Goal: Download file/media

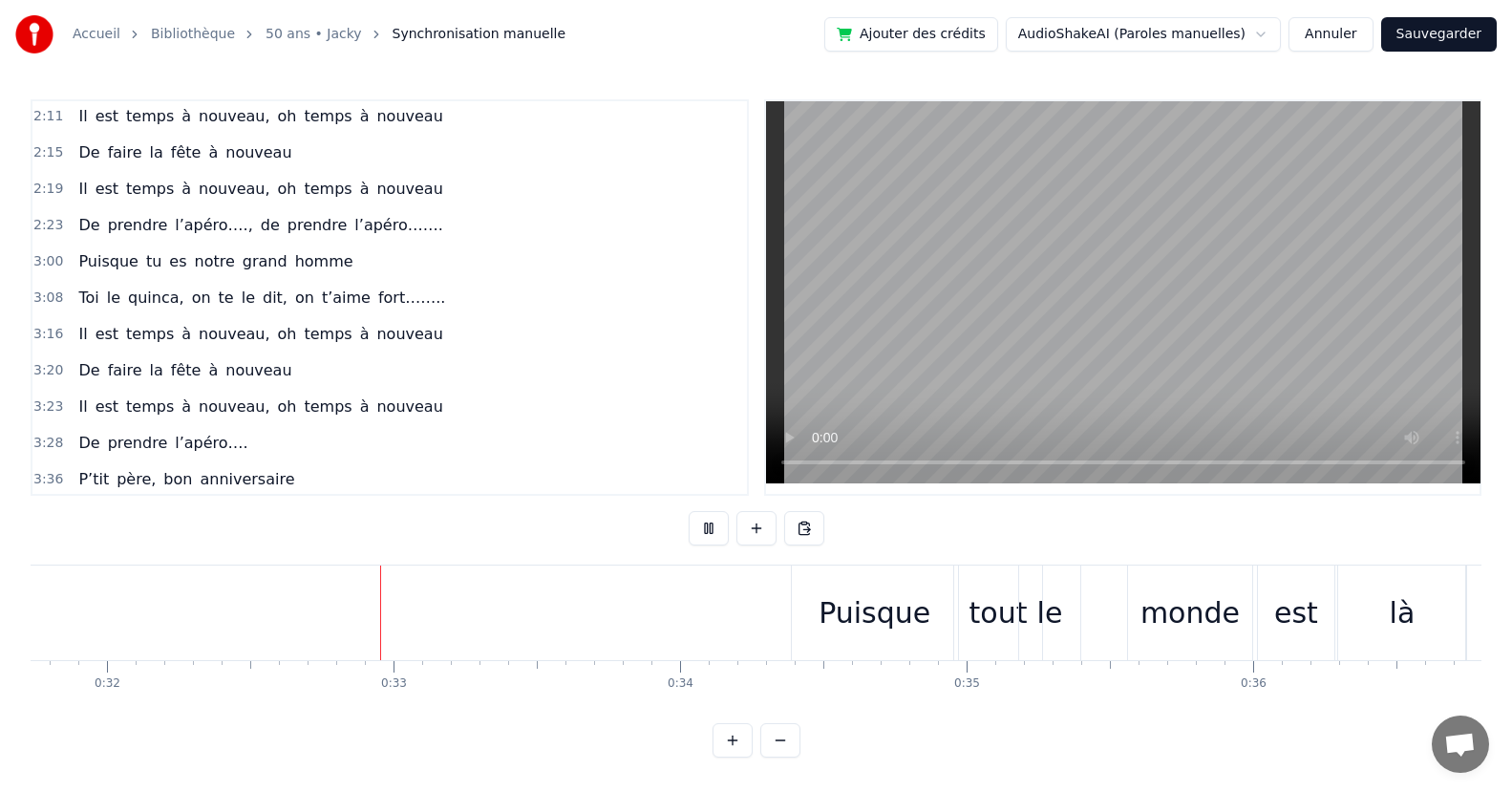
scroll to position [0, 9166]
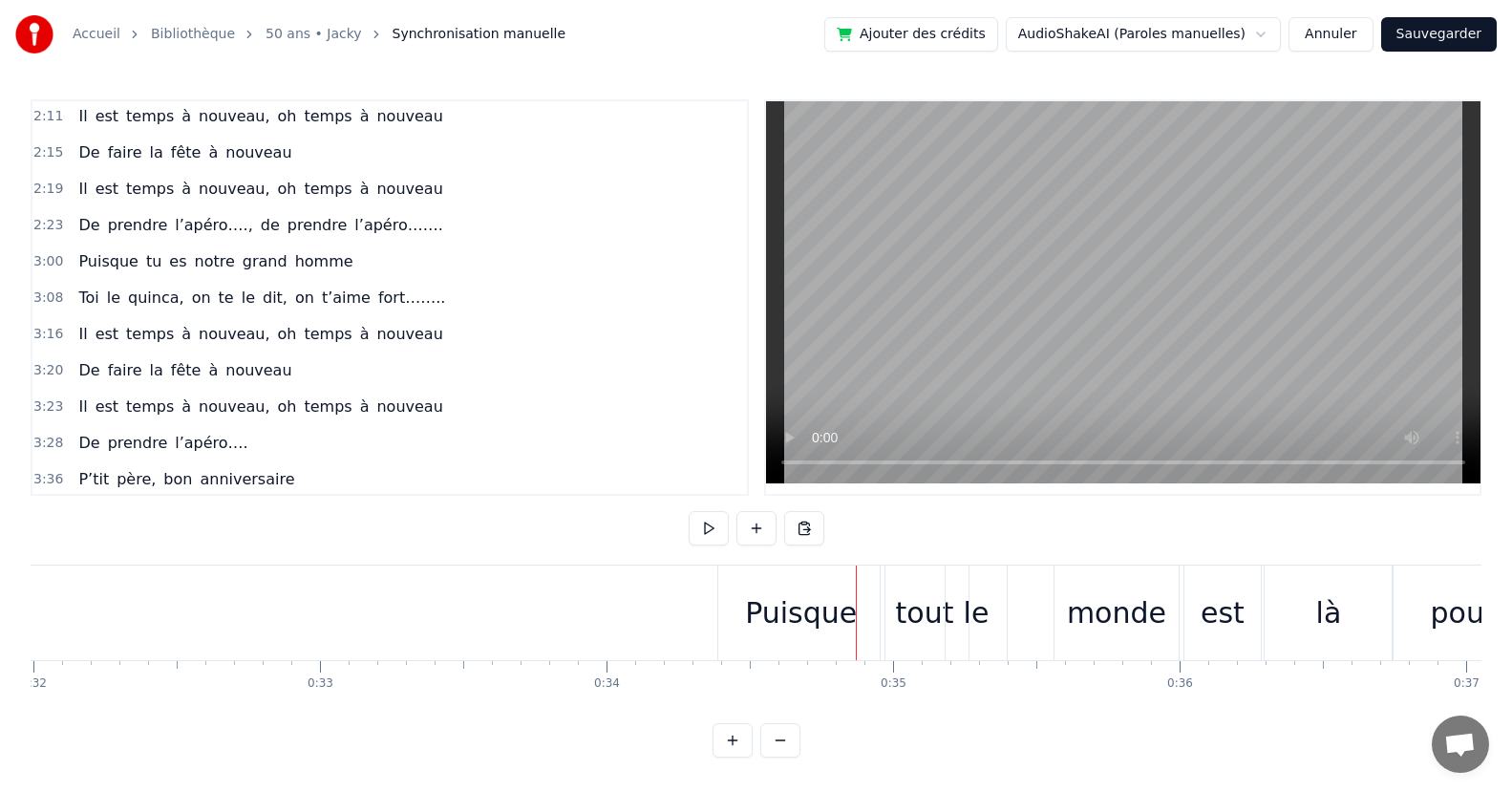
click at [769, 623] on div "Puisque" at bounding box center [801, 612] width 112 height 43
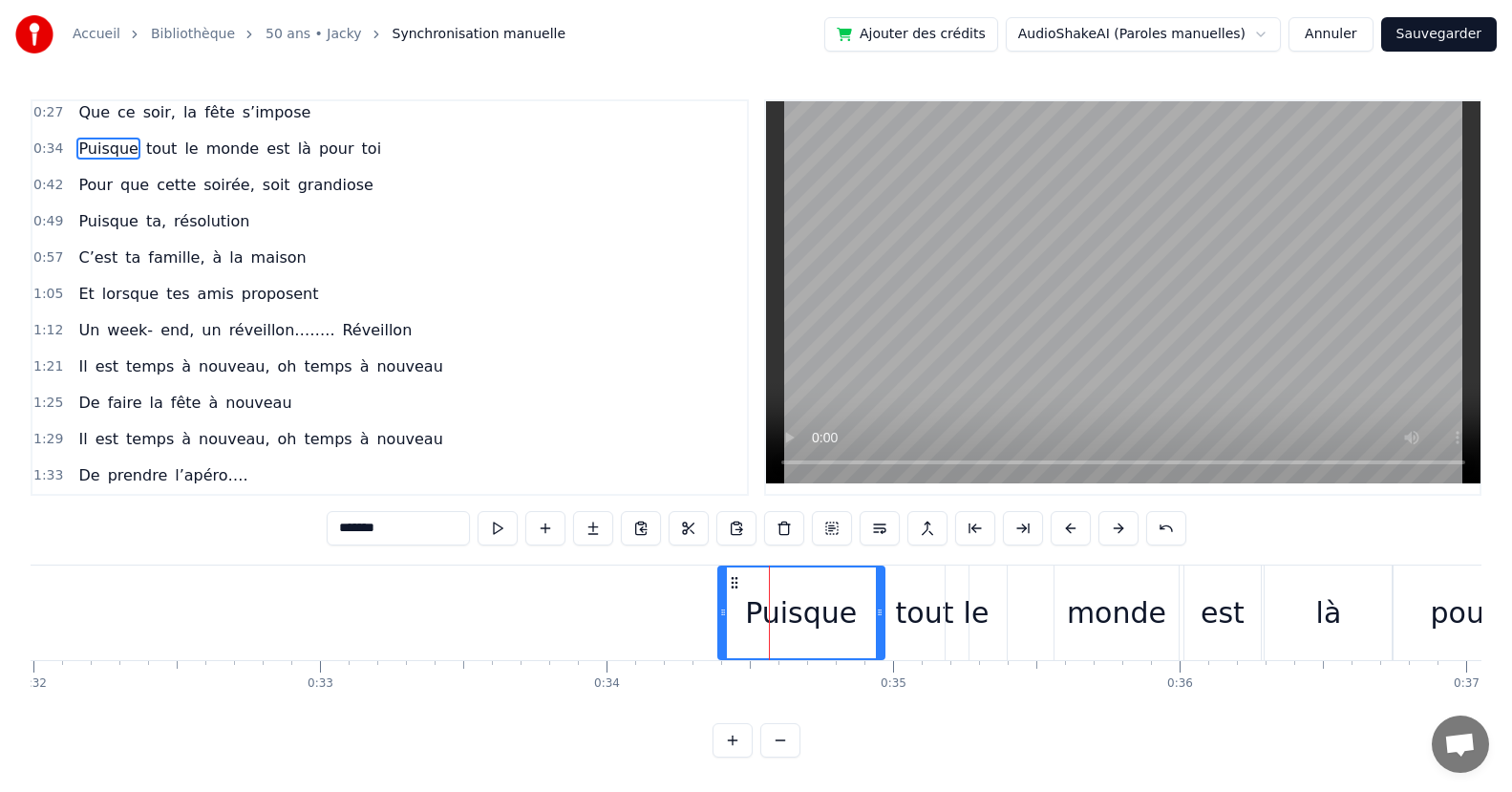
scroll to position [0, 0]
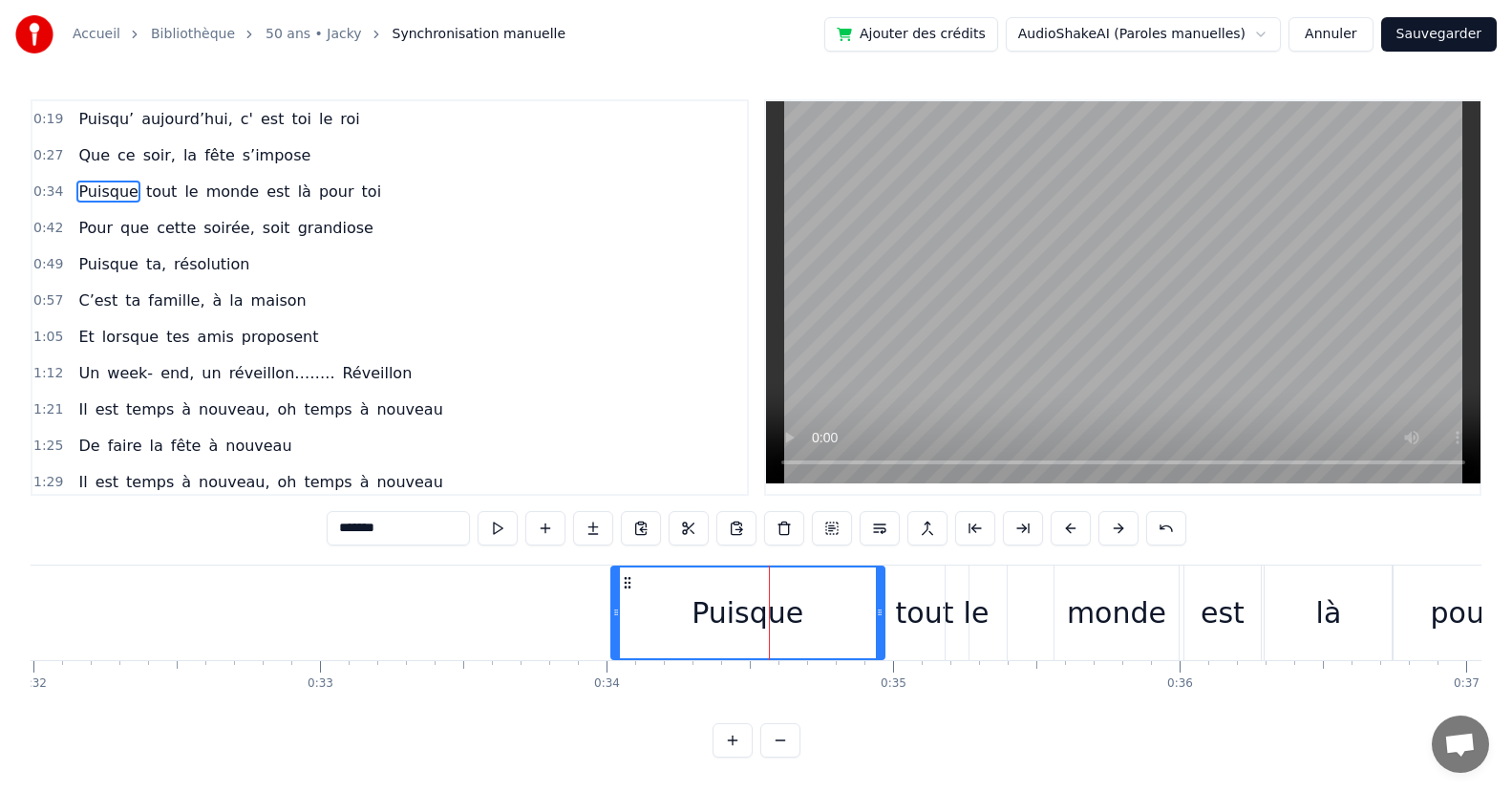
drag, startPoint x: 719, startPoint y: 627, endPoint x: 612, endPoint y: 650, distance: 109.4
click at [612, 650] on div at bounding box center [616, 612] width 8 height 91
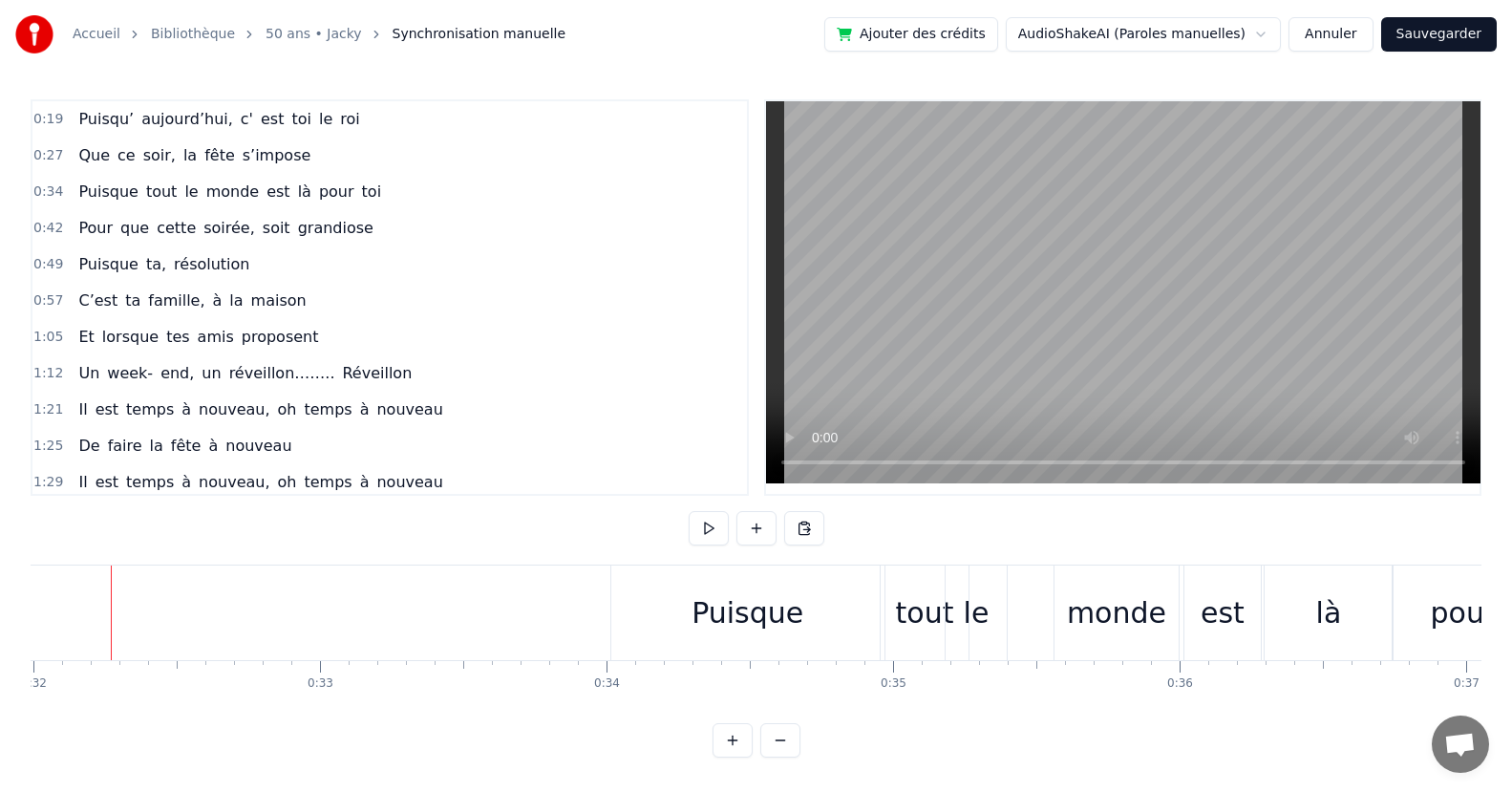
scroll to position [0, 9151]
click at [761, 630] on div "Puisque" at bounding box center [763, 612] width 112 height 43
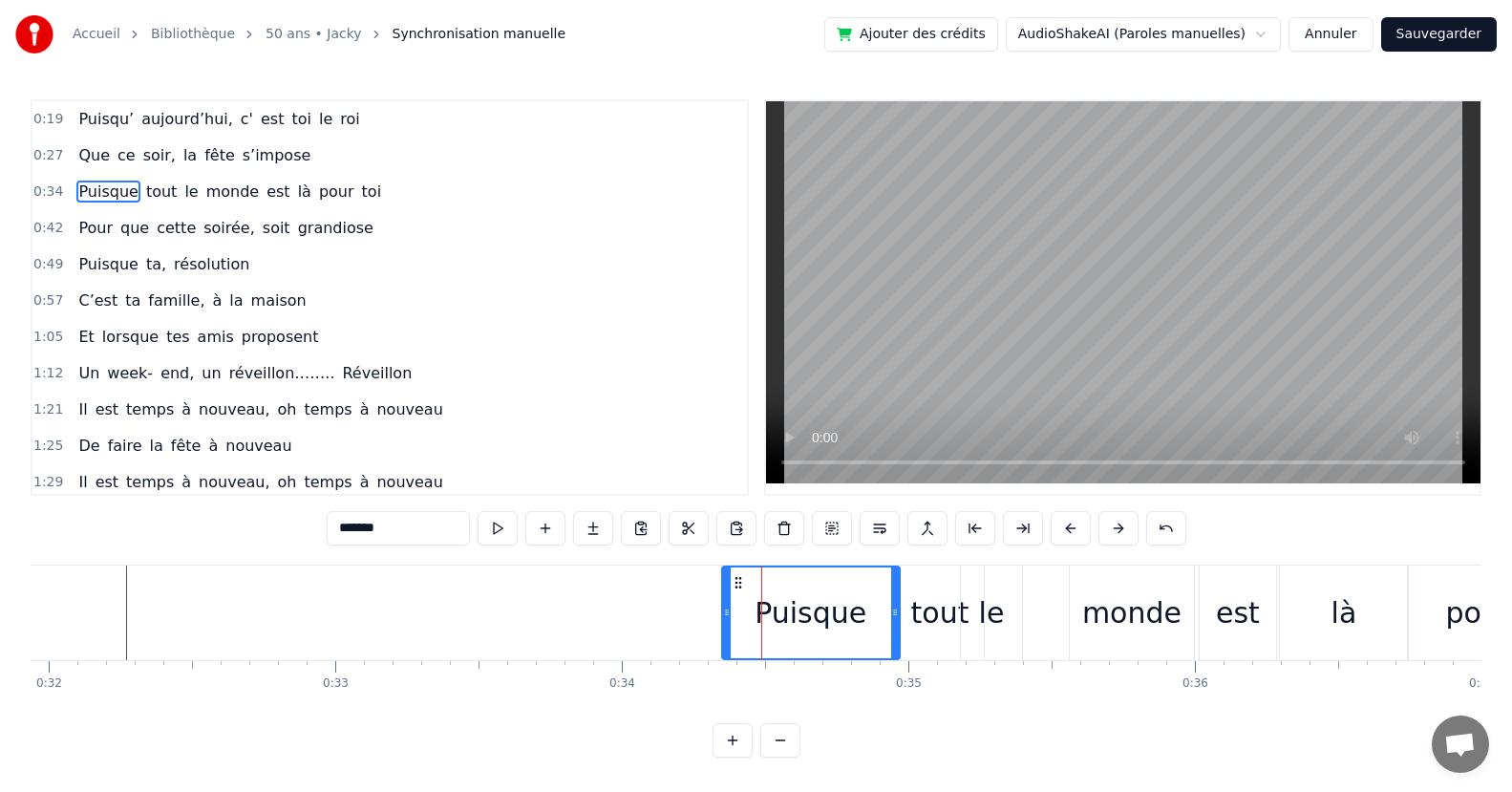
drag, startPoint x: 631, startPoint y: 631, endPoint x: 726, endPoint y: 633, distance: 95.0
click at [726, 633] on div at bounding box center [726, 612] width 8 height 91
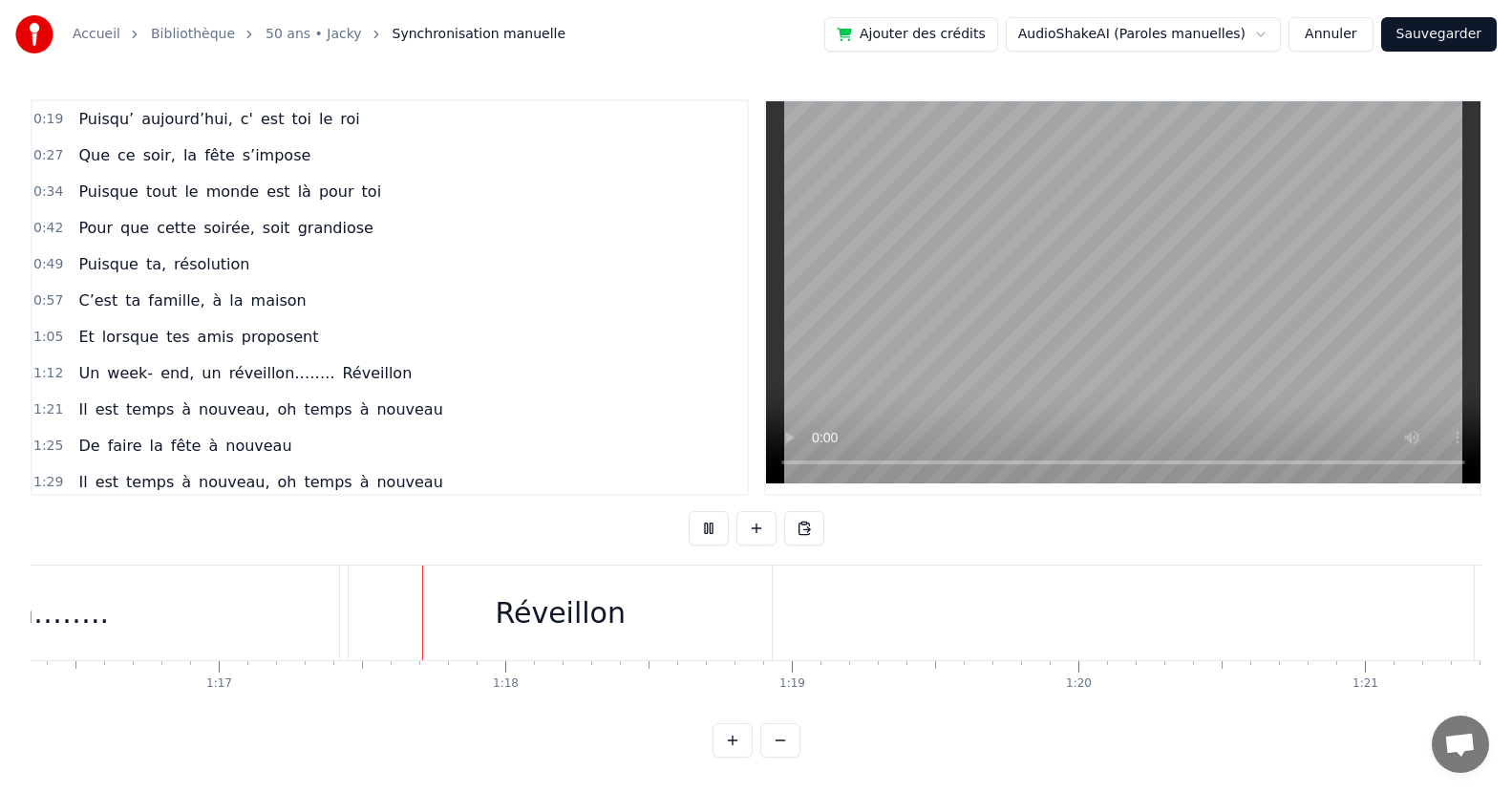
scroll to position [0, 22030]
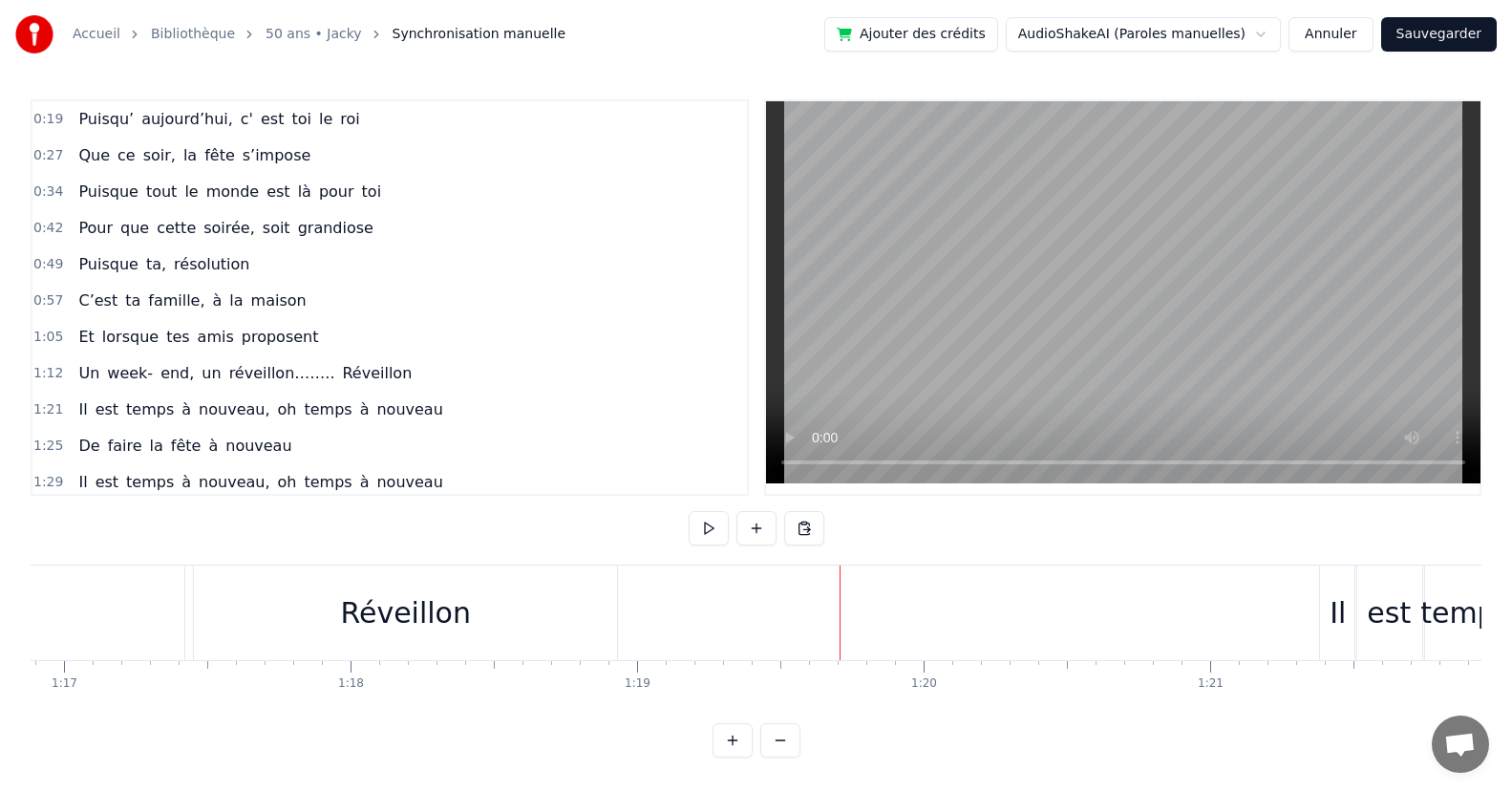
click at [483, 624] on div "Réveillon" at bounding box center [404, 613] width 422 height 95
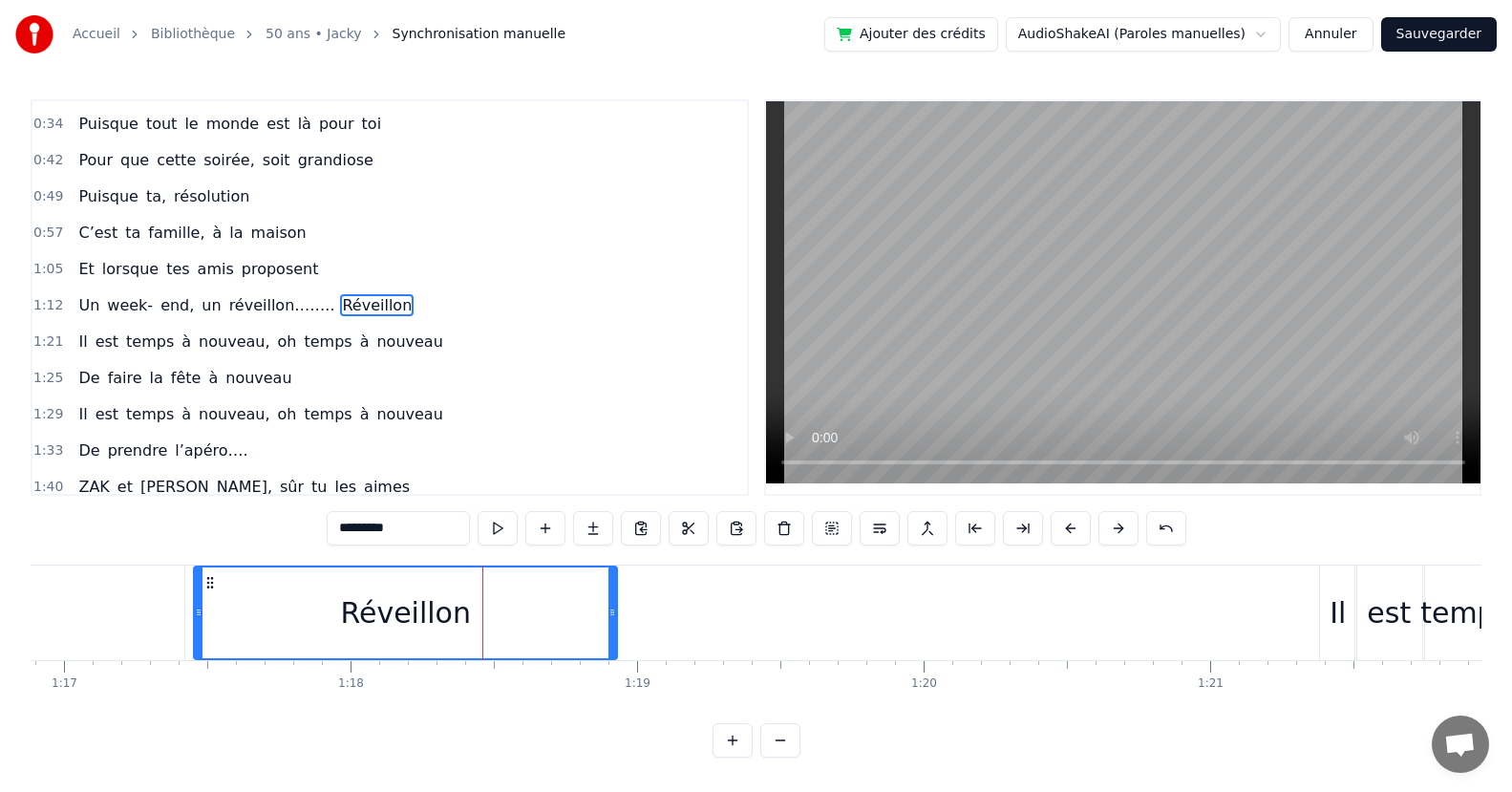
scroll to position [75, 0]
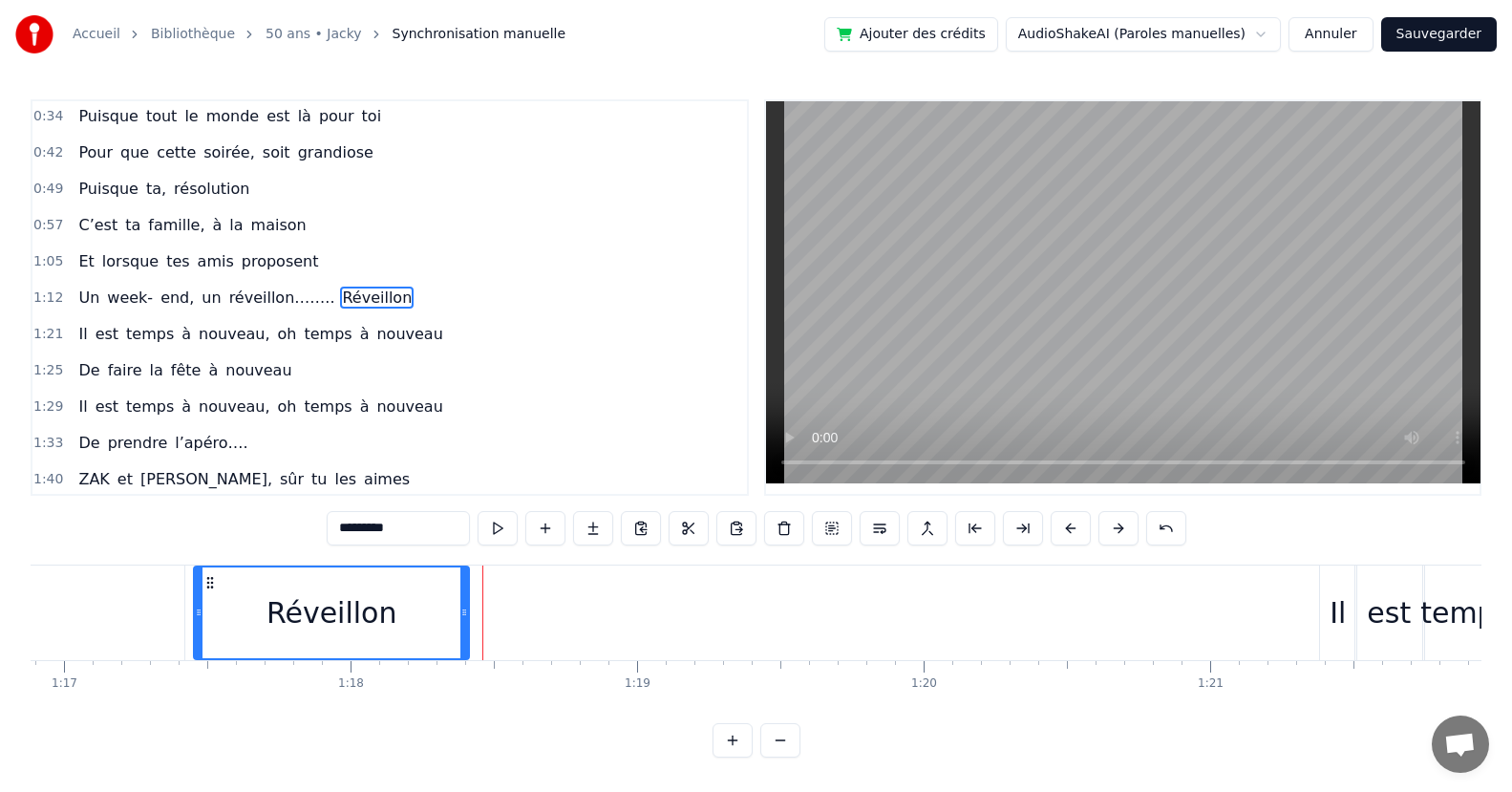
drag, startPoint x: 614, startPoint y: 624, endPoint x: 465, endPoint y: 621, distance: 149.0
click at [465, 621] on div at bounding box center [464, 612] width 8 height 91
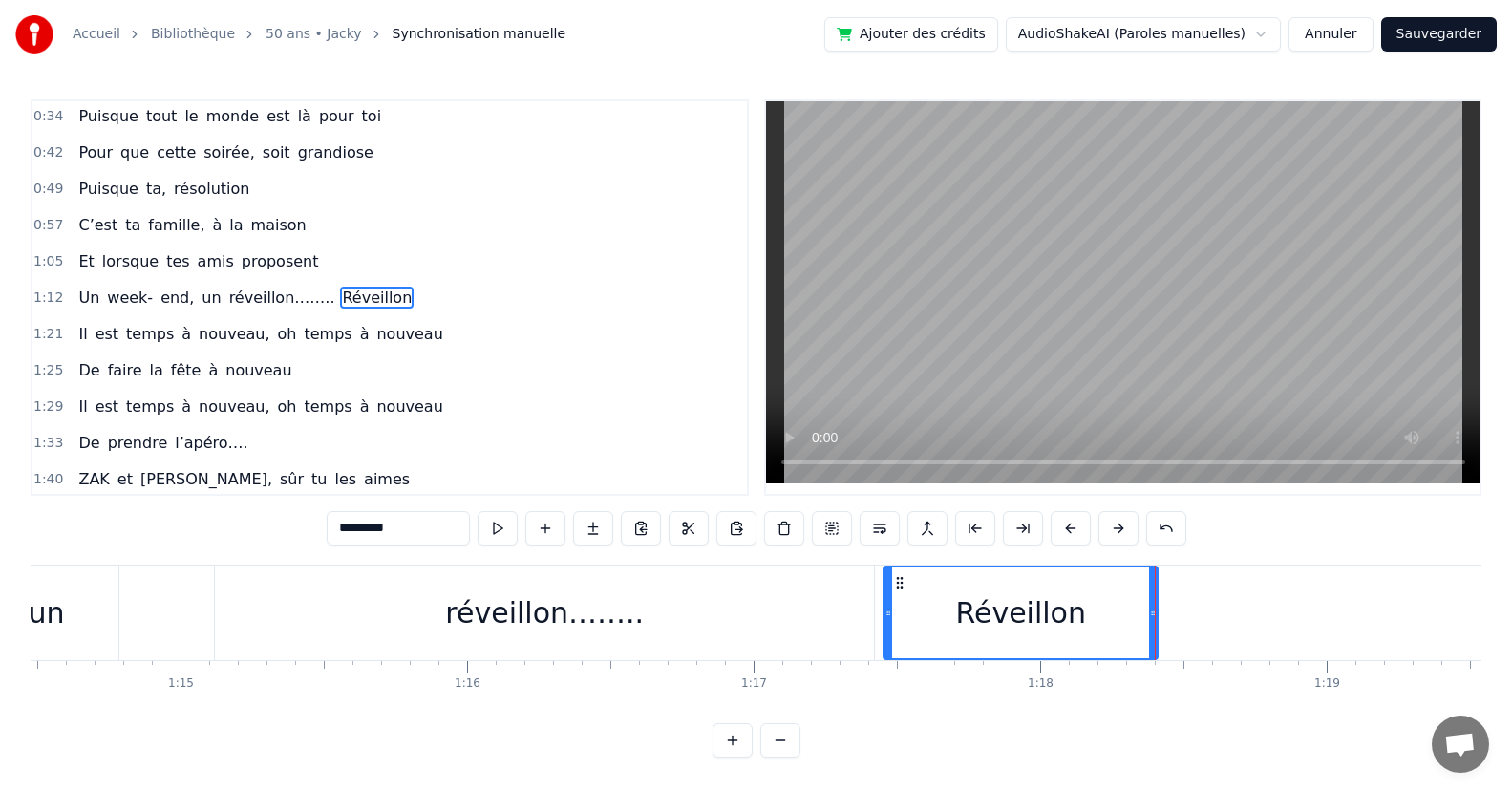
scroll to position [0, 21445]
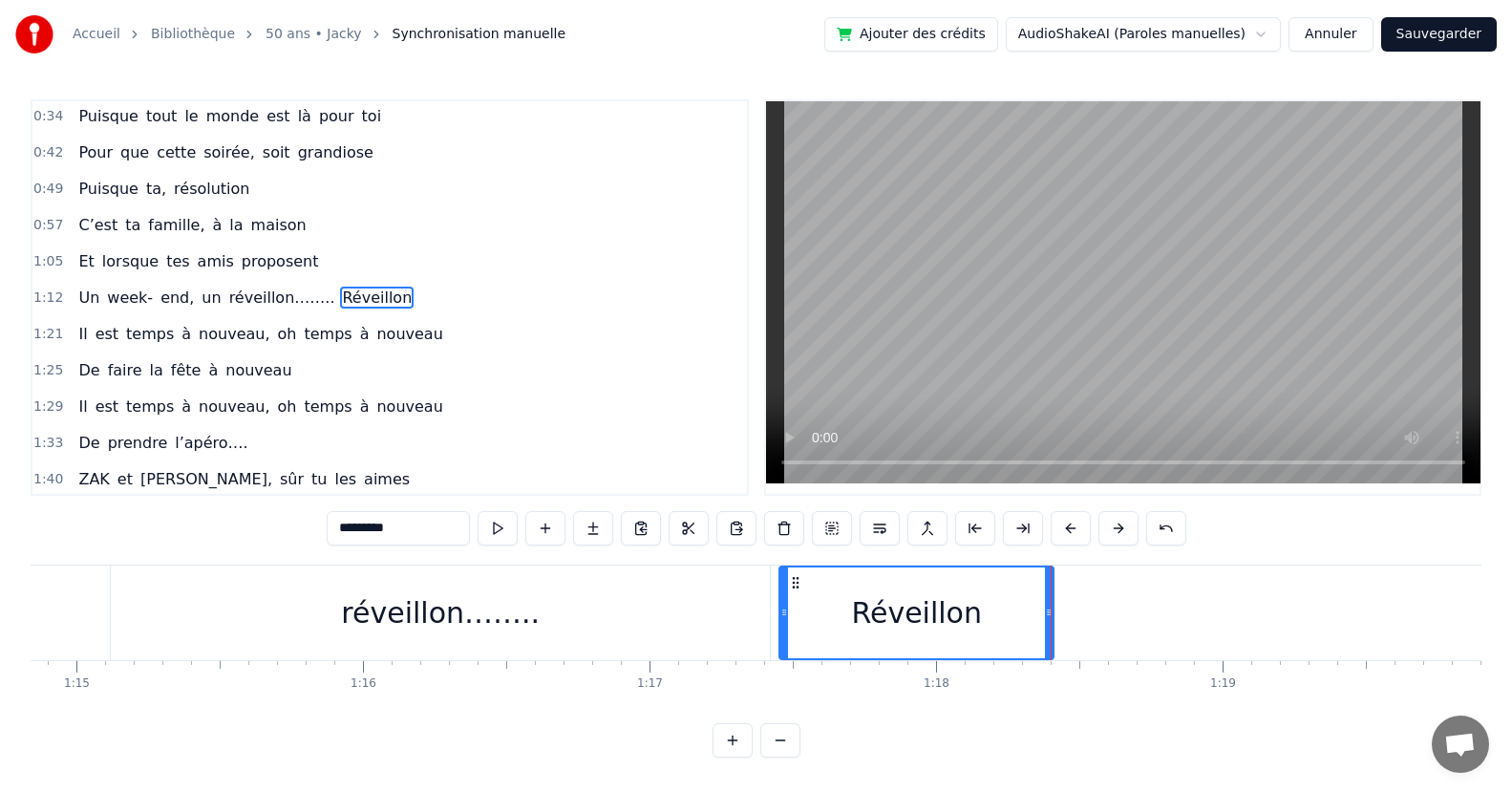
click at [291, 619] on div "réveillon…….." at bounding box center [440, 613] width 659 height 95
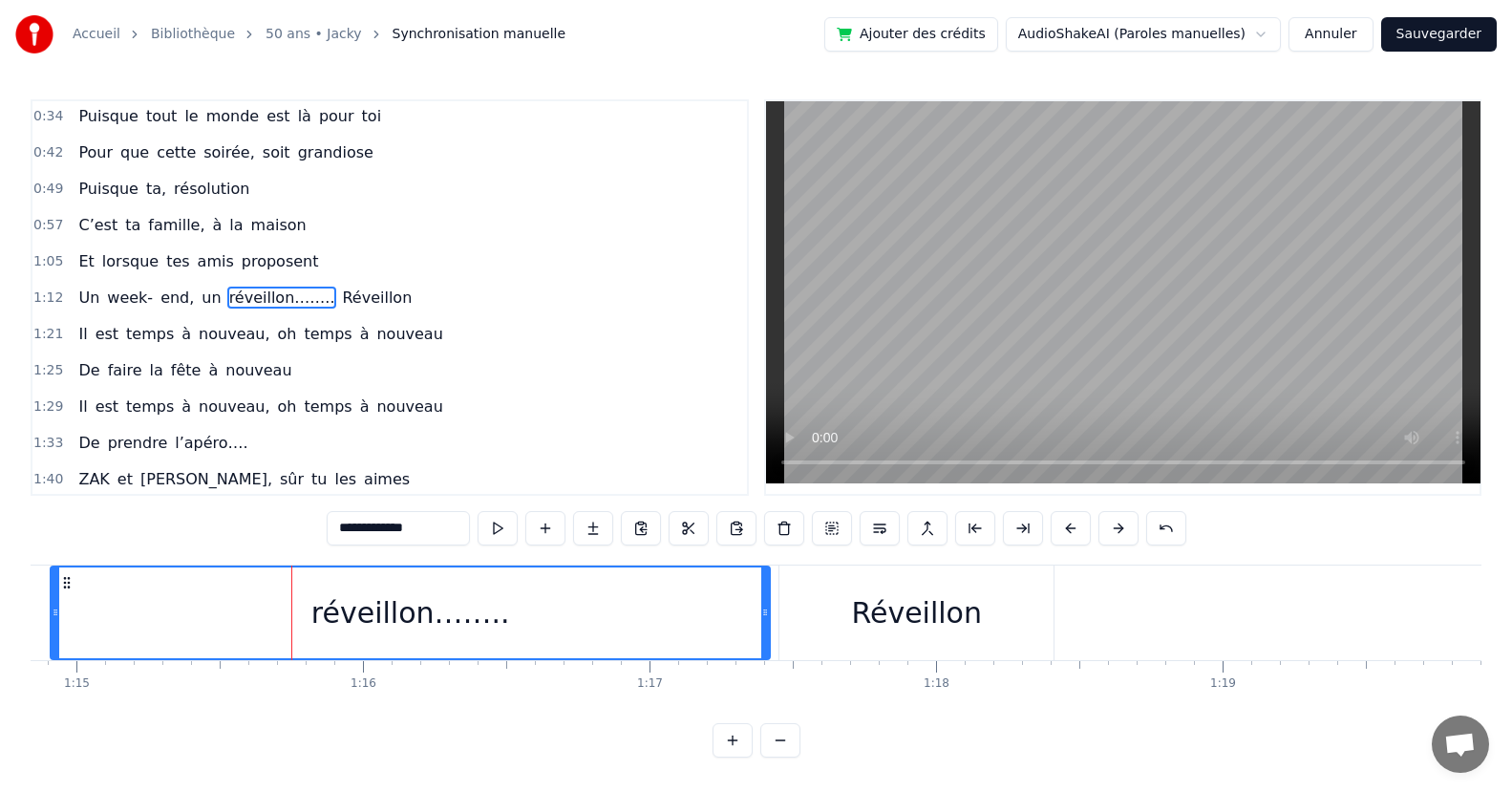
drag, startPoint x: 114, startPoint y: 623, endPoint x: 52, endPoint y: 631, distance: 62.5
click at [52, 631] on div at bounding box center [55, 612] width 8 height 91
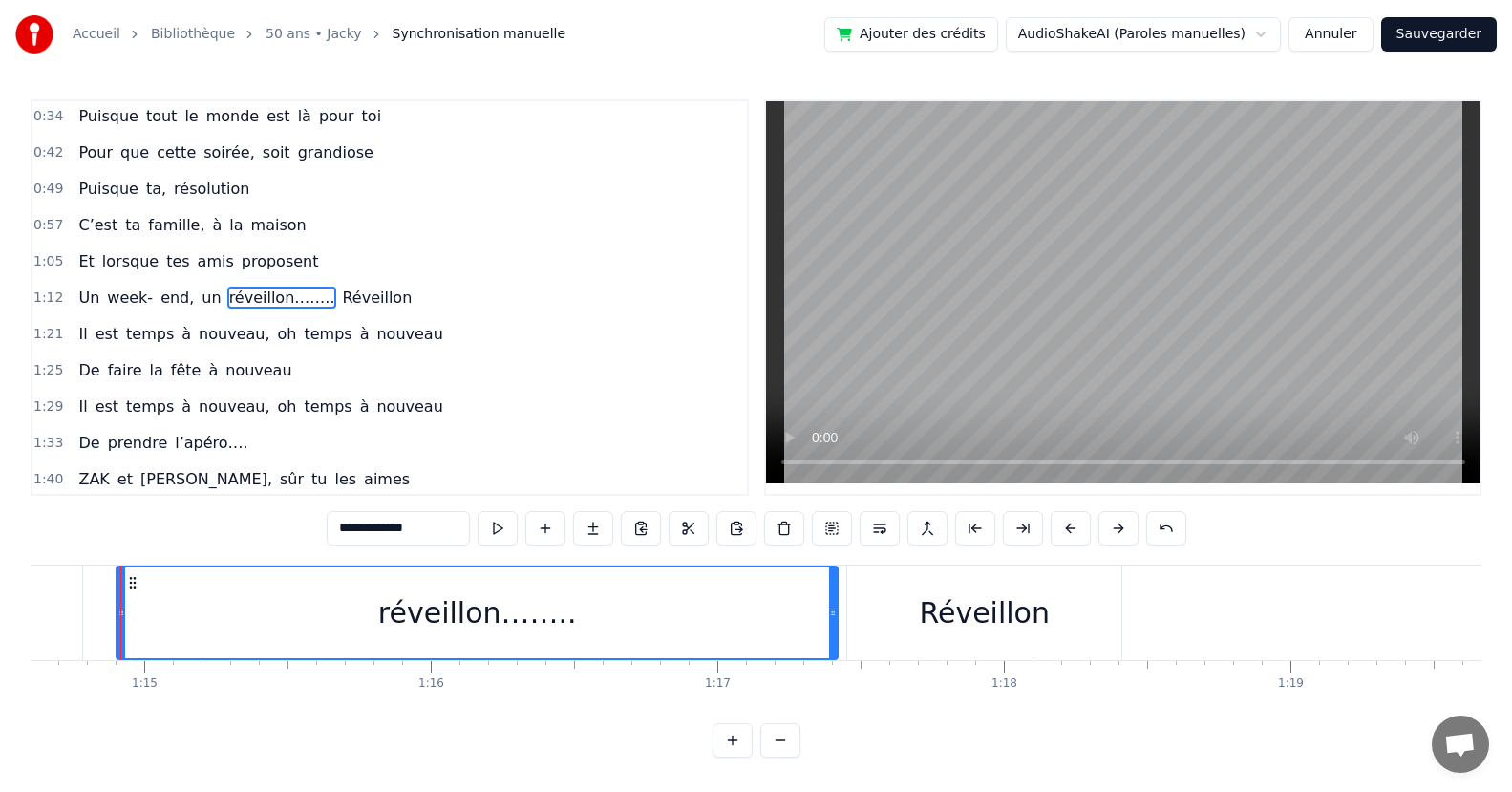
scroll to position [0, 21371]
click at [856, 617] on div "Réveillon" at bounding box center [990, 613] width 273 height 95
type input "*********"
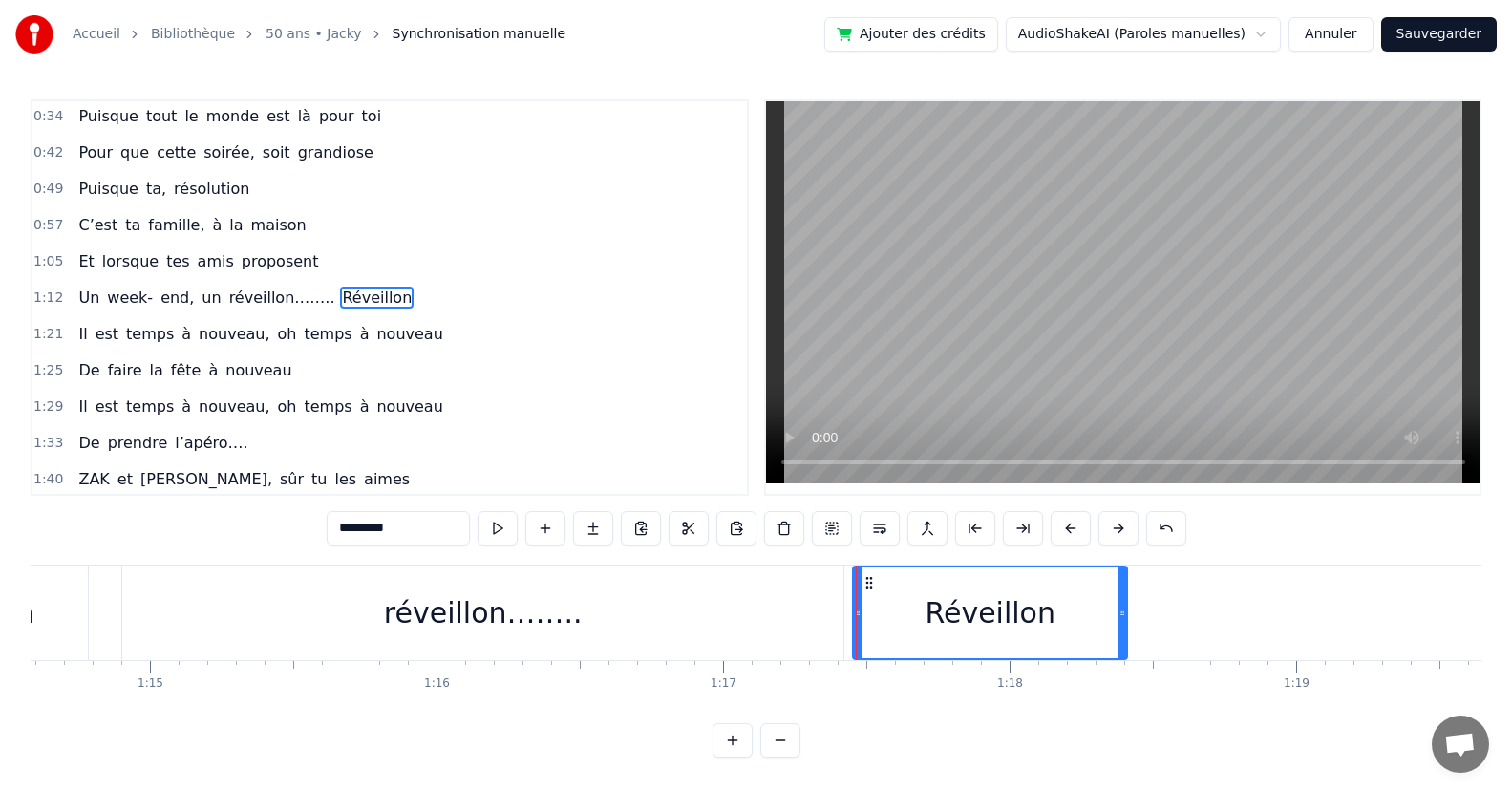
drag, startPoint x: 853, startPoint y: 615, endPoint x: 787, endPoint y: 629, distance: 67.5
click at [787, 629] on div "Un week- end, un réveillon…….. [GEOGRAPHIC_DATA]" at bounding box center [352, 613] width 1559 height 95
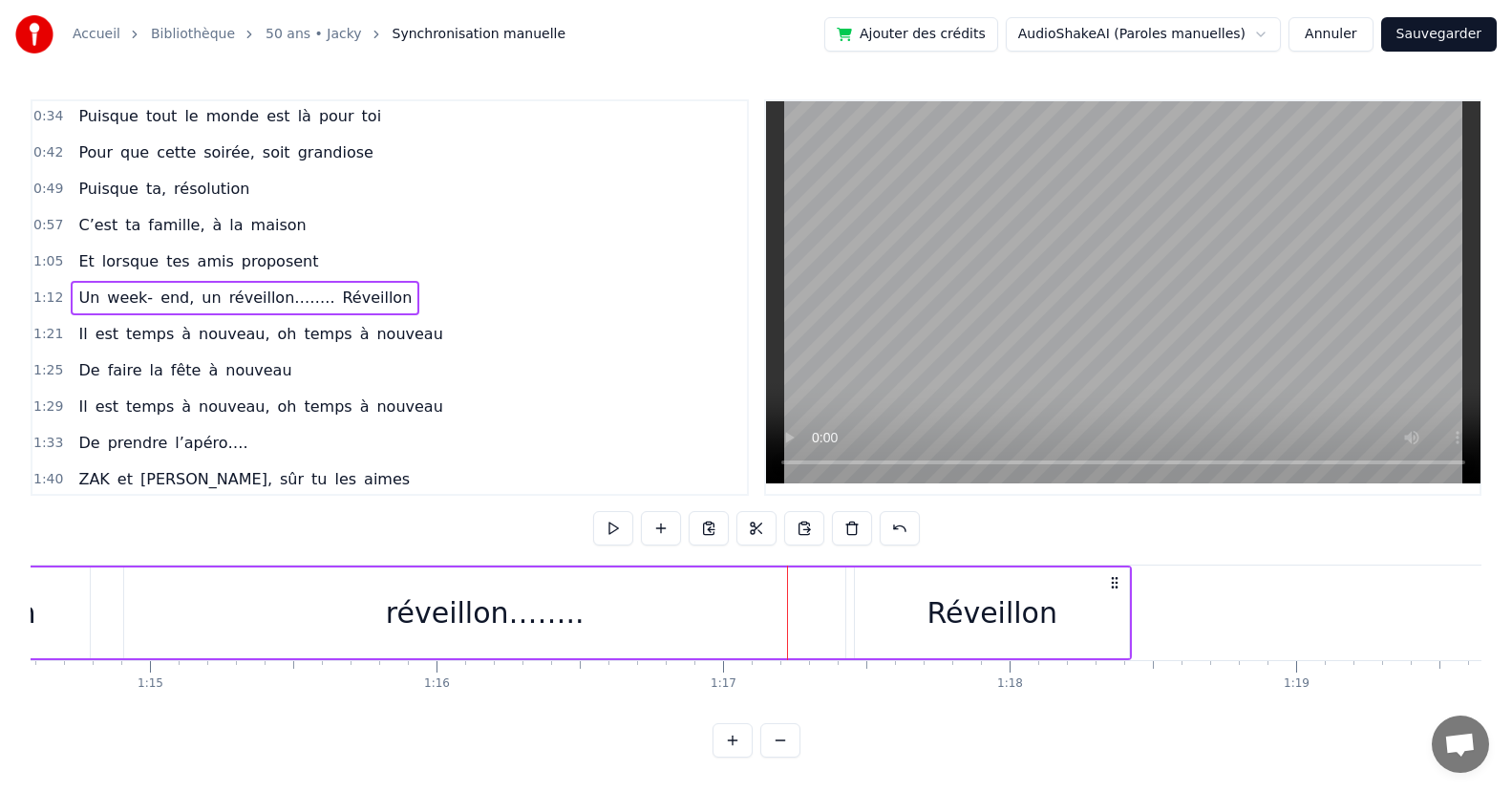
click at [901, 618] on div "Réveillon" at bounding box center [992, 612] width 273 height 91
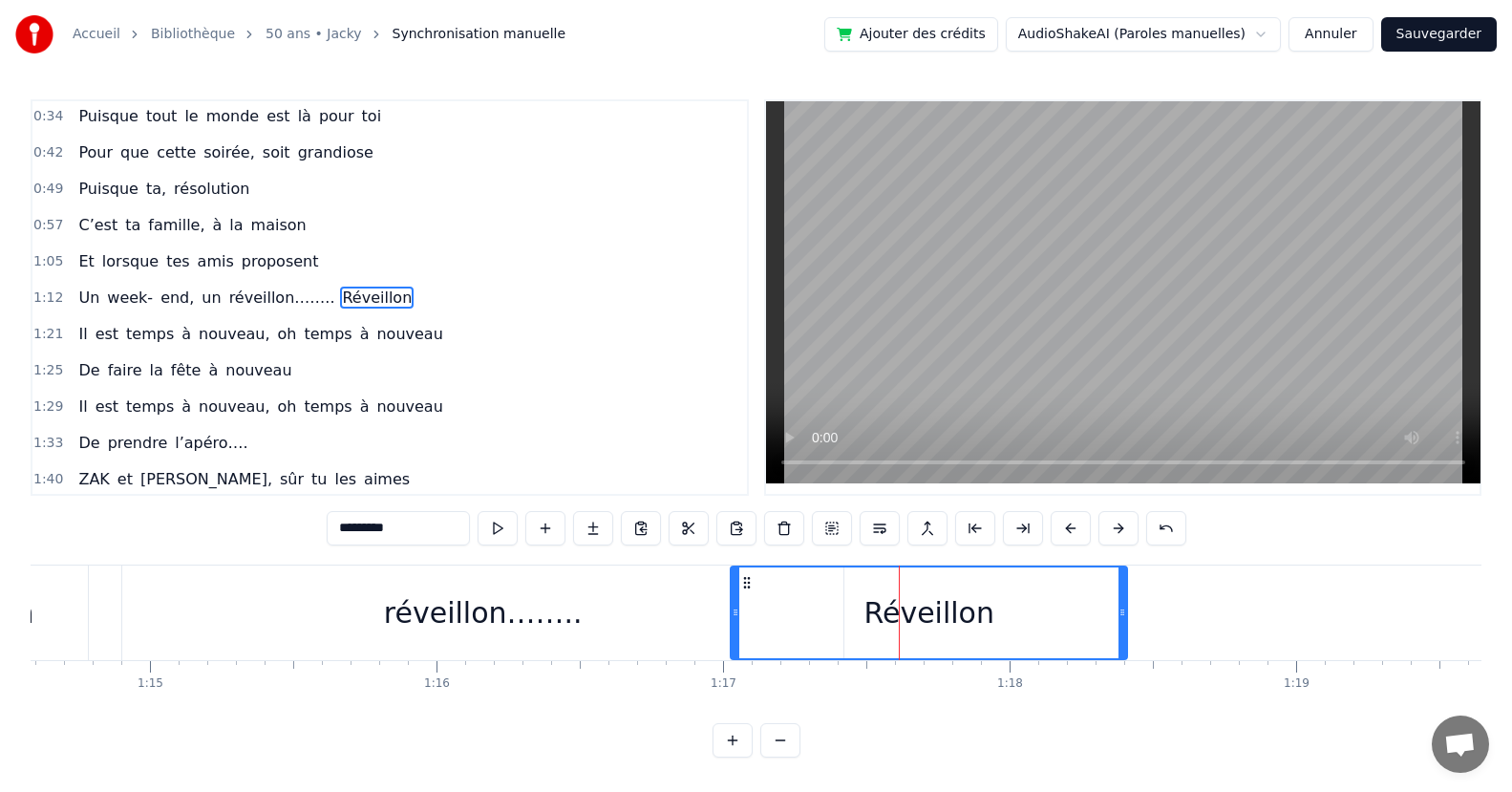
drag, startPoint x: 859, startPoint y: 626, endPoint x: 736, endPoint y: 639, distance: 123.7
click at [736, 639] on div at bounding box center [735, 612] width 8 height 91
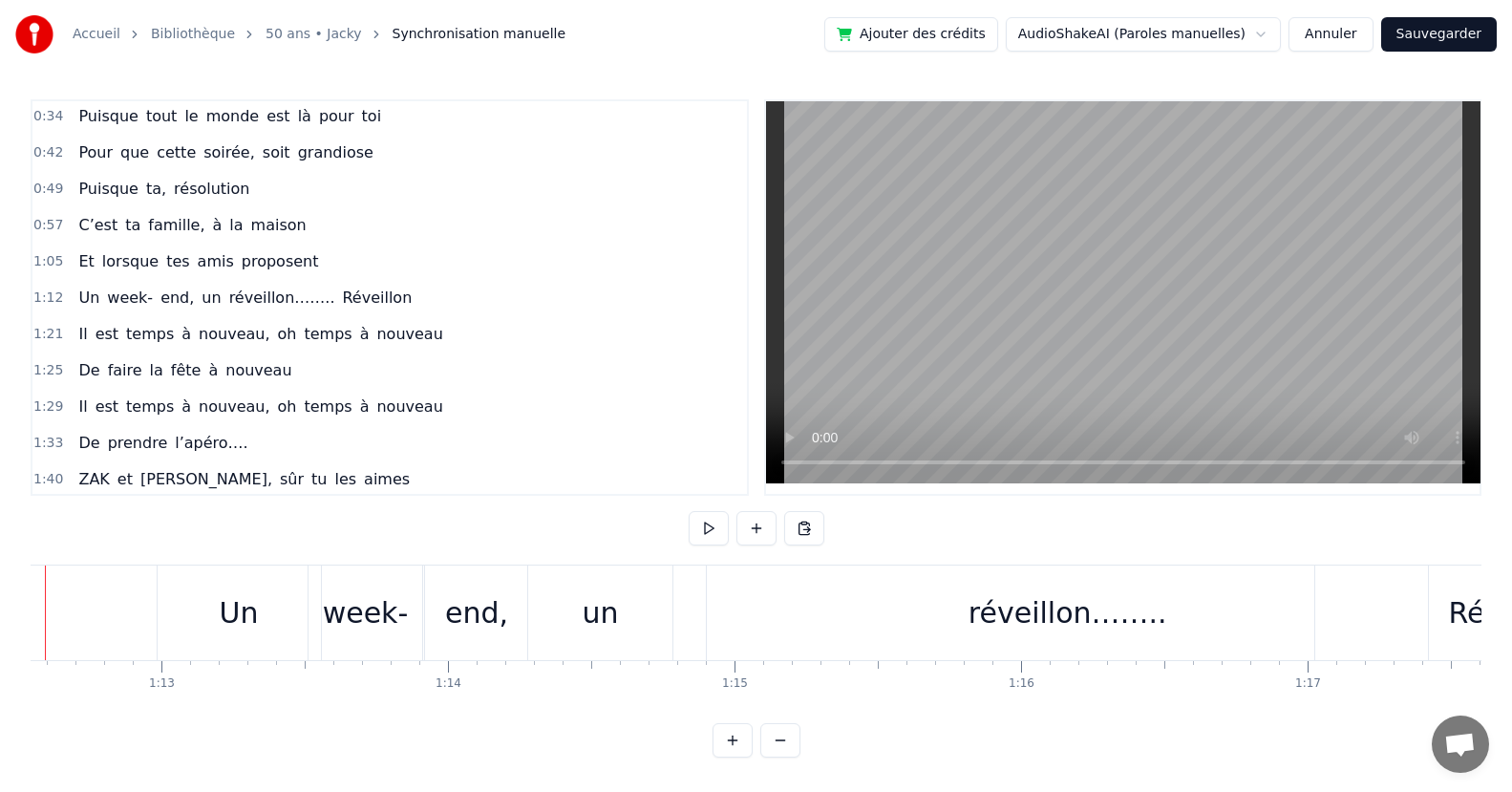
scroll to position [0, 20706]
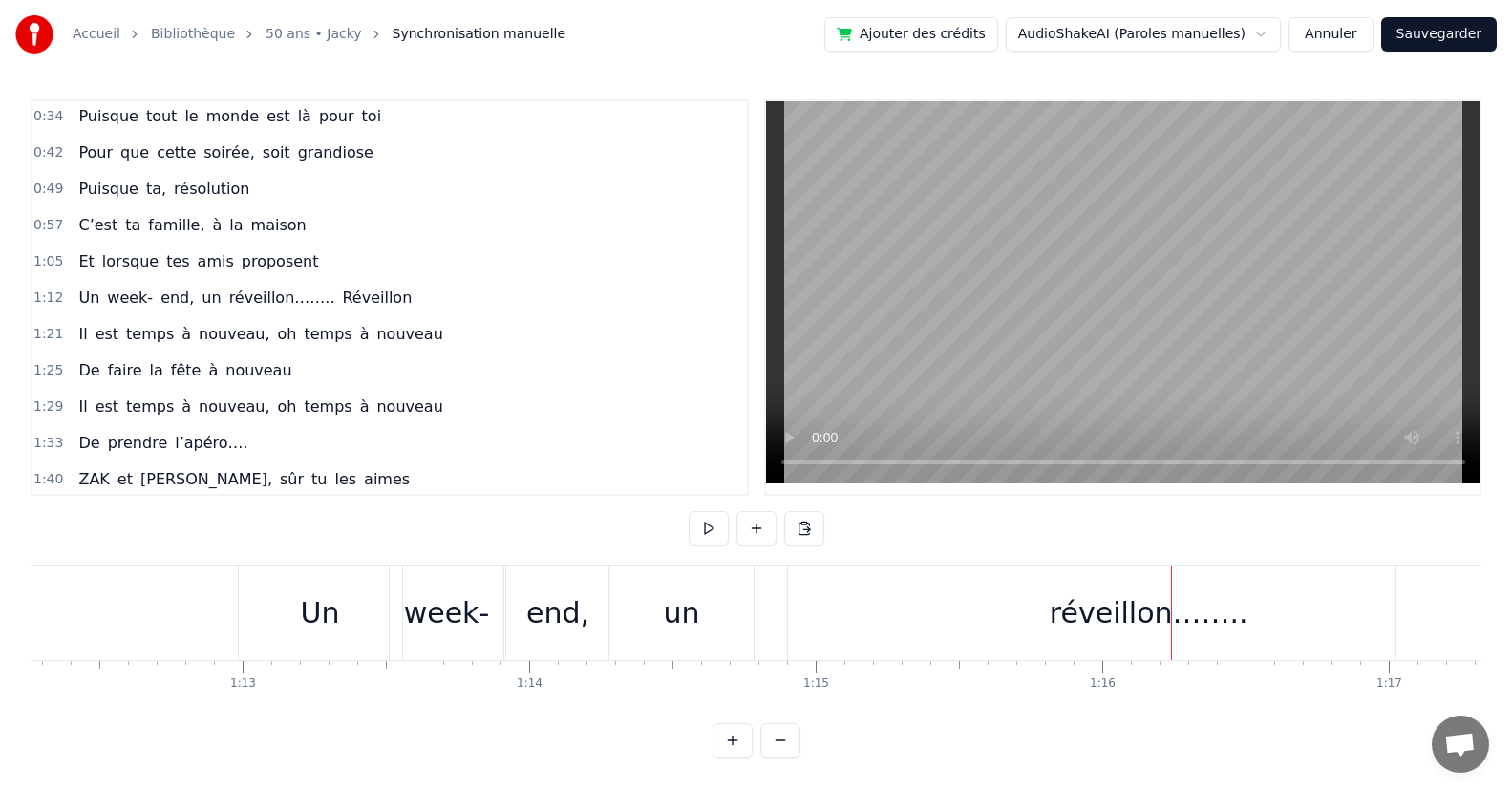
click at [1091, 622] on div "réveillon…….." at bounding box center [1148, 612] width 198 height 43
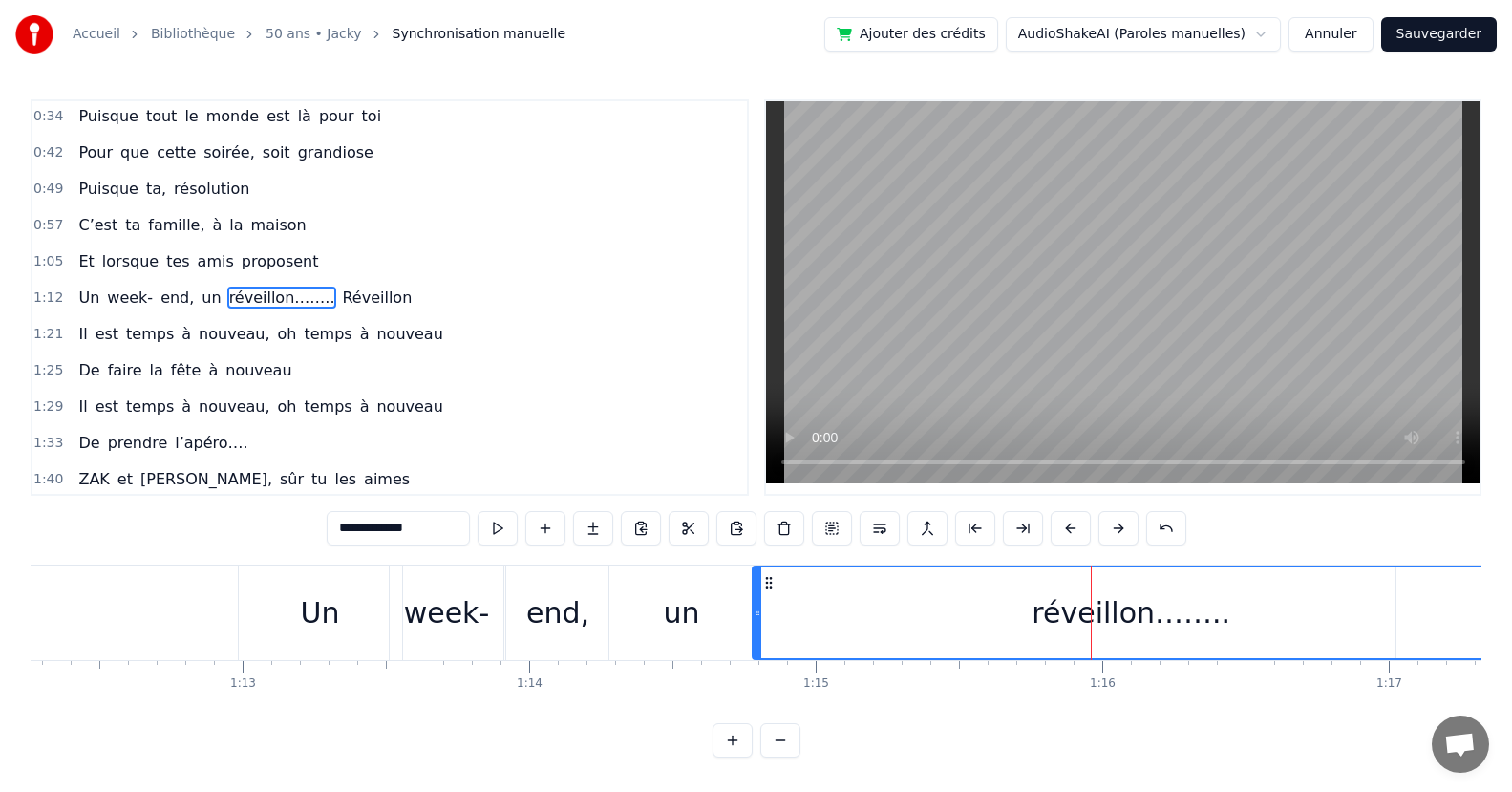
drag, startPoint x: 793, startPoint y: 624, endPoint x: 758, endPoint y: 640, distance: 38.5
click at [758, 640] on div at bounding box center [757, 612] width 8 height 91
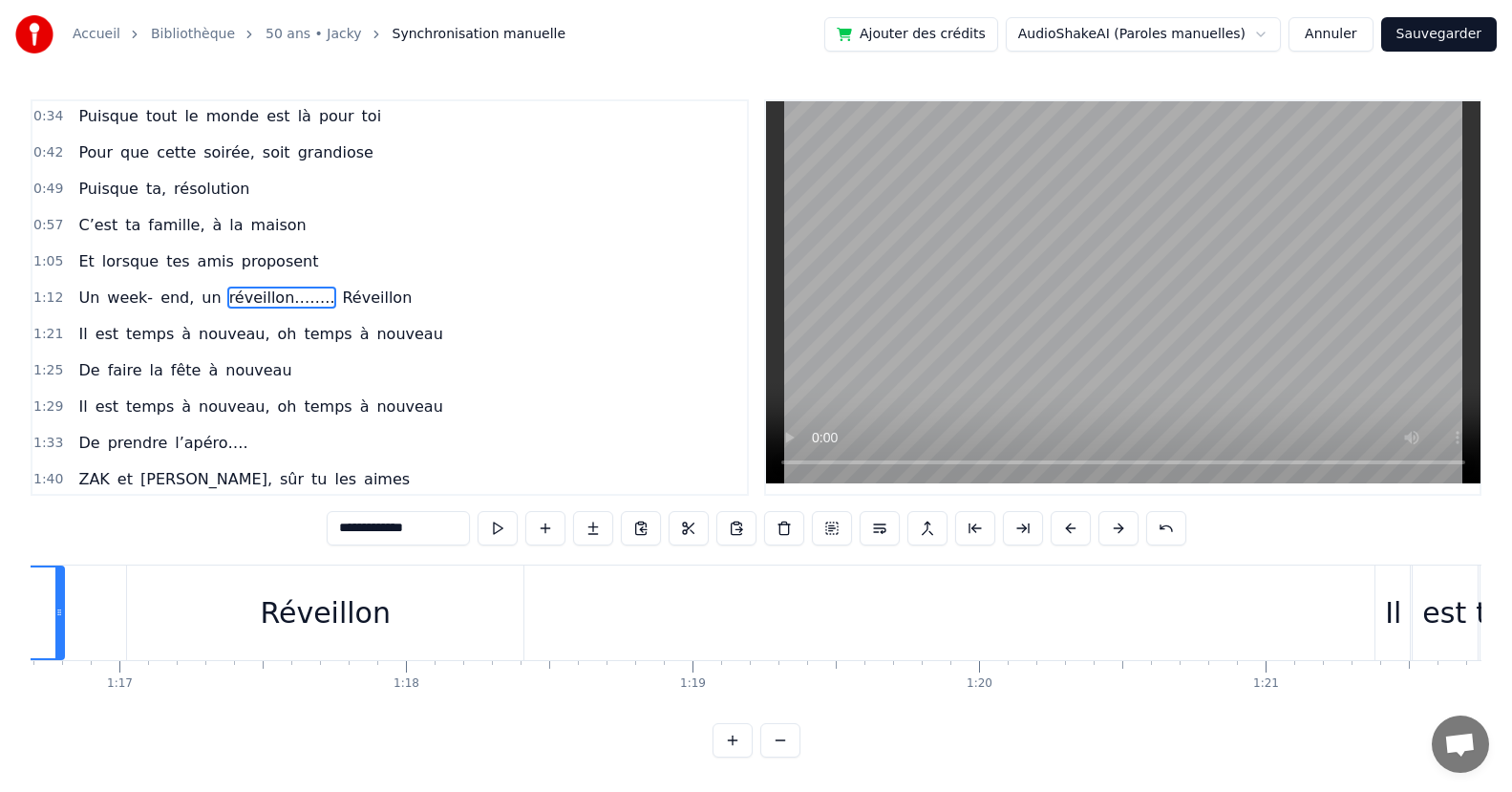
drag, startPoint x: 236, startPoint y: 630, endPoint x: 127, endPoint y: 659, distance: 112.8
click at [60, 642] on div at bounding box center [59, 612] width 8 height 91
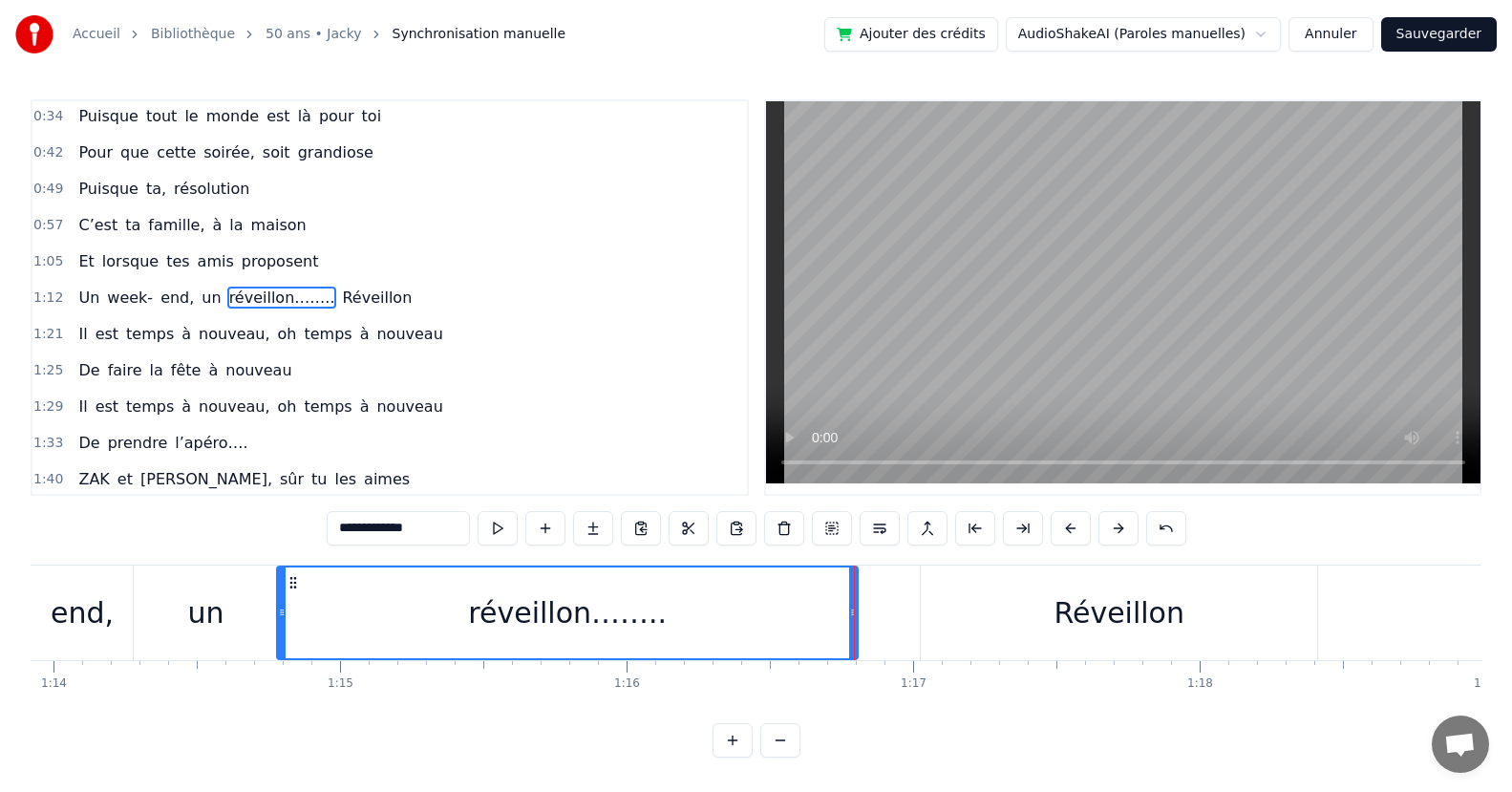
scroll to position [0, 21076]
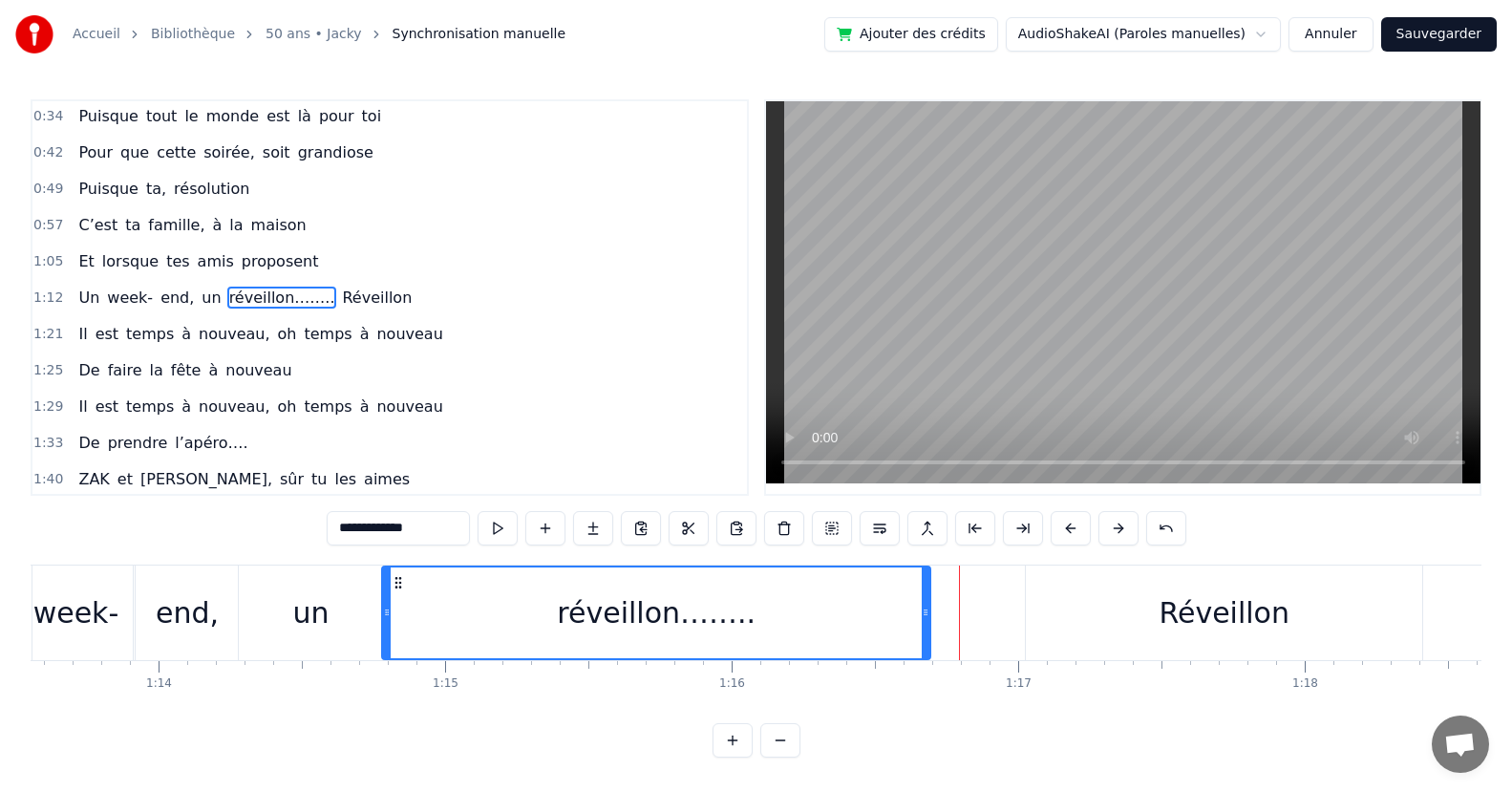
drag, startPoint x: 958, startPoint y: 628, endPoint x: 944, endPoint y: 639, distance: 17.8
click at [925, 631] on div at bounding box center [926, 612] width 8 height 91
click at [1106, 624] on div "Réveillon" at bounding box center [1223, 613] width 396 height 95
type input "*********"
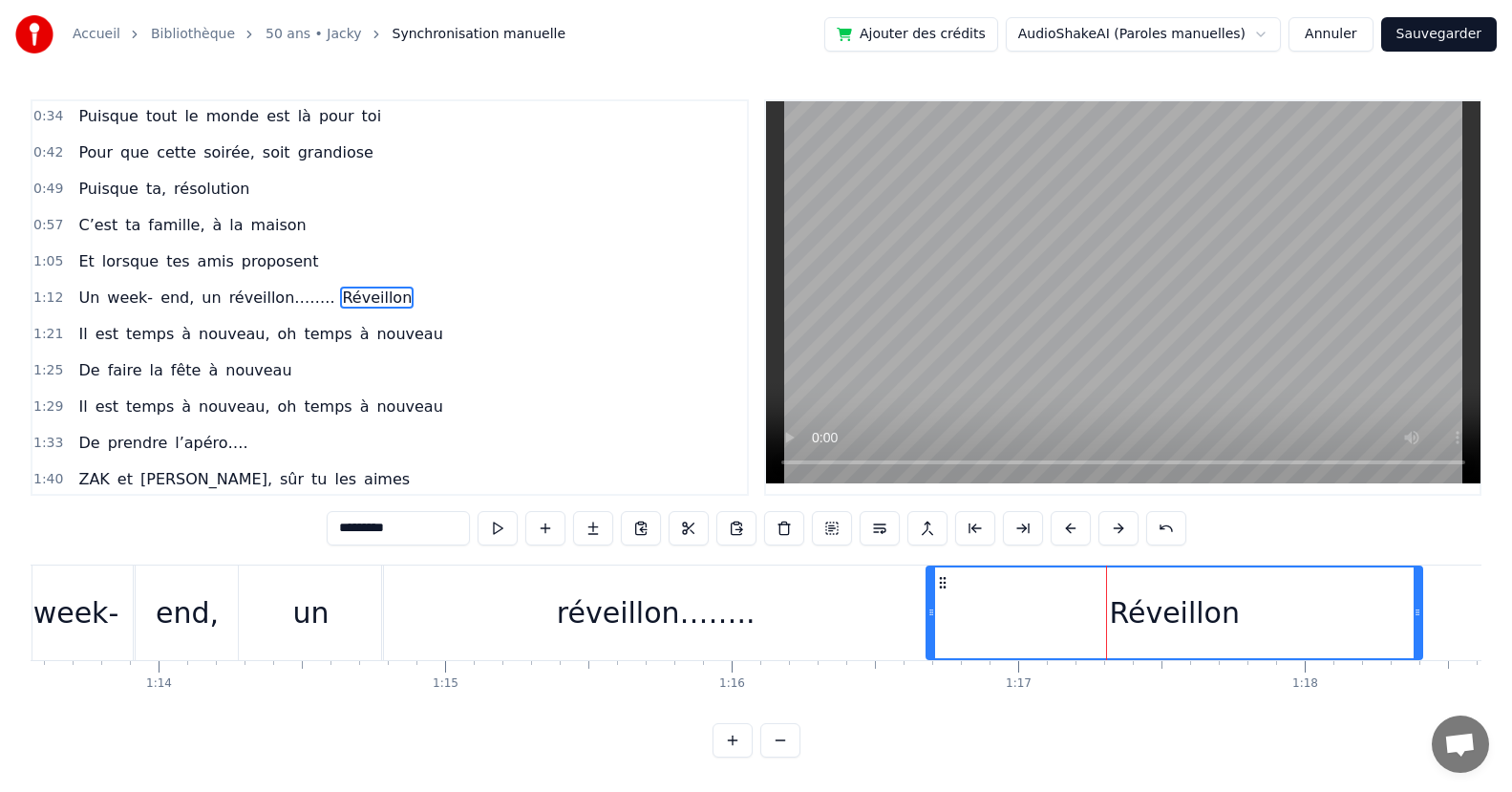
drag, startPoint x: 1031, startPoint y: 622, endPoint x: 930, endPoint y: 631, distance: 101.4
click at [930, 631] on div at bounding box center [932, 612] width 8 height 91
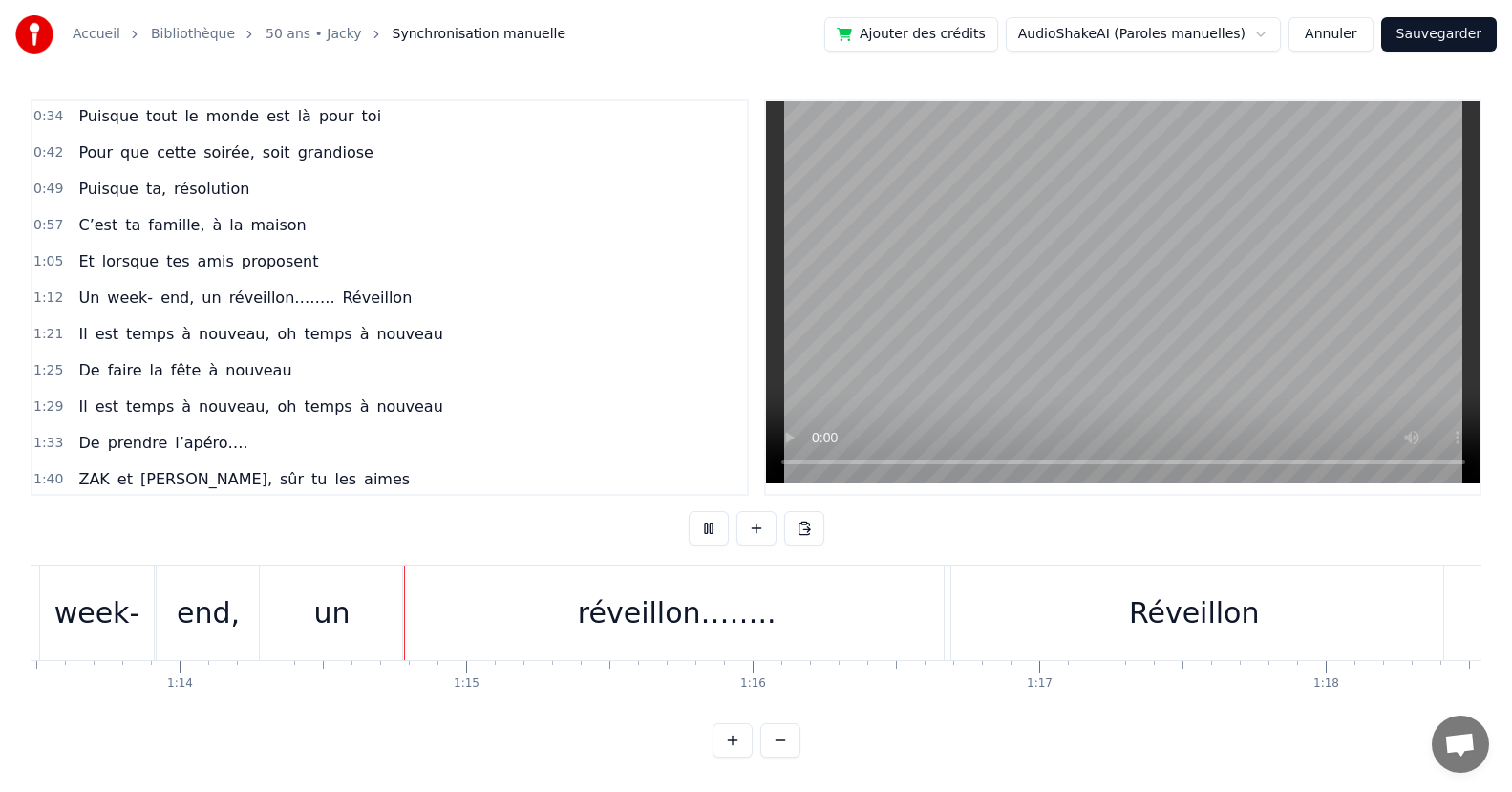
scroll to position [0, 21198]
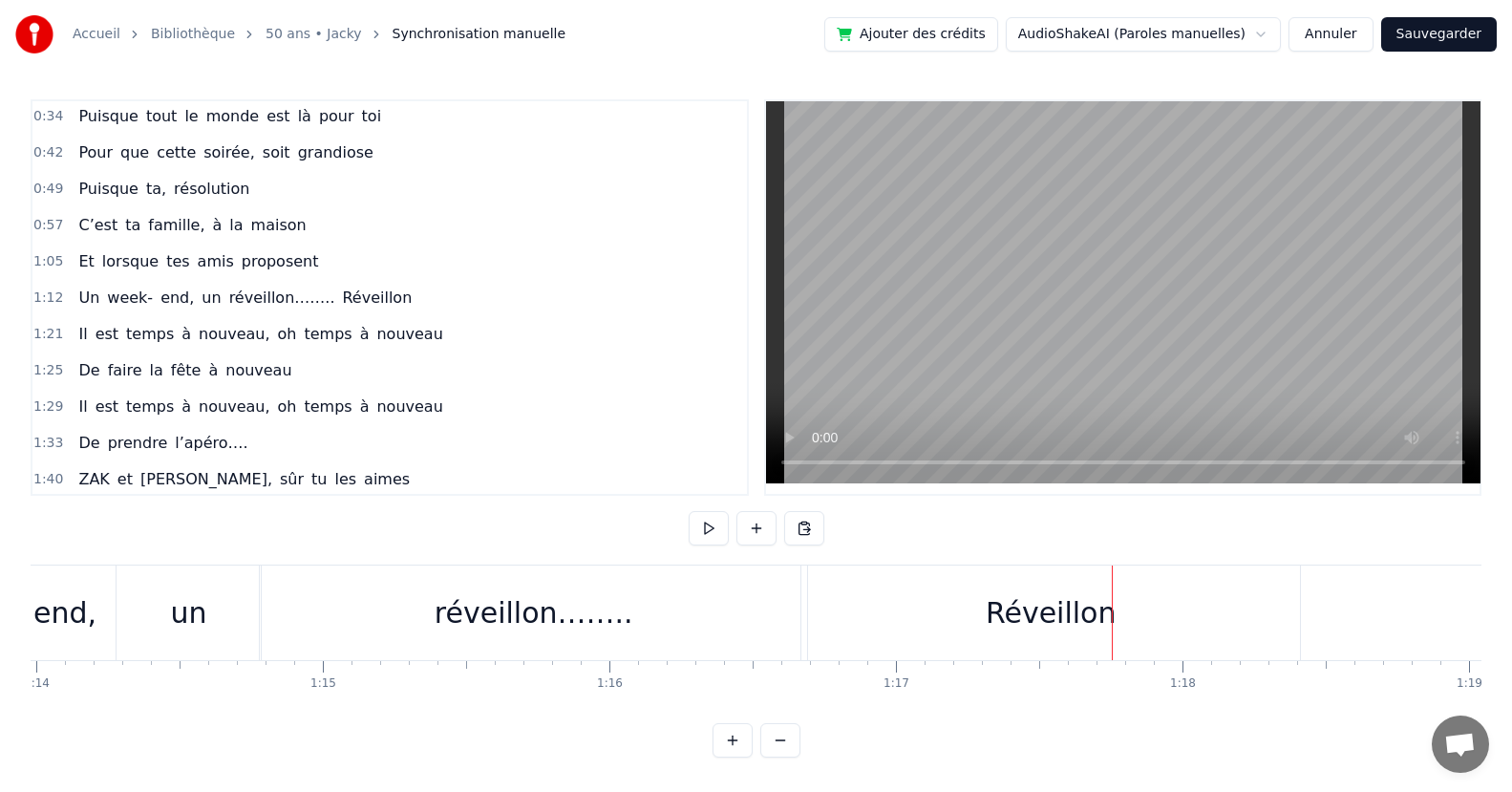
click at [627, 640] on div "réveillon…….." at bounding box center [534, 613] width 548 height 95
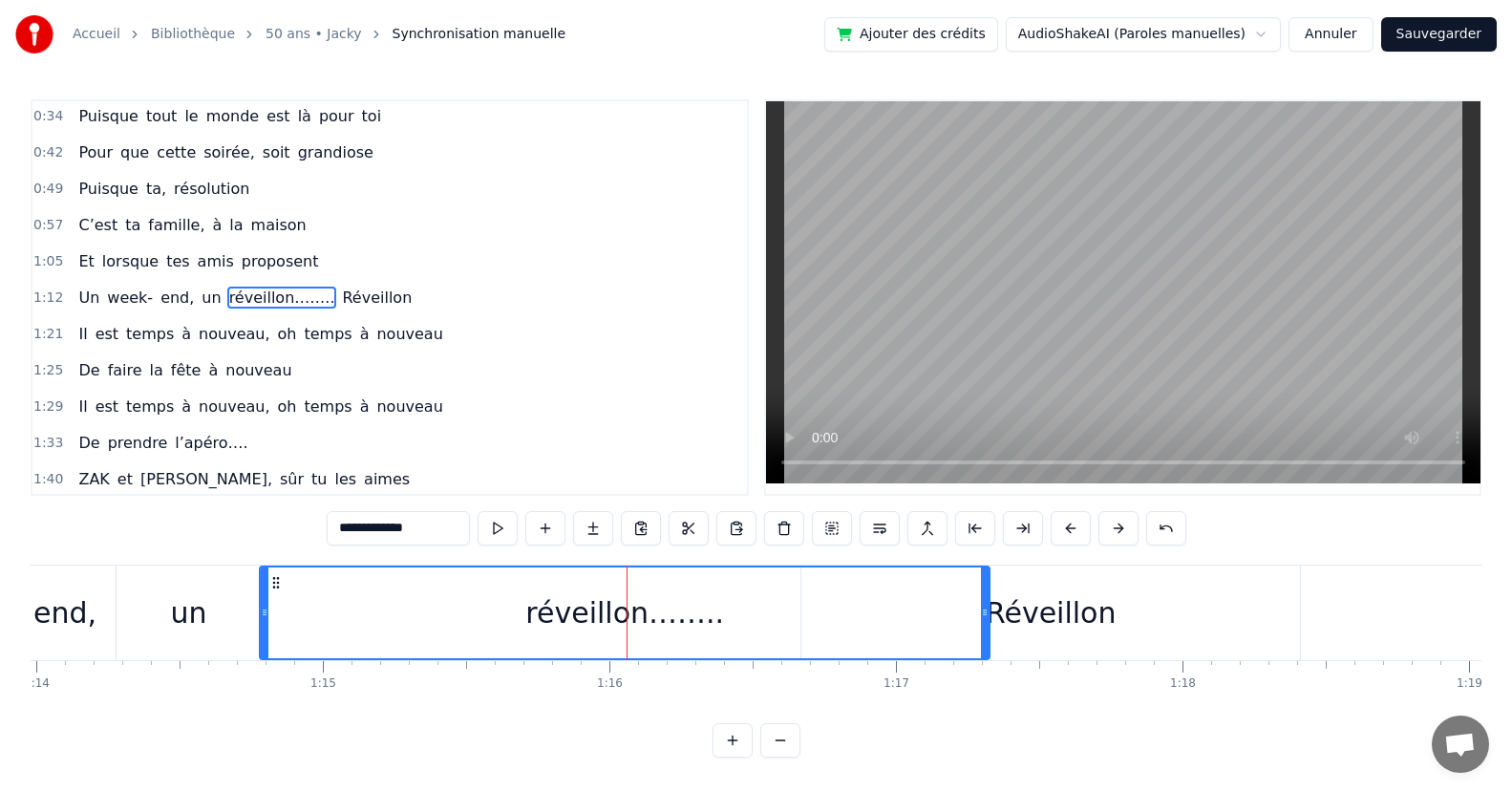
drag, startPoint x: 802, startPoint y: 624, endPoint x: 985, endPoint y: 601, distance: 184.4
click at [985, 601] on div at bounding box center [985, 612] width 8 height 91
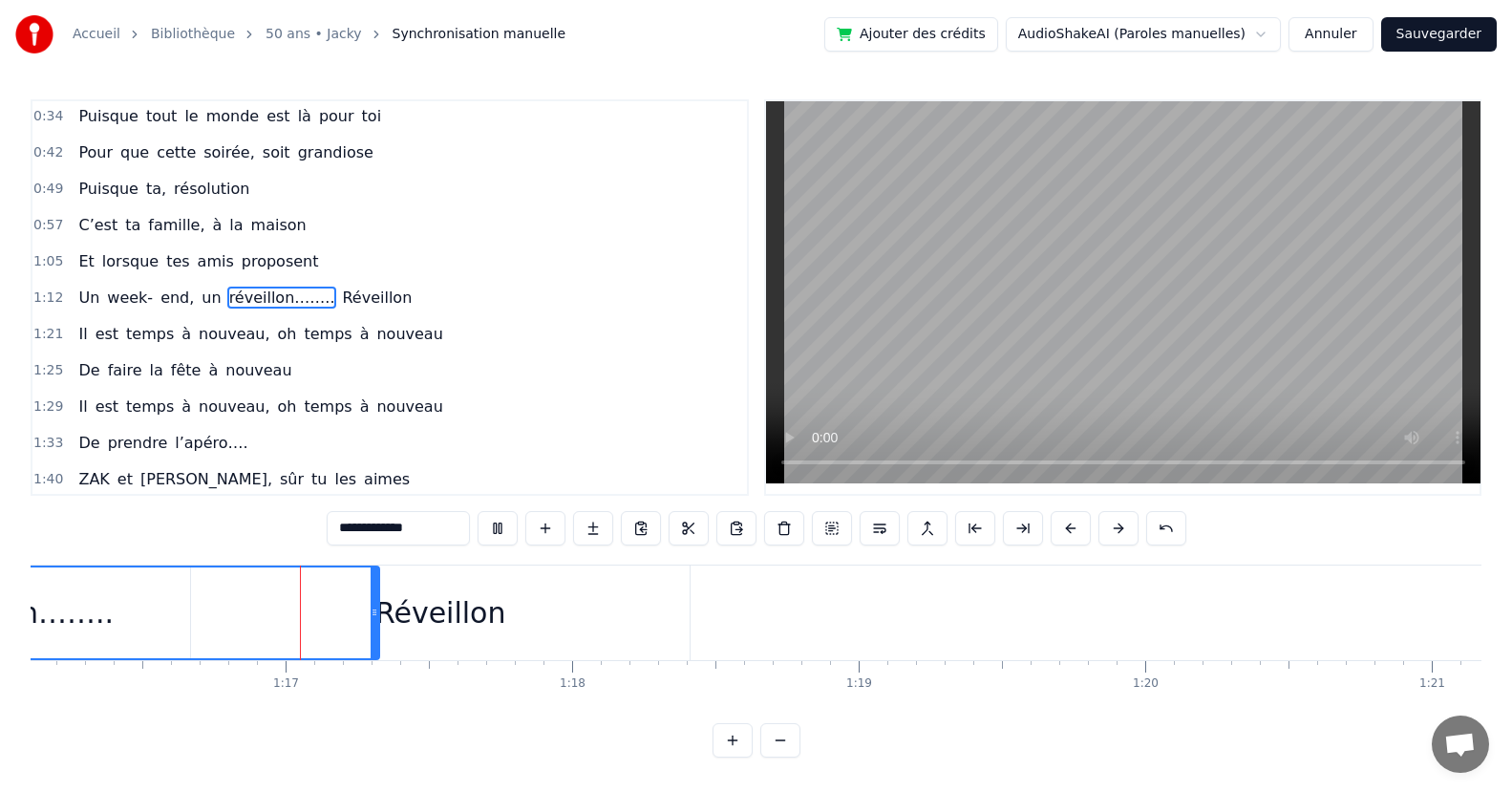
scroll to position [0, 21832]
click at [459, 641] on div "Réveillon" at bounding box center [417, 613] width 497 height 95
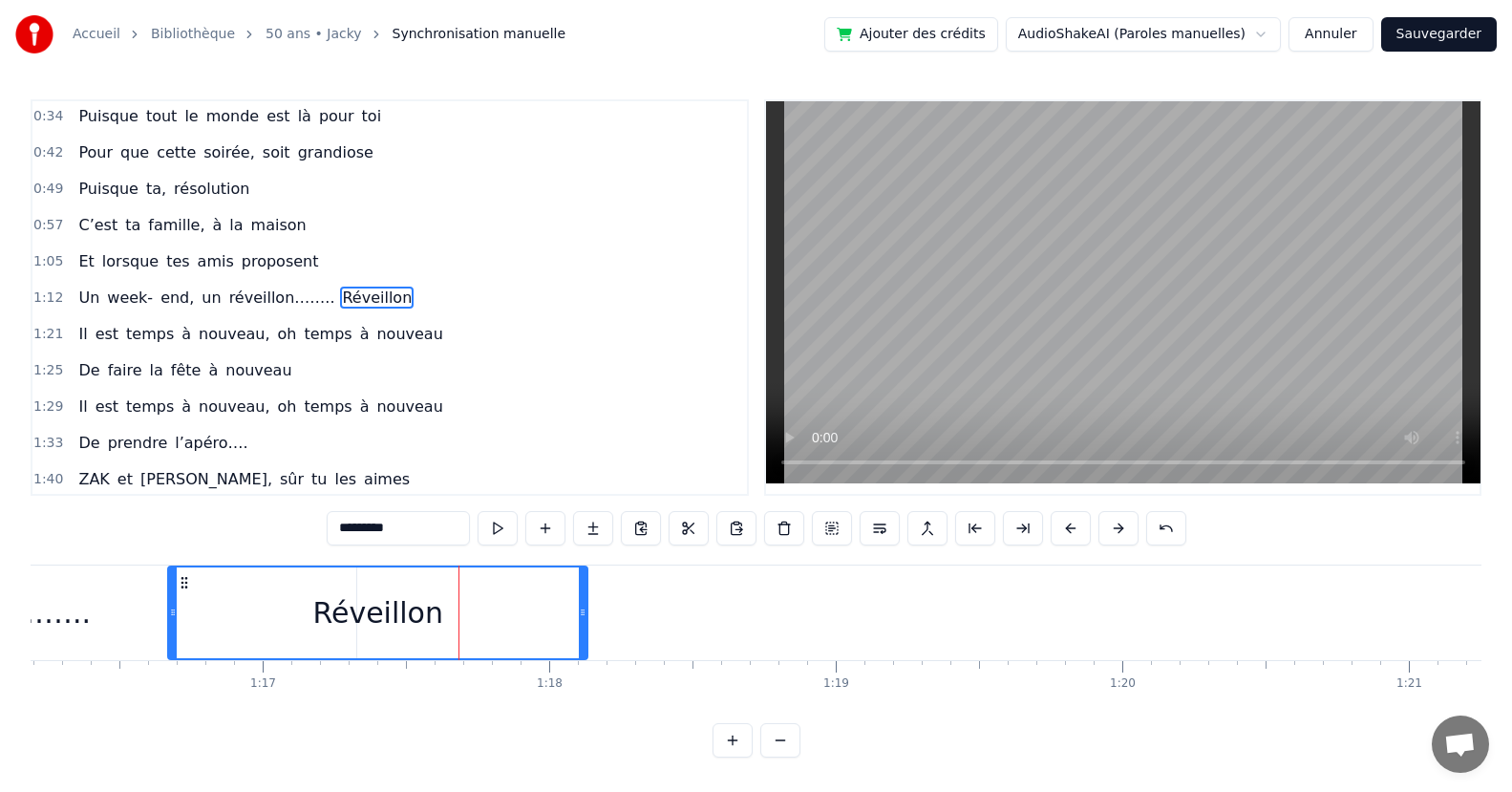
drag, startPoint x: 661, startPoint y: 631, endPoint x: 580, endPoint y: 639, distance: 81.4
click at [580, 639] on div at bounding box center [582, 612] width 8 height 91
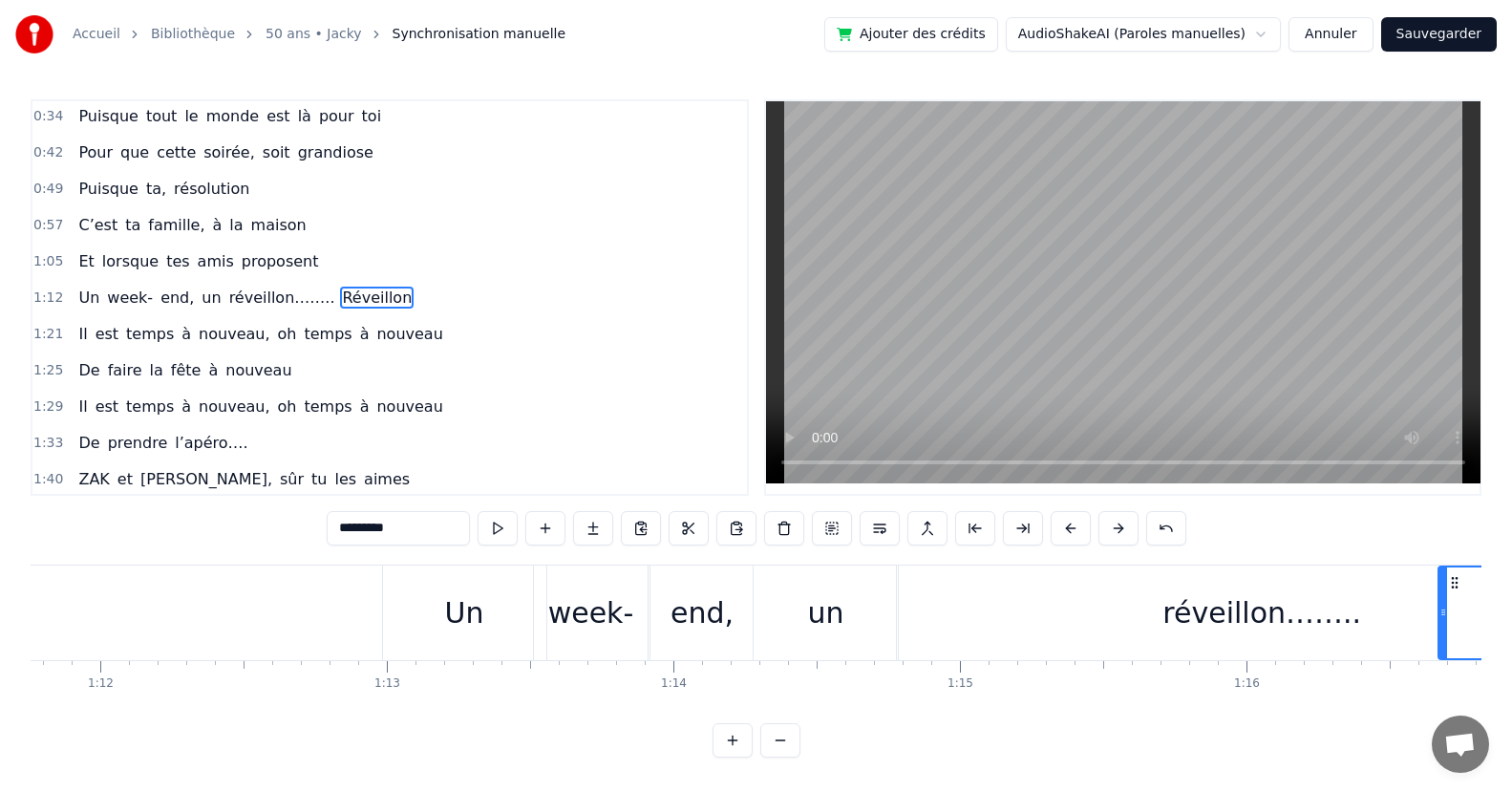
scroll to position [0, 19291]
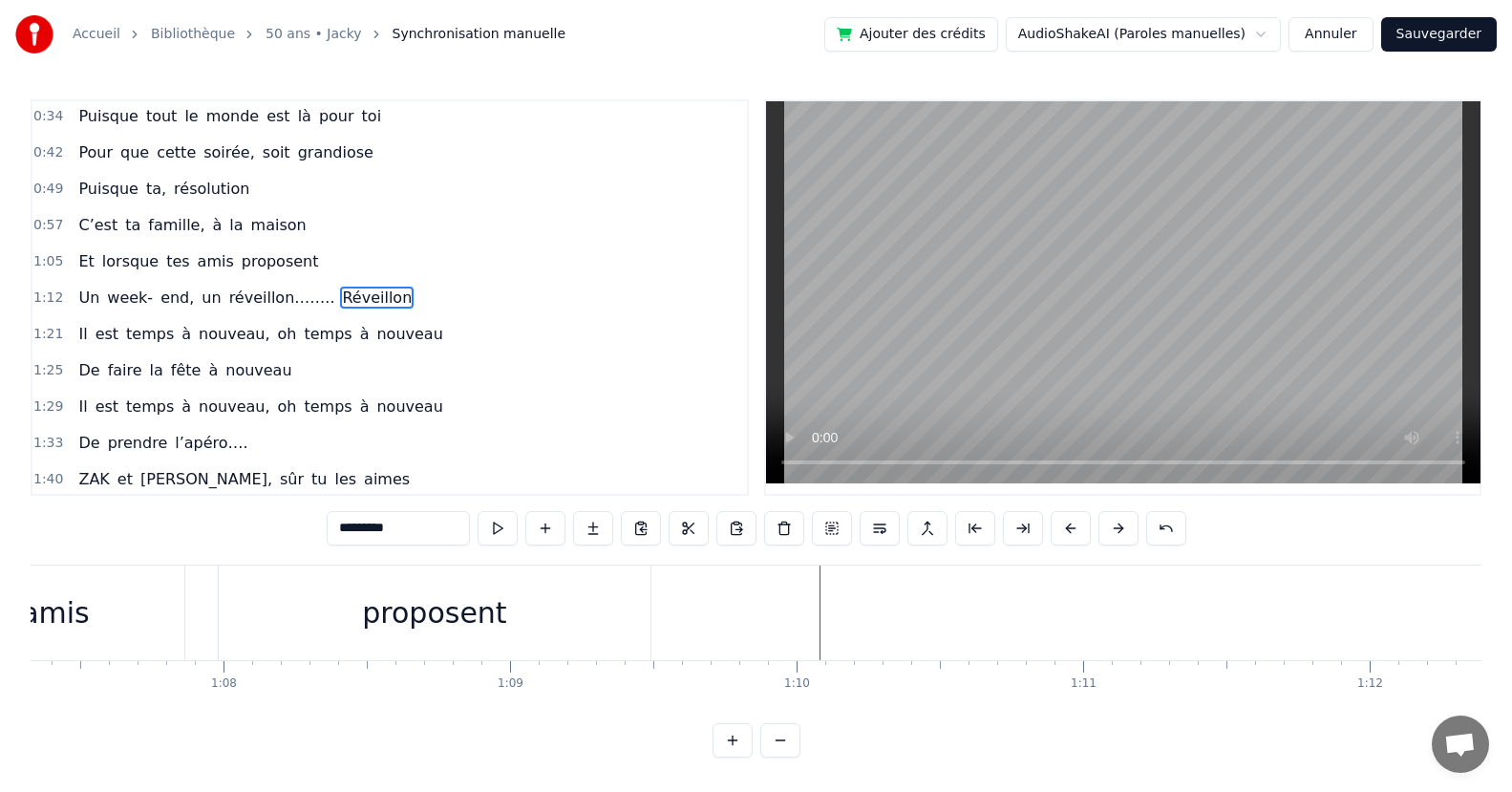
click at [309, 619] on div "proposent" at bounding box center [434, 613] width 431 height 95
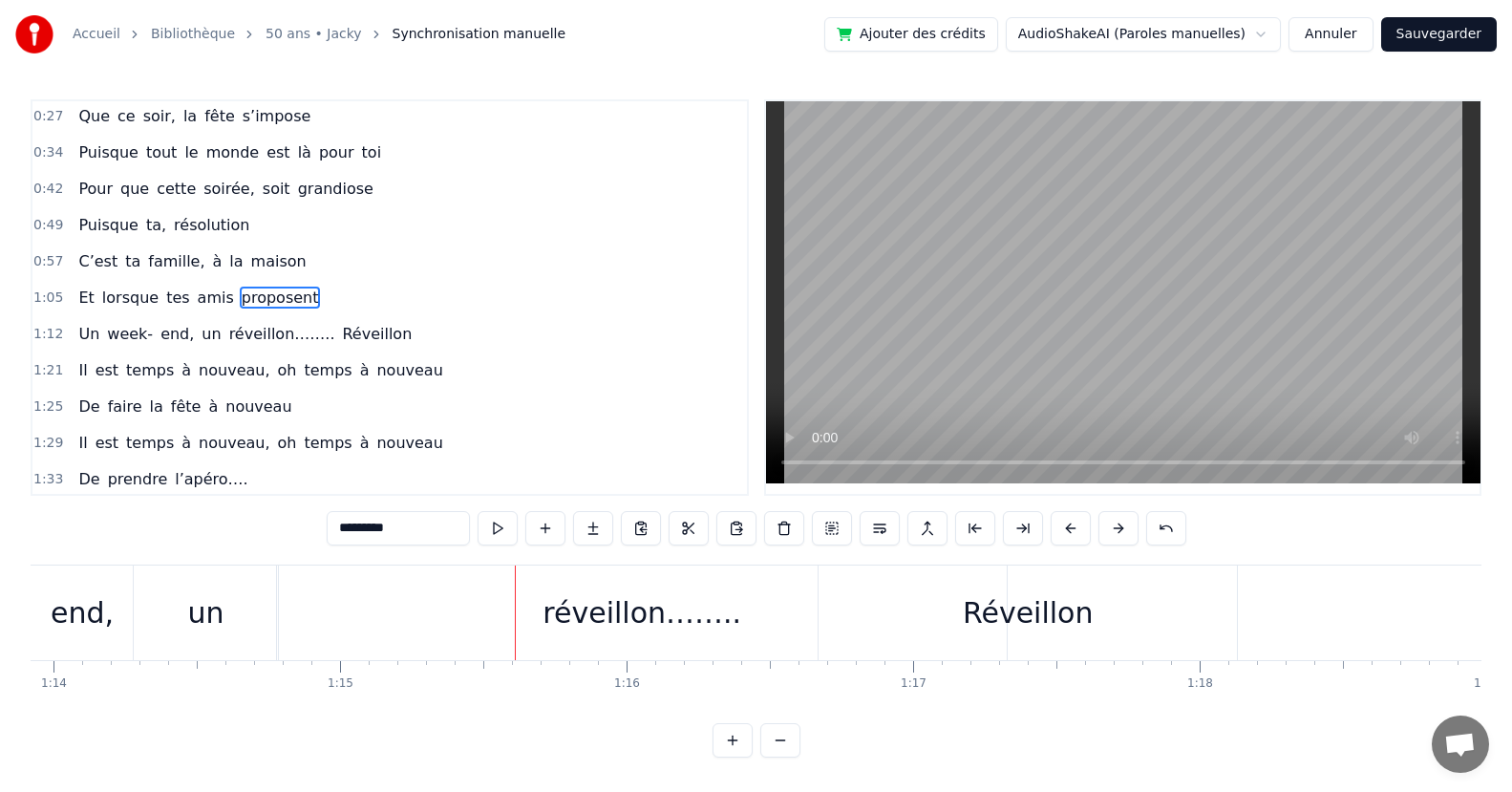
scroll to position [0, 21076]
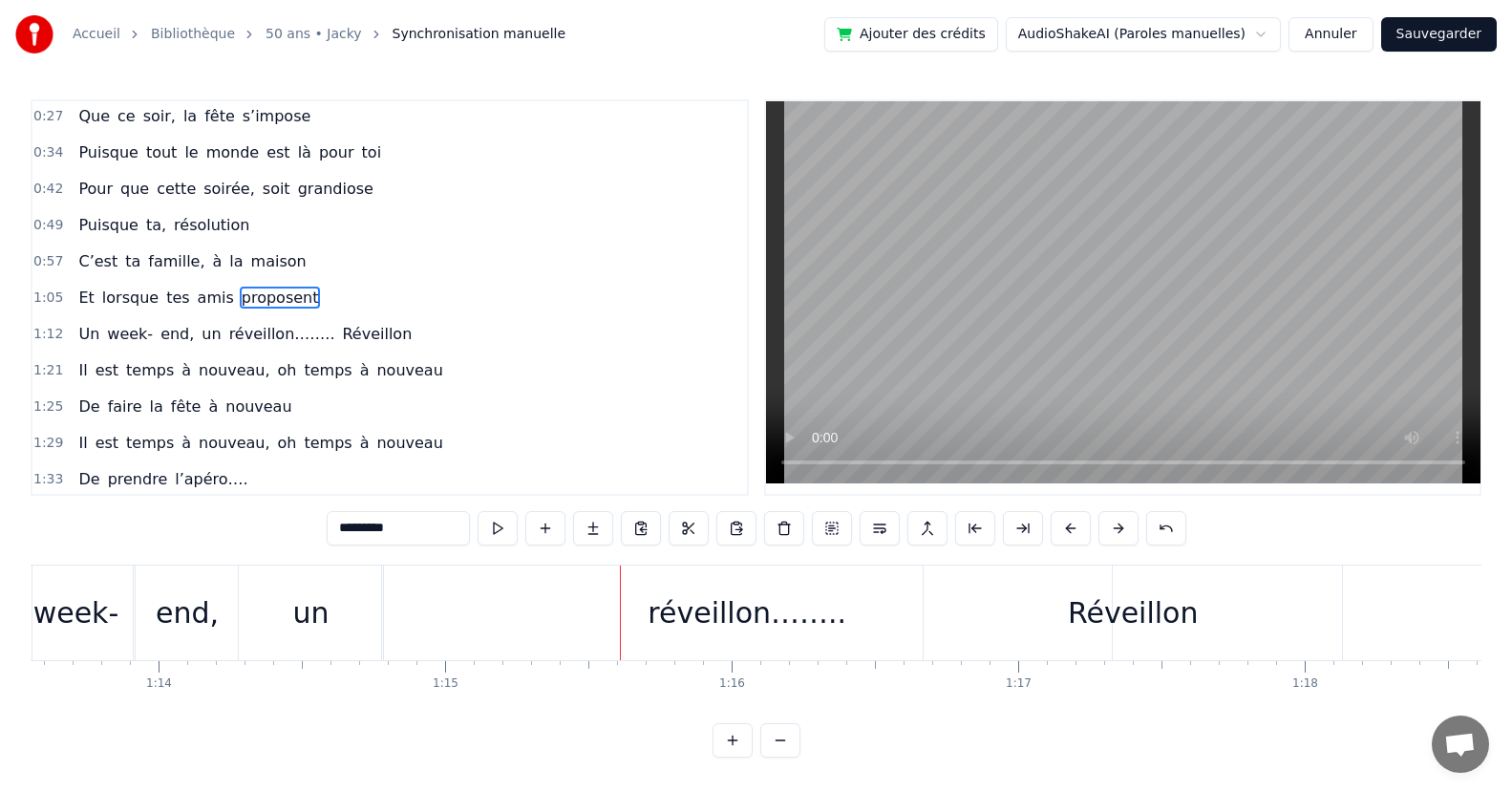
click at [342, 633] on div "un" at bounding box center [311, 613] width 144 height 95
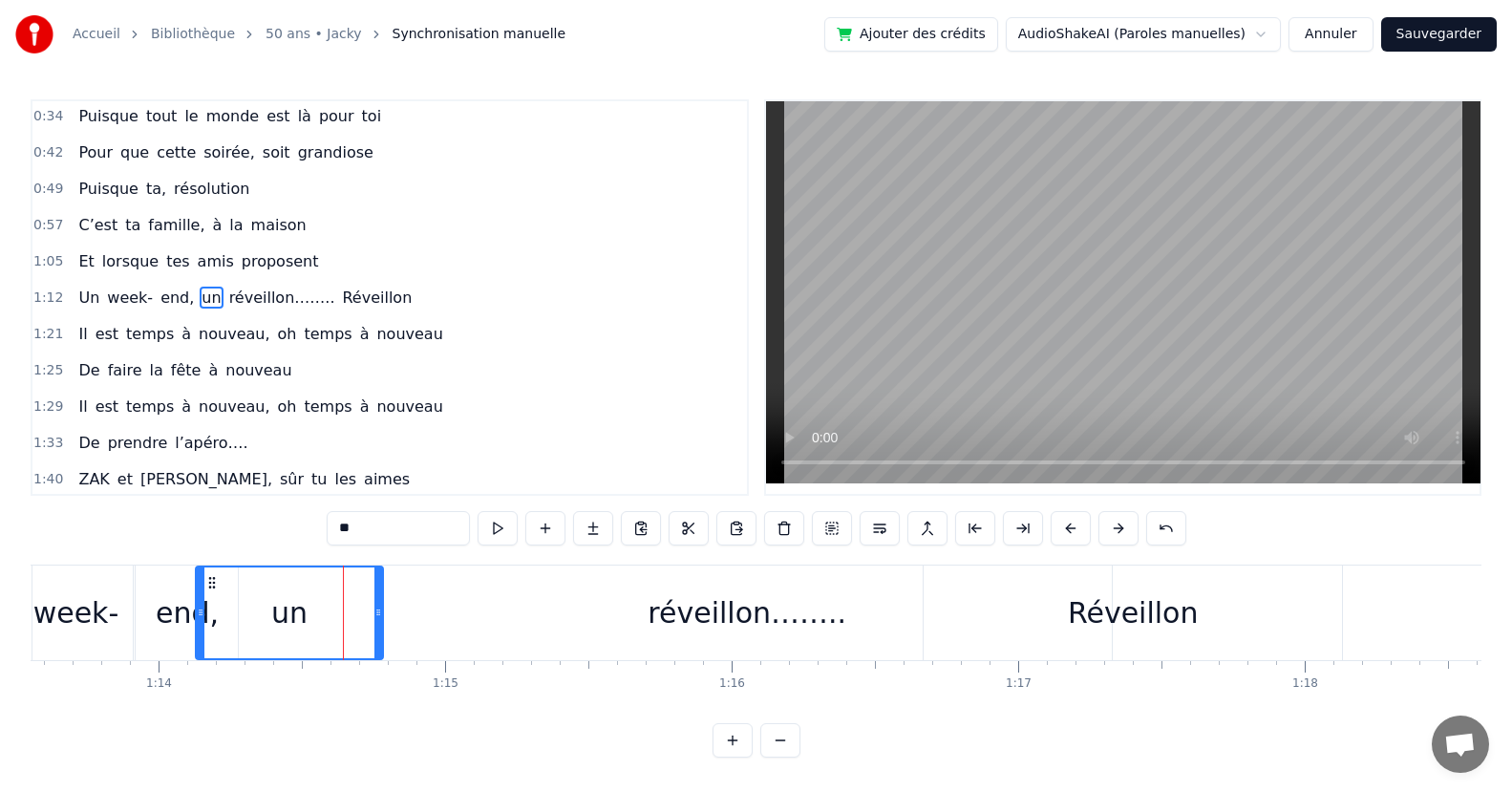
drag, startPoint x: 247, startPoint y: 626, endPoint x: 294, endPoint y: 654, distance: 54.7
click at [201, 639] on div at bounding box center [200, 612] width 8 height 91
drag, startPoint x: 375, startPoint y: 630, endPoint x: 316, endPoint y: 642, distance: 60.2
click at [316, 642] on div at bounding box center [319, 612] width 8 height 91
click at [660, 636] on div "réveillon…….." at bounding box center [747, 613] width 729 height 95
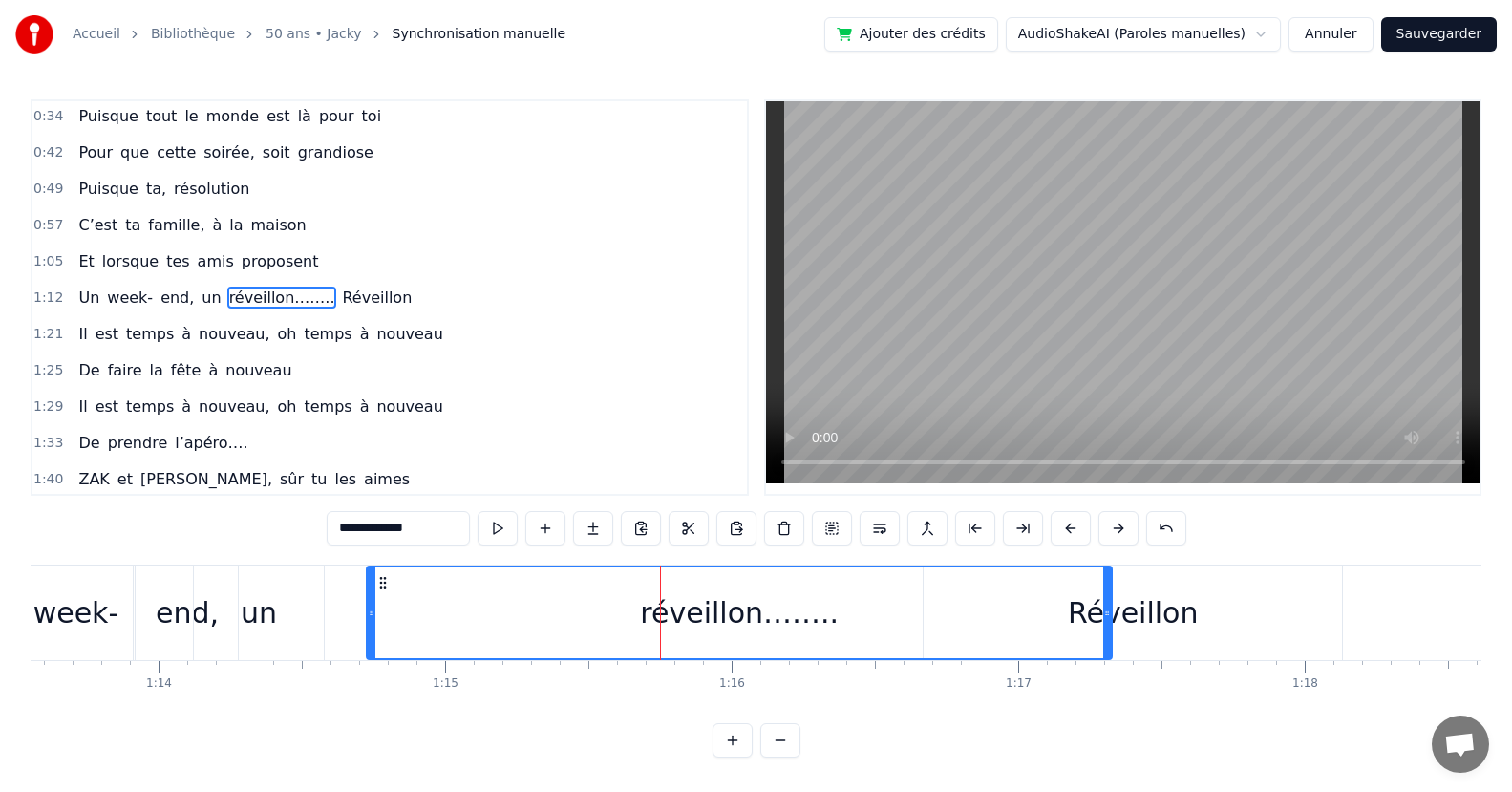
click at [368, 632] on div at bounding box center [371, 612] width 8 height 91
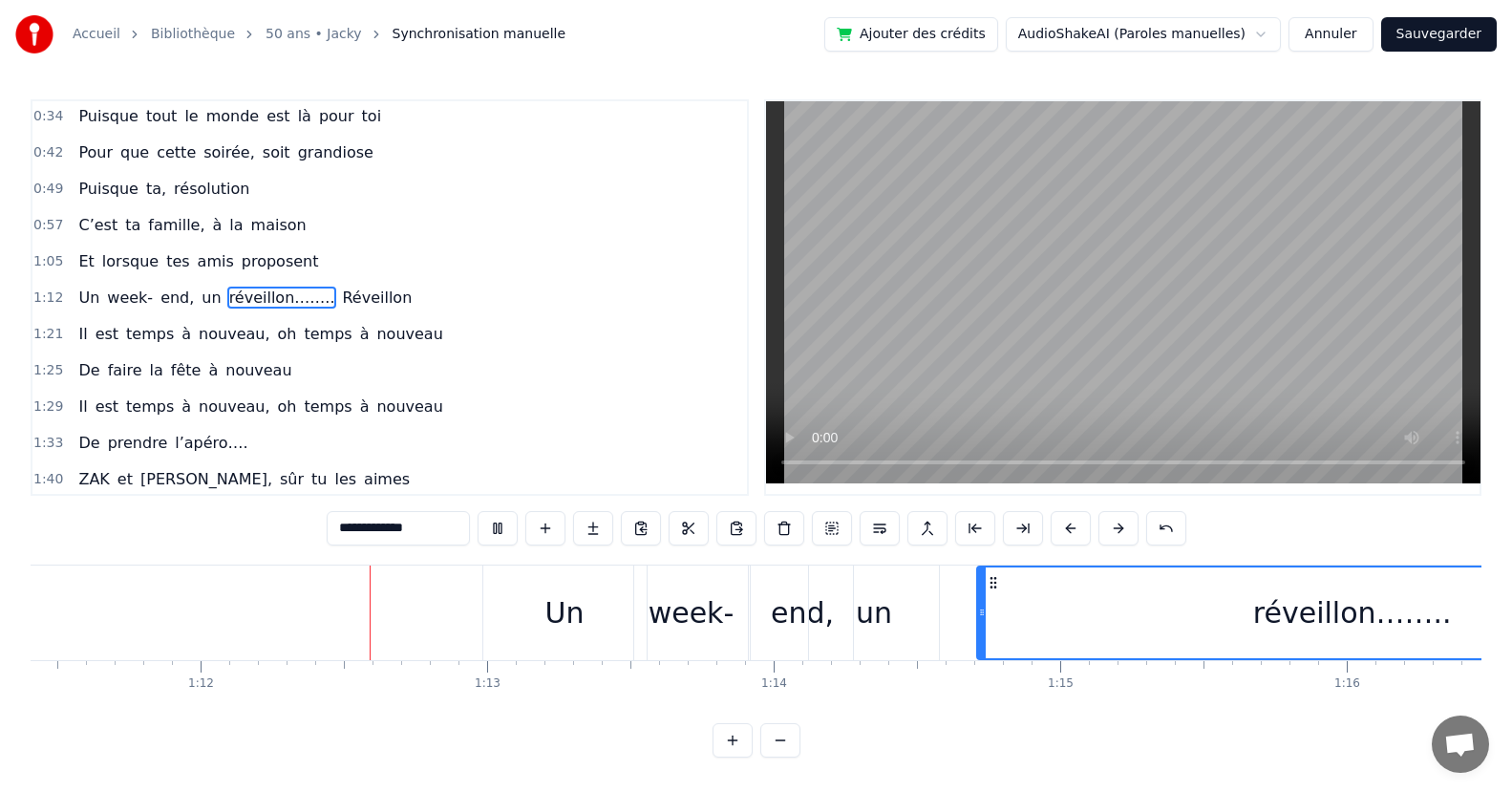
scroll to position [0, 20515]
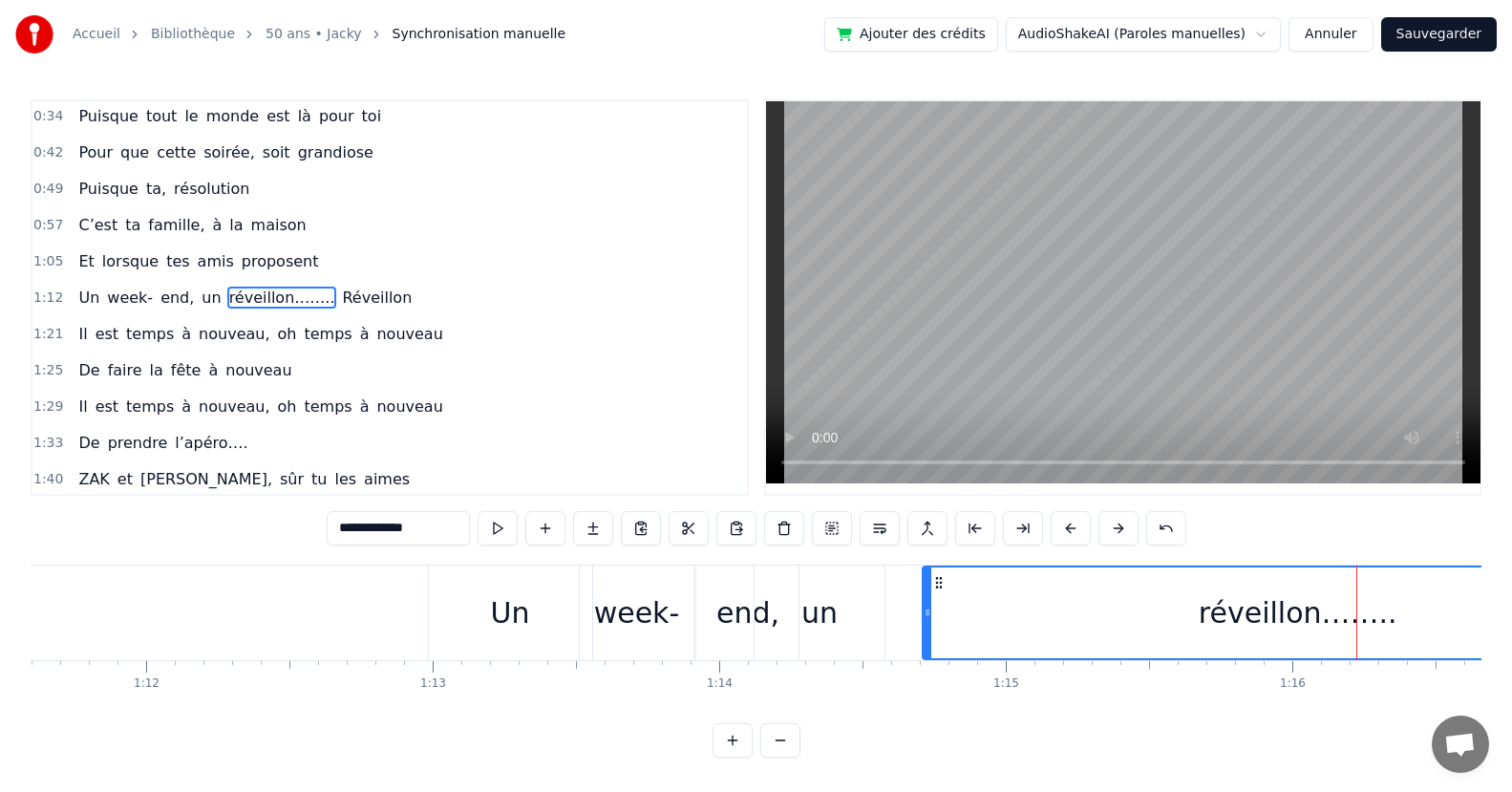
click at [994, 606] on div "réveillon…….." at bounding box center [1297, 612] width 748 height 91
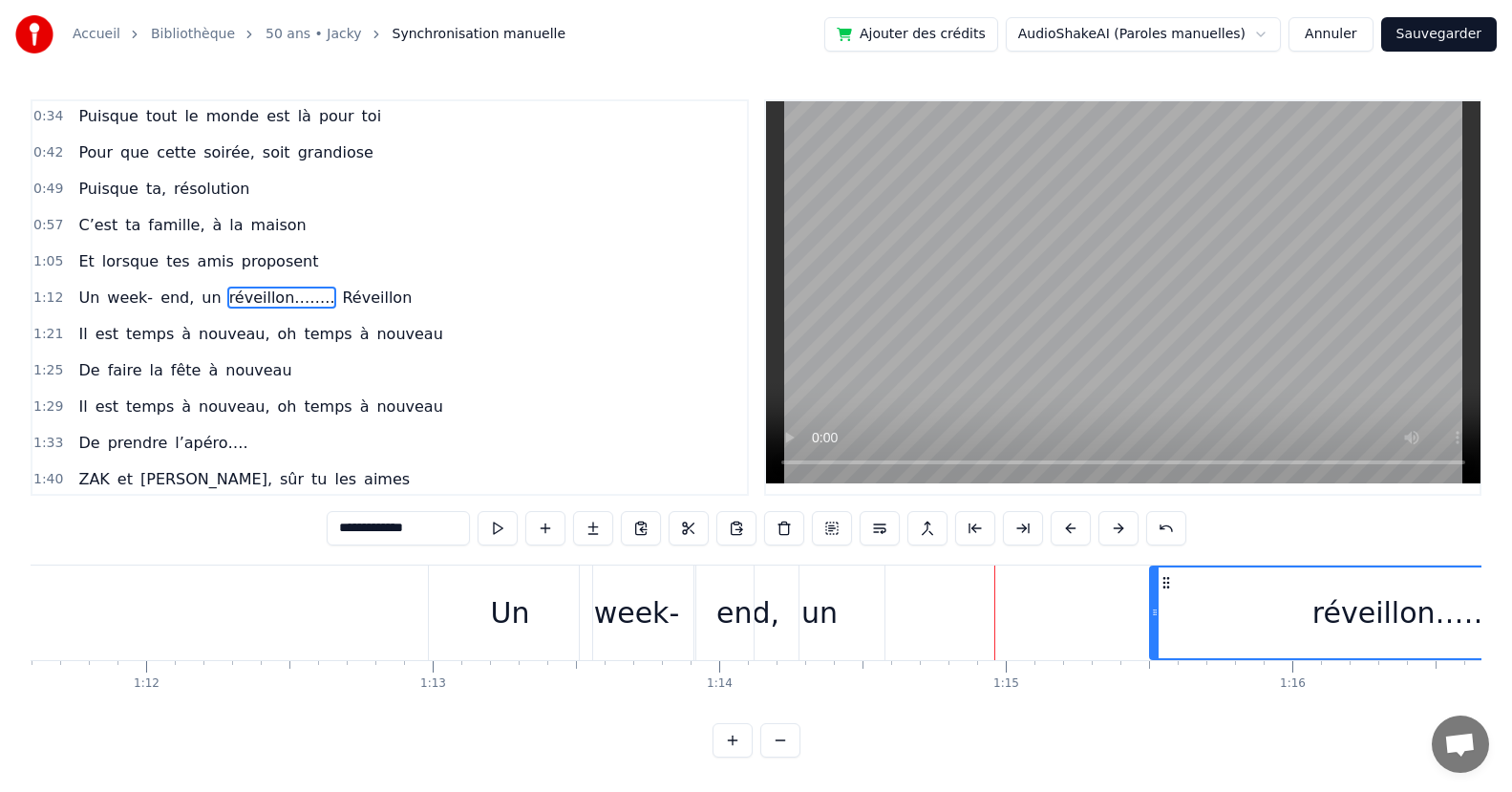
drag, startPoint x: 932, startPoint y: 631, endPoint x: 1158, endPoint y: 623, distance: 226.1
click at [1158, 623] on div at bounding box center [1155, 612] width 8 height 91
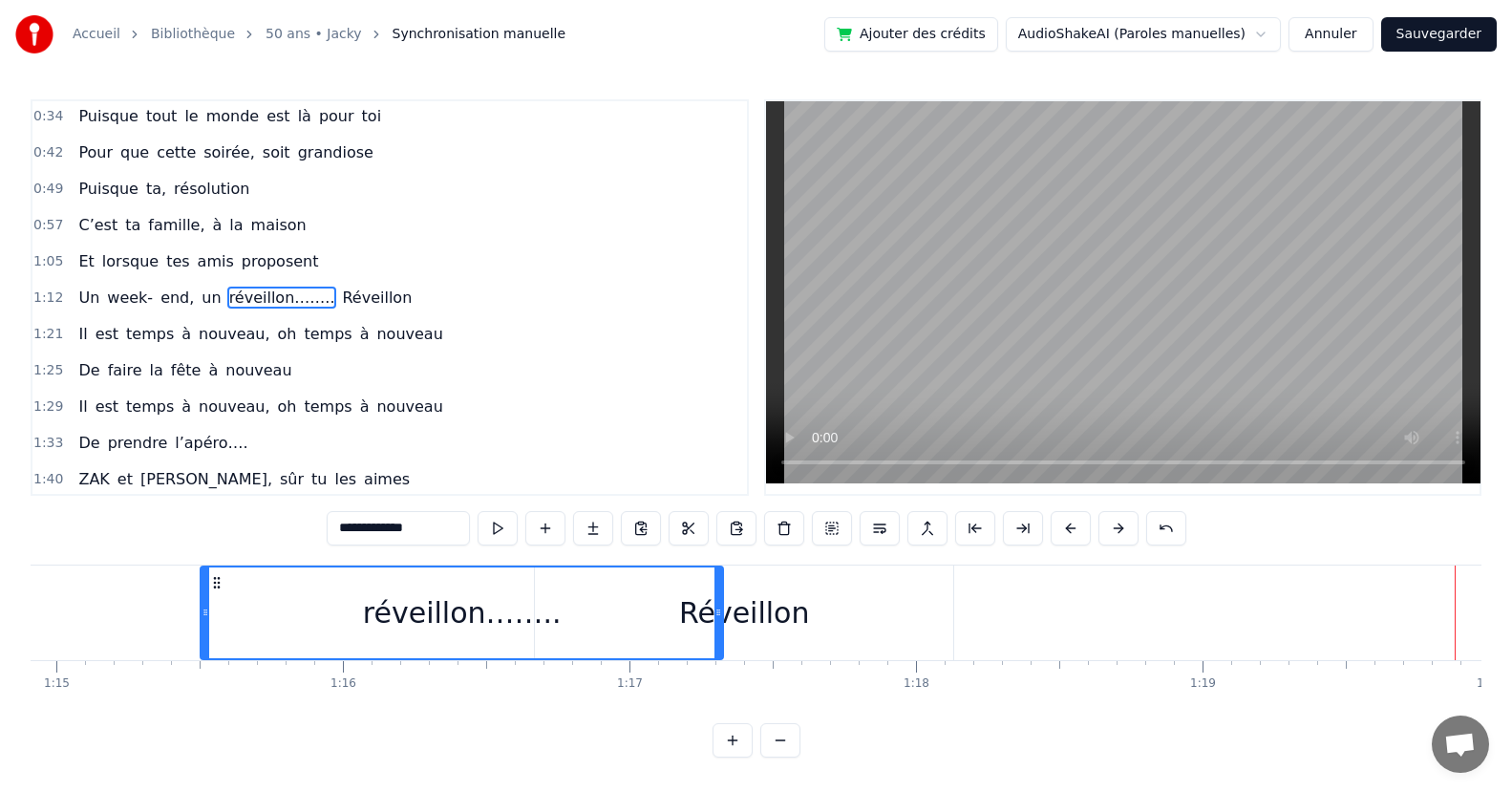
scroll to position [0, 20195]
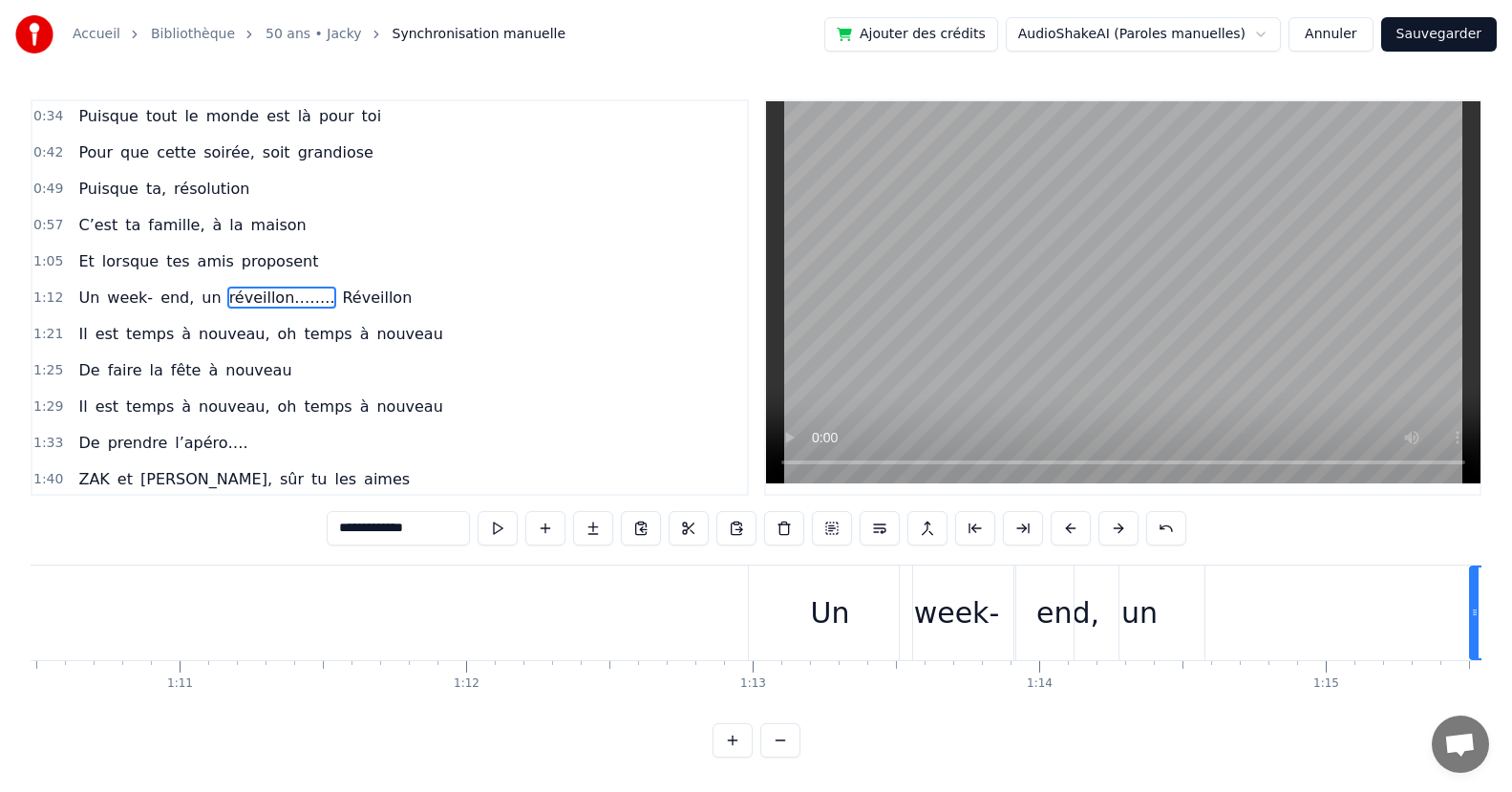
click at [1143, 623] on div "un" at bounding box center [1140, 612] width 37 height 43
type input "**"
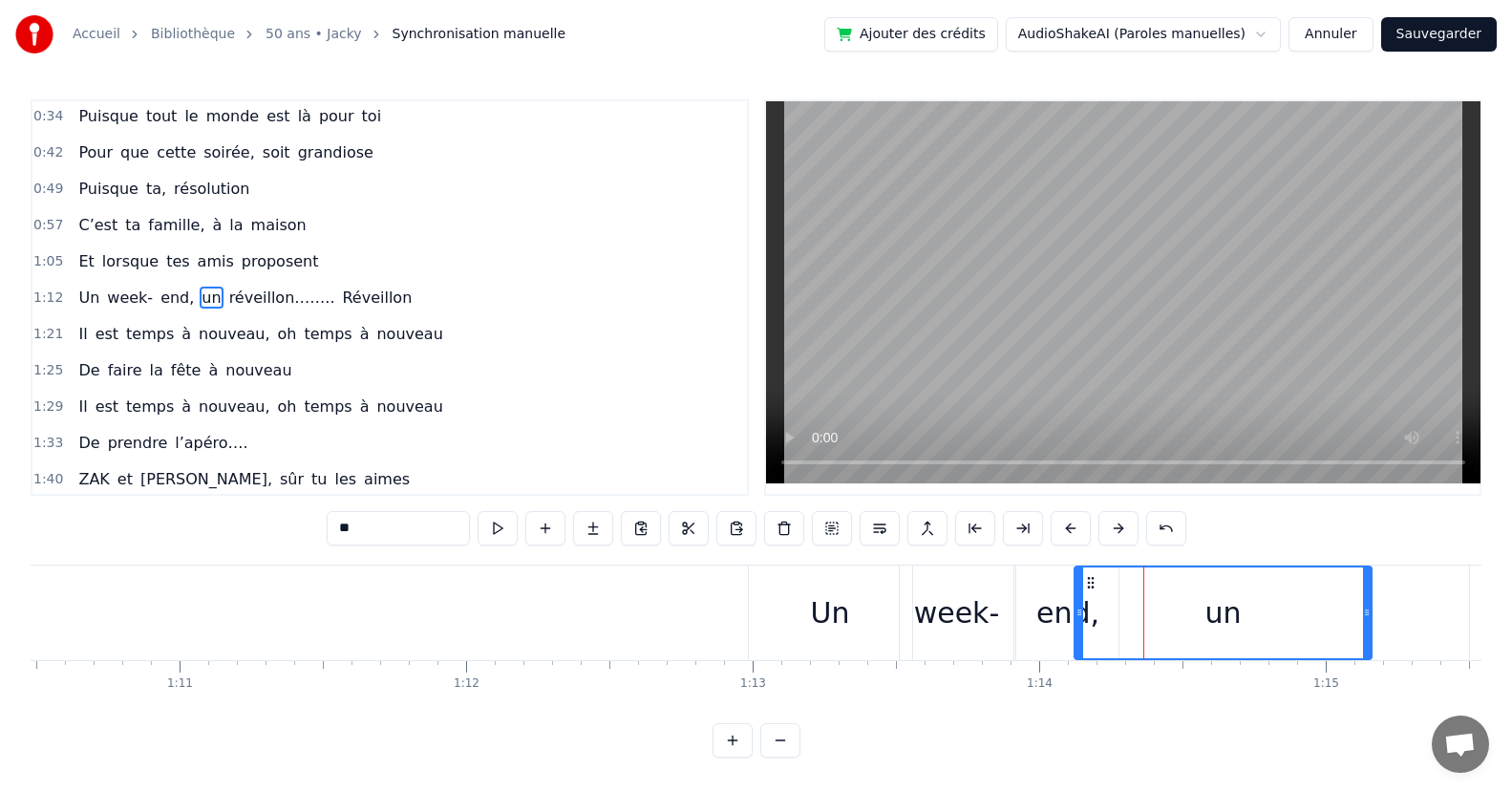
drag, startPoint x: 1197, startPoint y: 614, endPoint x: 1364, endPoint y: 624, distance: 167.3
click at [1364, 624] on div at bounding box center [1367, 612] width 8 height 91
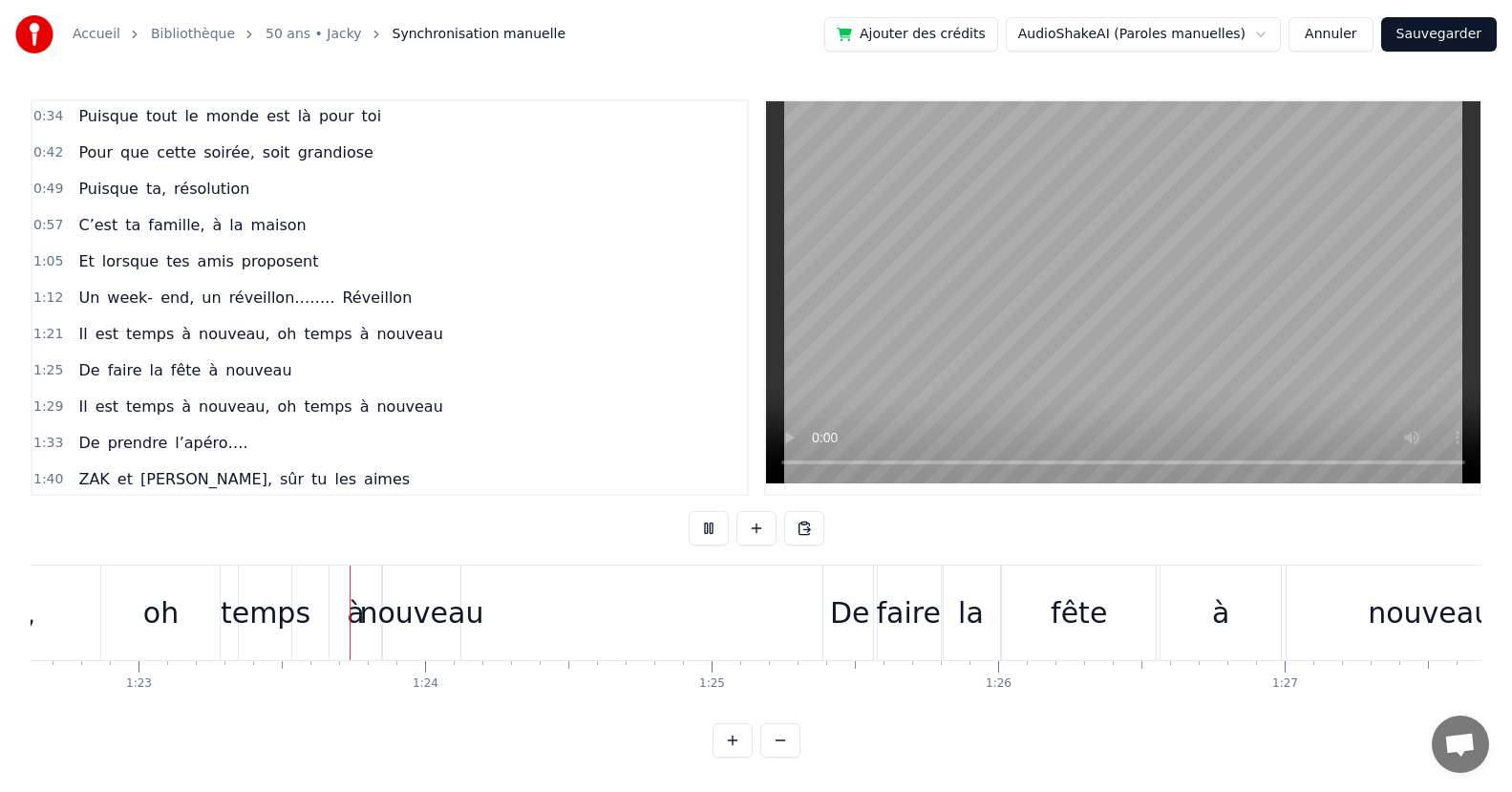
scroll to position [0, 23757]
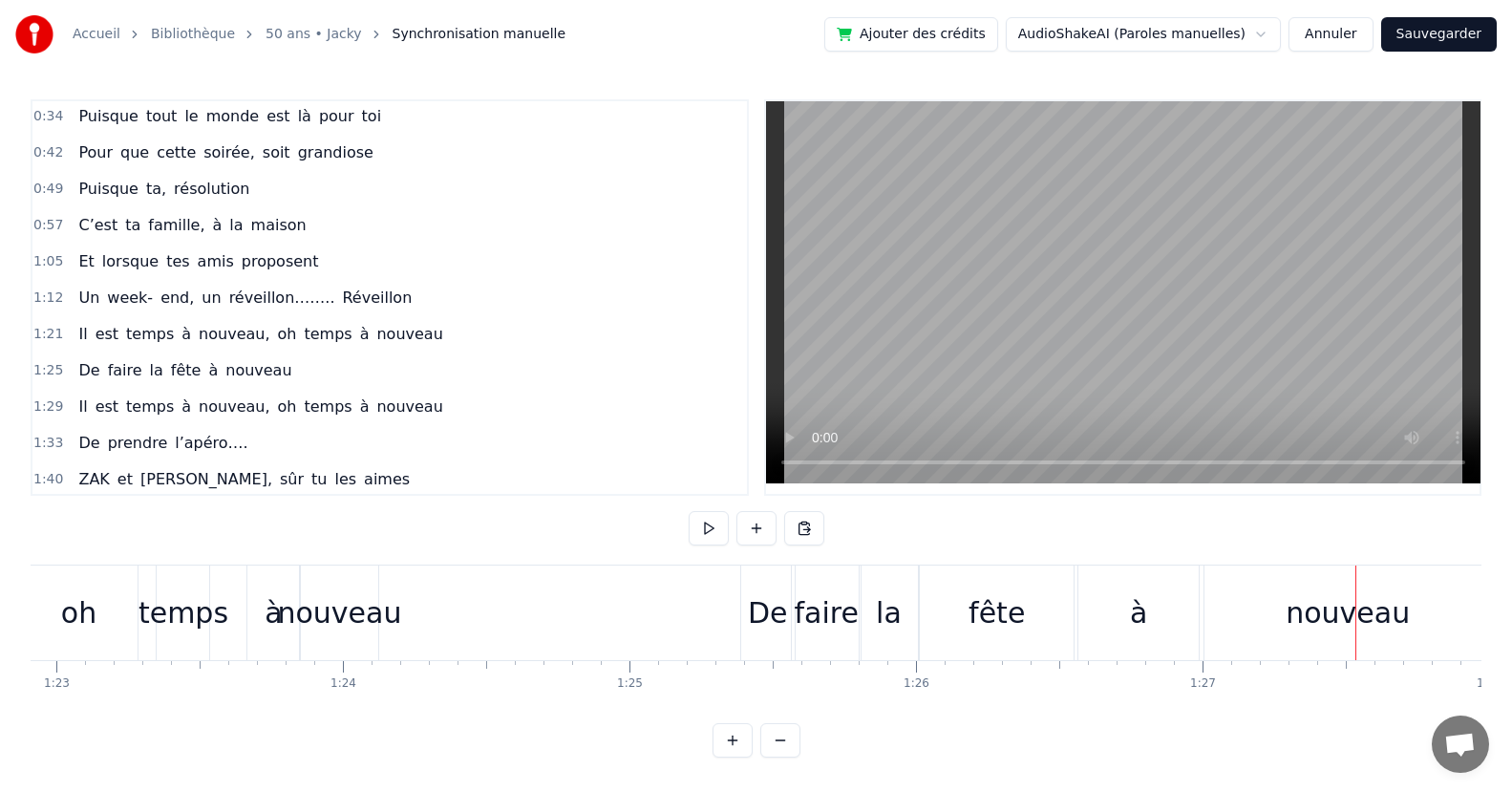
click at [1279, 619] on div "nouveau" at bounding box center [1347, 613] width 285 height 95
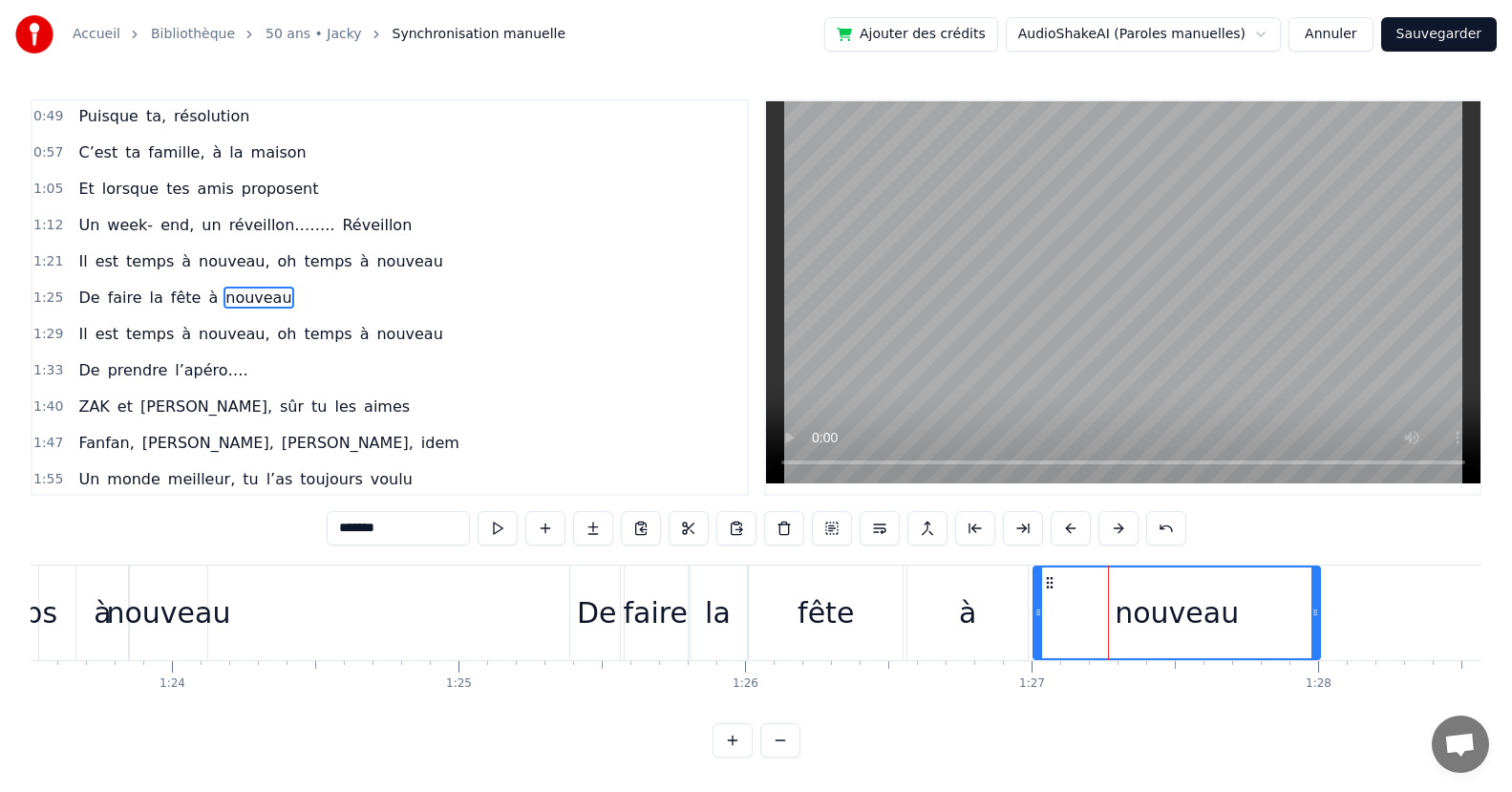
scroll to position [0, 23981]
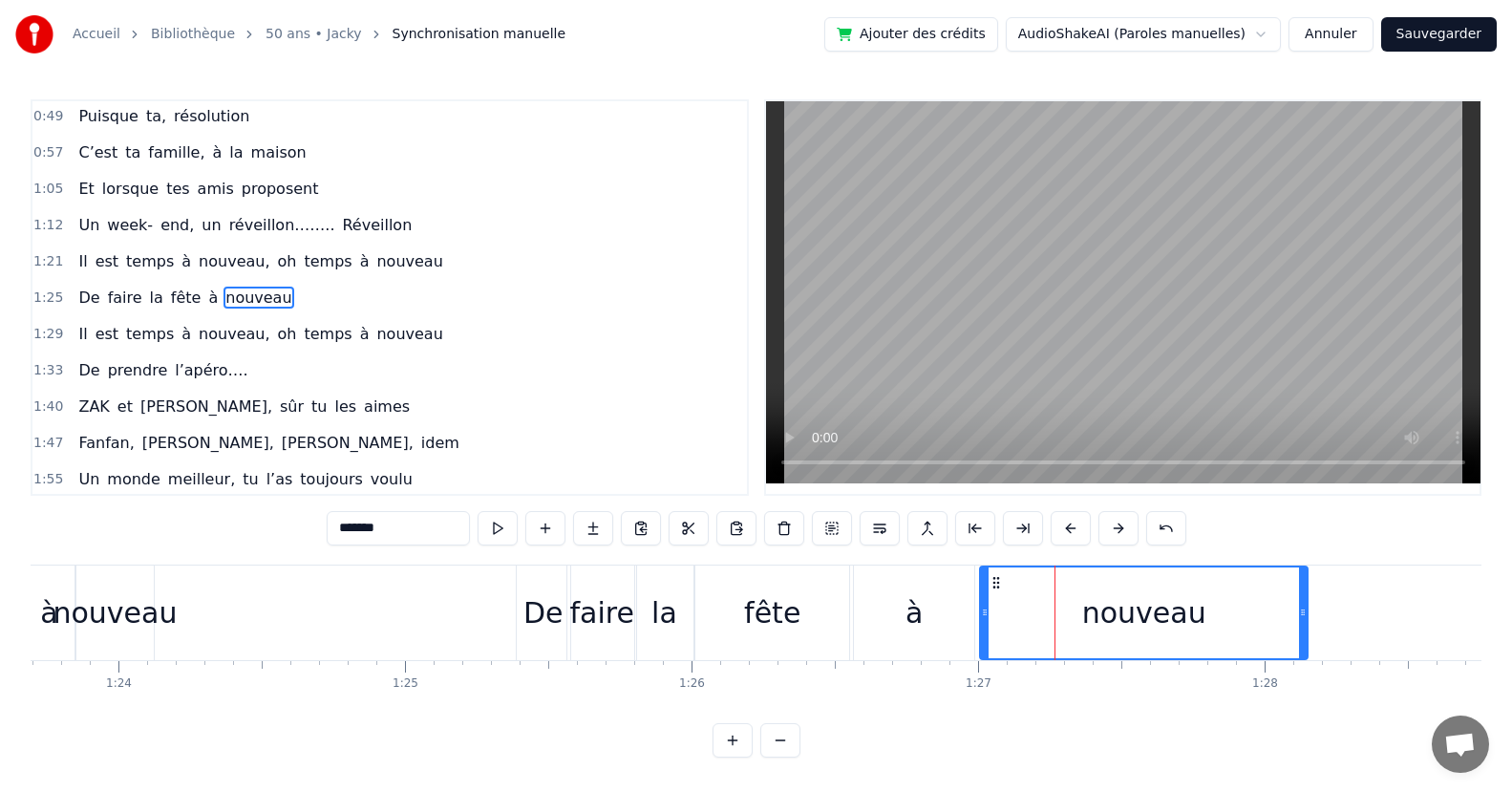
drag, startPoint x: 1260, startPoint y: 623, endPoint x: 1301, endPoint y: 625, distance: 41.0
click at [1301, 625] on div at bounding box center [1303, 612] width 8 height 91
drag, startPoint x: 987, startPoint y: 616, endPoint x: 1011, endPoint y: 624, distance: 25.3
click at [1011, 624] on div at bounding box center [1009, 612] width 8 height 91
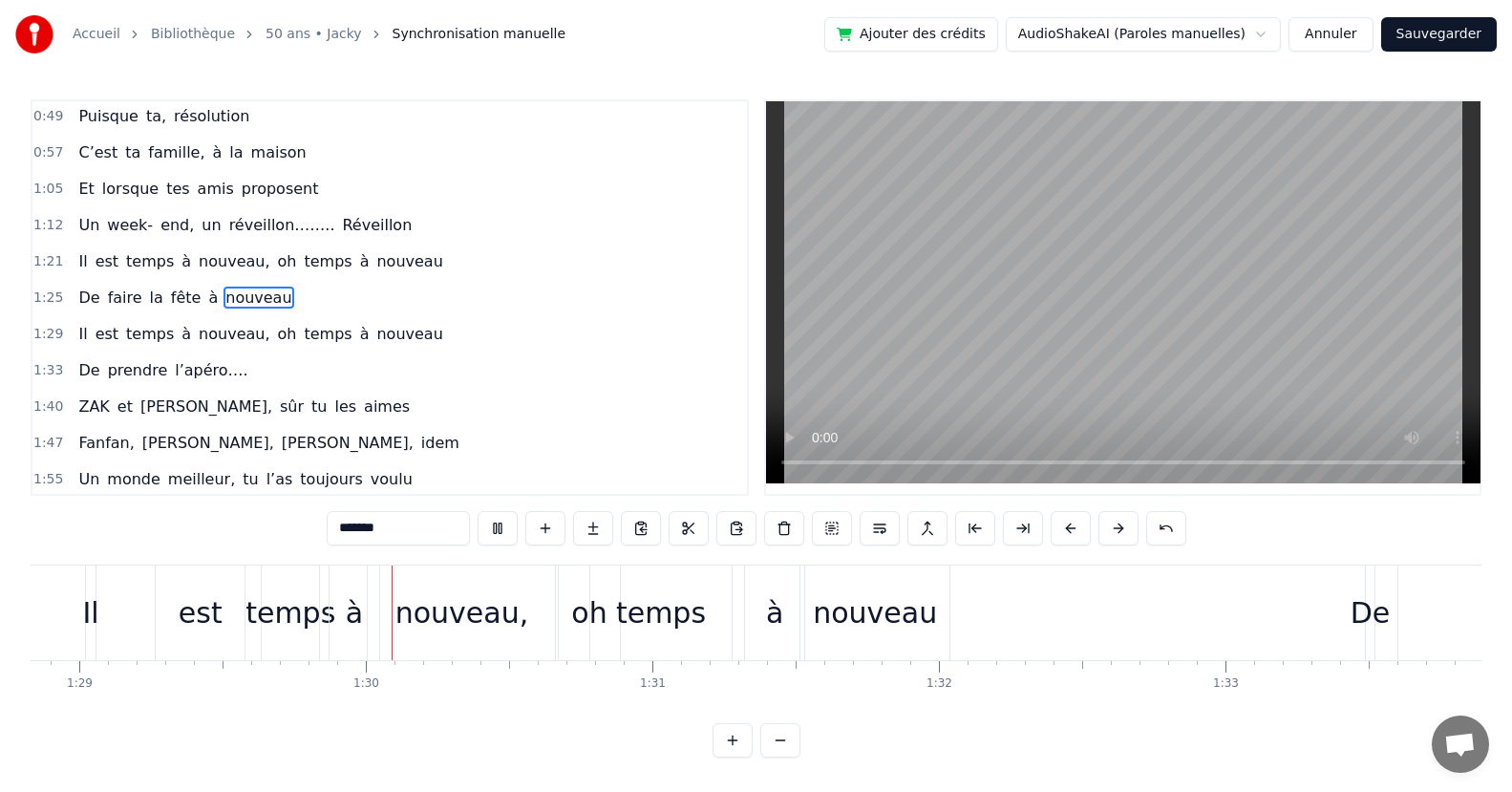
scroll to position [0, 25586]
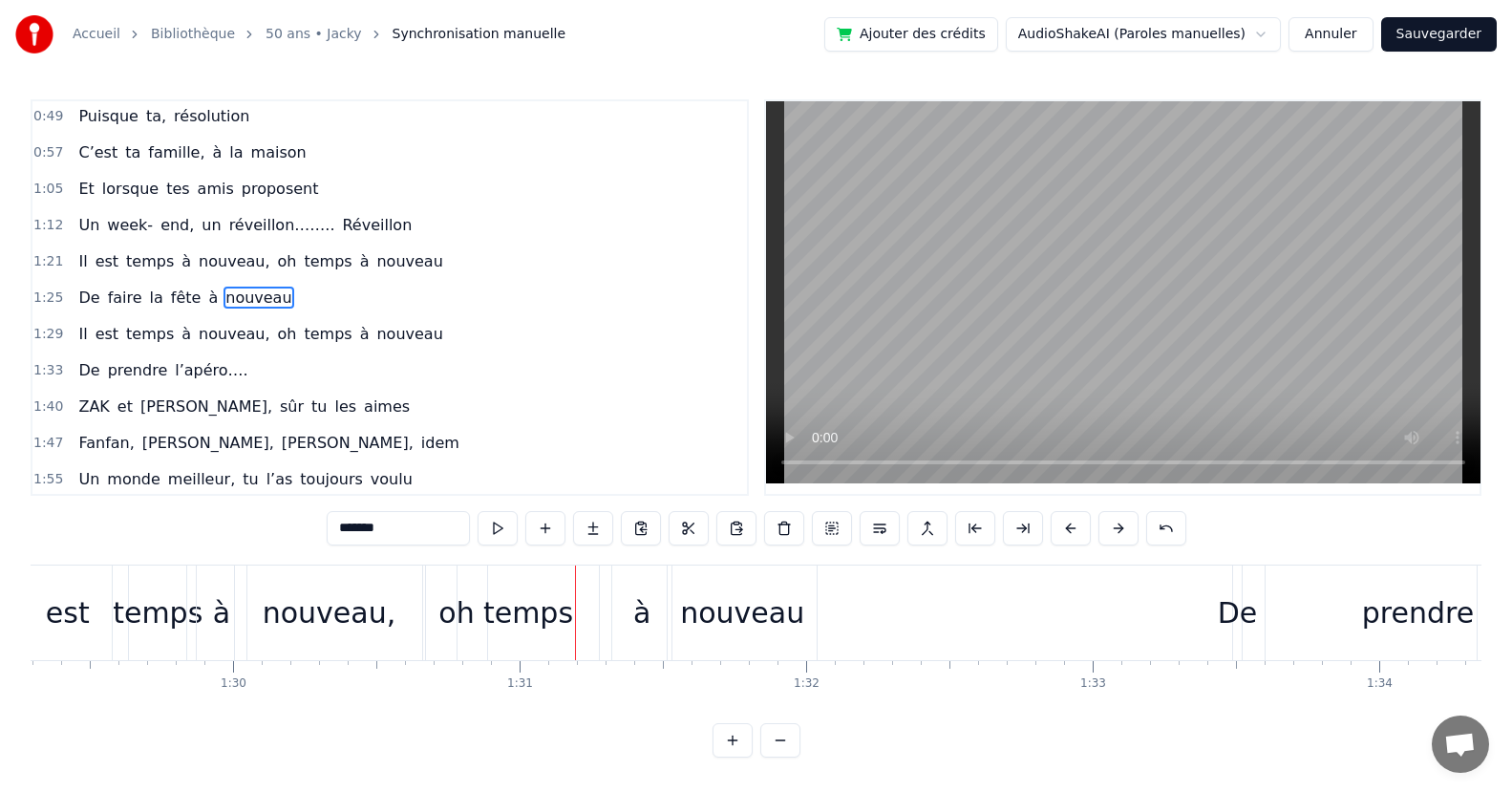
click at [384, 646] on div "nouveau," at bounding box center [329, 613] width 188 height 95
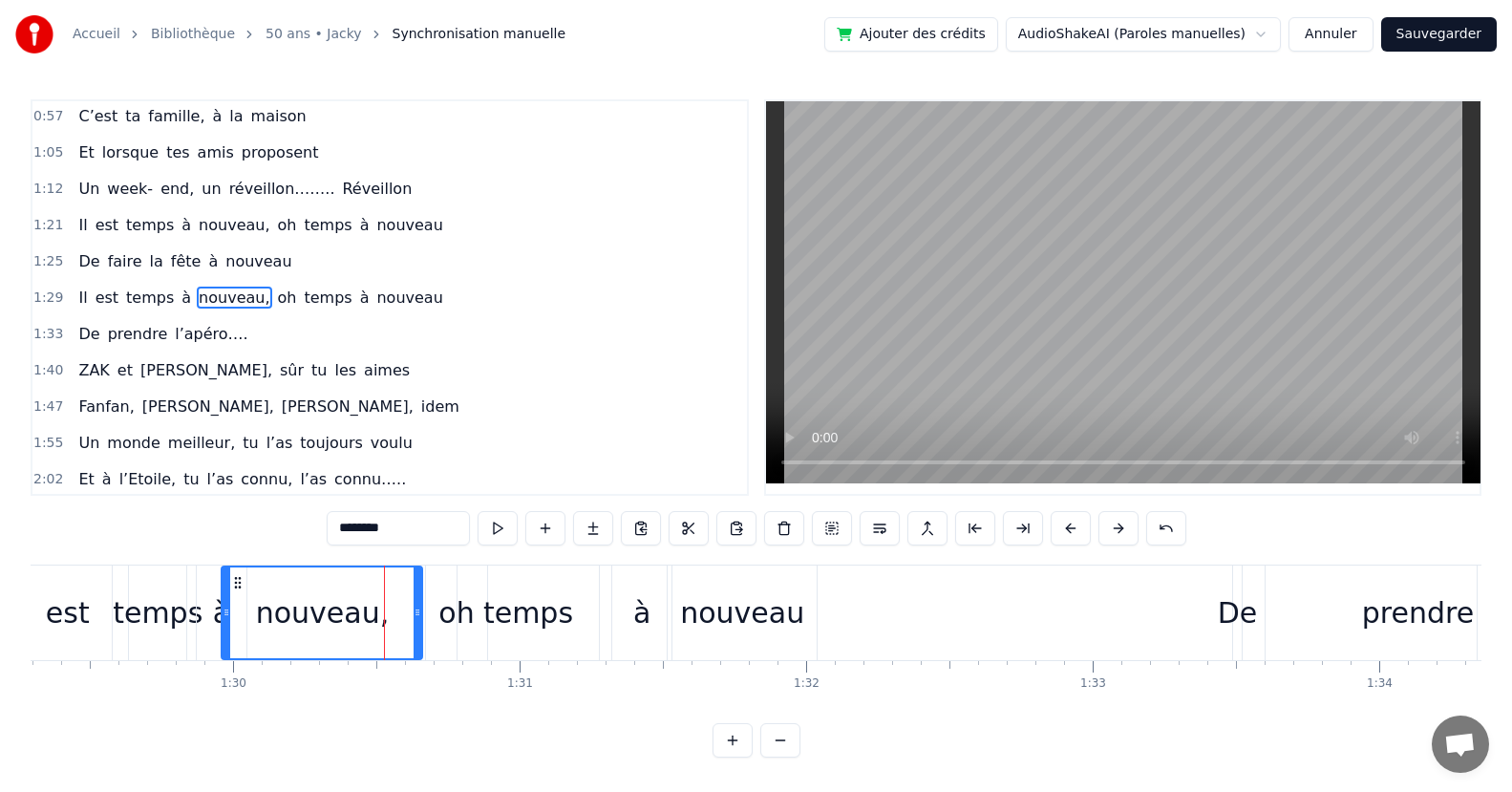
drag, startPoint x: 239, startPoint y: 629, endPoint x: 282, endPoint y: 628, distance: 43.0
click at [226, 626] on div at bounding box center [226, 612] width 8 height 91
click at [412, 632] on div "nouveau," at bounding box center [322, 612] width 197 height 91
drag, startPoint x: 415, startPoint y: 631, endPoint x: 364, endPoint y: 636, distance: 51.2
click at [361, 639] on div at bounding box center [362, 612] width 8 height 91
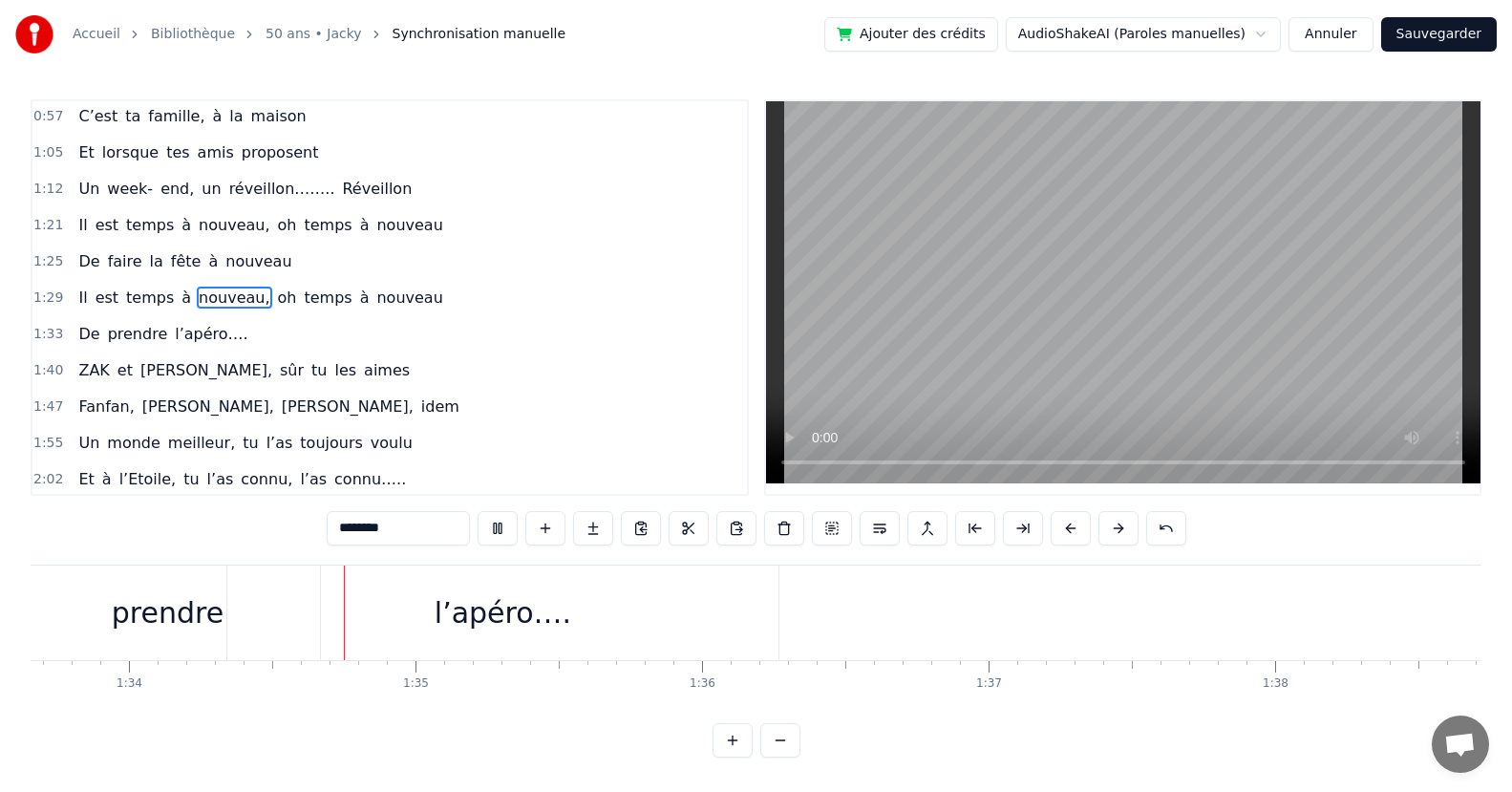
scroll to position [0, 26920]
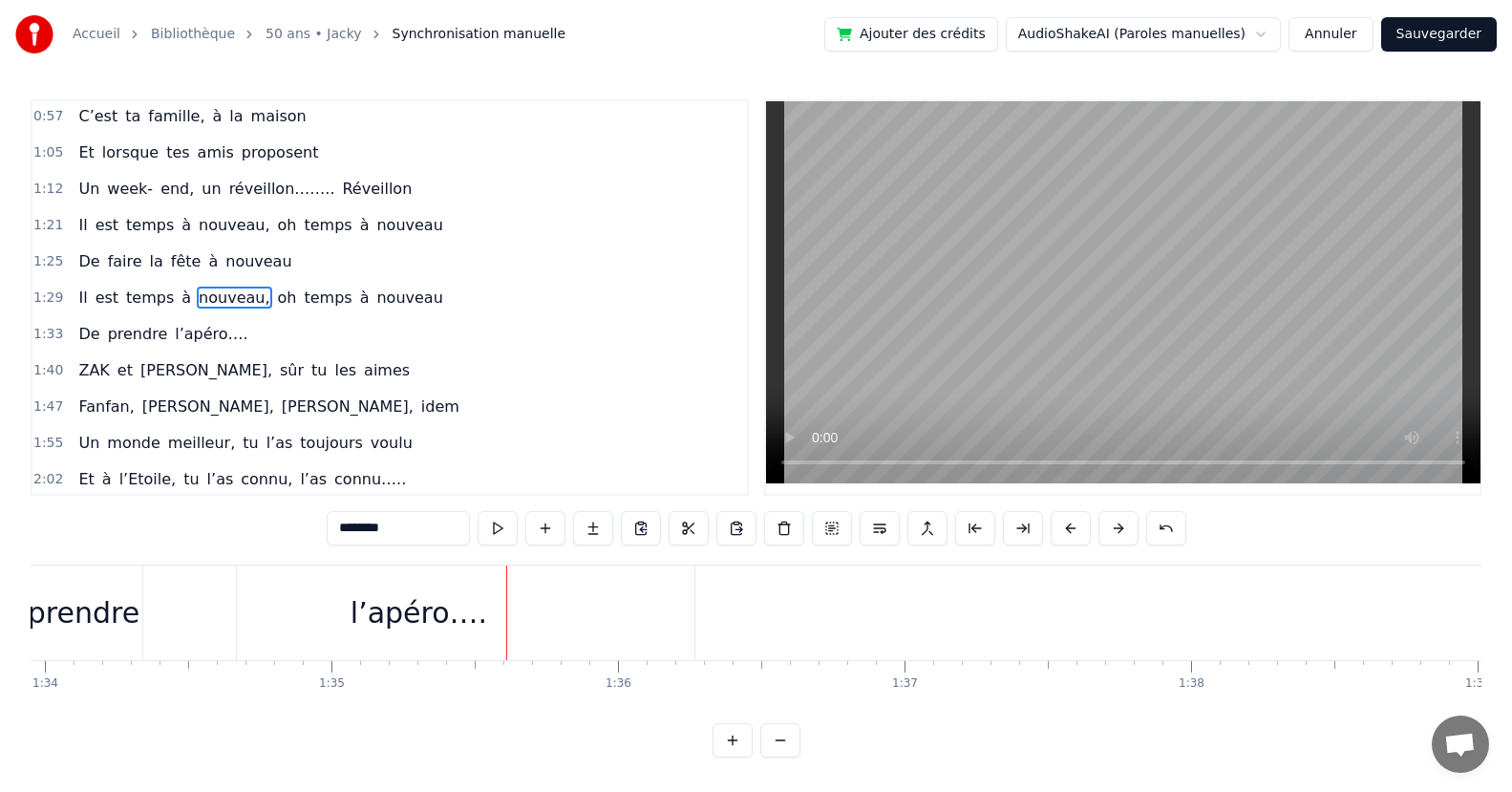
click at [425, 654] on div "l’apéro…." at bounding box center [419, 613] width 551 height 95
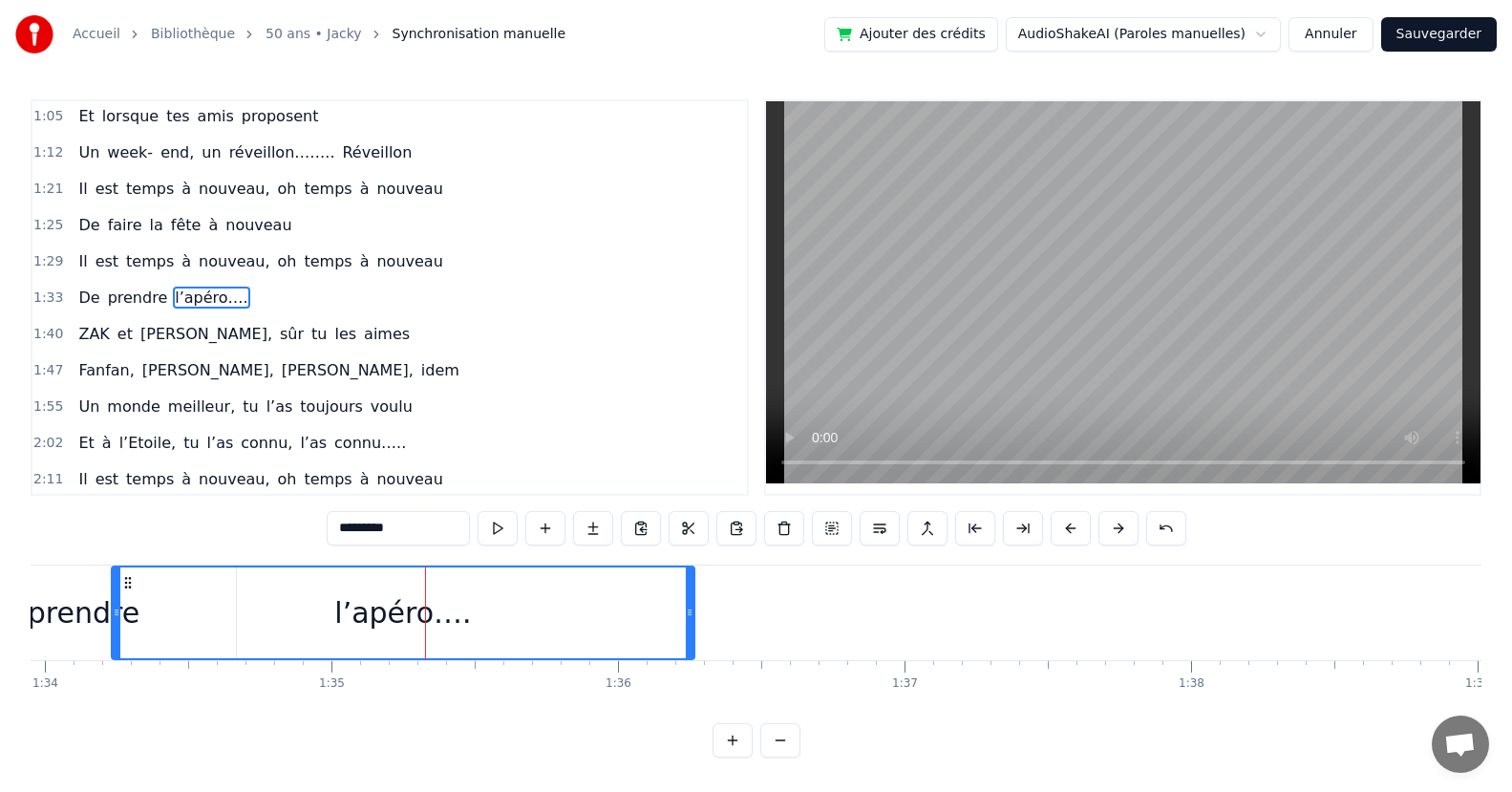
drag, startPoint x: 147, startPoint y: 619, endPoint x: 126, endPoint y: 618, distance: 21.0
click at [115, 616] on icon at bounding box center [117, 612] width 8 height 15
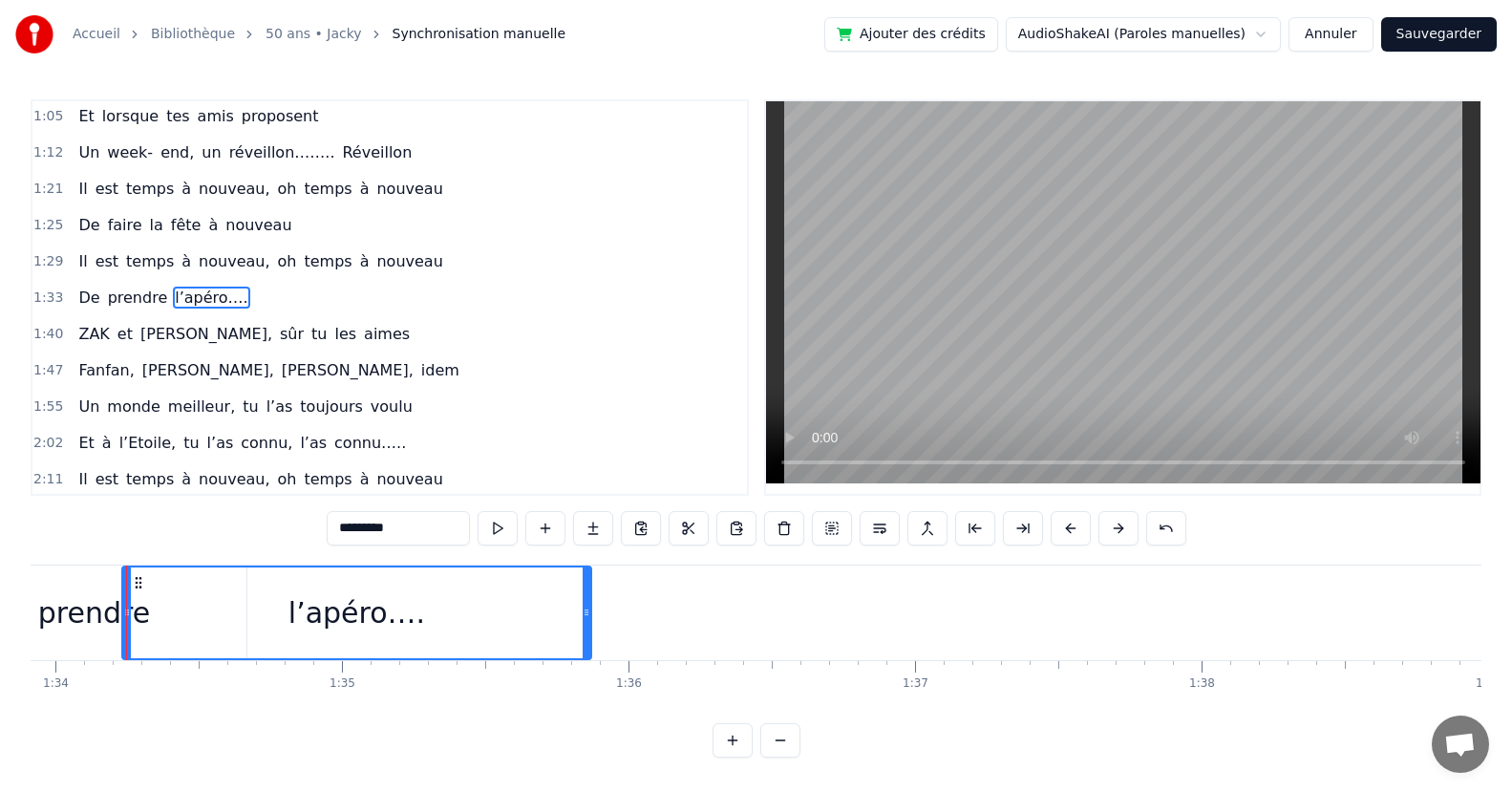
drag, startPoint x: 699, startPoint y: 635, endPoint x: 585, endPoint y: 648, distance: 114.7
click at [585, 648] on div at bounding box center [586, 612] width 8 height 91
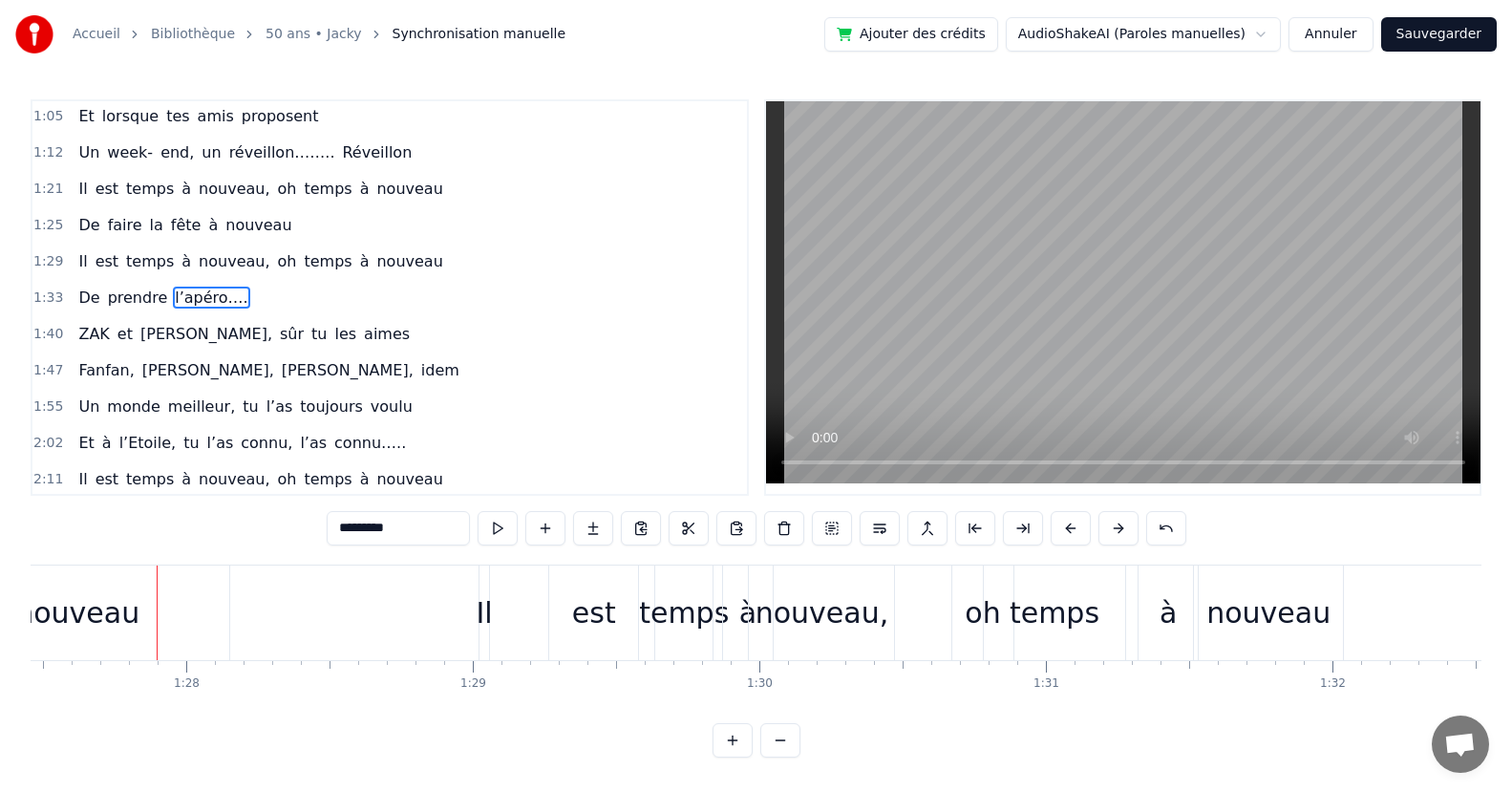
scroll to position [0, 25089]
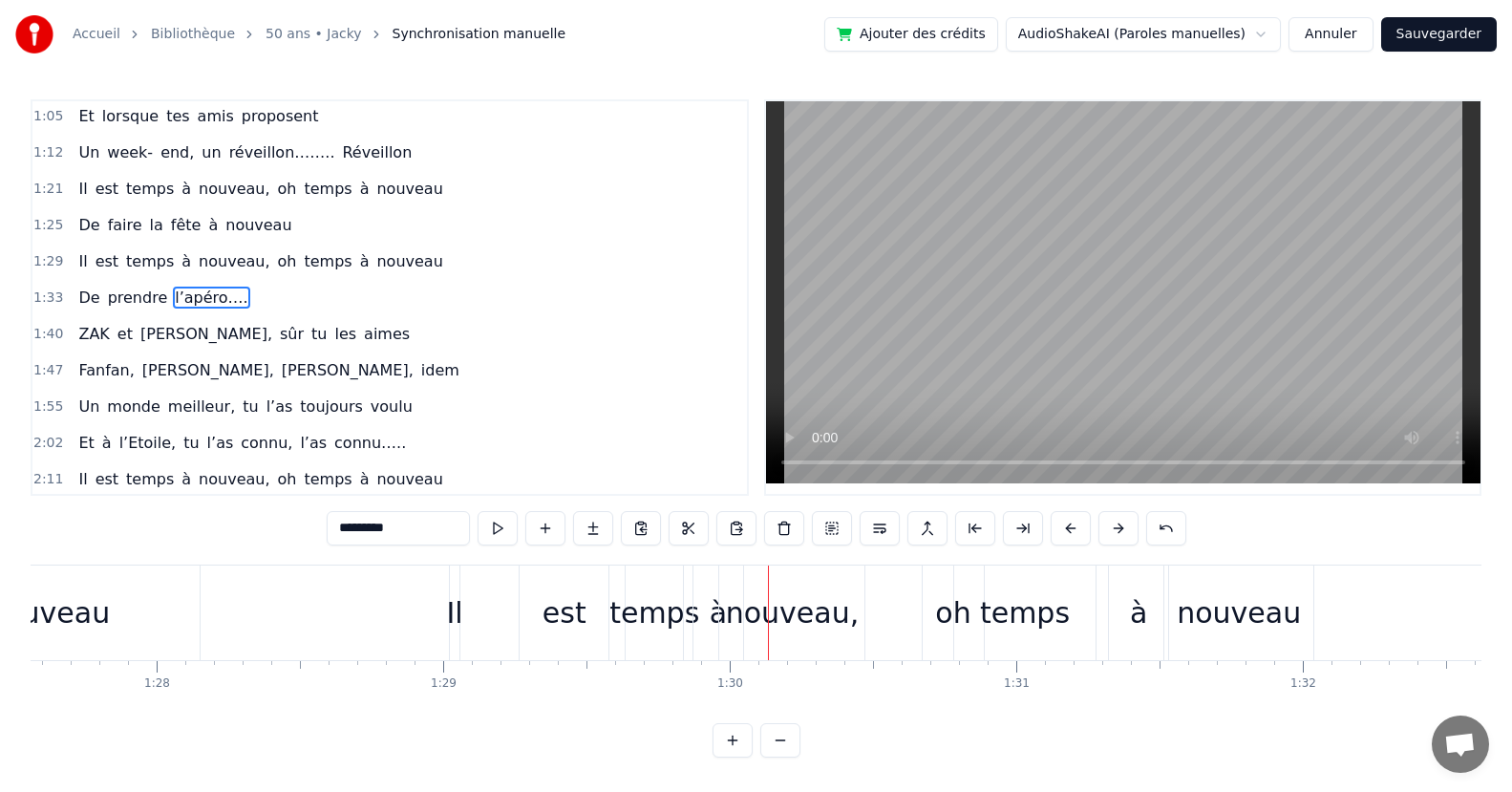
click at [756, 626] on div "nouveau," at bounding box center [792, 612] width 133 height 43
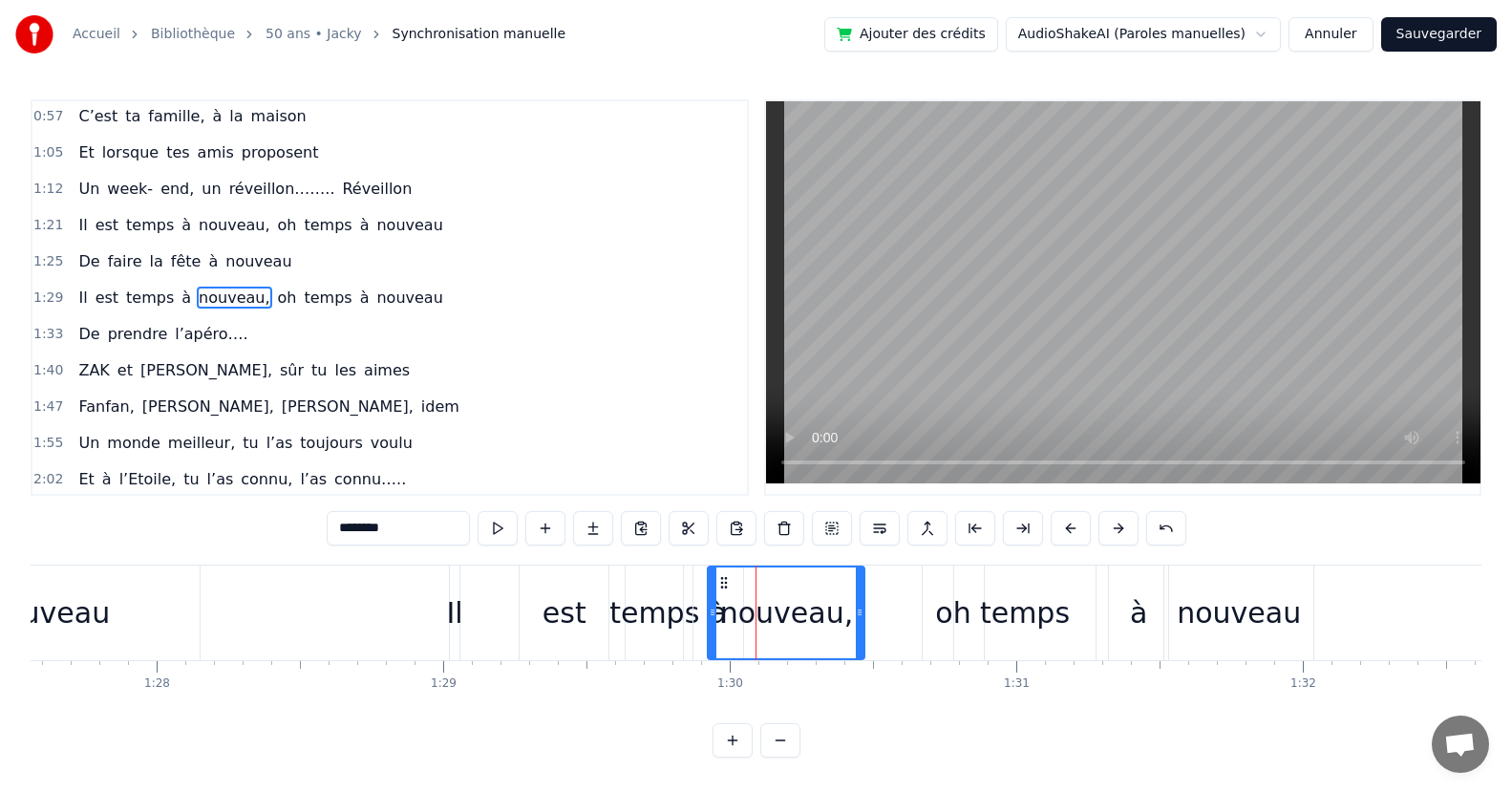
drag, startPoint x: 727, startPoint y: 633, endPoint x: 792, endPoint y: 643, distance: 65.8
click at [716, 643] on div at bounding box center [713, 612] width 8 height 91
drag, startPoint x: 859, startPoint y: 622, endPoint x: 827, endPoint y: 630, distance: 33.0
click at [827, 630] on div at bounding box center [829, 612] width 8 height 91
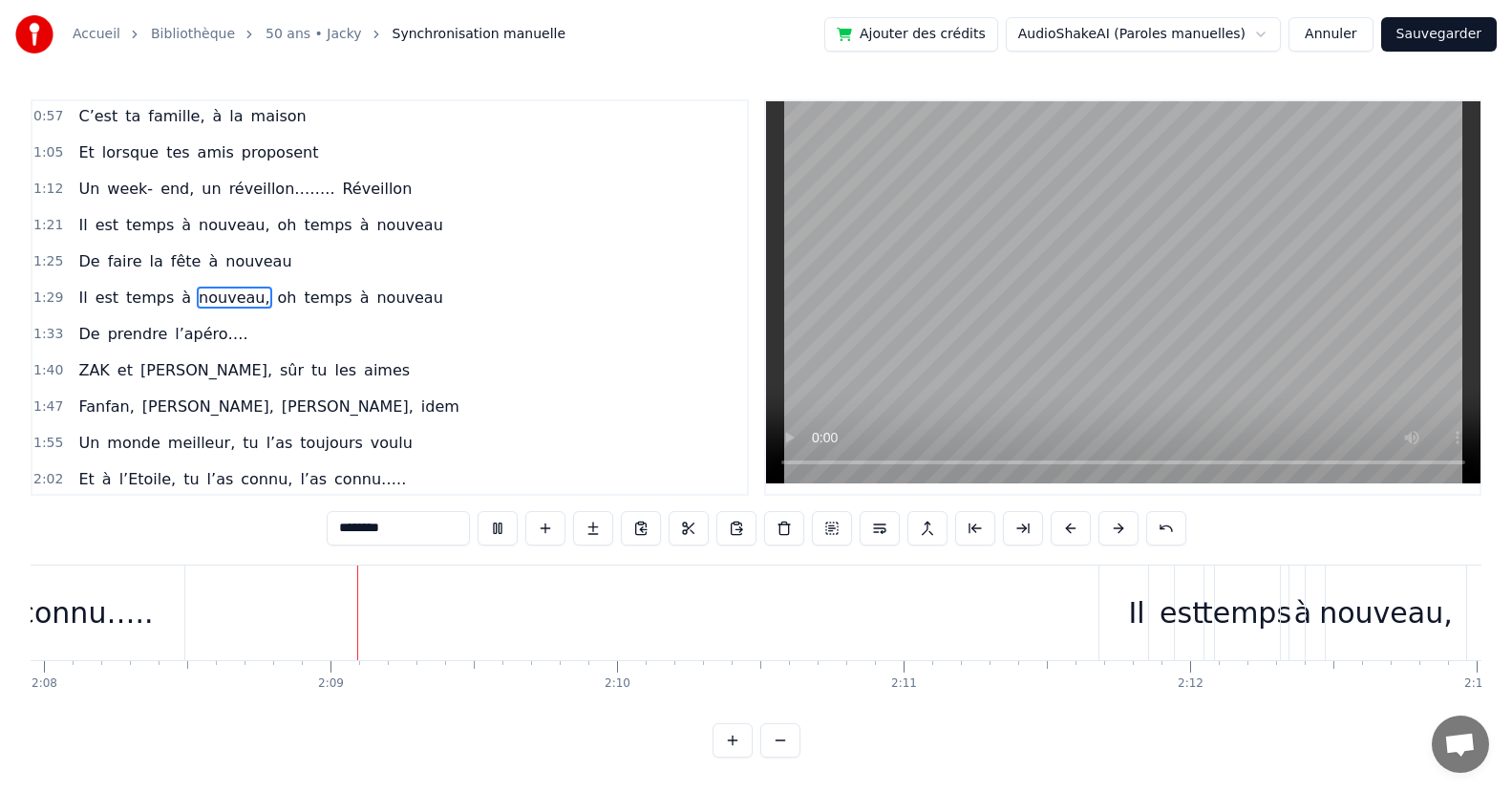
scroll to position [0, 36704]
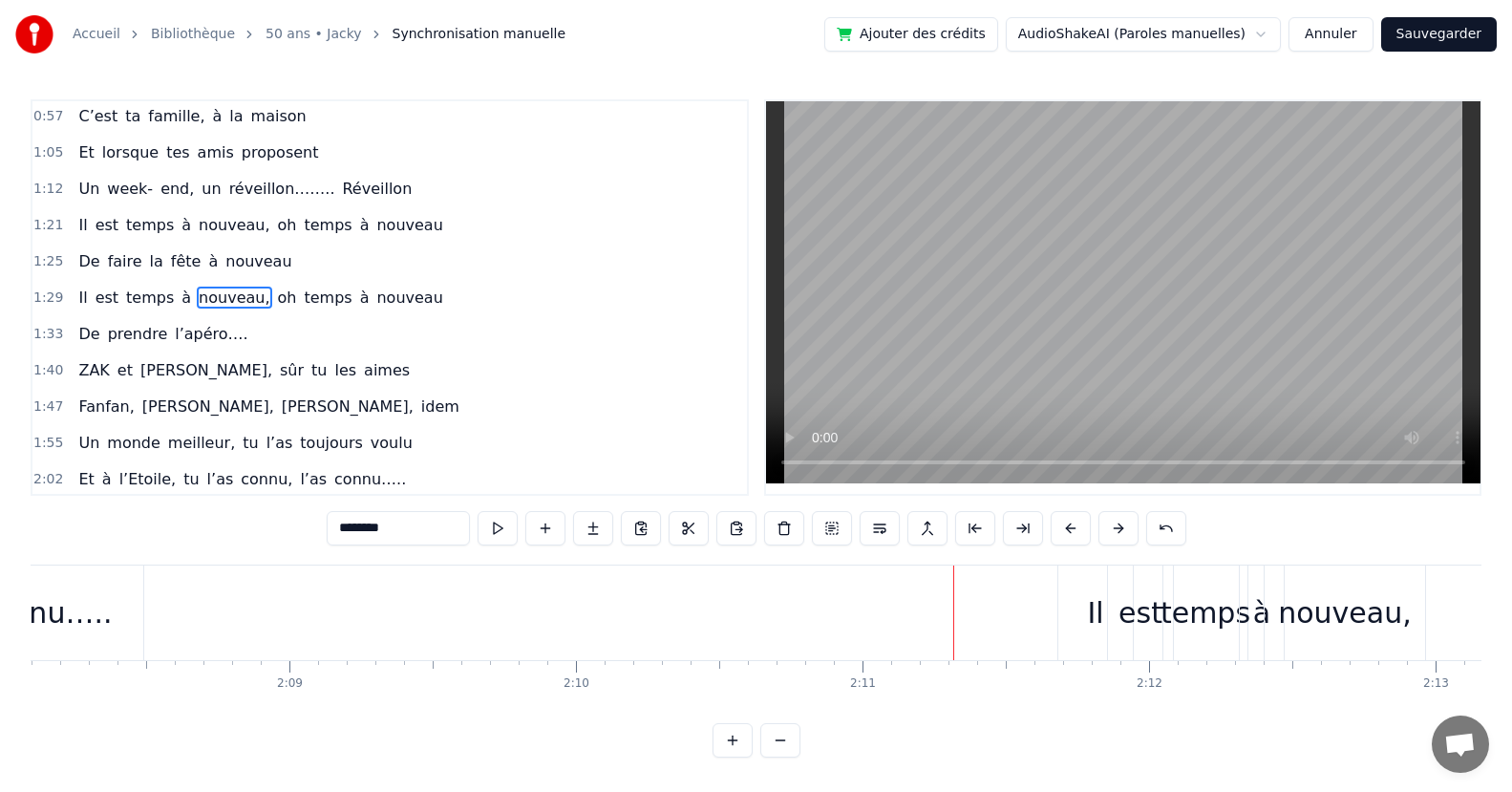
click at [1065, 633] on div "Il" at bounding box center [1095, 613] width 74 height 95
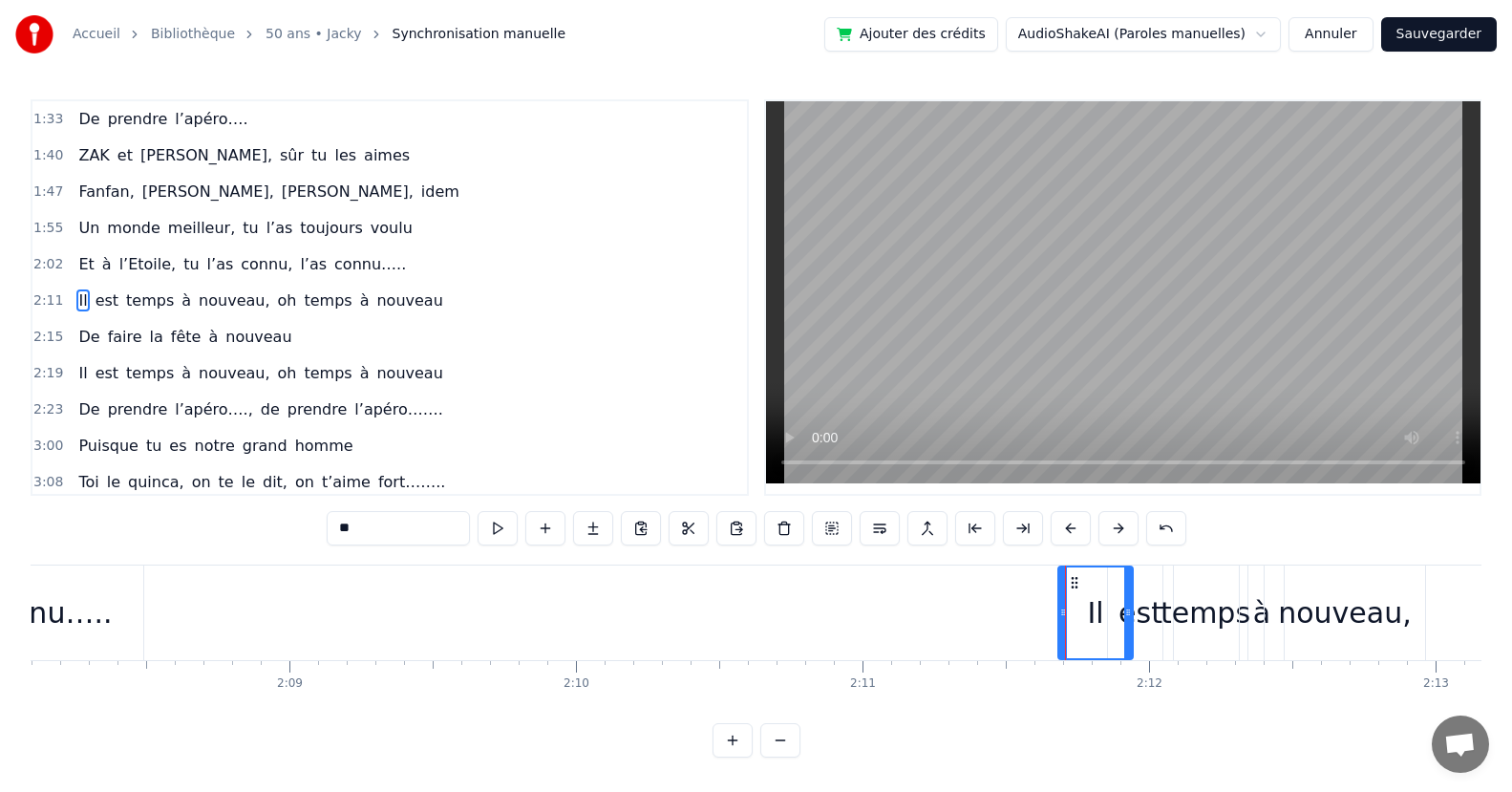
scroll to position [402, 0]
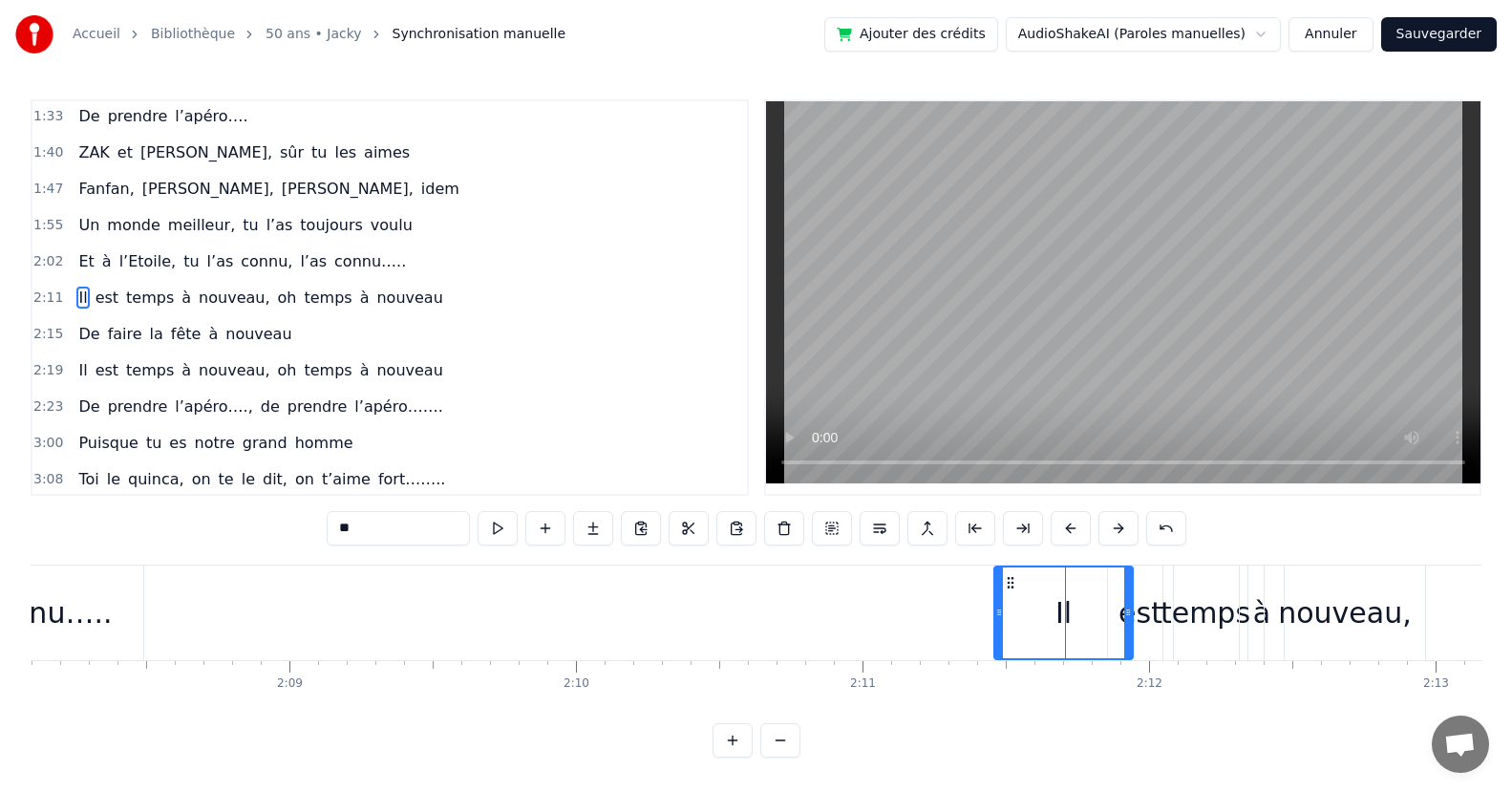
drag, startPoint x: 1059, startPoint y: 629, endPoint x: 995, endPoint y: 647, distance: 66.5
click at [995, 647] on div at bounding box center [999, 612] width 8 height 91
drag, startPoint x: 1131, startPoint y: 633, endPoint x: 1095, endPoint y: 643, distance: 37.4
click at [1095, 643] on div at bounding box center [1094, 612] width 8 height 91
click at [1132, 637] on div "est" at bounding box center [1140, 613] width 65 height 95
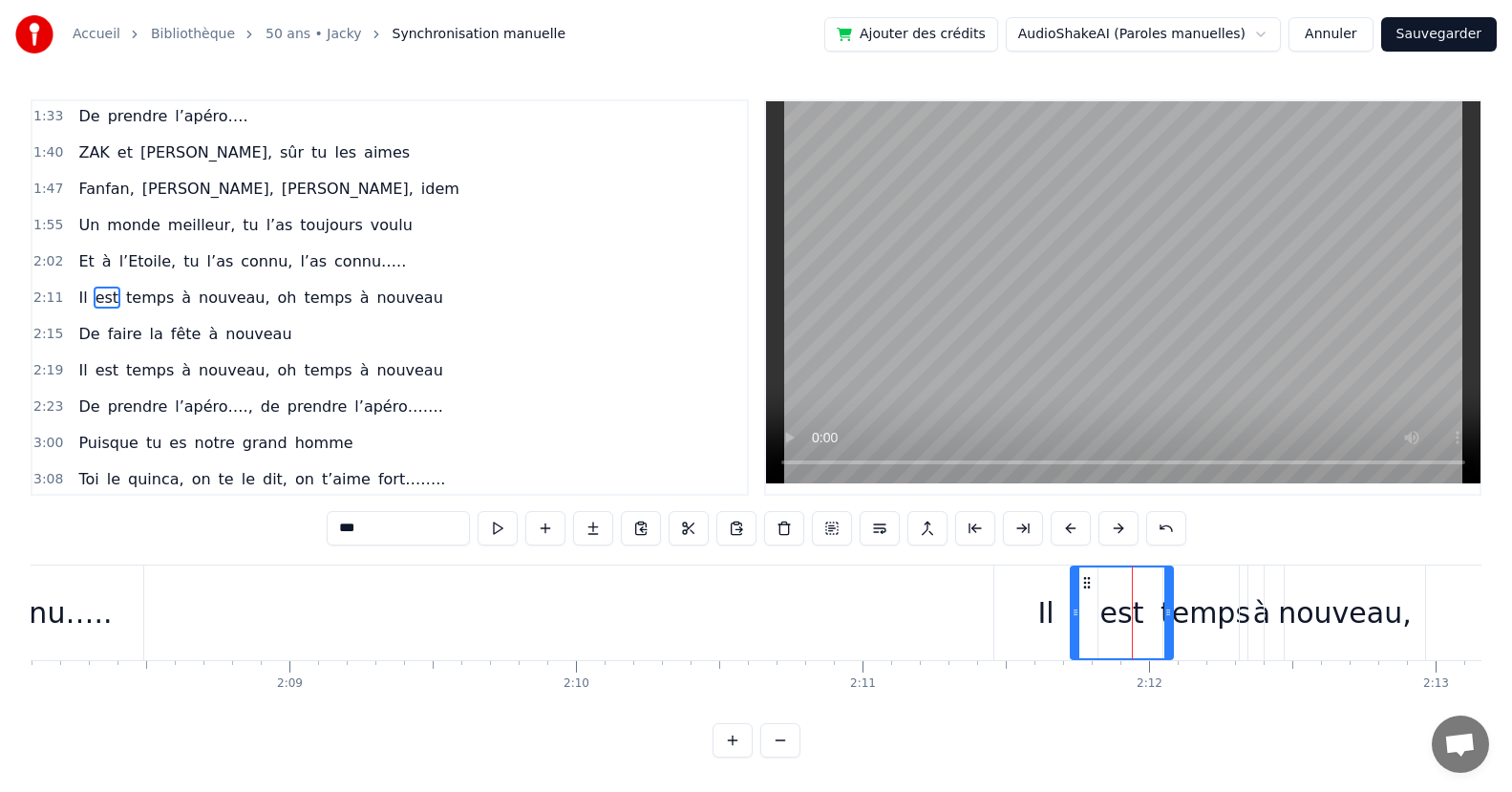
drag, startPoint x: 1109, startPoint y: 631, endPoint x: 1085, endPoint y: 634, distance: 24.2
click at [1072, 633] on div at bounding box center [1076, 612] width 8 height 91
drag, startPoint x: 1166, startPoint y: 635, endPoint x: 1137, endPoint y: 643, distance: 30.1
click at [1138, 643] on div at bounding box center [1141, 612] width 8 height 91
click at [1166, 635] on div "temps" at bounding box center [1205, 613] width 84 height 95
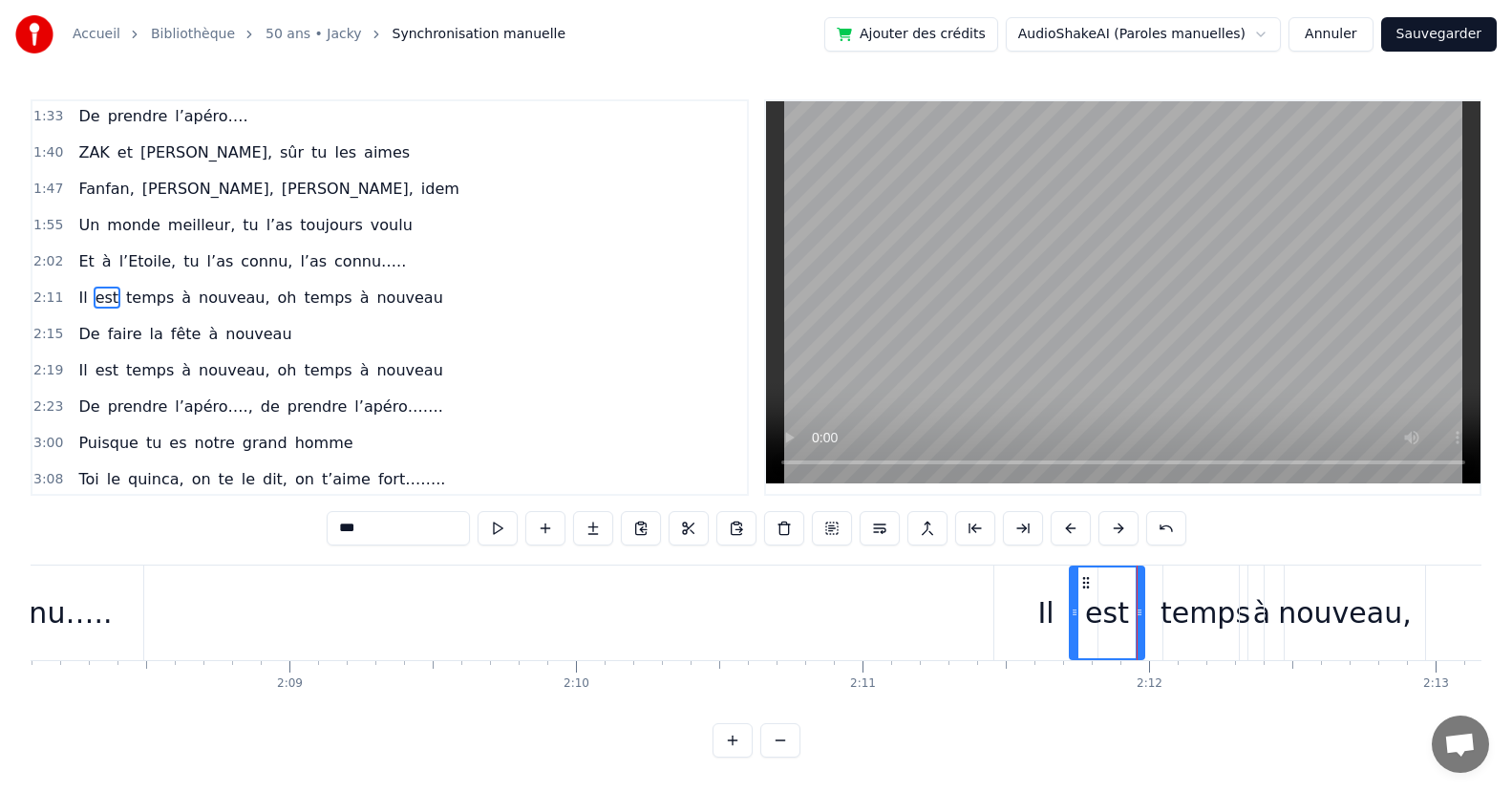
type input "*****"
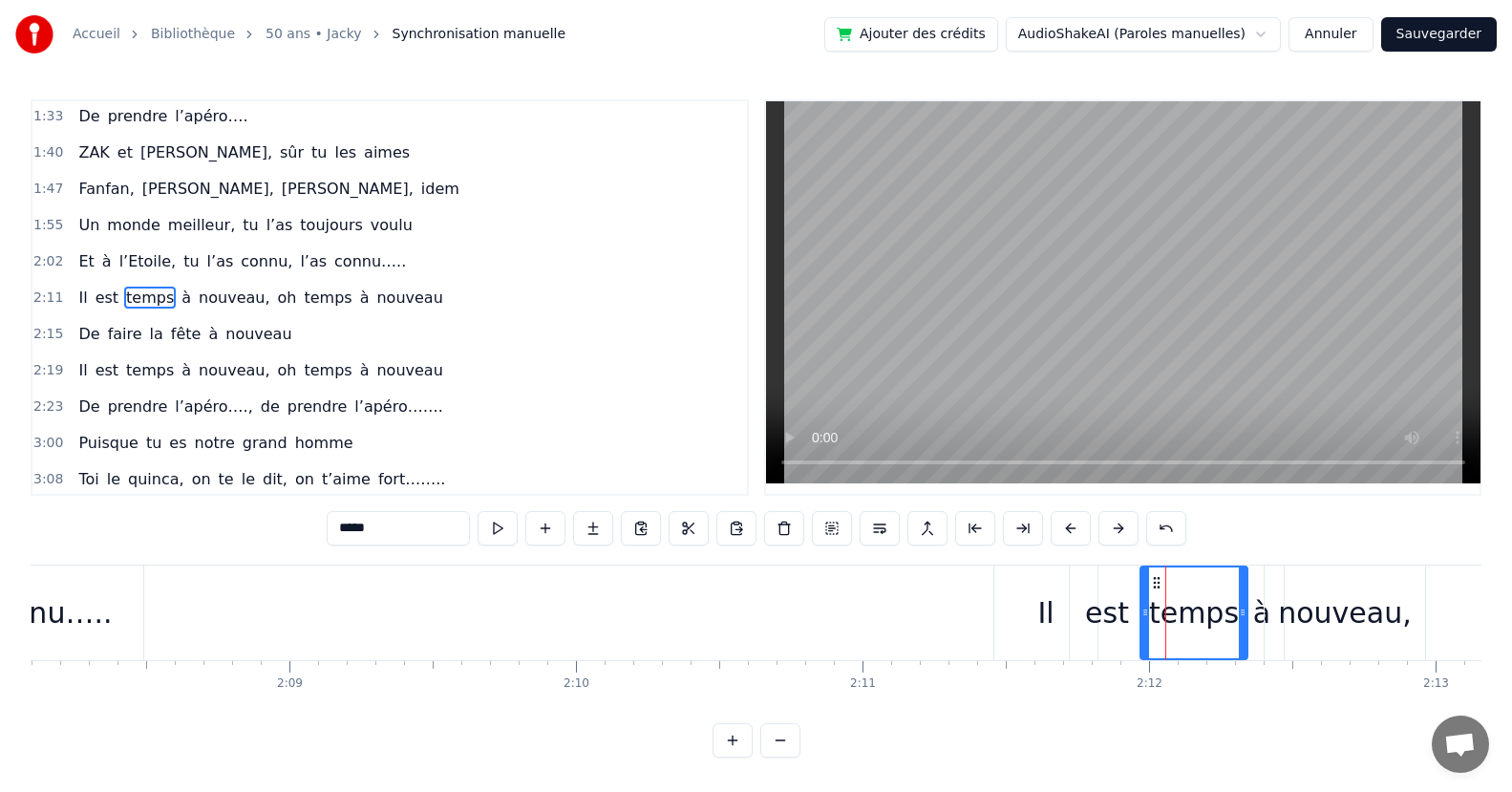
drag, startPoint x: 1165, startPoint y: 633, endPoint x: 1120, endPoint y: 631, distance: 45.0
click at [1141, 633] on div at bounding box center [1145, 612] width 8 height 91
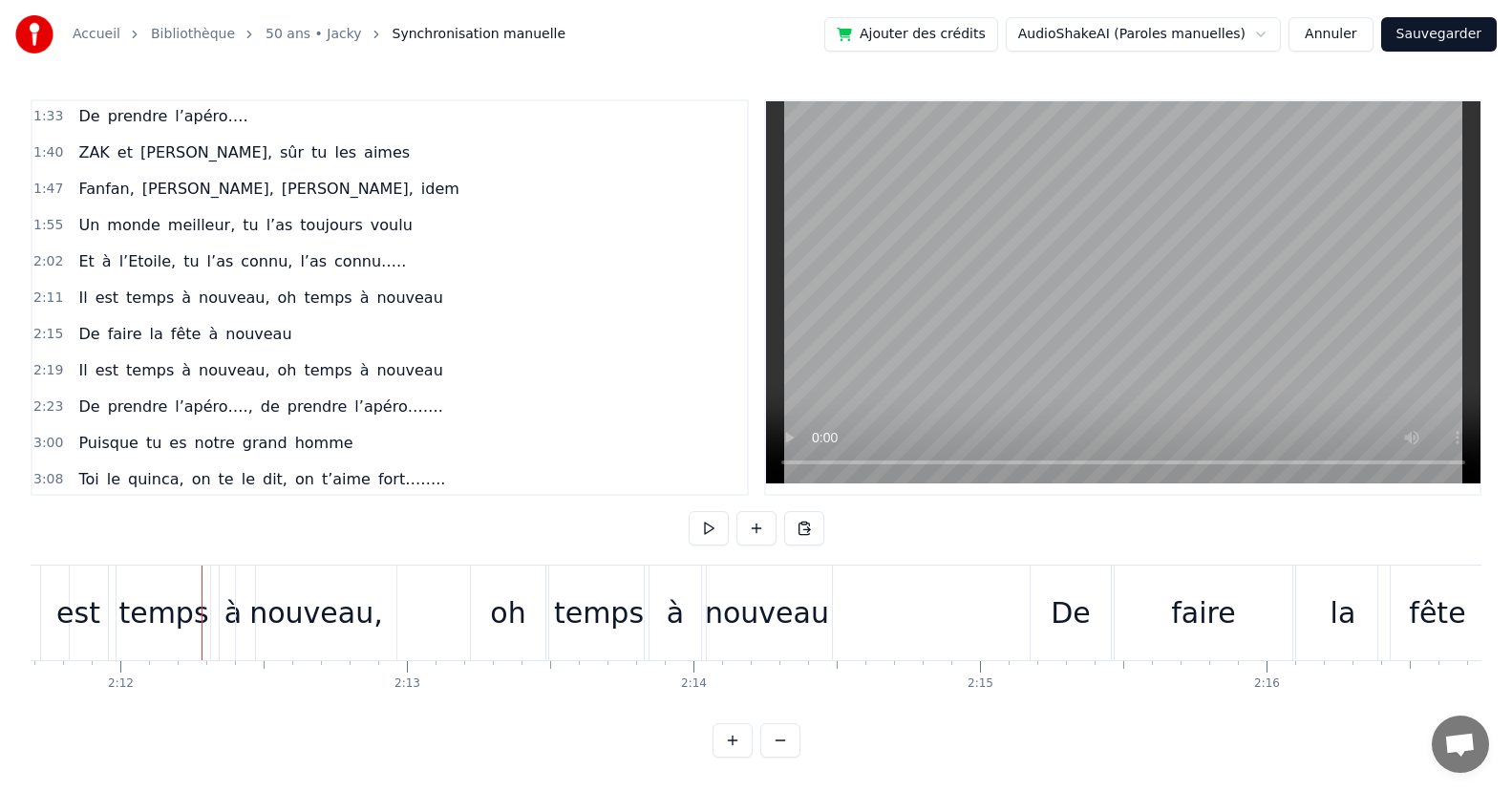
scroll to position [0, 36464]
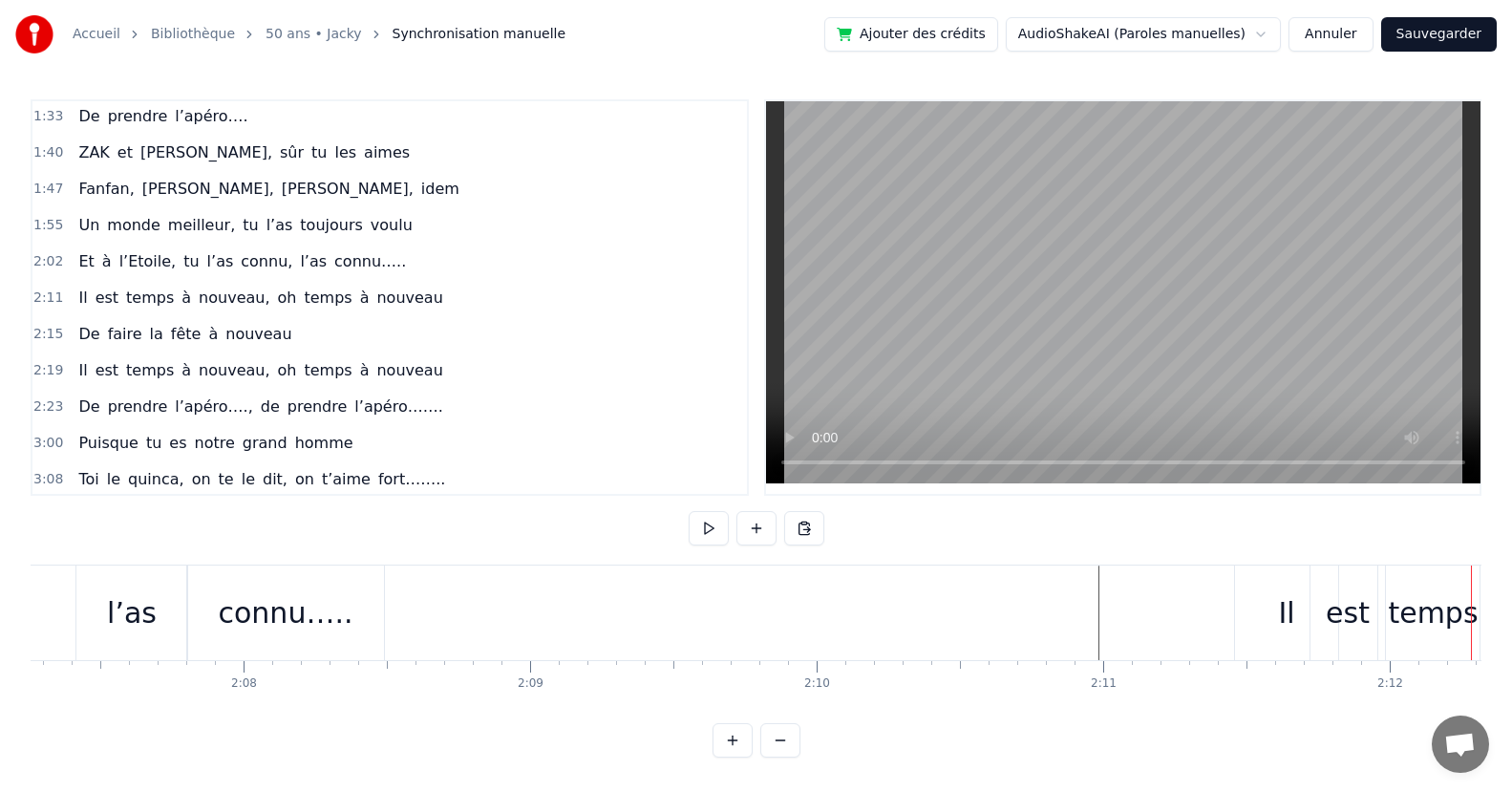
click at [1292, 617] on div "Il" at bounding box center [1286, 612] width 16 height 43
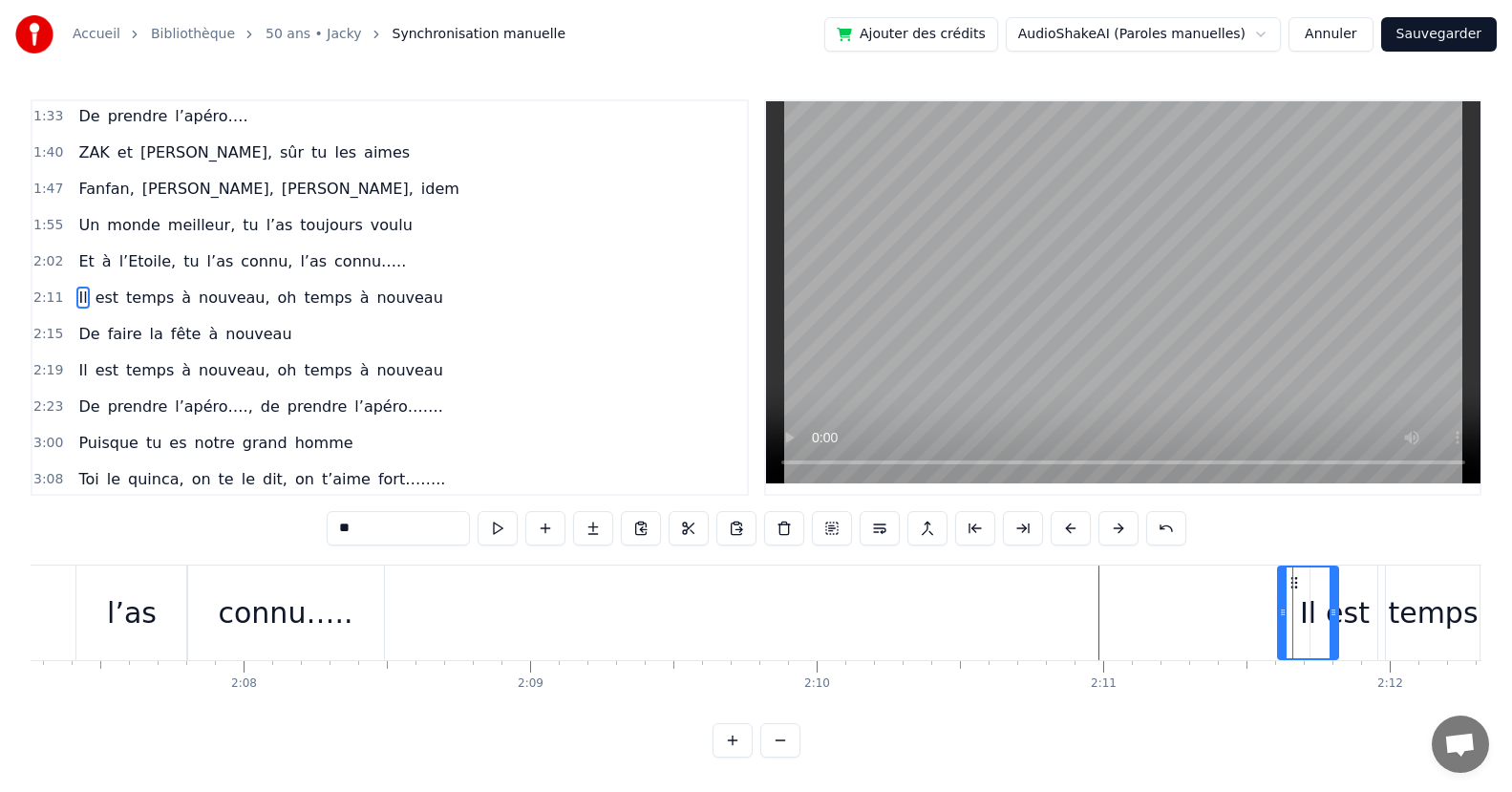
drag, startPoint x: 1238, startPoint y: 624, endPoint x: 1281, endPoint y: 631, distance: 43.6
click at [1281, 631] on div at bounding box center [1283, 612] width 8 height 91
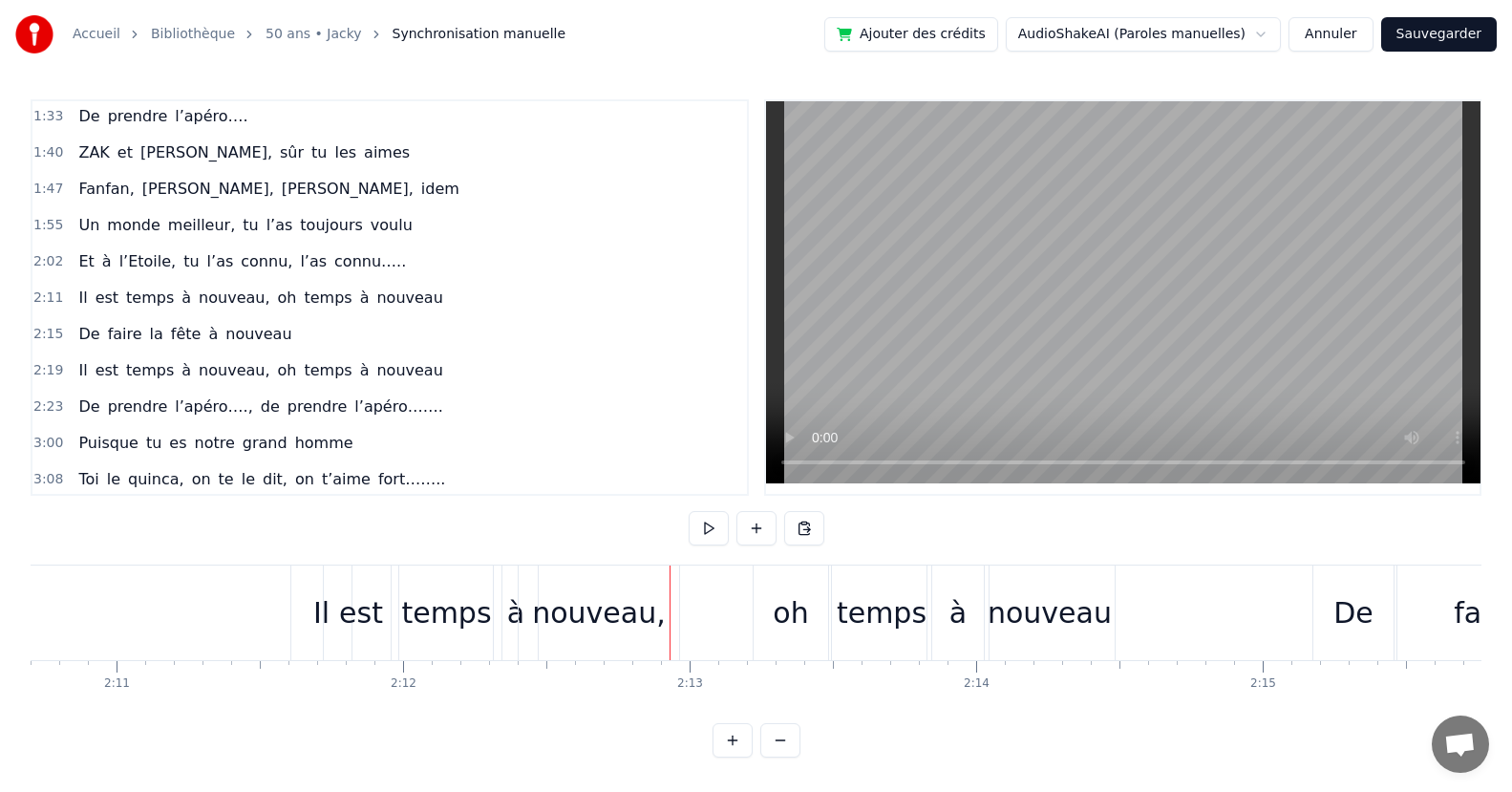
scroll to position [0, 37343]
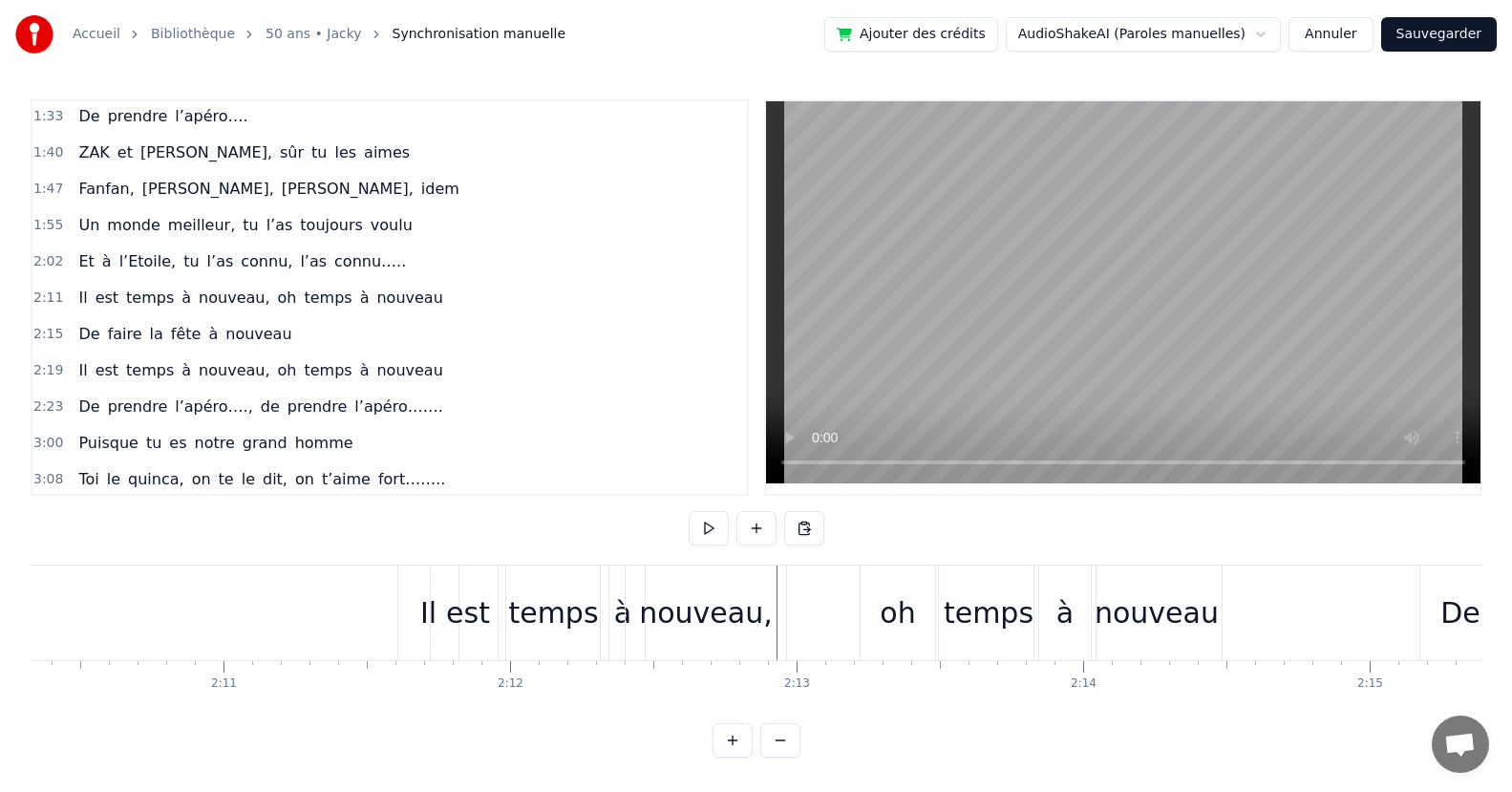
click at [734, 757] on button at bounding box center [732, 740] width 40 height 35
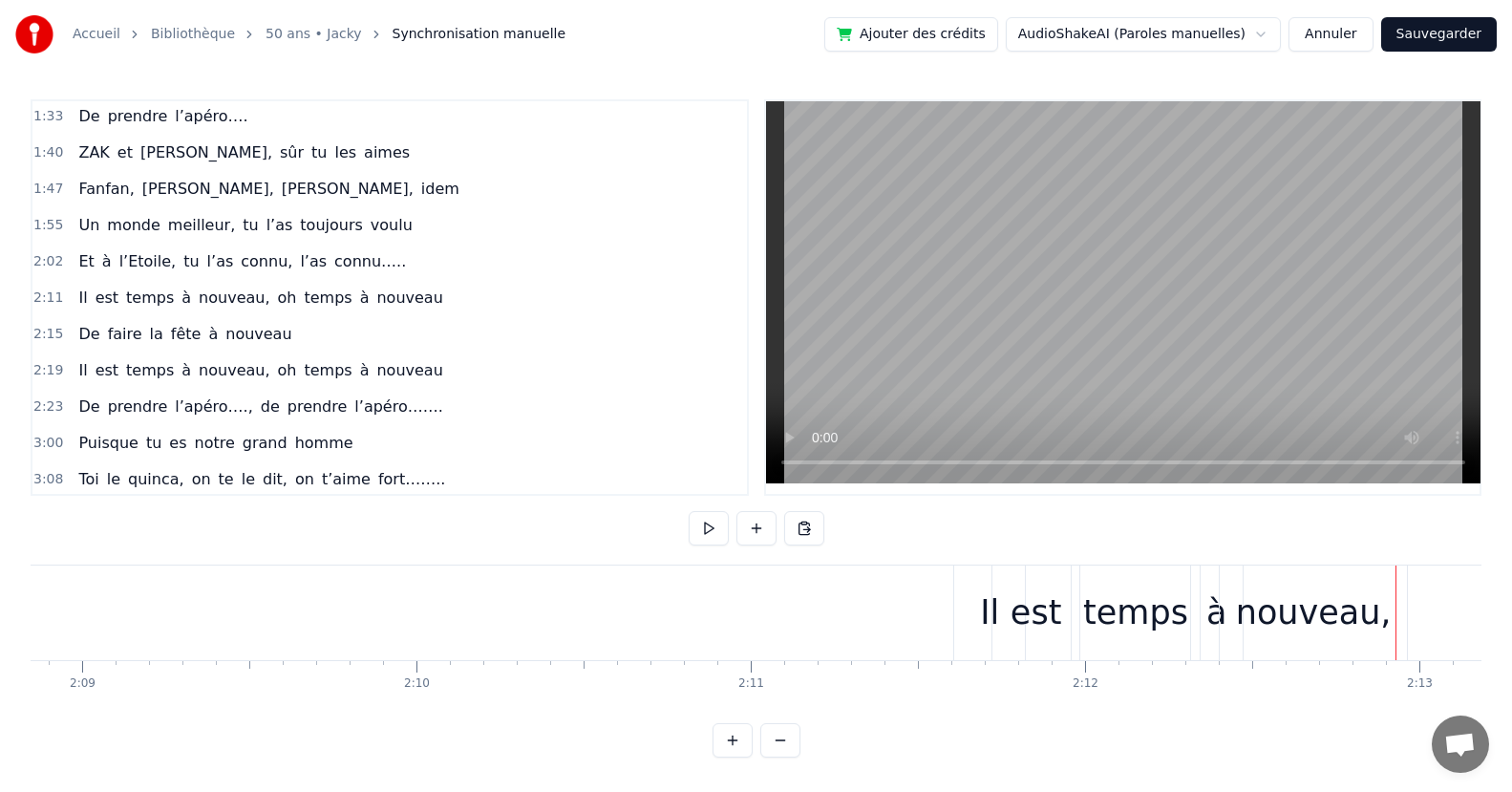
scroll to position [0, 43102]
click at [1240, 618] on div "nouveau," at bounding box center [1284, 612] width 156 height 50
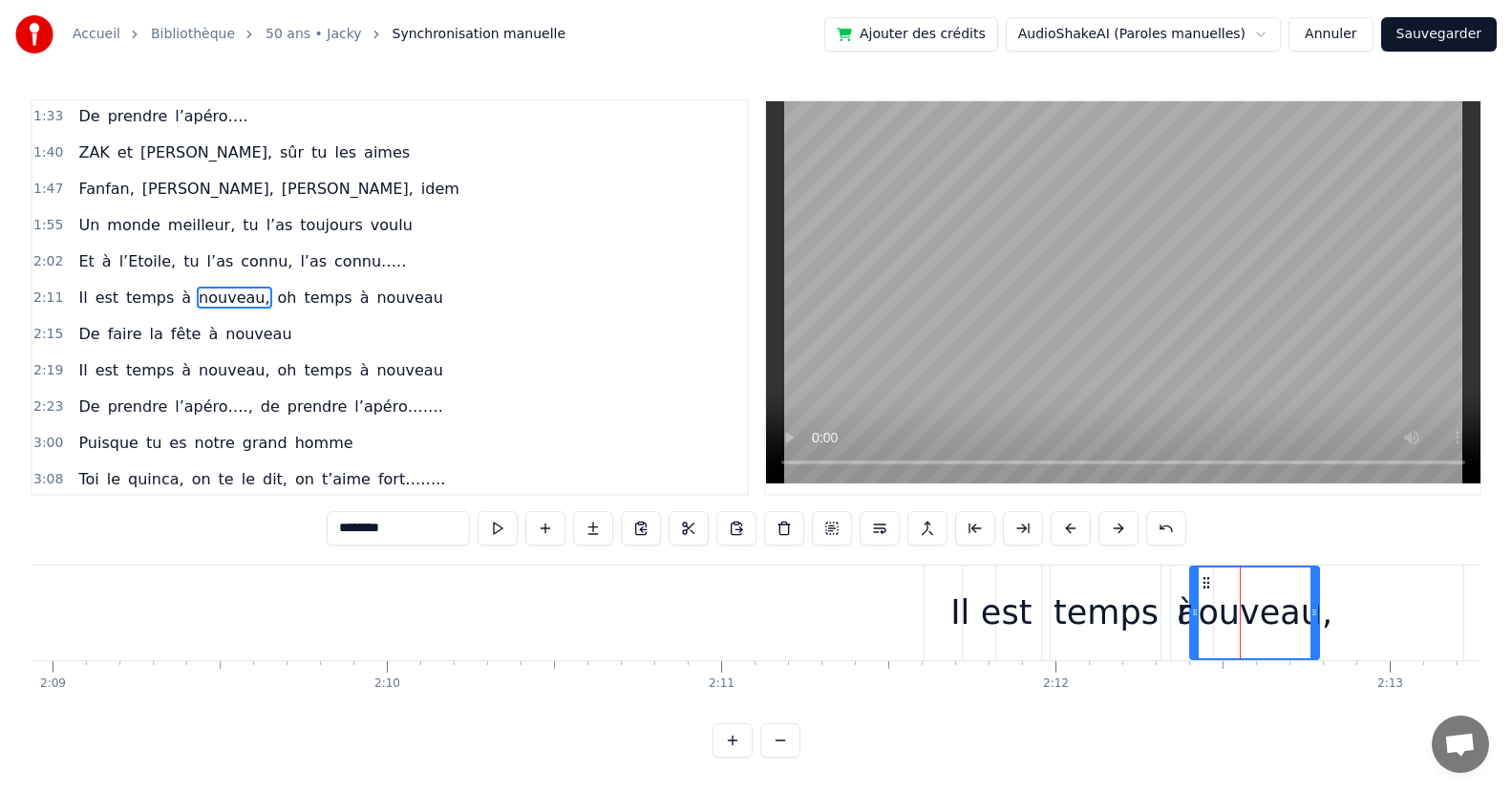
drag, startPoint x: 1375, startPoint y: 615, endPoint x: 1196, endPoint y: 646, distance: 181.7
click at [1316, 629] on div at bounding box center [1315, 612] width 8 height 91
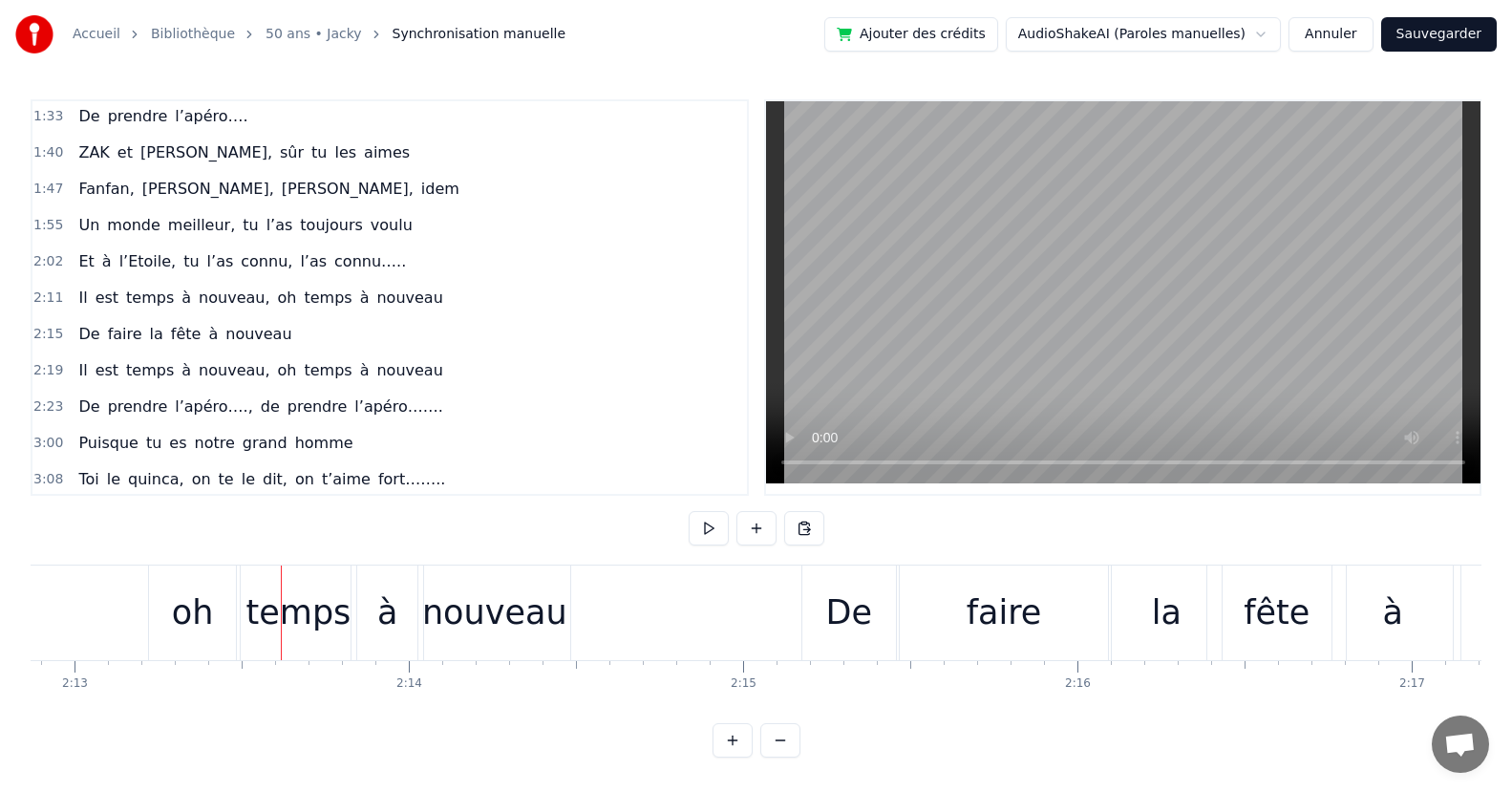
scroll to position [0, 44439]
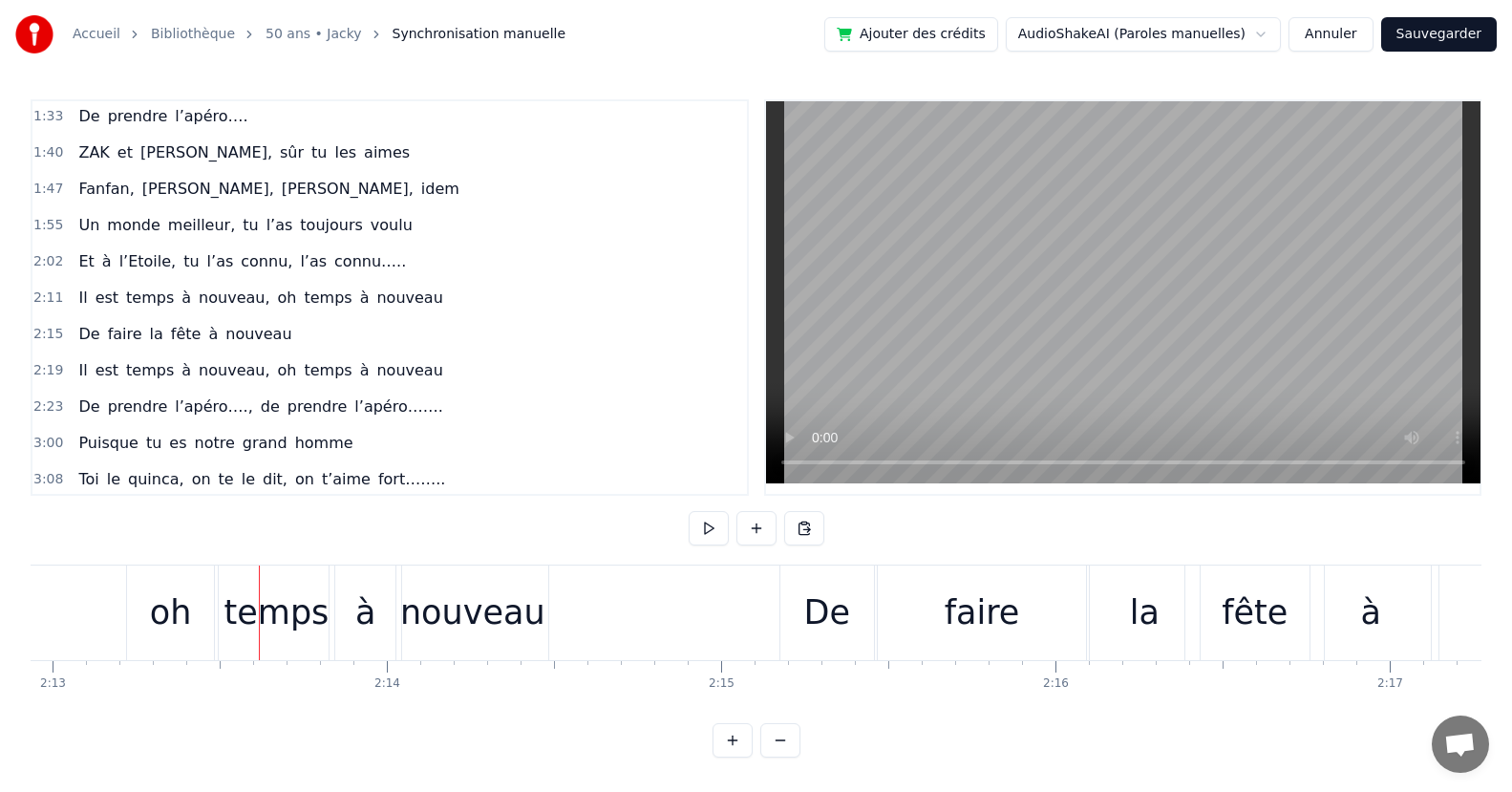
click at [313, 633] on div "temps" at bounding box center [277, 612] width 105 height 50
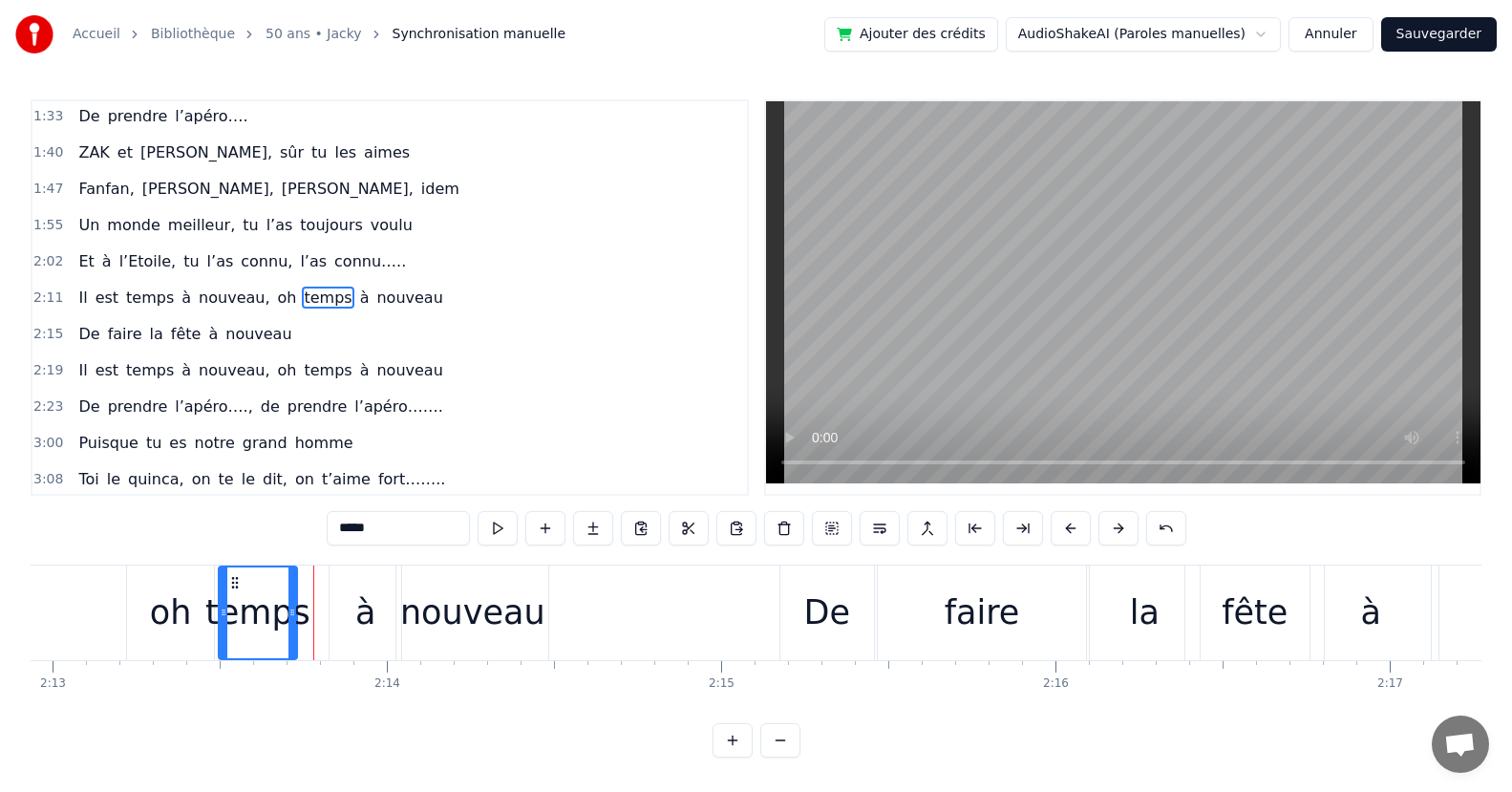
drag, startPoint x: 314, startPoint y: 626, endPoint x: 306, endPoint y: 631, distance: 9.4
click at [289, 632] on div at bounding box center [292, 612] width 8 height 91
click at [364, 638] on div "à" at bounding box center [366, 613] width 72 height 95
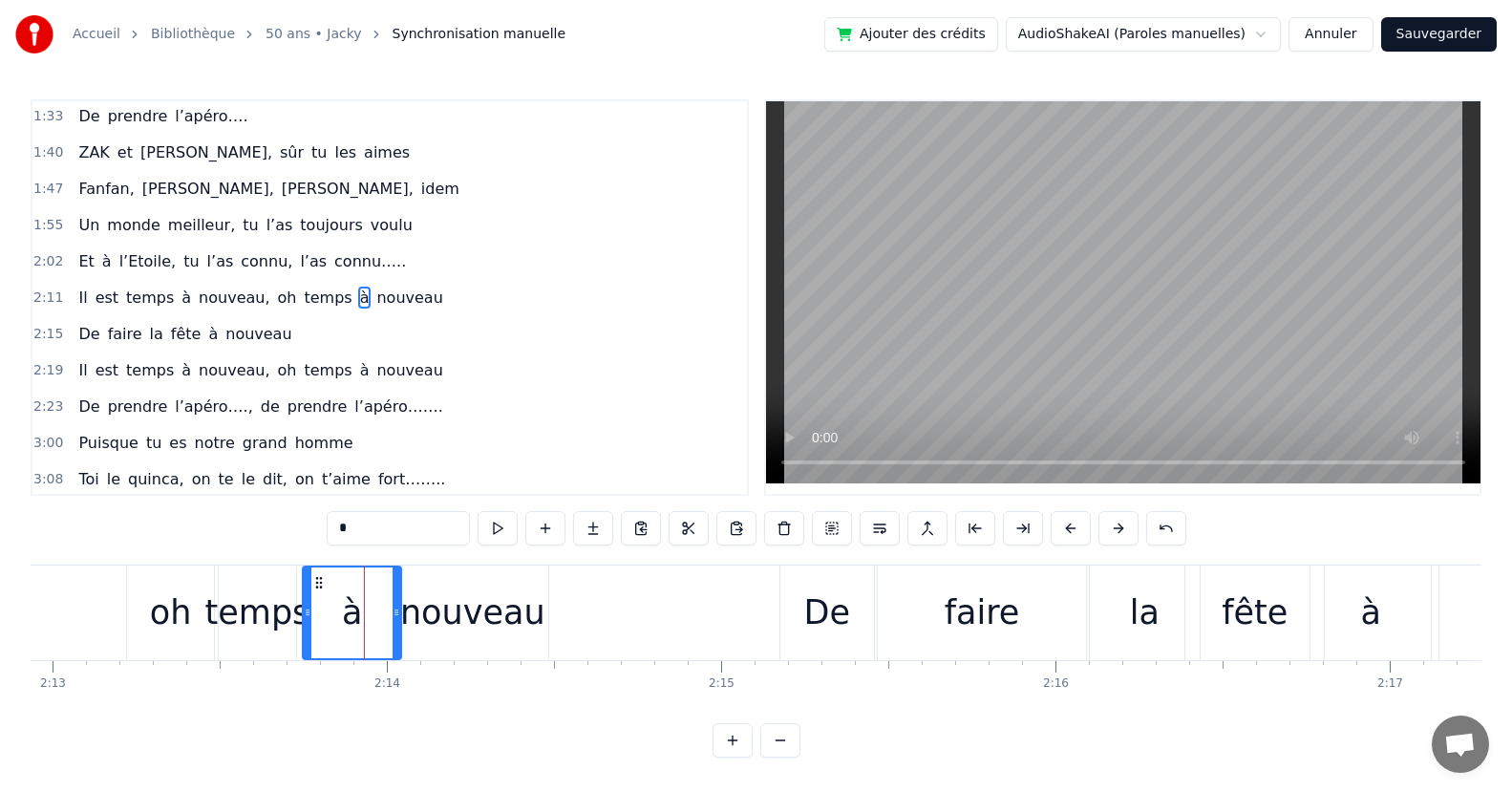
drag, startPoint x: 337, startPoint y: 632, endPoint x: 356, endPoint y: 648, distance: 24.8
click at [305, 638] on div at bounding box center [308, 612] width 8 height 91
drag, startPoint x: 394, startPoint y: 635, endPoint x: 377, endPoint y: 635, distance: 17.0
click at [357, 643] on div at bounding box center [361, 612] width 8 height 91
click at [415, 631] on div "nouveau" at bounding box center [473, 612] width 145 height 50
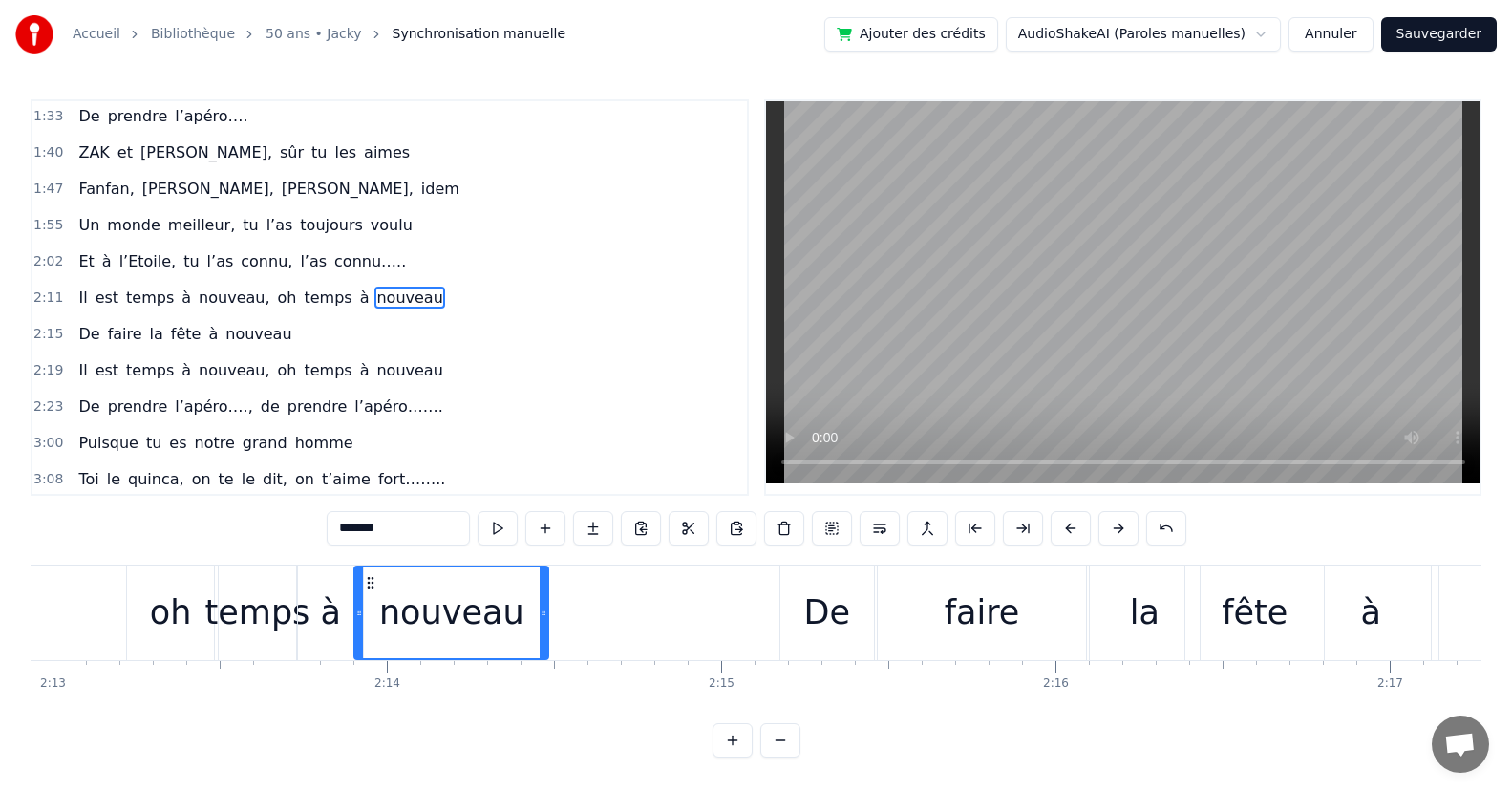
drag, startPoint x: 401, startPoint y: 631, endPoint x: 448, endPoint y: 646, distance: 49.3
click at [358, 638] on div at bounding box center [359, 612] width 8 height 91
drag, startPoint x: 540, startPoint y: 646, endPoint x: 518, endPoint y: 643, distance: 22.2
click at [519, 649] on div at bounding box center [523, 612] width 8 height 91
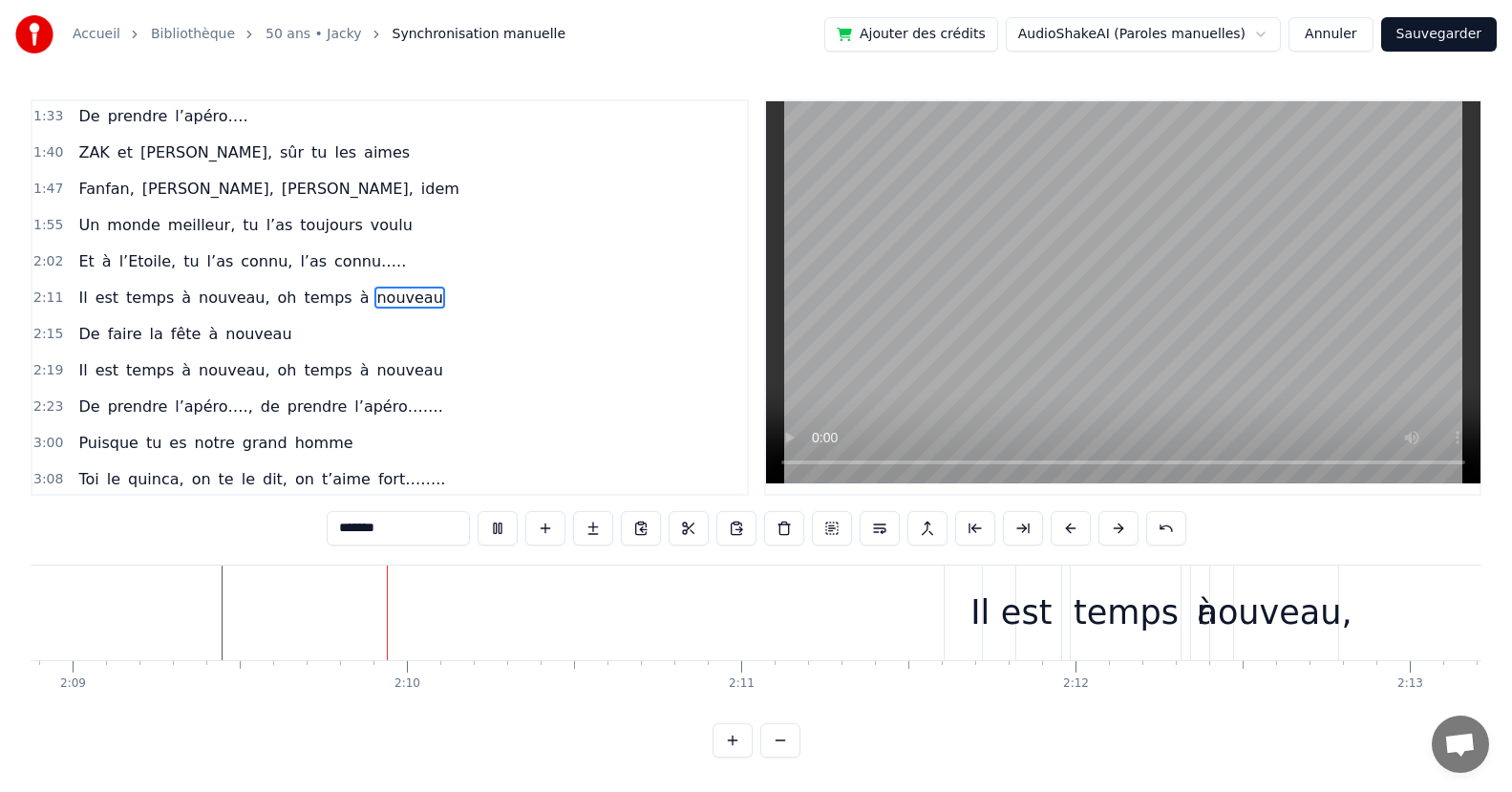
scroll to position [0, 43140]
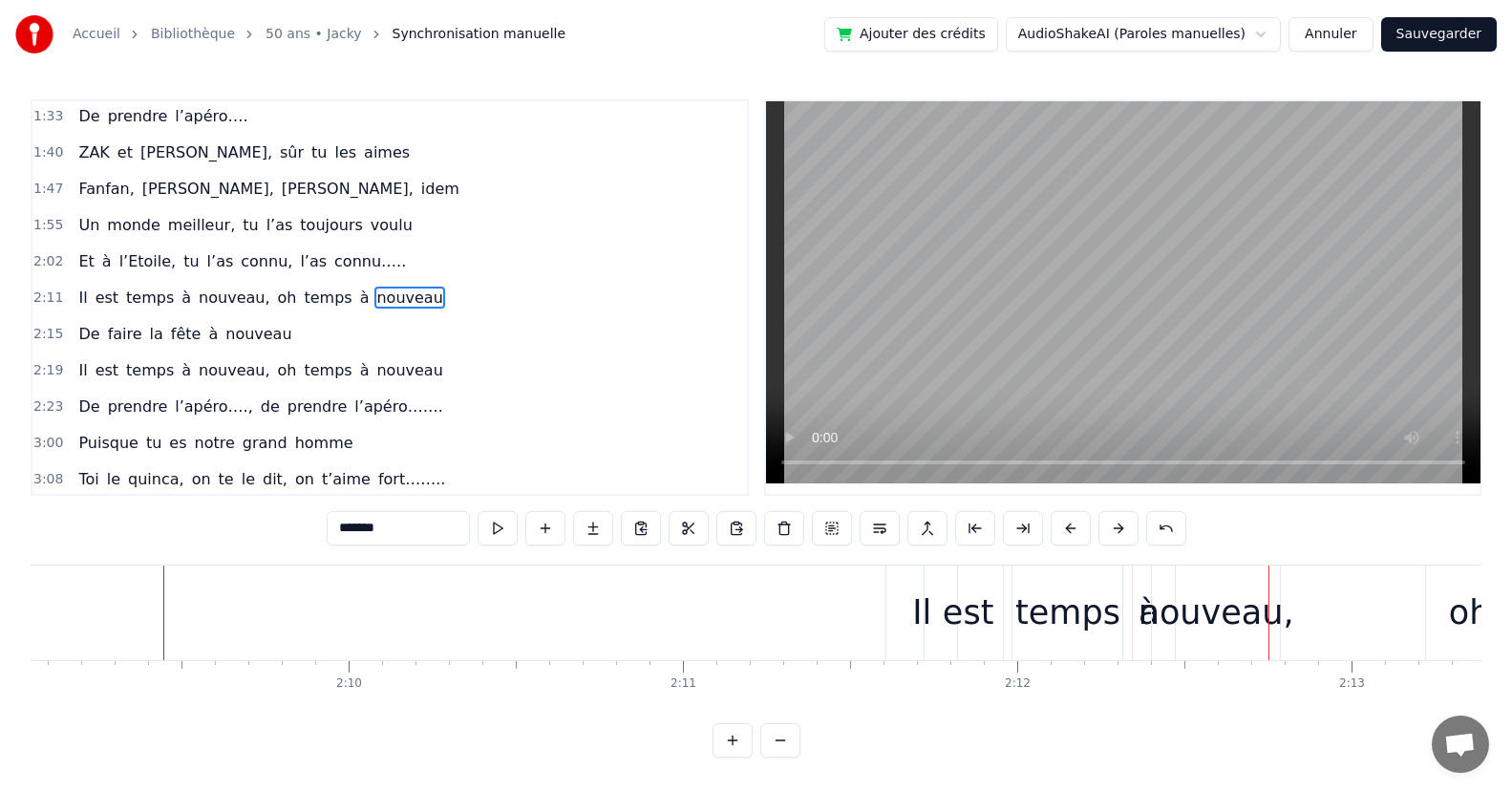
click at [1030, 638] on div "temps" at bounding box center [1068, 613] width 128 height 95
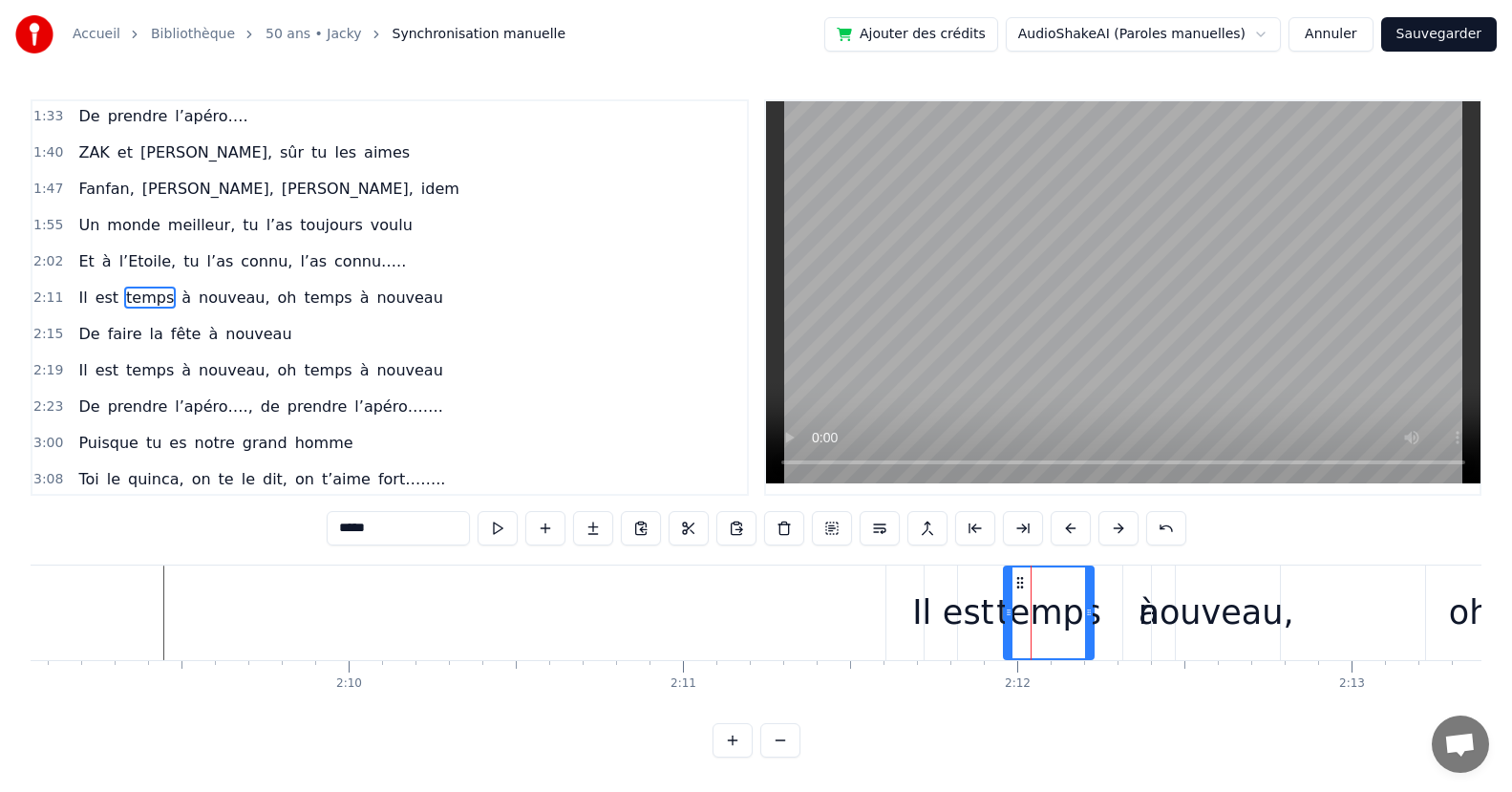
click at [1088, 642] on div at bounding box center [1089, 612] width 8 height 91
click at [1134, 631] on div "à" at bounding box center [1148, 613] width 51 height 95
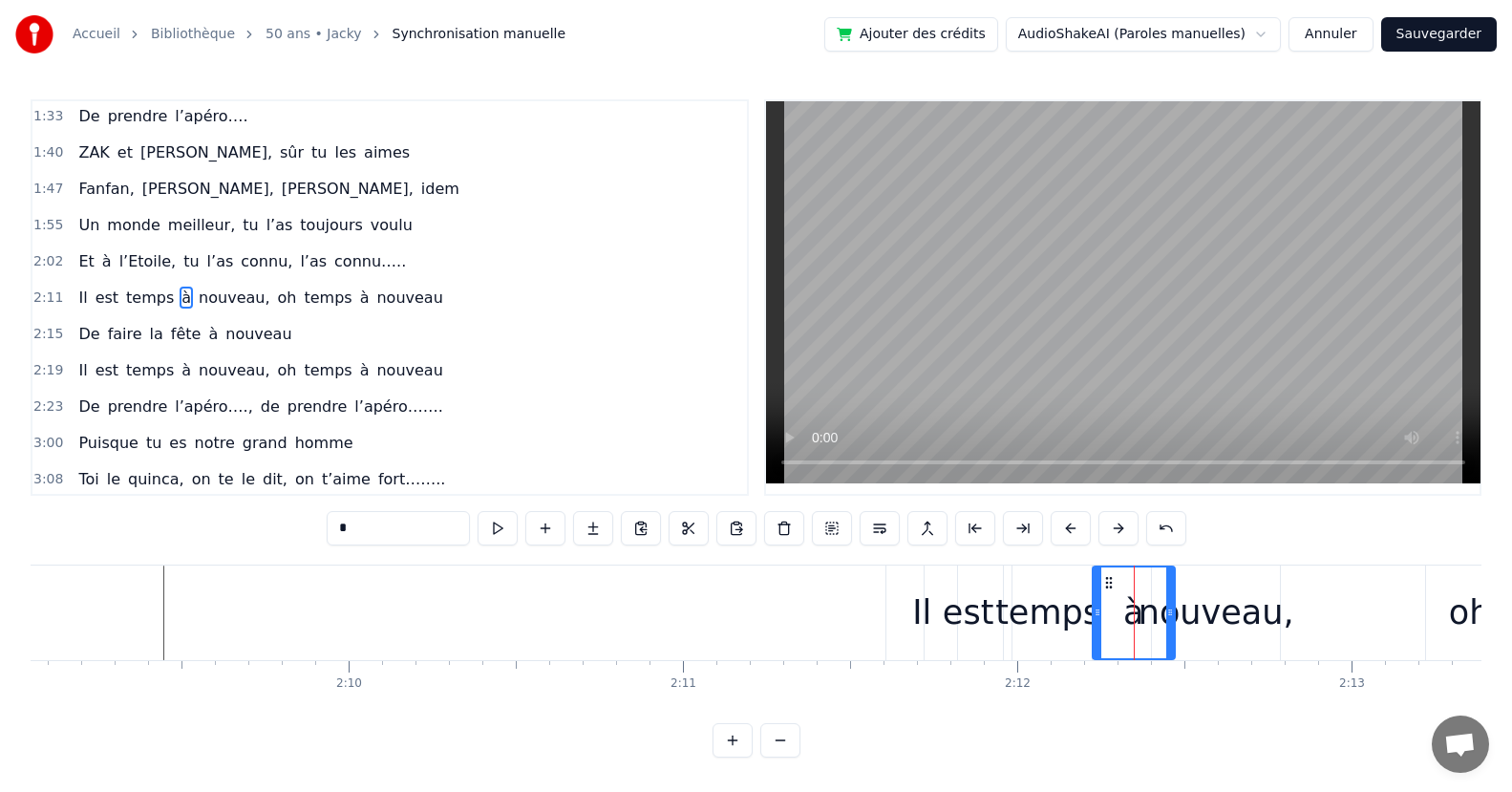
drag, startPoint x: 1126, startPoint y: 633, endPoint x: 1119, endPoint y: 649, distance: 17.5
click at [1095, 644] on div at bounding box center [1098, 612] width 8 height 91
drag, startPoint x: 1170, startPoint y: 644, endPoint x: 1152, endPoint y: 637, distance: 19.3
click at [1127, 657] on div at bounding box center [1127, 612] width 8 height 91
click at [1158, 630] on div "nouveau," at bounding box center [1216, 612] width 156 height 50
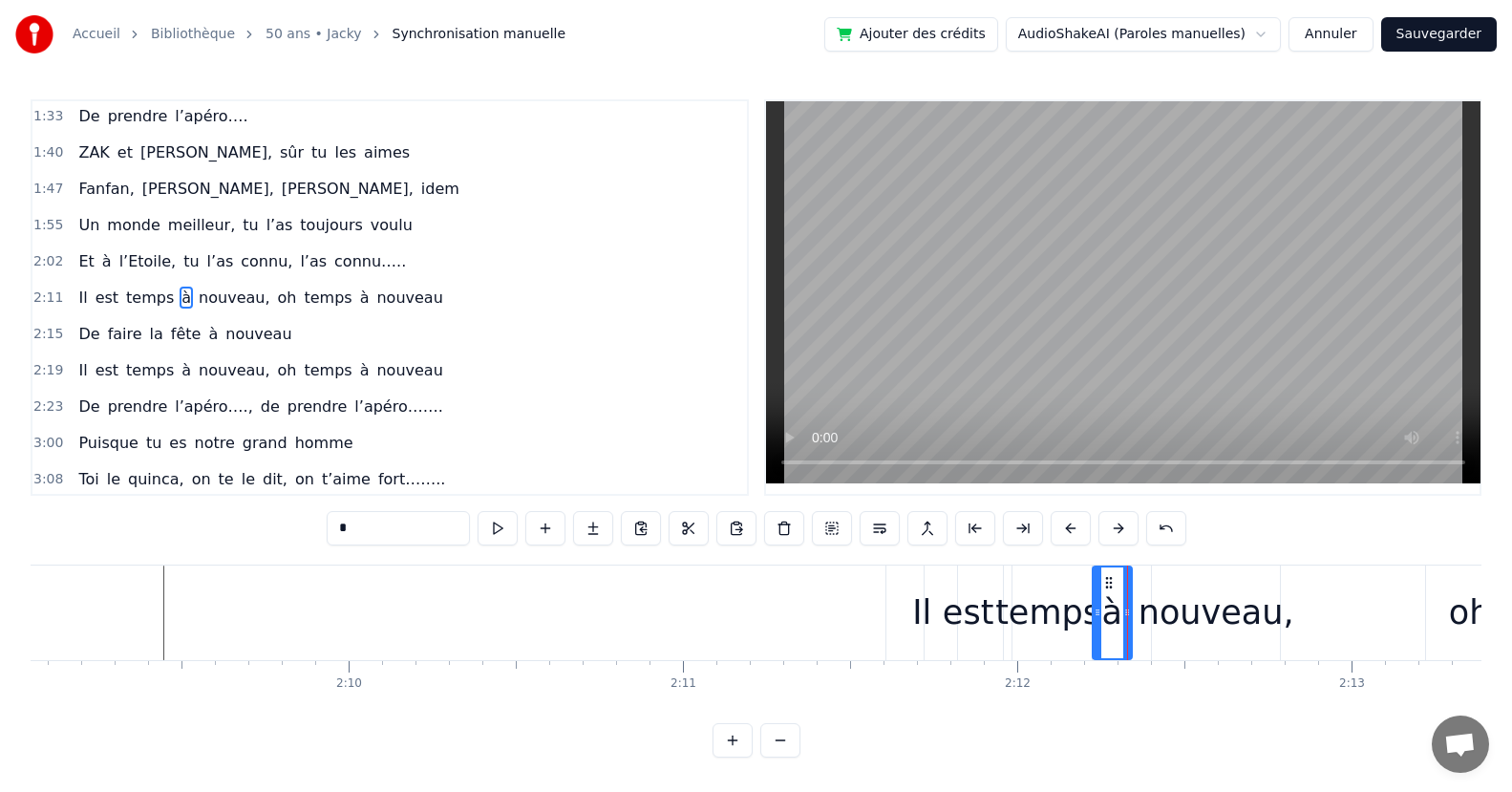
type input "********"
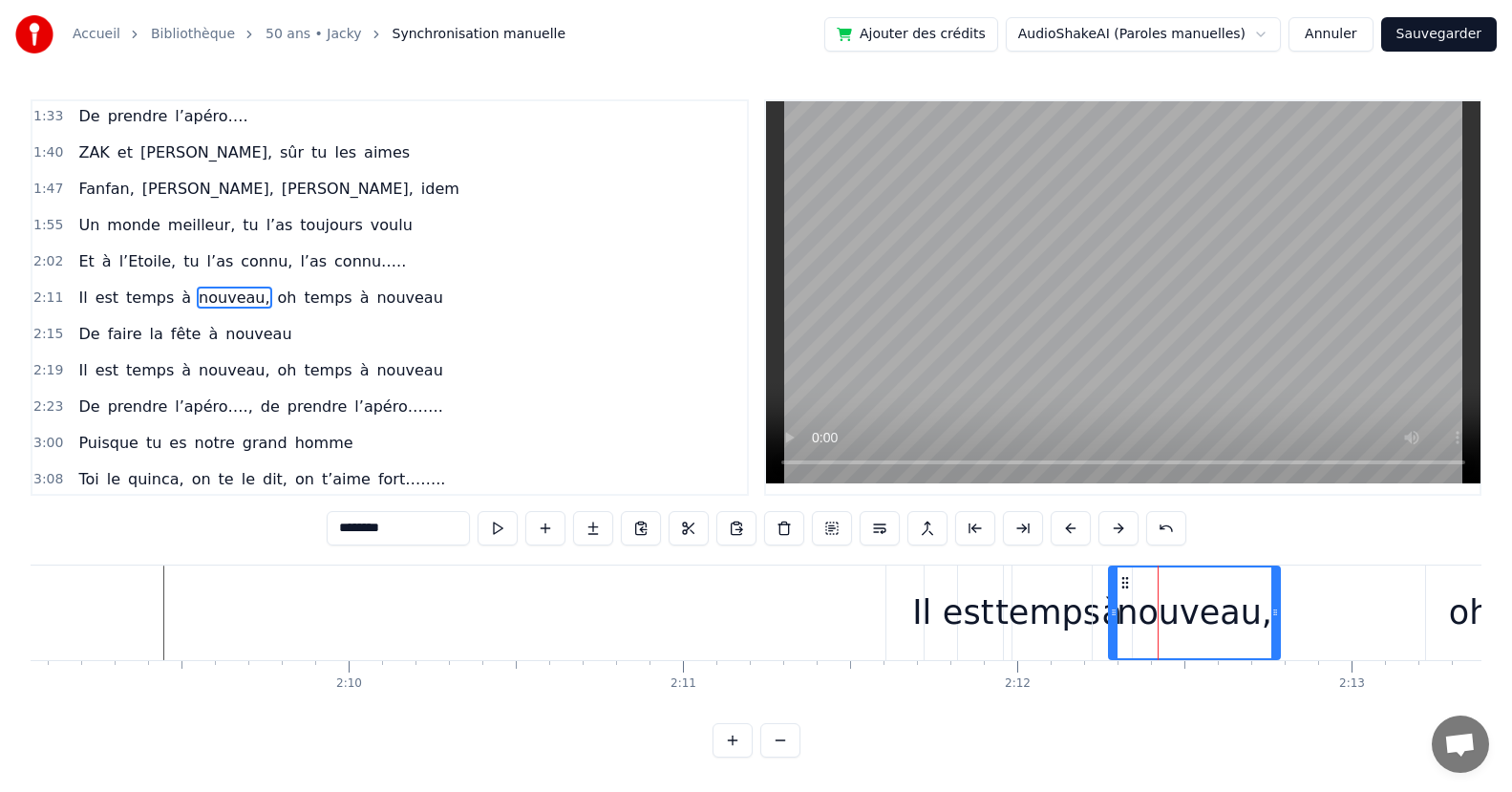
drag, startPoint x: 1154, startPoint y: 636, endPoint x: 1259, endPoint y: 641, distance: 105.1
click at [1110, 653] on div at bounding box center [1113, 612] width 8 height 91
drag, startPoint x: 1273, startPoint y: 638, endPoint x: 1204, endPoint y: 645, distance: 69.4
click at [1204, 645] on div at bounding box center [1206, 612] width 8 height 91
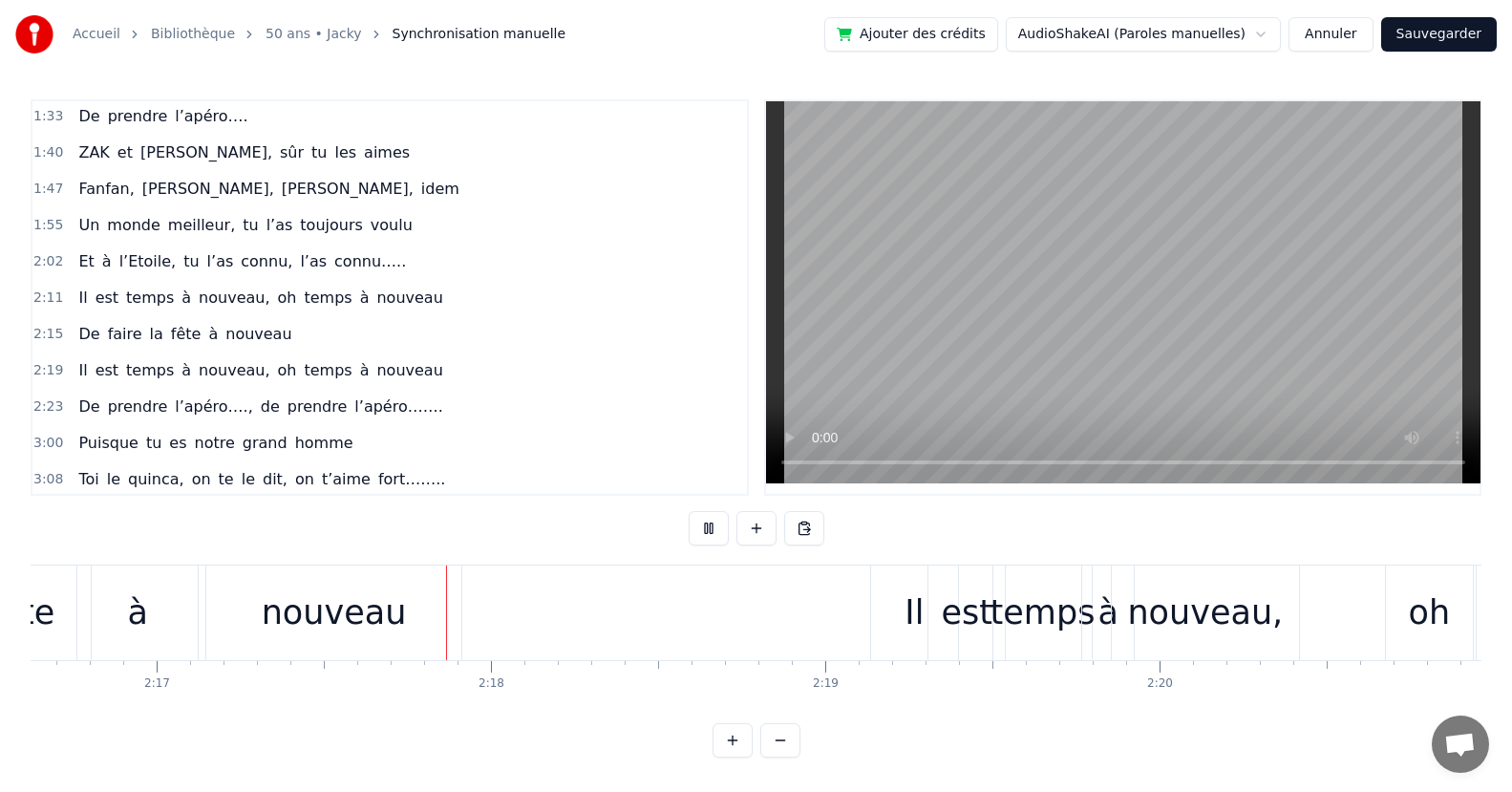
scroll to position [0, 45777]
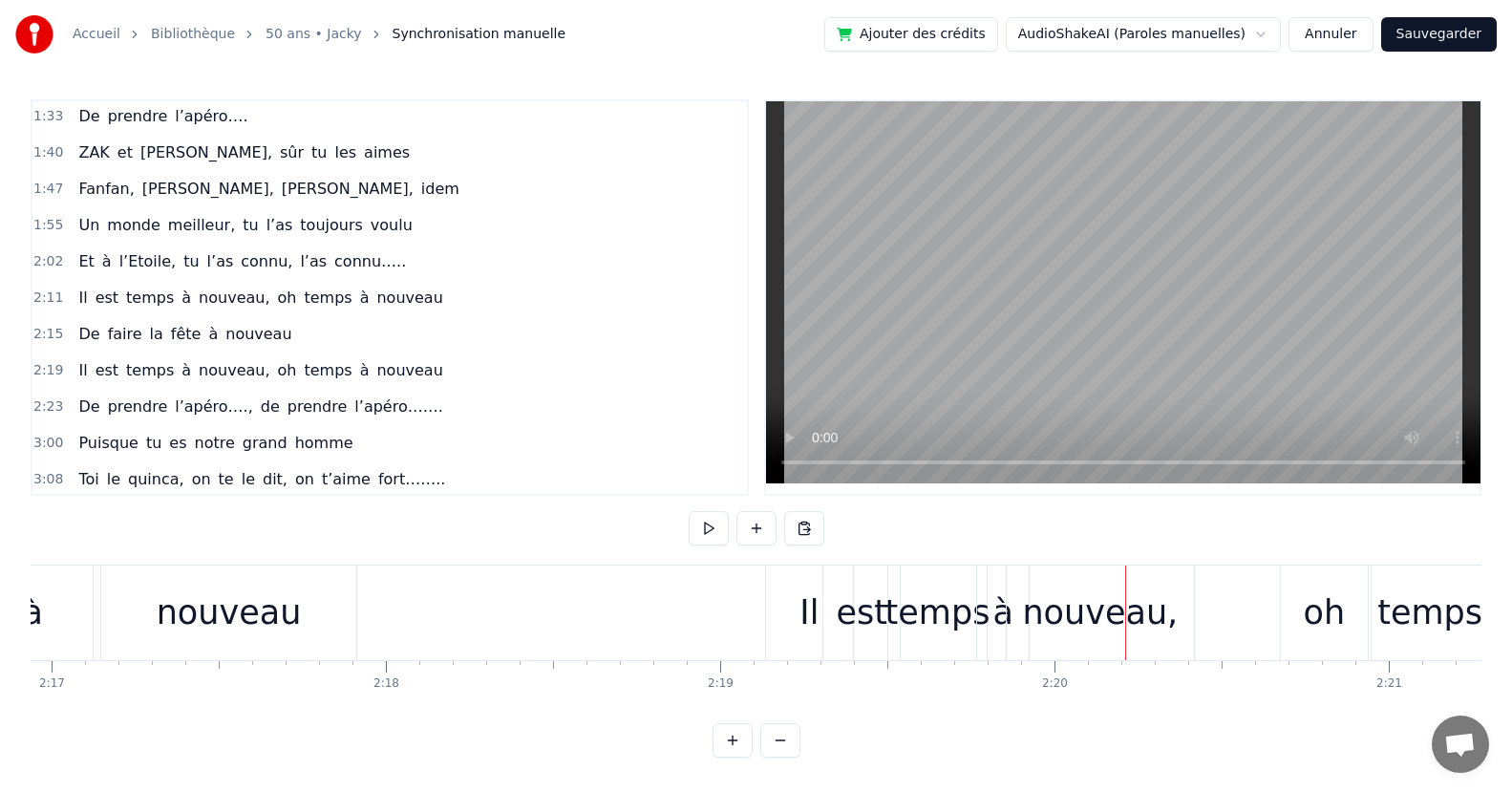
click at [1109, 633] on div "nouveau," at bounding box center [1099, 612] width 156 height 50
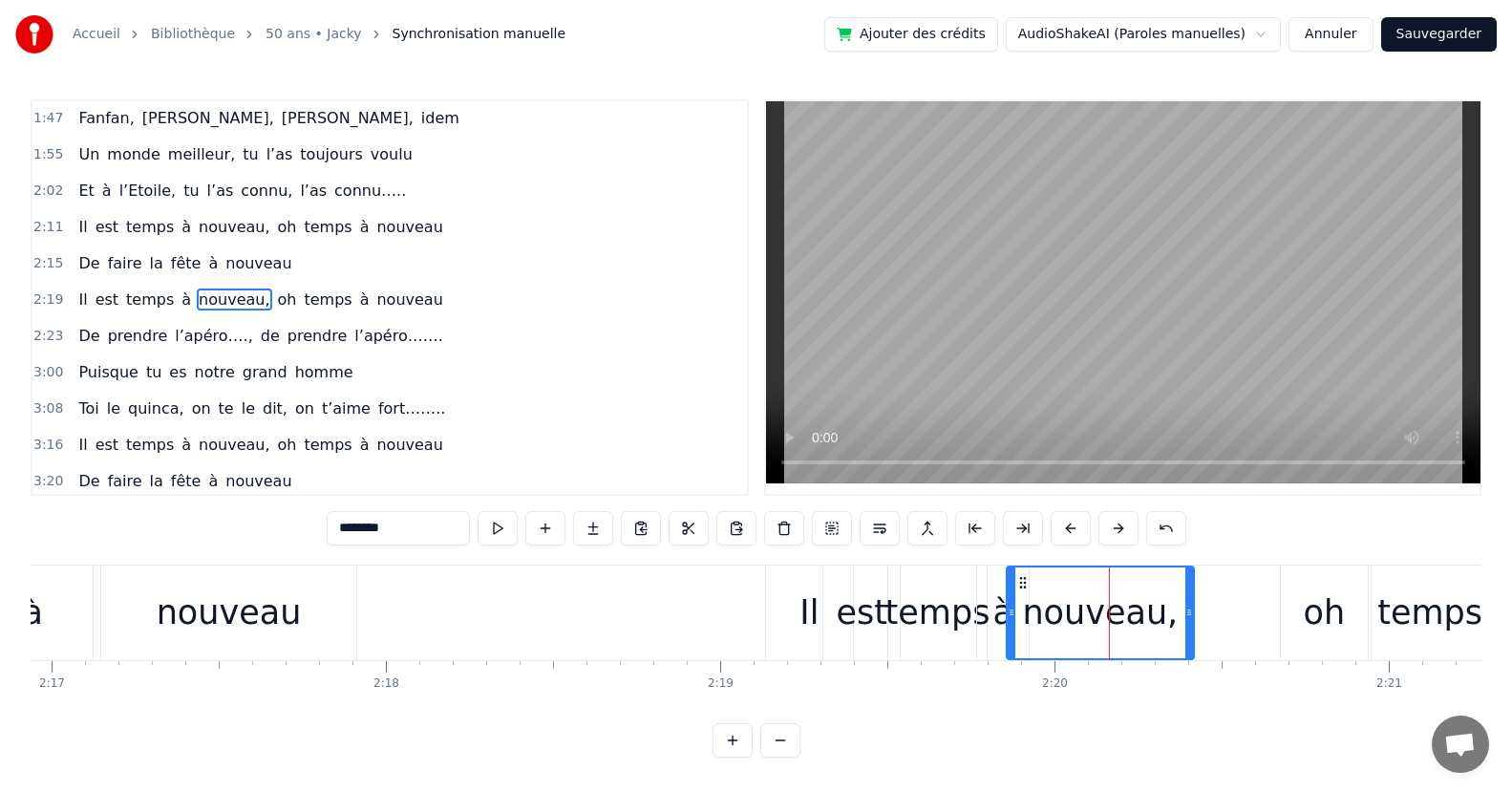
scroll to position [475, 0]
drag, startPoint x: 1189, startPoint y: 629, endPoint x: 1108, endPoint y: 641, distance: 81.9
click at [1109, 639] on div "Puisqu’ [DATE], c' est toi le roi Que ce soir, la fête s’impose Puisque tout le…" at bounding box center [23, 612] width 91540 height 96
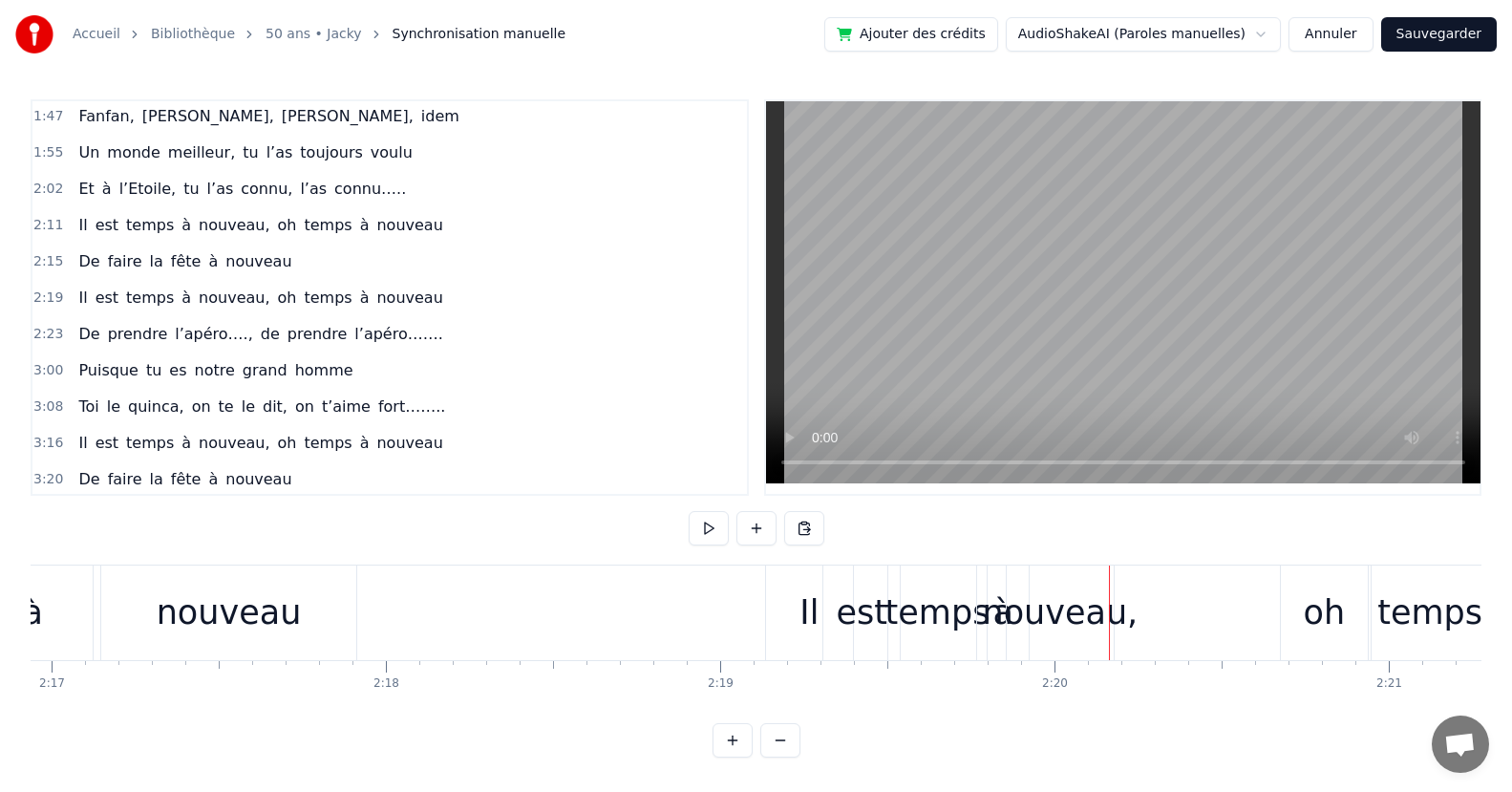
click at [941, 643] on div "temps" at bounding box center [937, 613] width 99 height 95
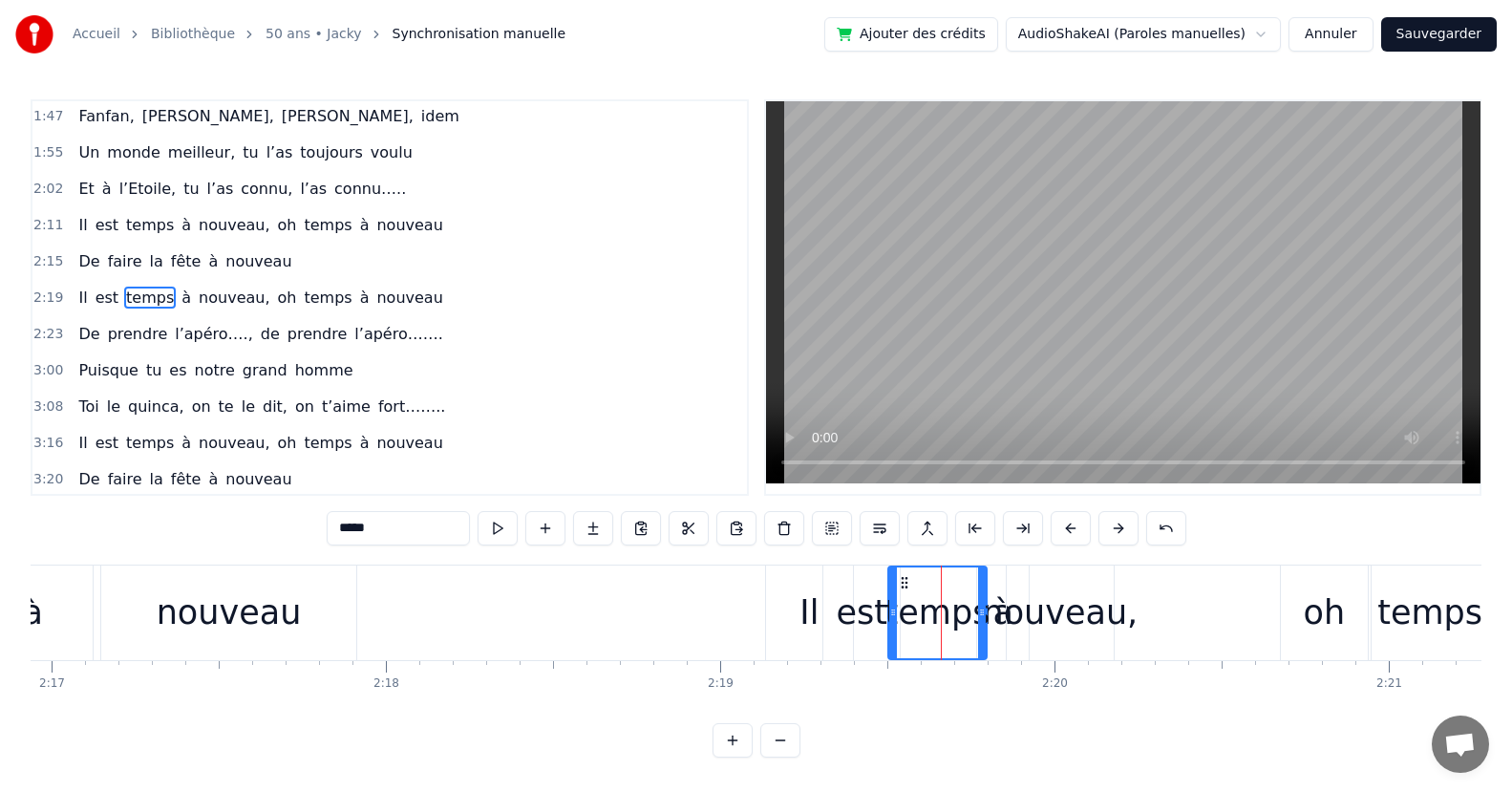
click at [963, 650] on div "temps" at bounding box center [937, 612] width 97 height 91
drag, startPoint x: 976, startPoint y: 641, endPoint x: 967, endPoint y: 648, distance: 11.4
click at [959, 648] on div "temps" at bounding box center [937, 612] width 97 height 91
drag, startPoint x: 981, startPoint y: 644, endPoint x: 943, endPoint y: 626, distance: 42.0
click at [950, 648] on div at bounding box center [951, 612] width 8 height 91
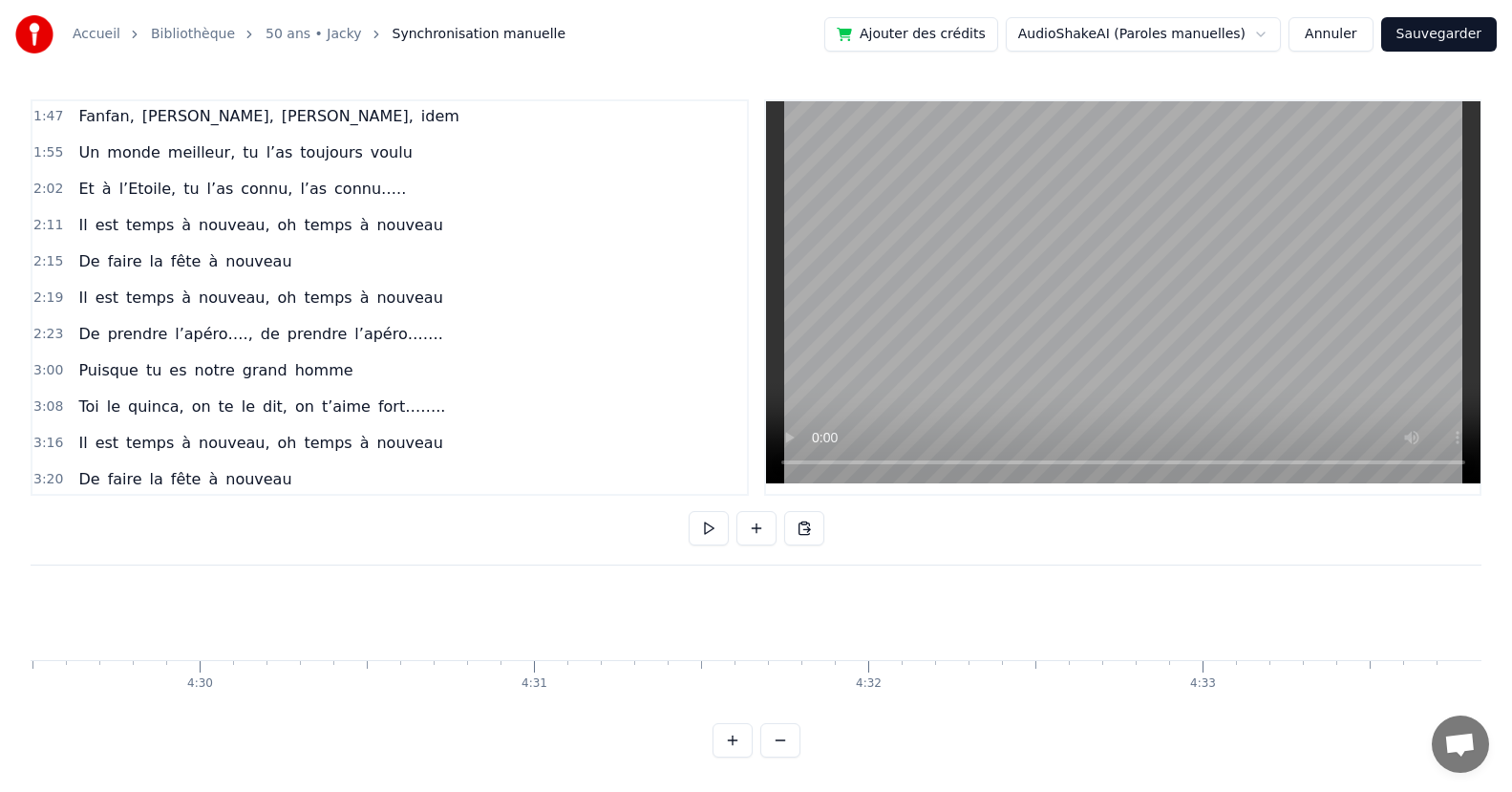
scroll to position [0, 90091]
click at [1427, 31] on button "Sauvegarder" at bounding box center [1438, 35] width 115 height 35
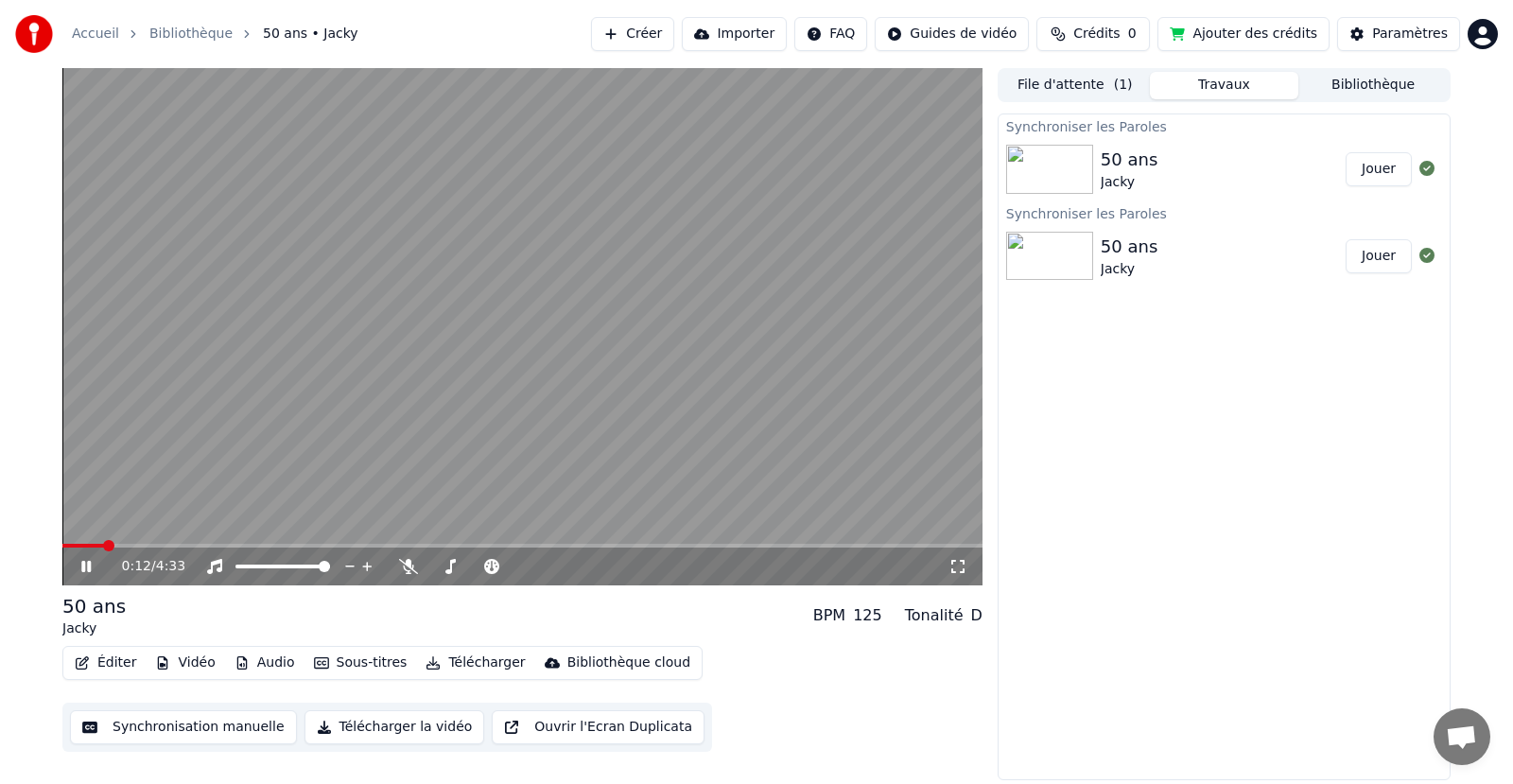
click at [86, 568] on icon at bounding box center [100, 567] width 44 height 15
click at [69, 546] on span at bounding box center [83, 546] width 42 height 4
click at [62, 540] on span at bounding box center [68, 546] width 11 height 11
click at [340, 663] on button "Sous-titres" at bounding box center [361, 662] width 109 height 27
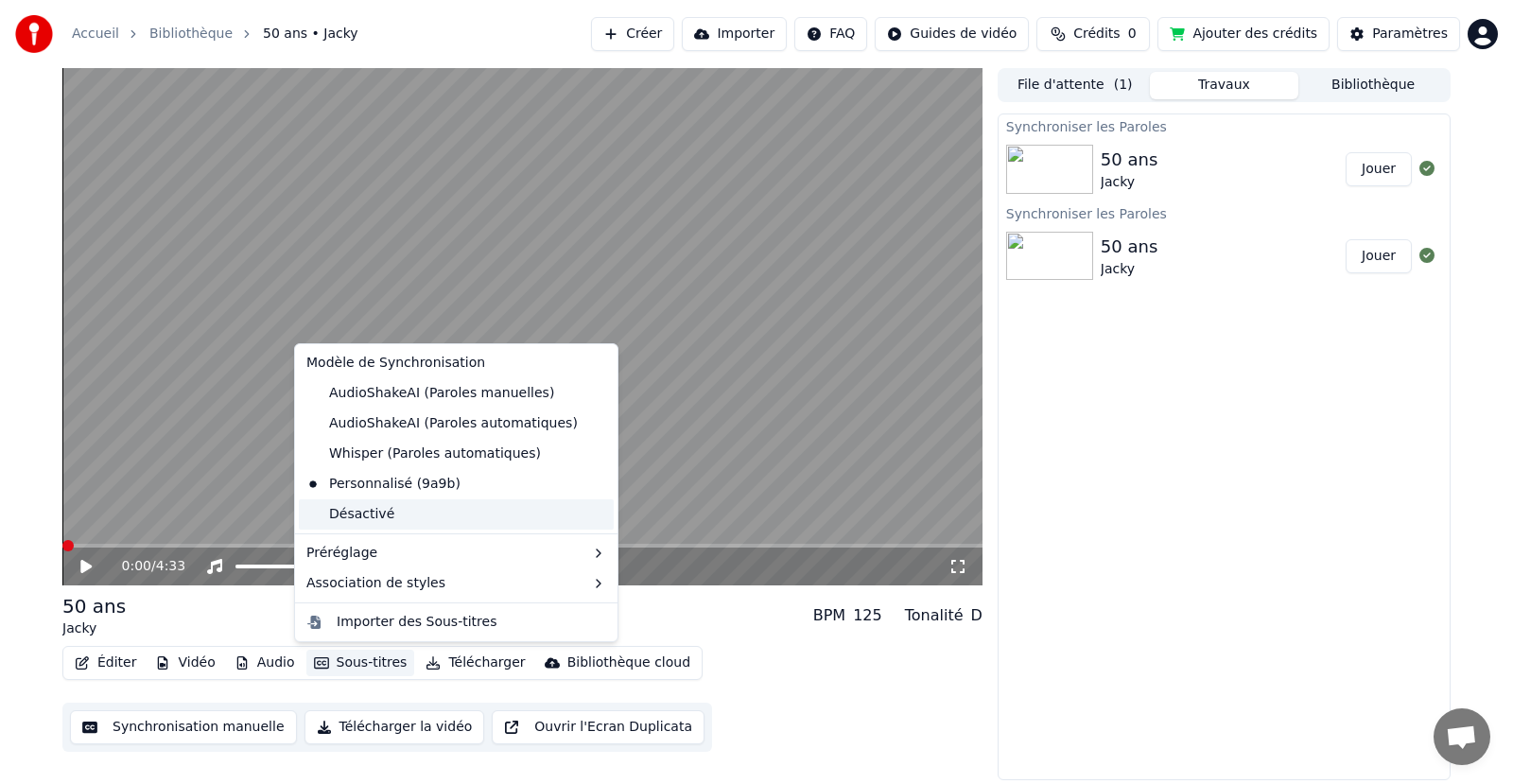
click at [376, 516] on div "Désactivé" at bounding box center [456, 514] width 315 height 31
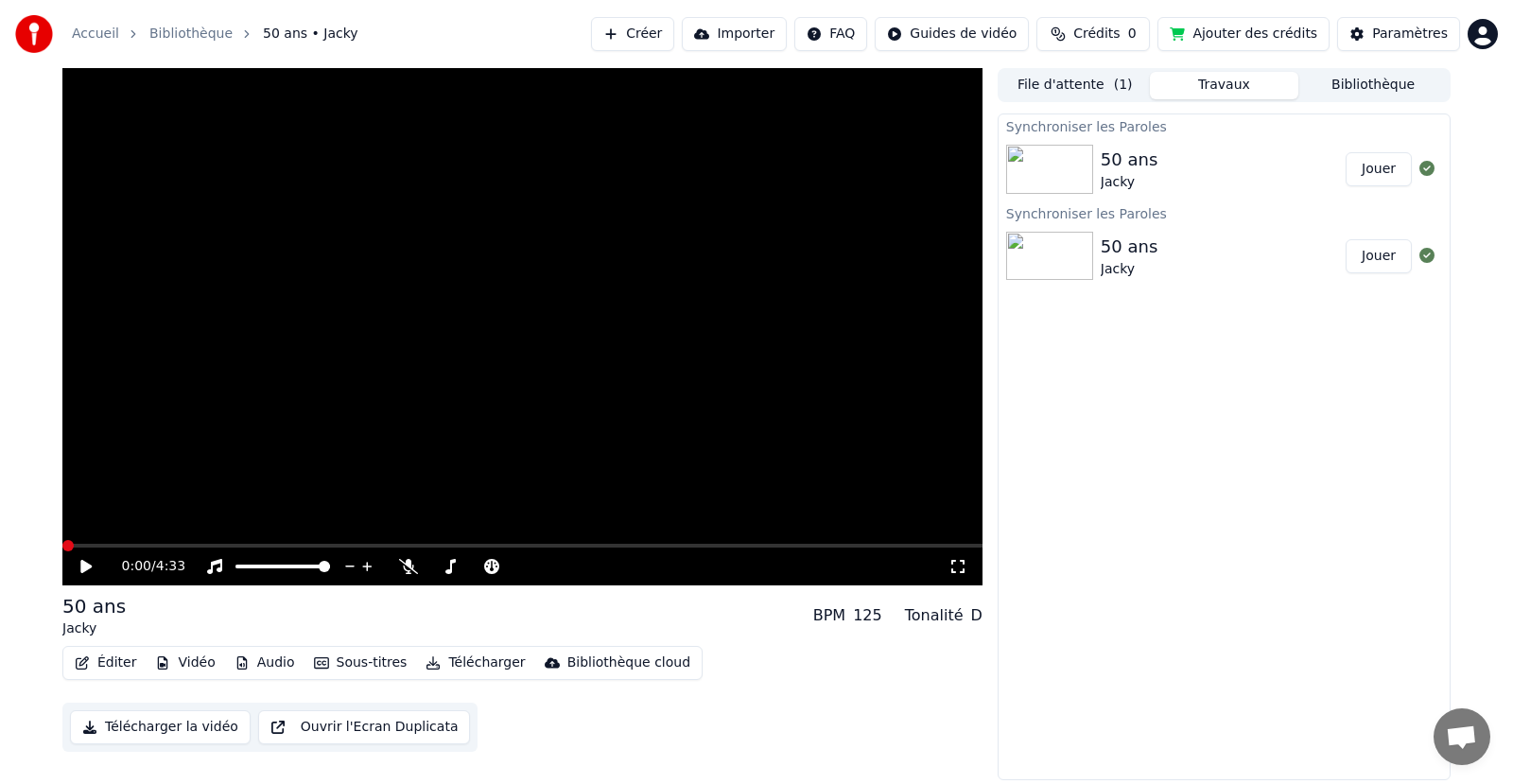
click at [178, 729] on button "Télécharger la vidéo" at bounding box center [160, 727] width 181 height 34
click at [1363, 168] on button "Afficher" at bounding box center [1369, 169] width 83 height 34
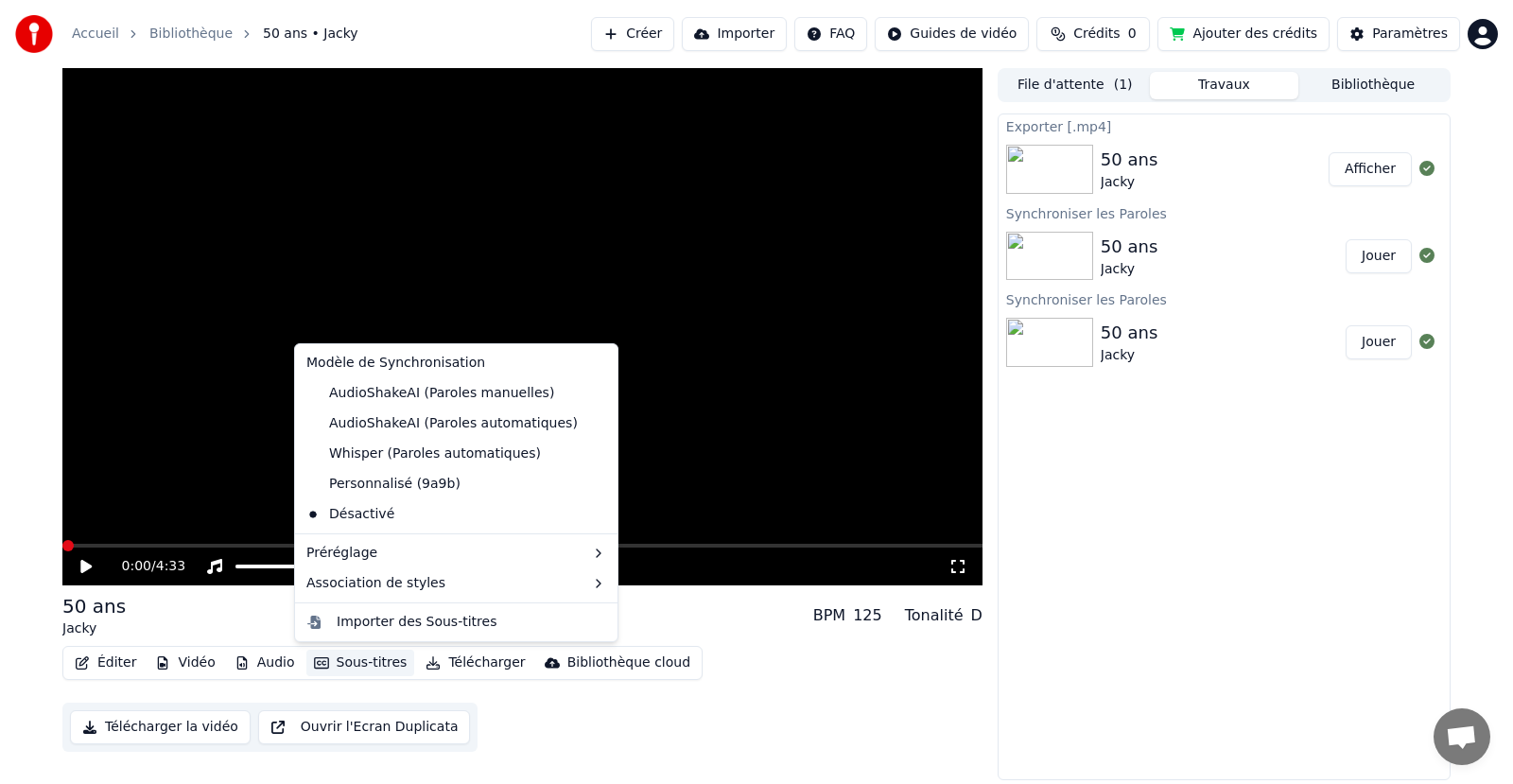
click at [377, 666] on button "Sous-titres" at bounding box center [361, 662] width 109 height 27
click at [401, 397] on div "AudioShakeAI (Paroles manuelles)" at bounding box center [430, 393] width 262 height 31
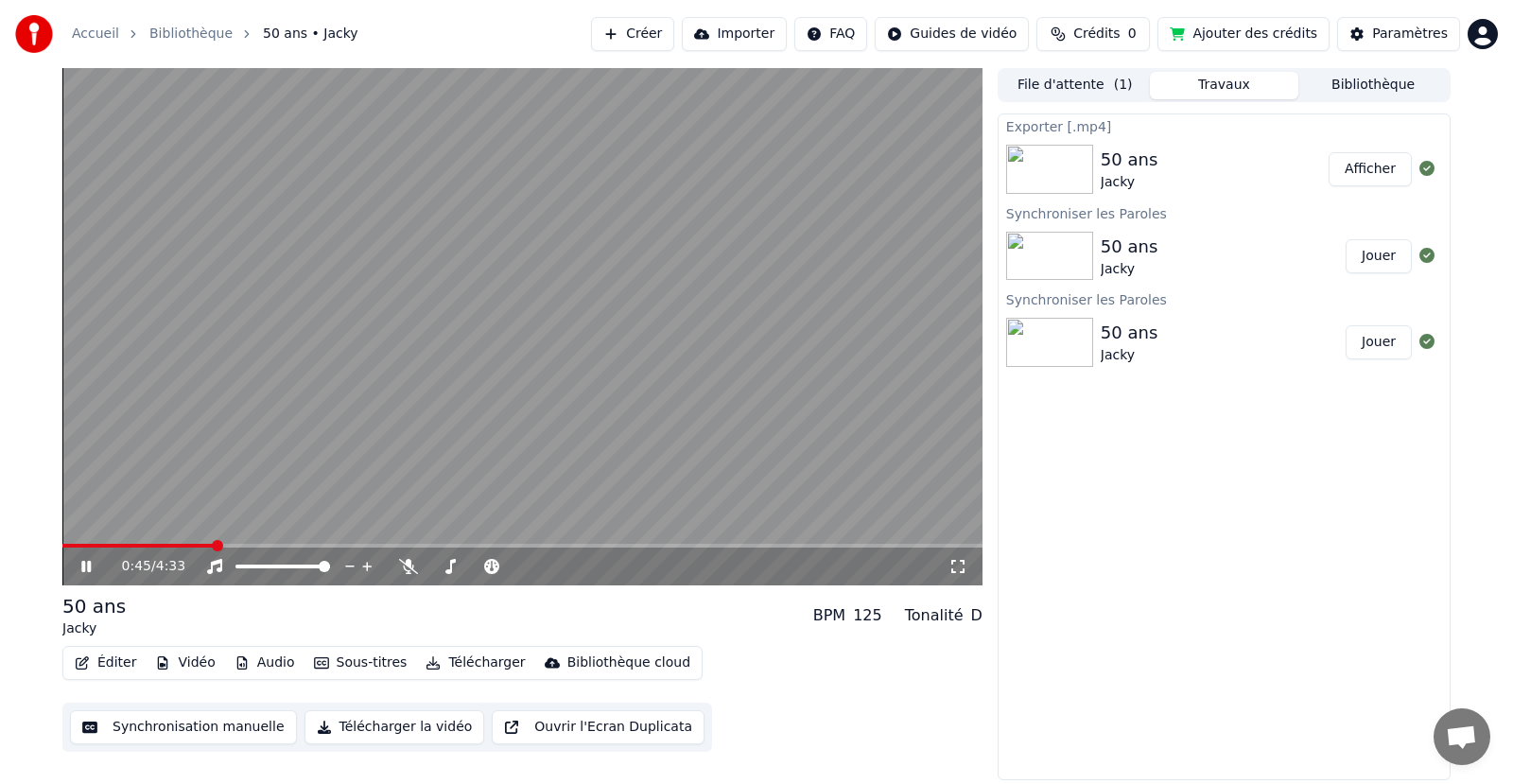
click at [214, 548] on span at bounding box center [522, 546] width 920 height 4
click at [89, 571] on icon at bounding box center [86, 566] width 10 height 11
click at [155, 543] on video at bounding box center [522, 326] width 920 height 517
click at [147, 546] on span at bounding box center [147, 546] width 169 height 4
click at [120, 549] on div "0:26 / 4:33" at bounding box center [522, 566] width 920 height 37
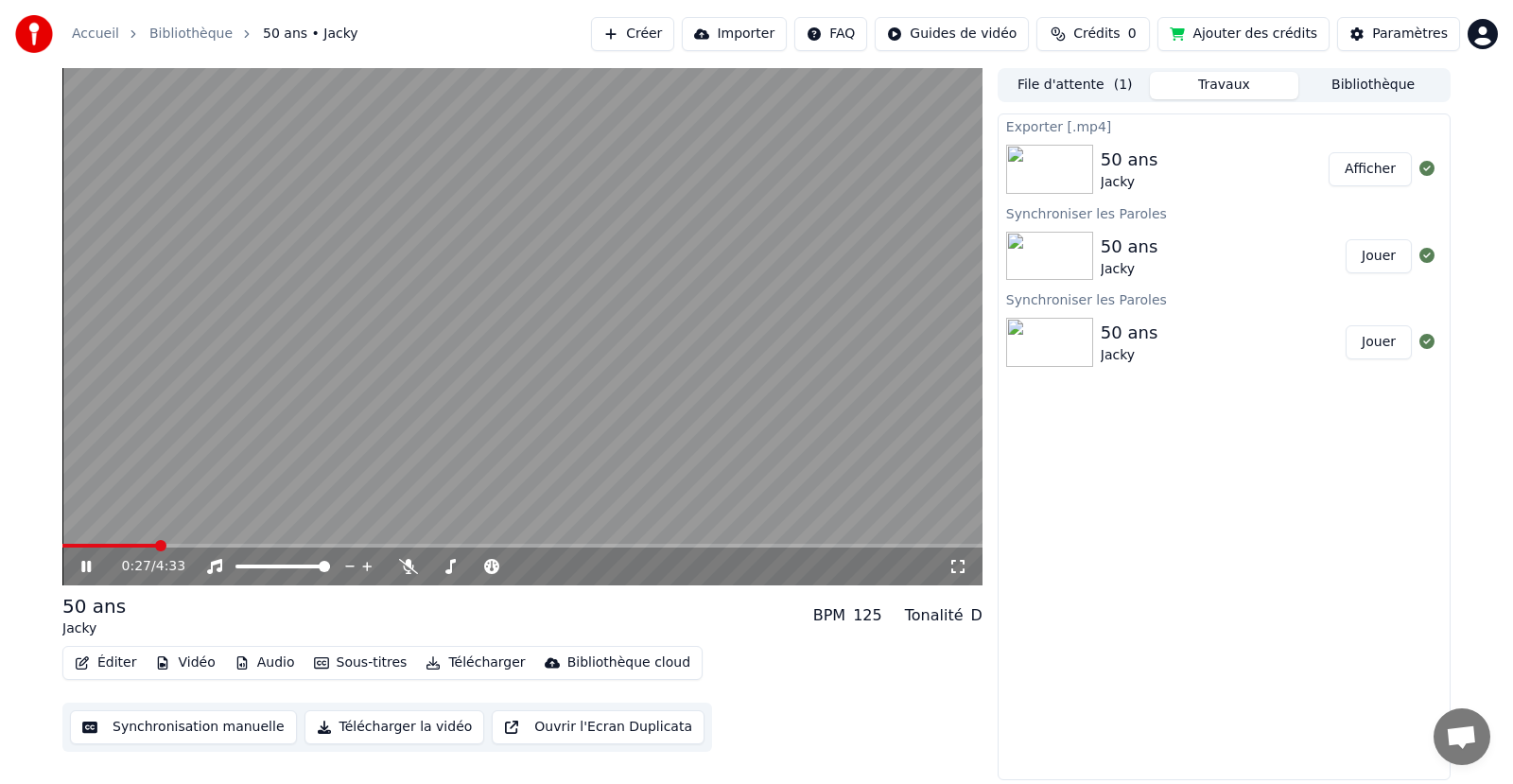
click at [125, 542] on video at bounding box center [522, 326] width 920 height 517
click at [126, 544] on span at bounding box center [109, 546] width 95 height 4
click at [84, 562] on icon at bounding box center [86, 567] width 11 height 13
click at [112, 542] on video at bounding box center [522, 326] width 920 height 517
click at [106, 547] on span at bounding box center [97, 546] width 70 height 4
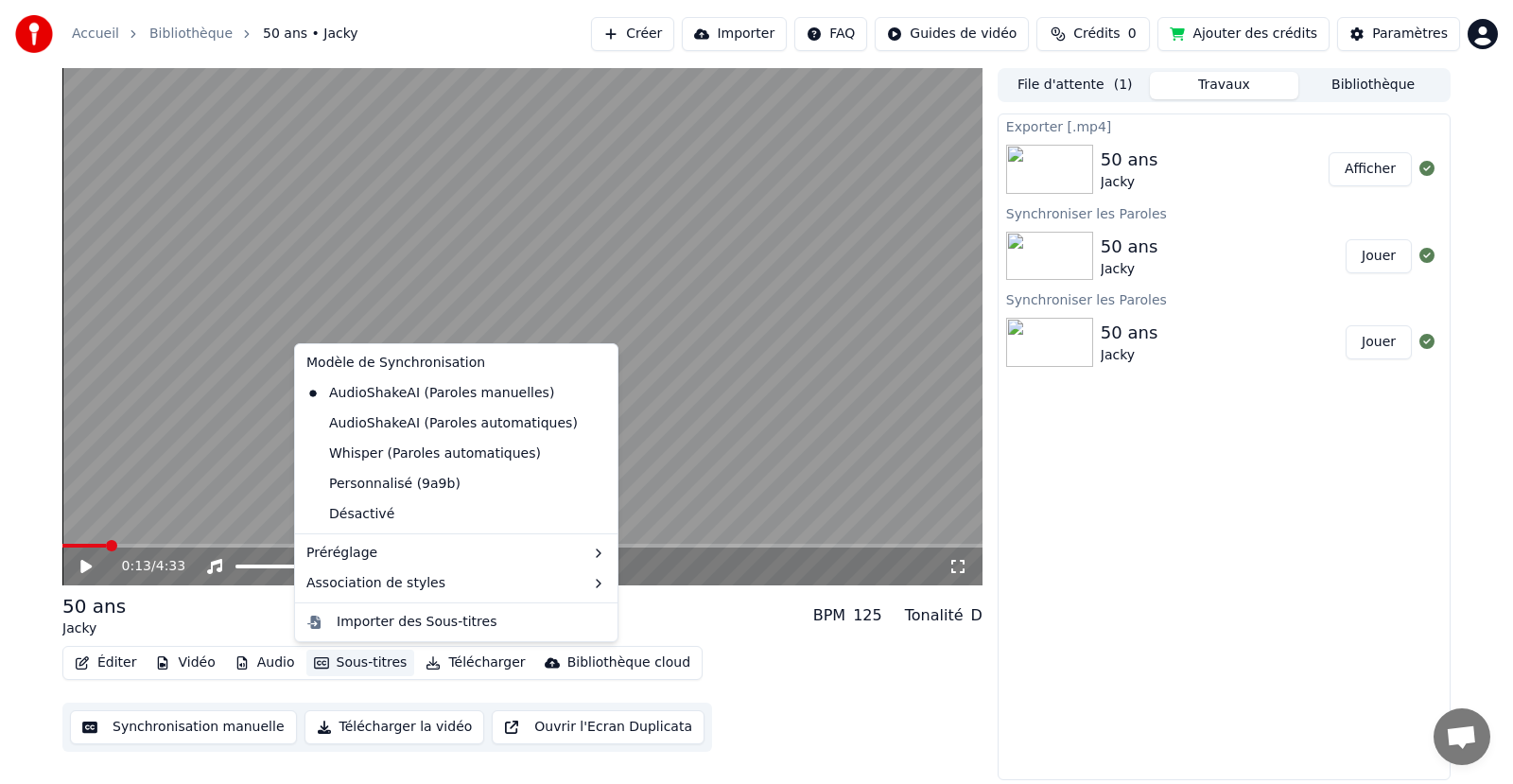
click at [347, 664] on button "Sous-titres" at bounding box center [361, 662] width 109 height 27
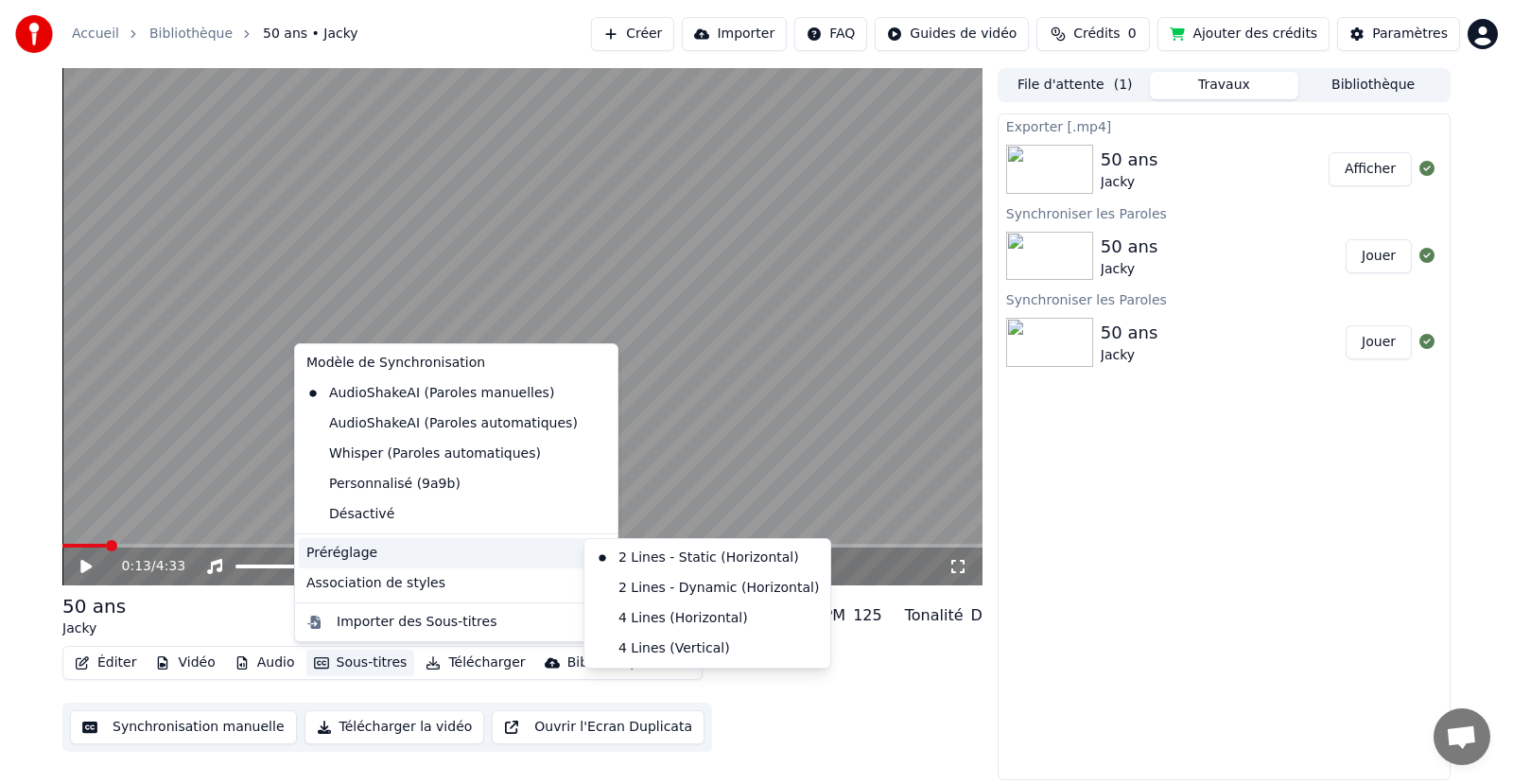
click at [394, 547] on div "Préréglage" at bounding box center [456, 553] width 315 height 31
click at [640, 594] on div "2 Lines - Dynamic (Horizontal)" at bounding box center [707, 588] width 238 height 31
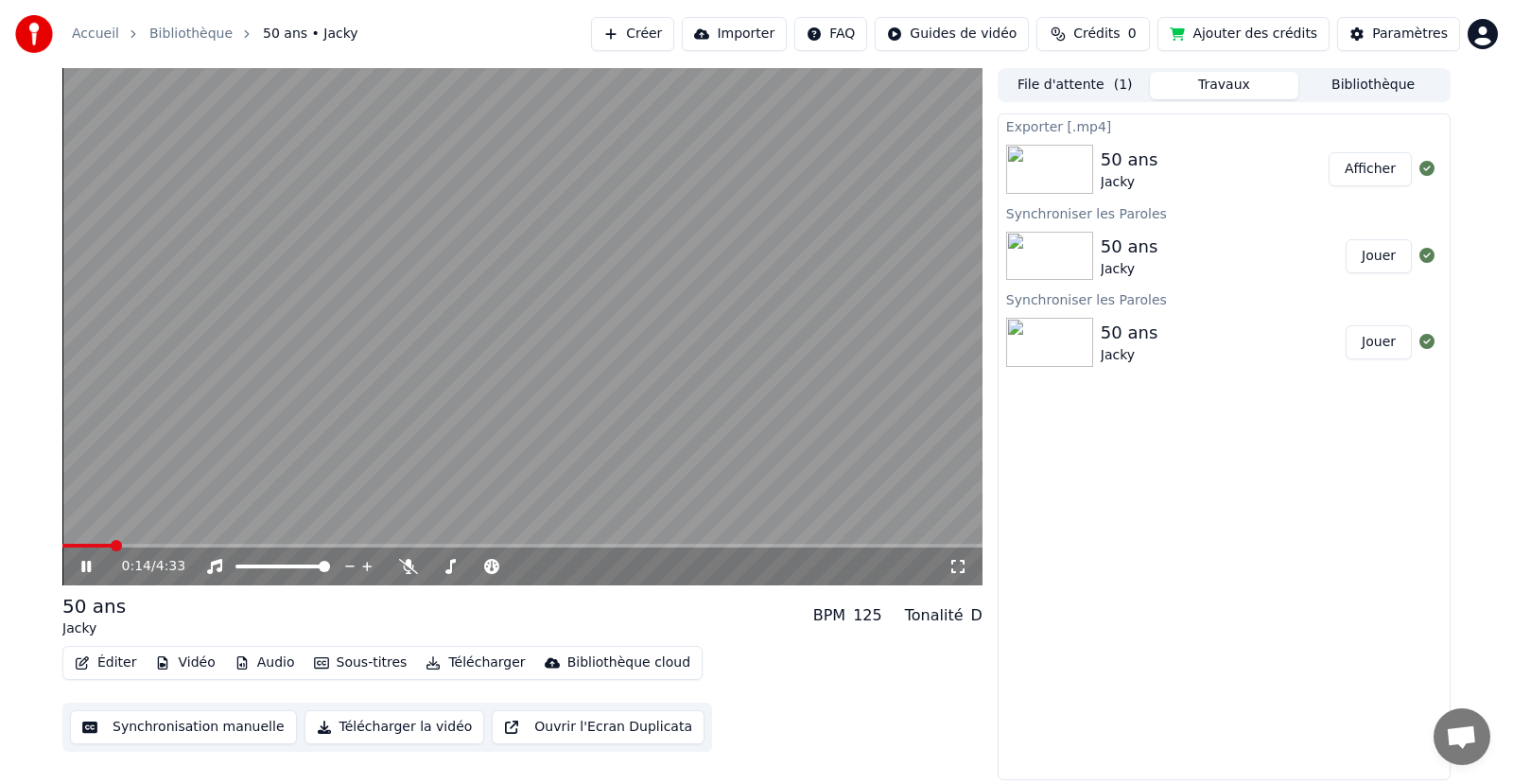
click at [81, 563] on icon at bounding box center [100, 567] width 44 height 15
click at [357, 667] on button "Sous-titres" at bounding box center [361, 662] width 109 height 27
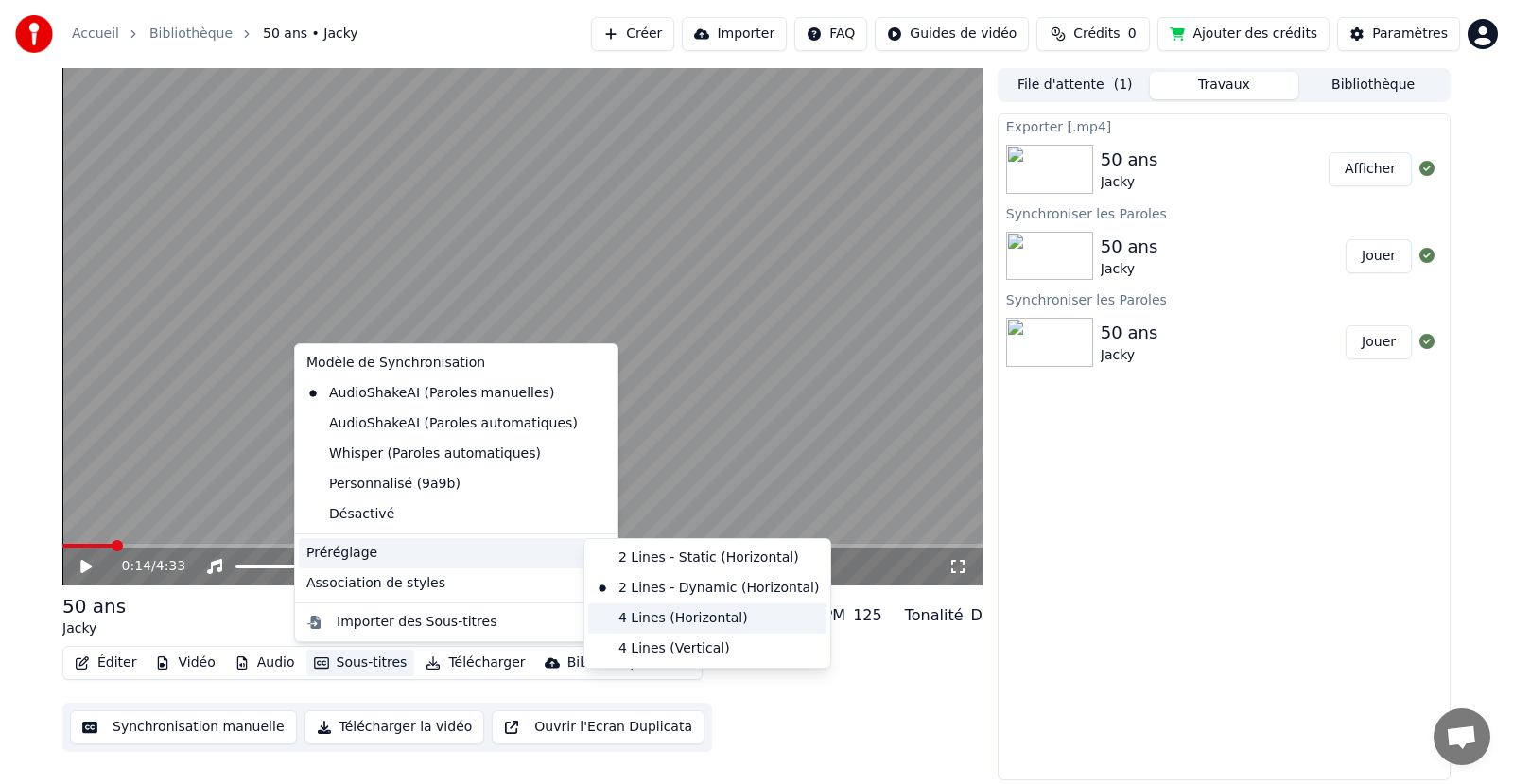
click at [624, 619] on div "4 Lines (Horizontal)" at bounding box center [707, 618] width 238 height 31
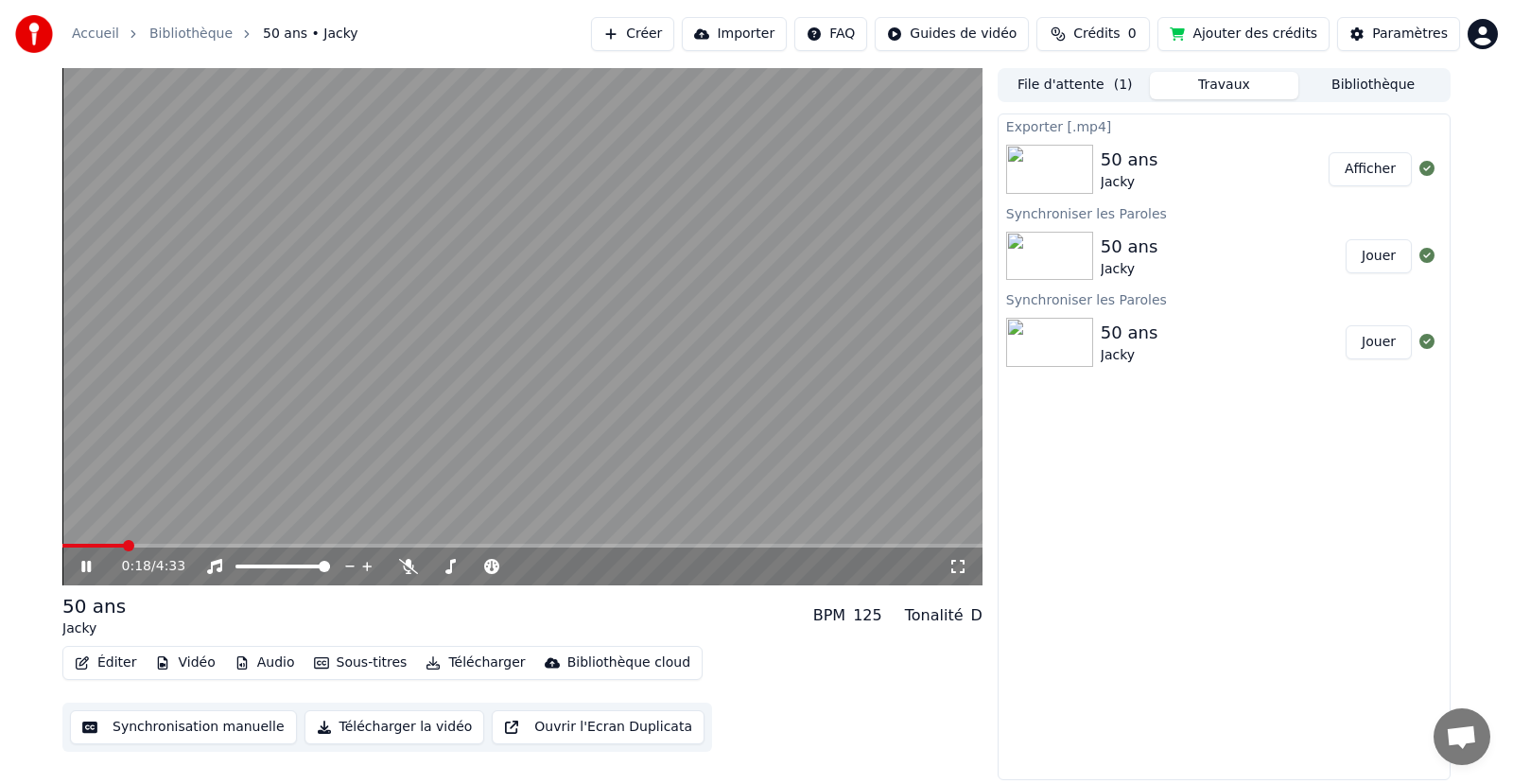
click at [97, 569] on icon at bounding box center [100, 567] width 44 height 15
click at [372, 667] on button "Sous-titres" at bounding box center [361, 662] width 109 height 27
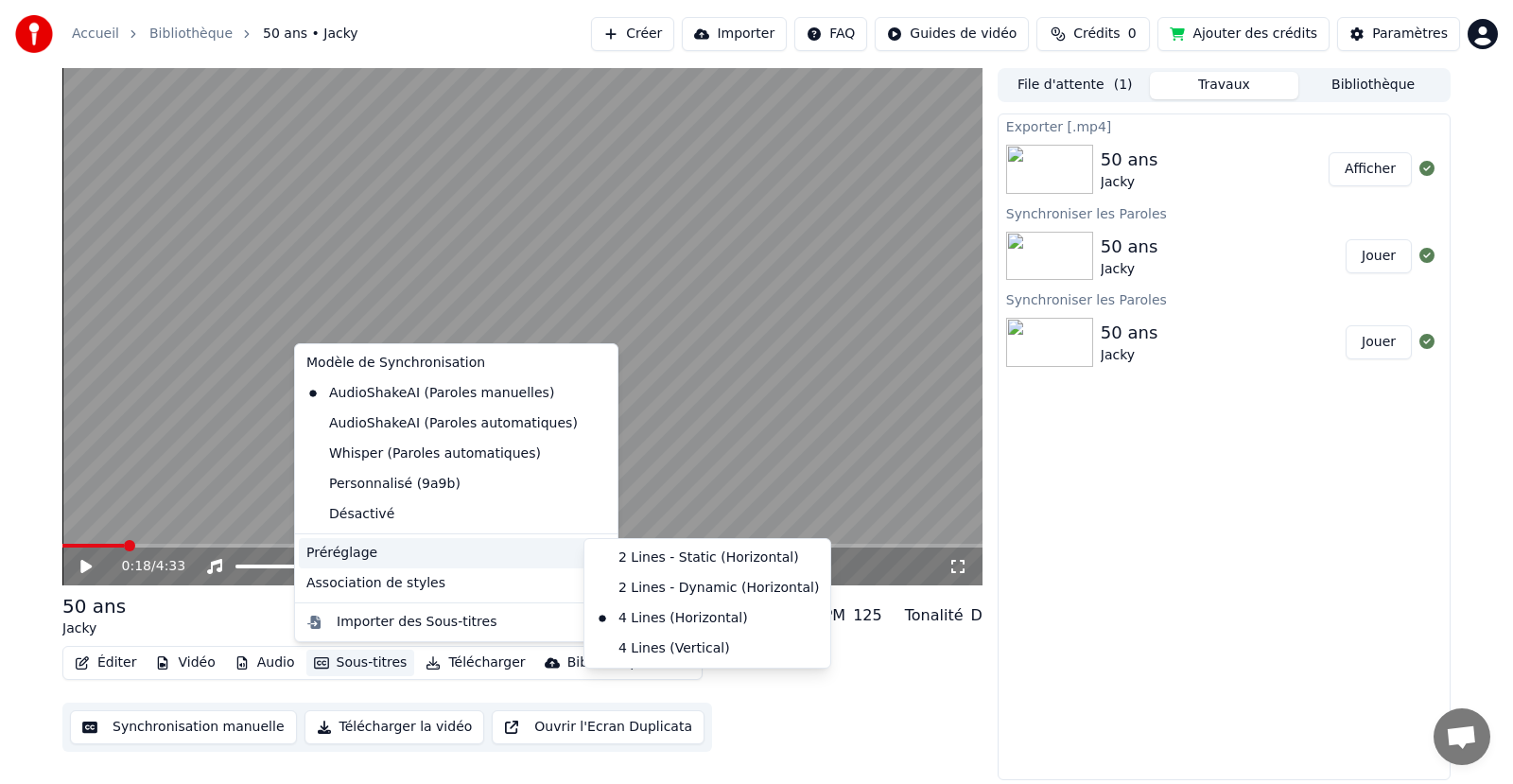
click at [408, 556] on div "Préréglage" at bounding box center [456, 553] width 315 height 31
click at [655, 568] on div "2 Lines - Static (Horizontal)" at bounding box center [707, 558] width 238 height 31
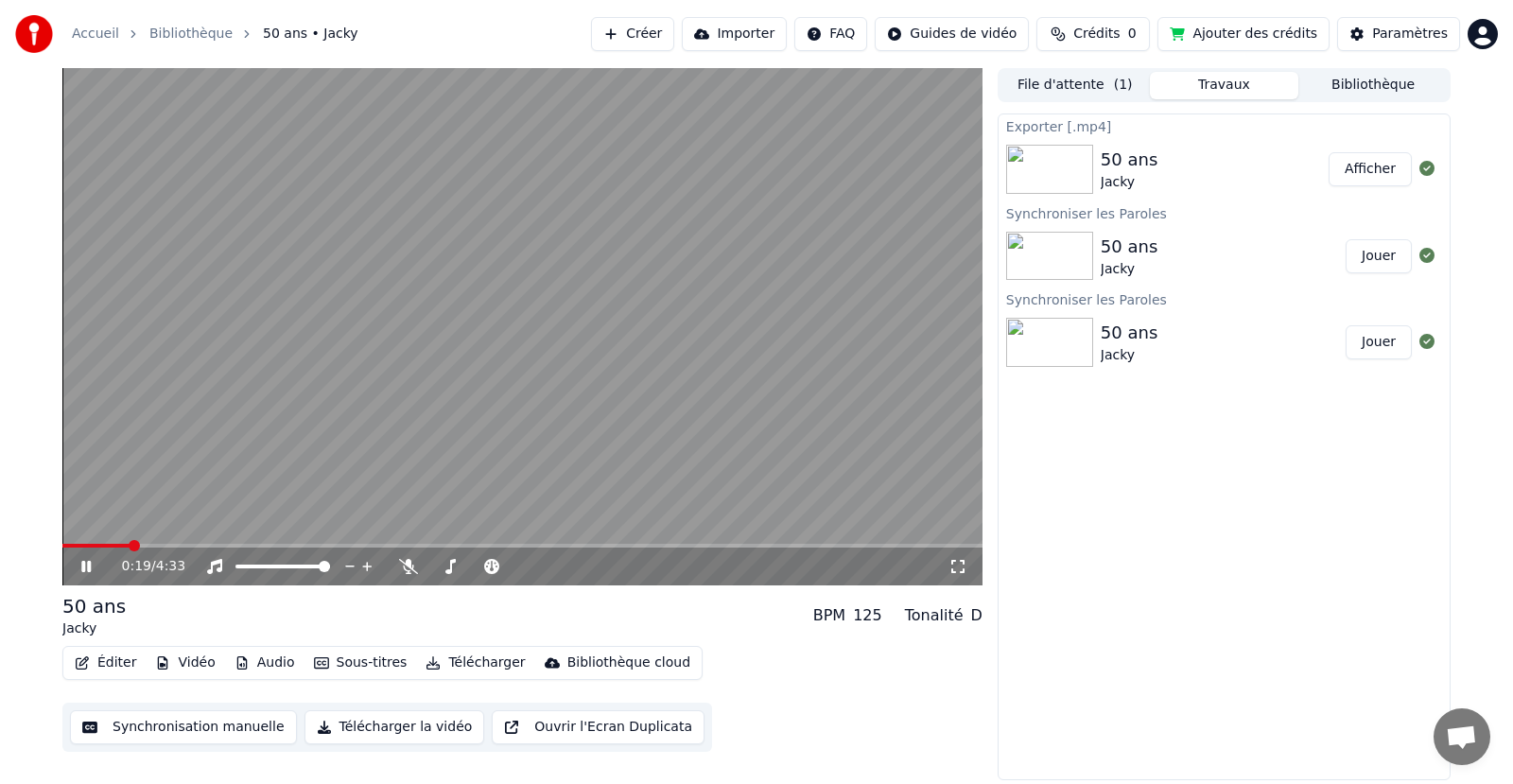
click at [371, 666] on button "Sous-titres" at bounding box center [361, 662] width 109 height 27
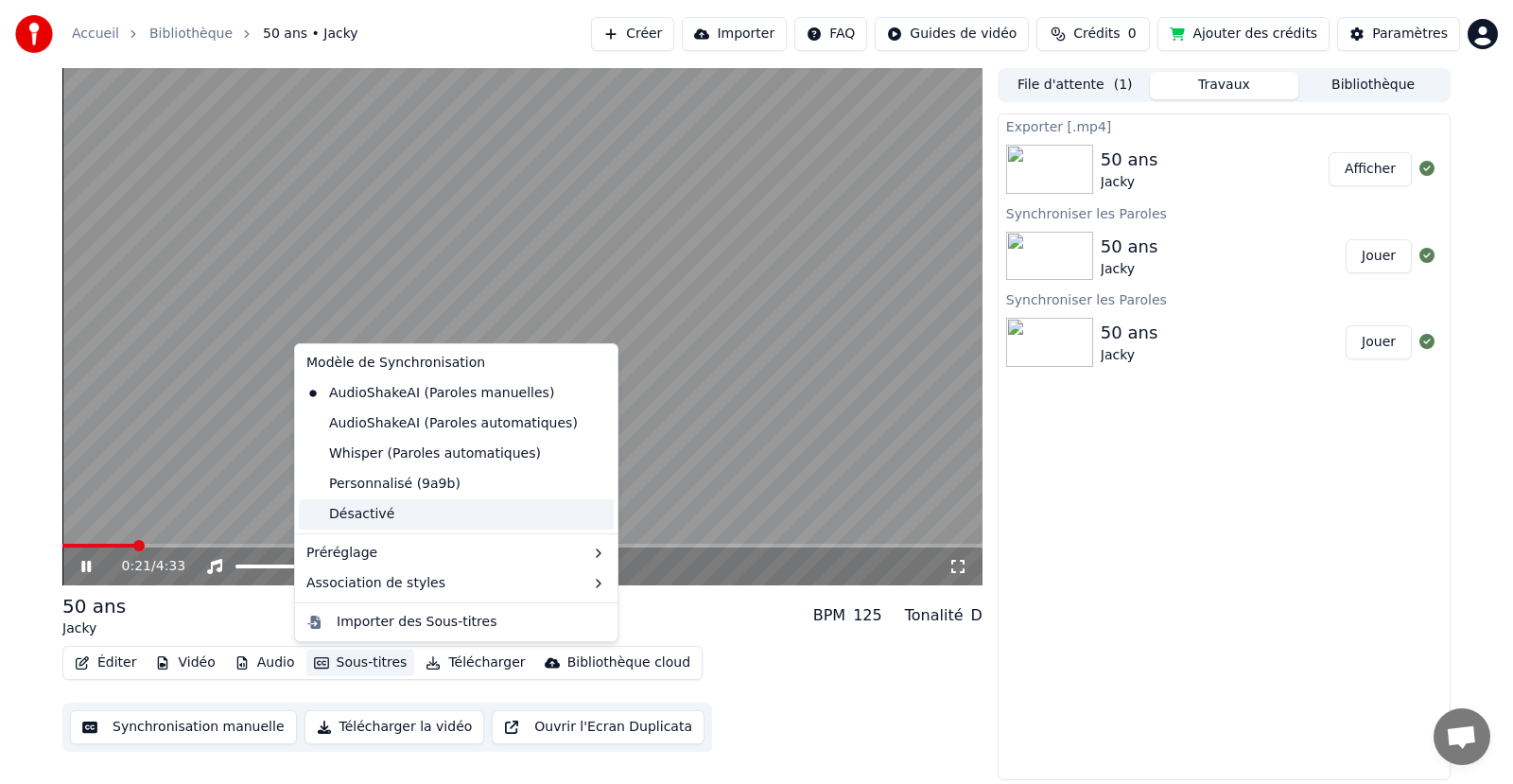
click at [365, 514] on div "Désactivé" at bounding box center [456, 514] width 315 height 31
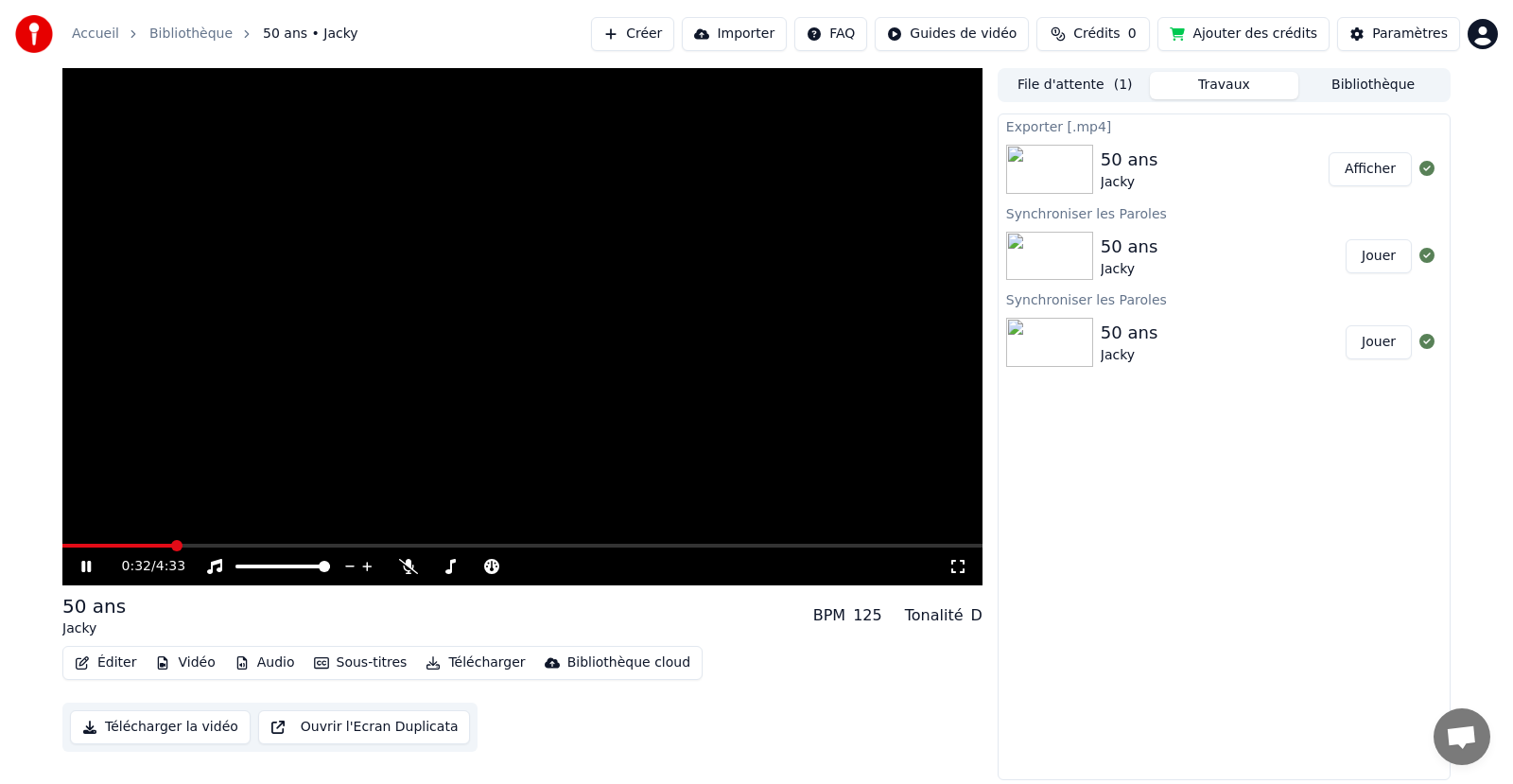
click at [81, 564] on icon at bounding box center [100, 567] width 44 height 15
click at [62, 540] on span at bounding box center [68, 546] width 11 height 11
click at [1382, 170] on button "Afficher" at bounding box center [1369, 169] width 83 height 34
click at [1083, 177] on img at bounding box center [1050, 168] width 87 height 49
click at [1370, 174] on button "Afficher" at bounding box center [1369, 169] width 83 height 34
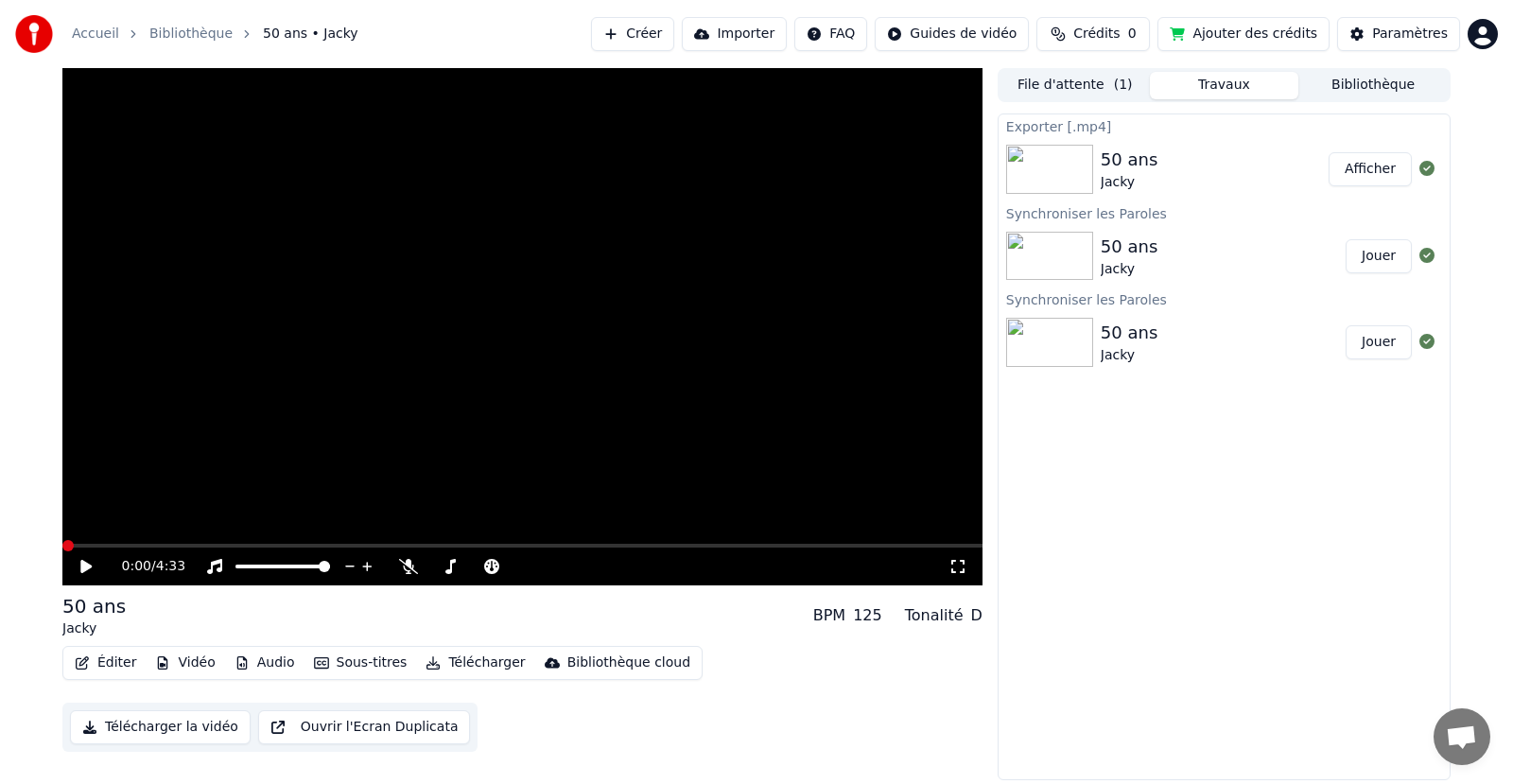
click at [1056, 180] on img at bounding box center [1050, 168] width 87 height 49
click at [79, 562] on icon at bounding box center [100, 567] width 44 height 15
click at [62, 540] on span at bounding box center [68, 546] width 11 height 11
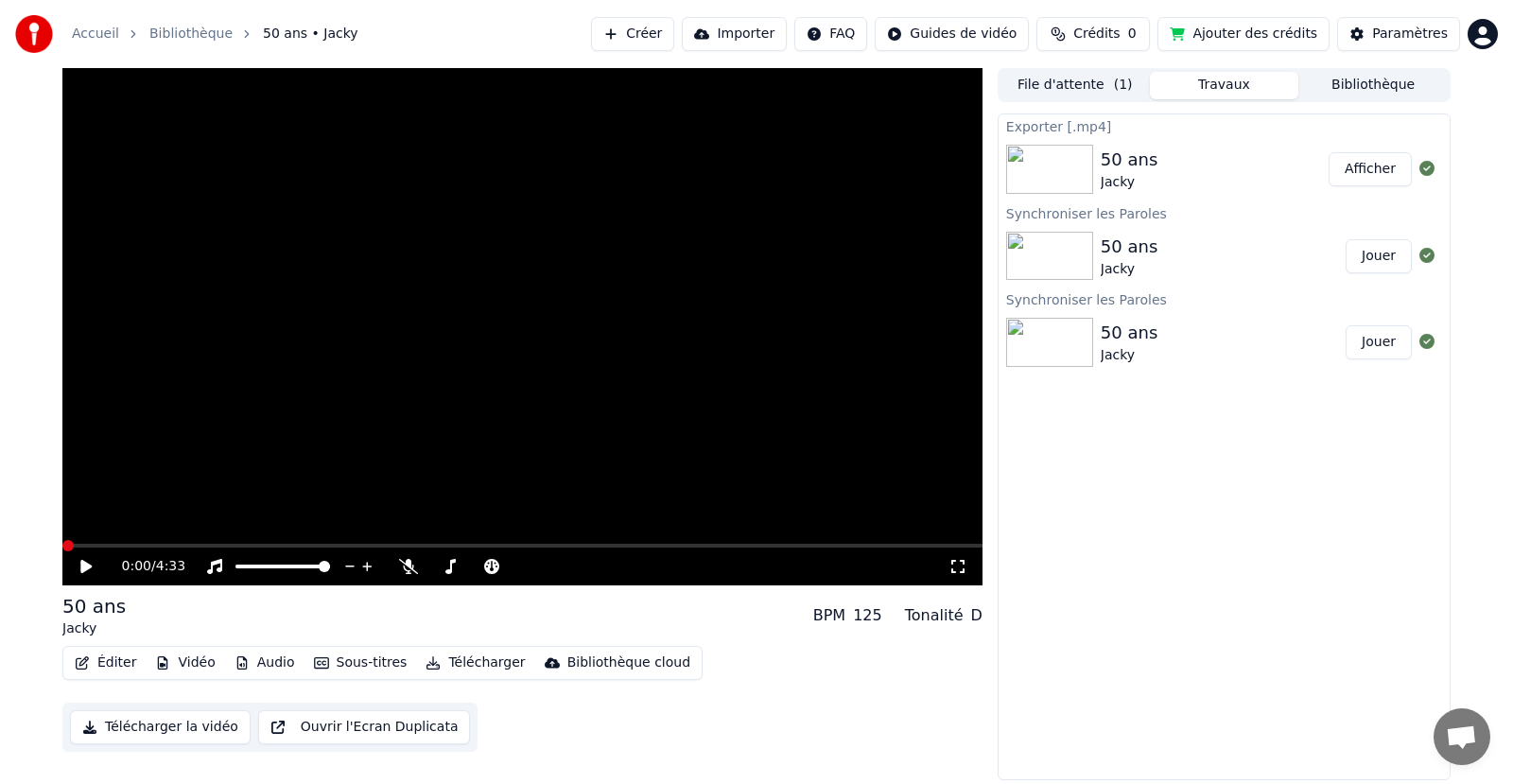
click at [82, 560] on icon at bounding box center [100, 567] width 44 height 15
click at [105, 546] on span at bounding box center [522, 546] width 920 height 4
click at [93, 565] on icon at bounding box center [100, 567] width 44 height 15
click at [142, 727] on button "Télécharger la vidéo" at bounding box center [160, 727] width 181 height 34
drag, startPoint x: 119, startPoint y: 535, endPoint x: 129, endPoint y: 556, distance: 23.3
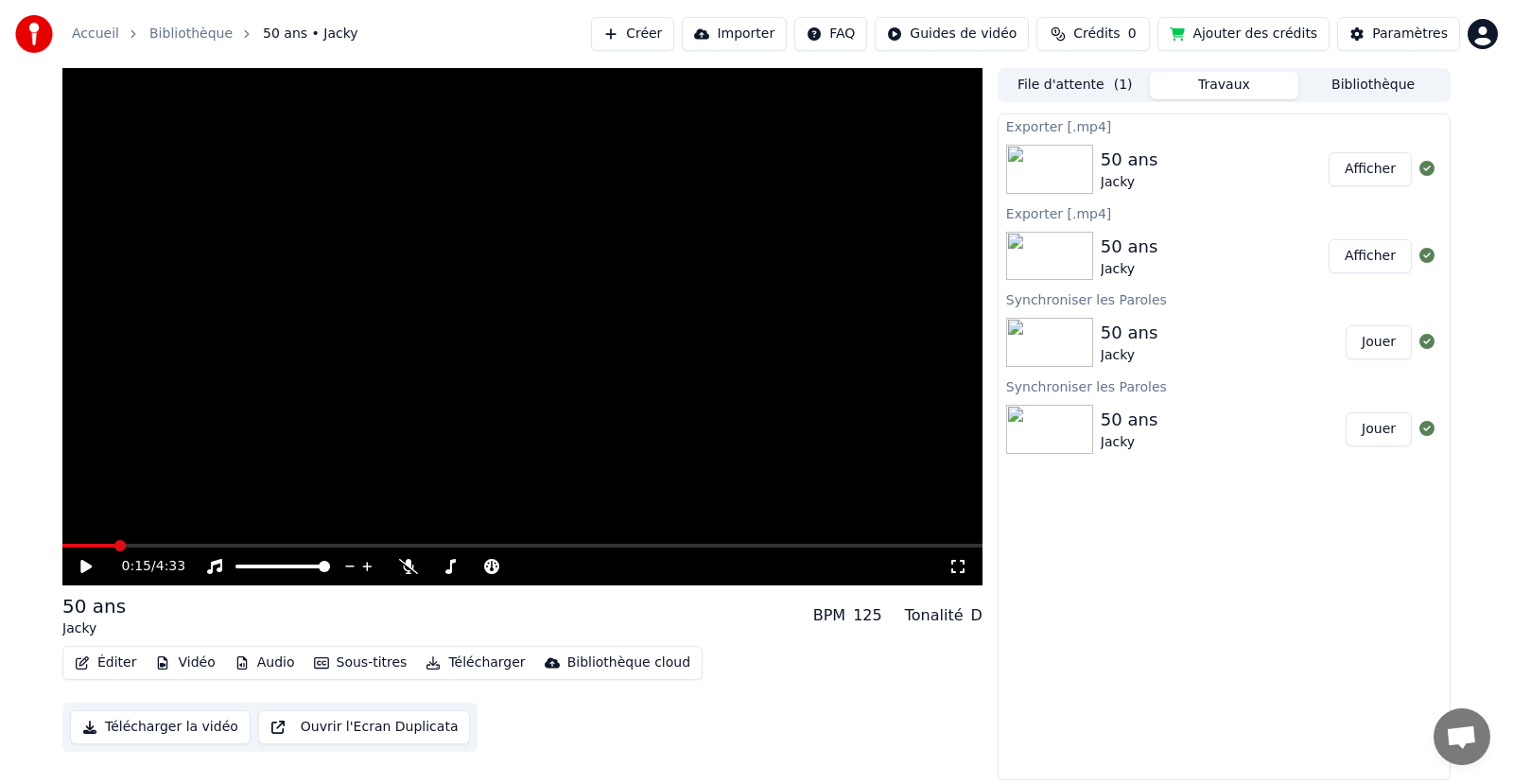
click at [44, 549] on div "0:15 / 4:33 50 ans Jacky BPM 125 Tonalité D Éditer Vidéo Audio Sous-titres Télé…" at bounding box center [756, 423] width 1513 height 711
click at [62, 549] on span at bounding box center [68, 546] width 11 height 11
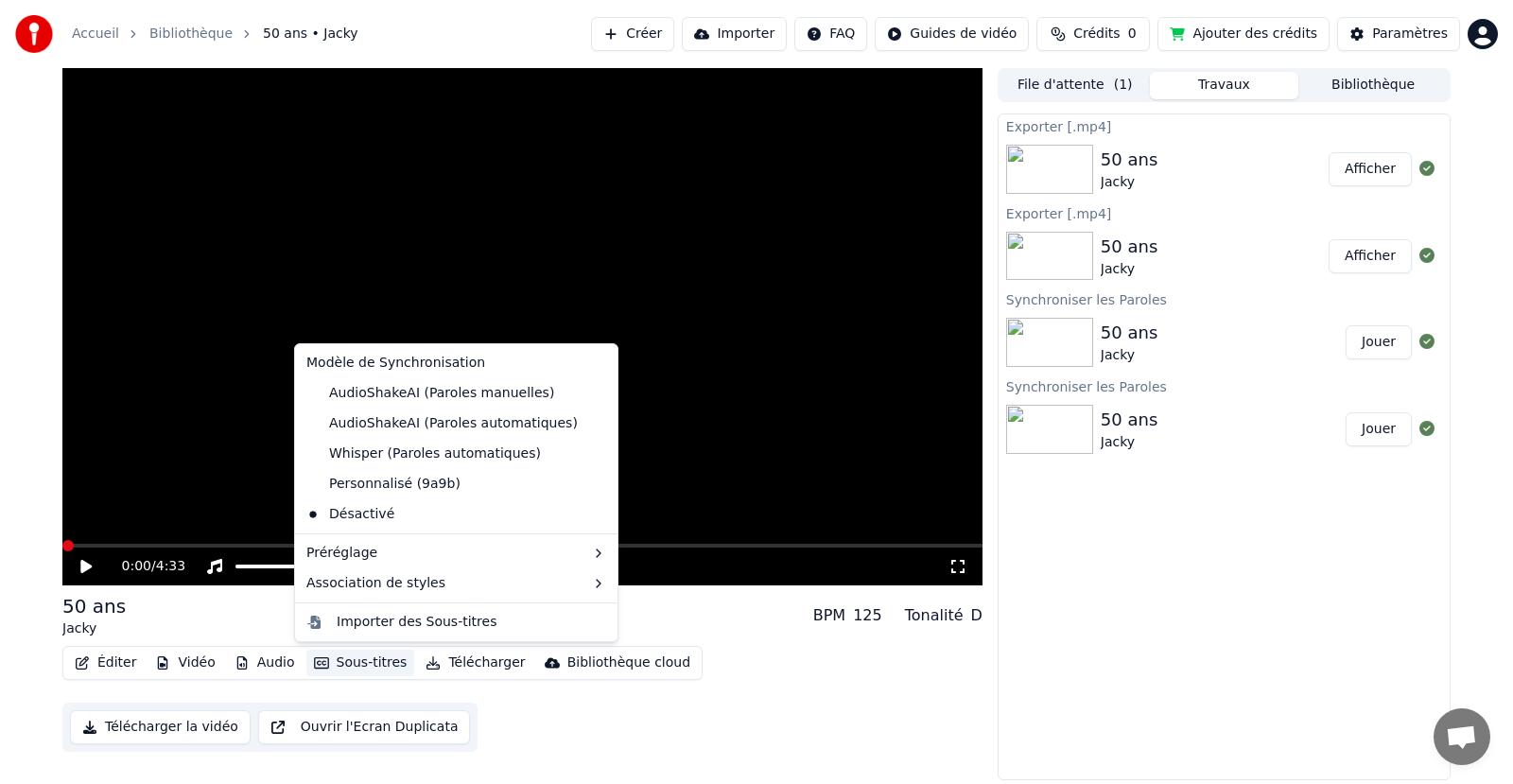
click at [341, 661] on button "Sous-titres" at bounding box center [361, 662] width 109 height 27
click at [377, 395] on div "AudioShakeAI (Paroles manuelles)" at bounding box center [430, 393] width 262 height 31
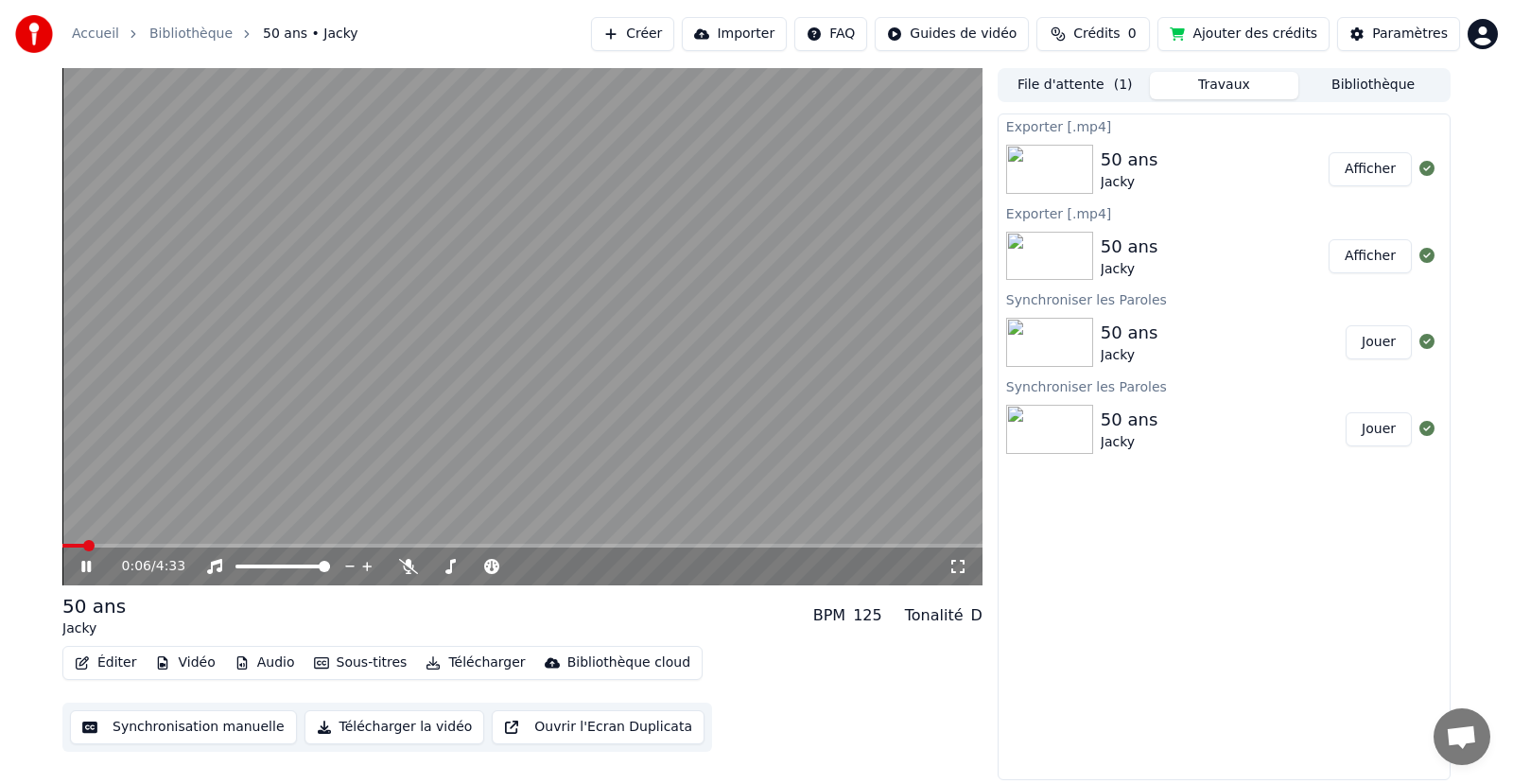
click at [88, 560] on icon at bounding box center [100, 567] width 44 height 15
click at [318, 722] on button "Télécharger la vidéo" at bounding box center [395, 727] width 181 height 34
click at [1345, 168] on button "Afficher" at bounding box center [1369, 169] width 83 height 34
click at [1366, 258] on button "Afficher" at bounding box center [1369, 257] width 83 height 34
click at [1354, 171] on button "Afficher" at bounding box center [1369, 169] width 83 height 34
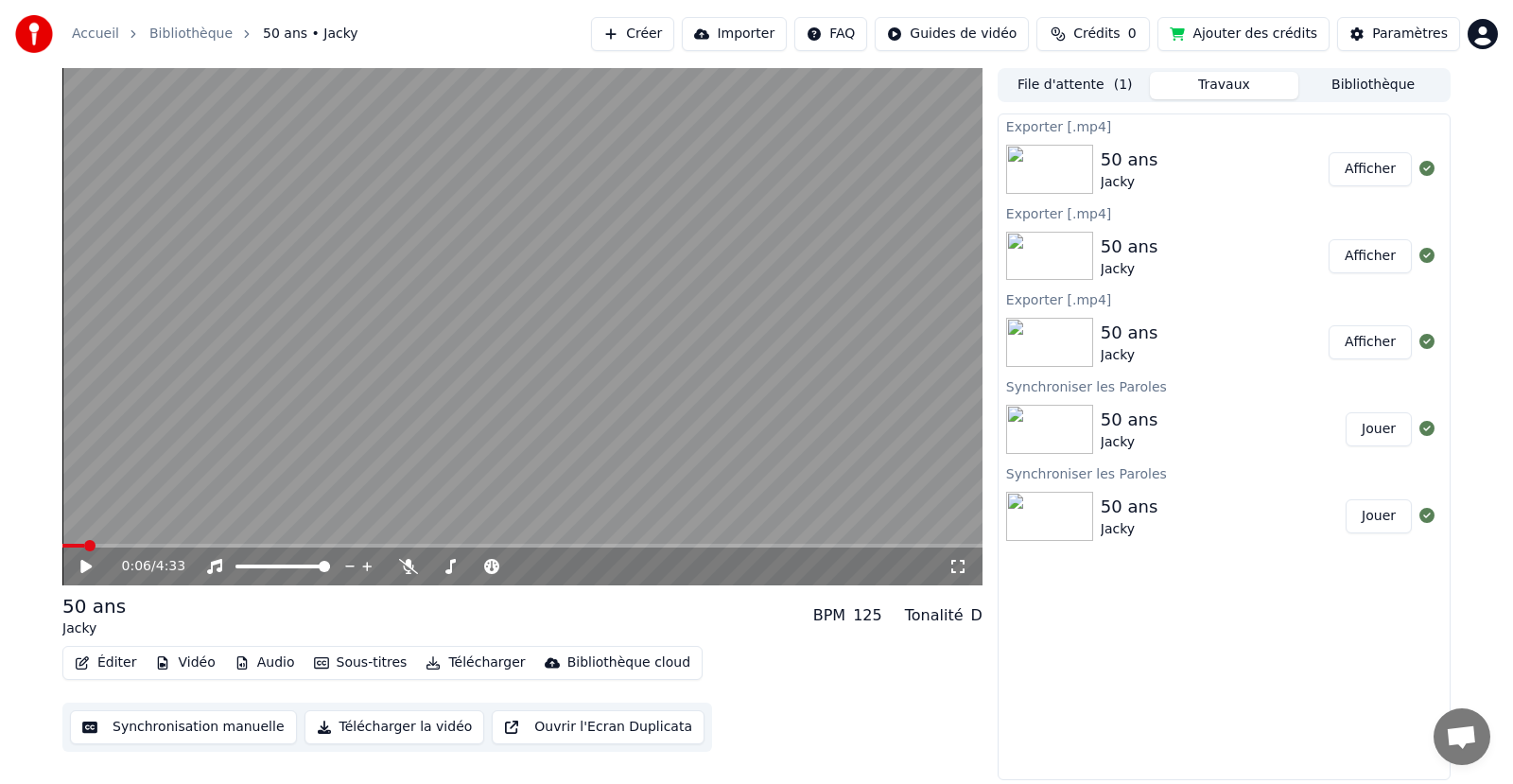
click at [1366, 341] on button "Afficher" at bounding box center [1369, 343] width 83 height 34
click at [62, 543] on span at bounding box center [68, 546] width 11 height 11
click at [1406, 28] on div "Paramètres" at bounding box center [1410, 34] width 76 height 19
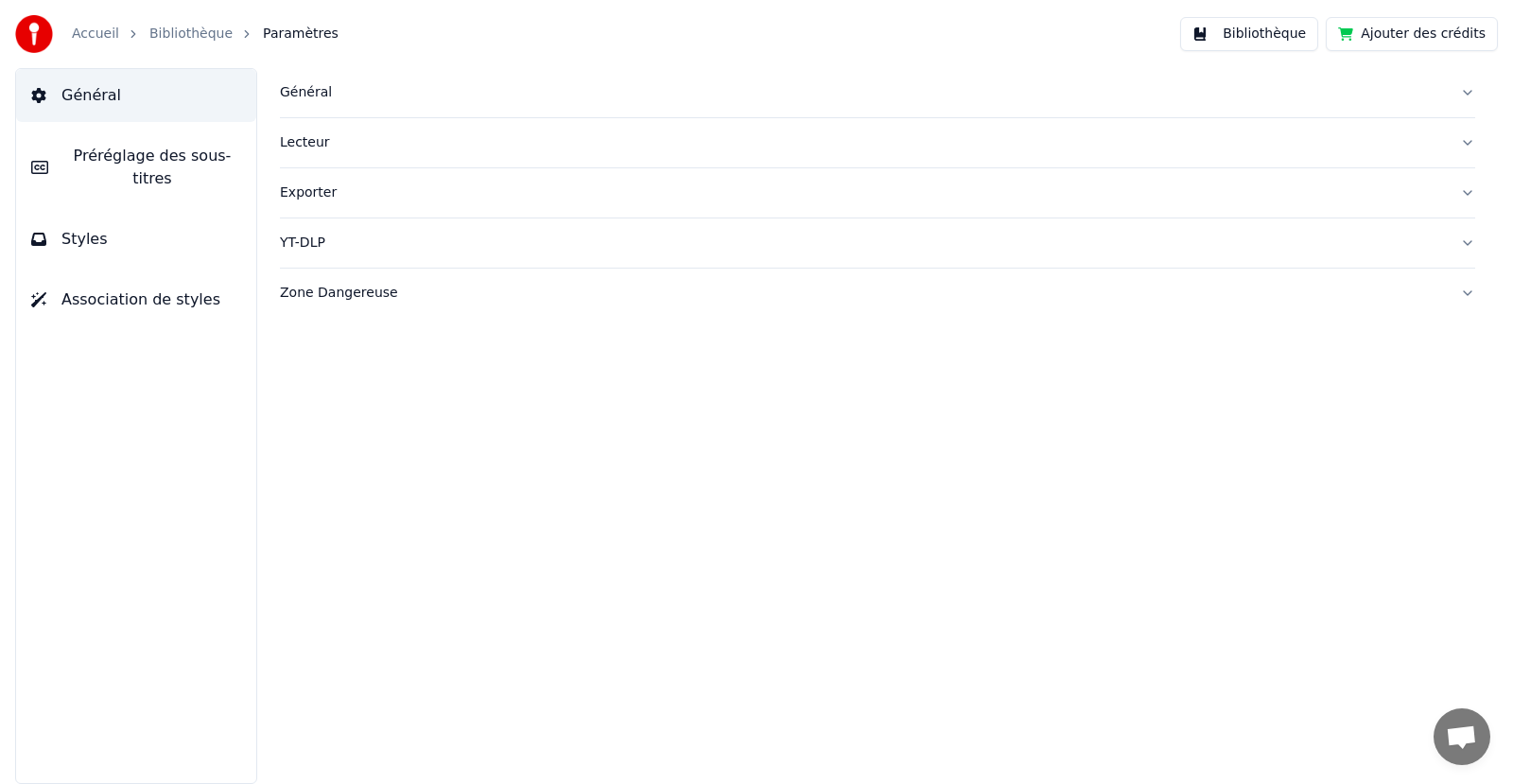
click at [161, 30] on link "Bibliothèque" at bounding box center [191, 34] width 83 height 19
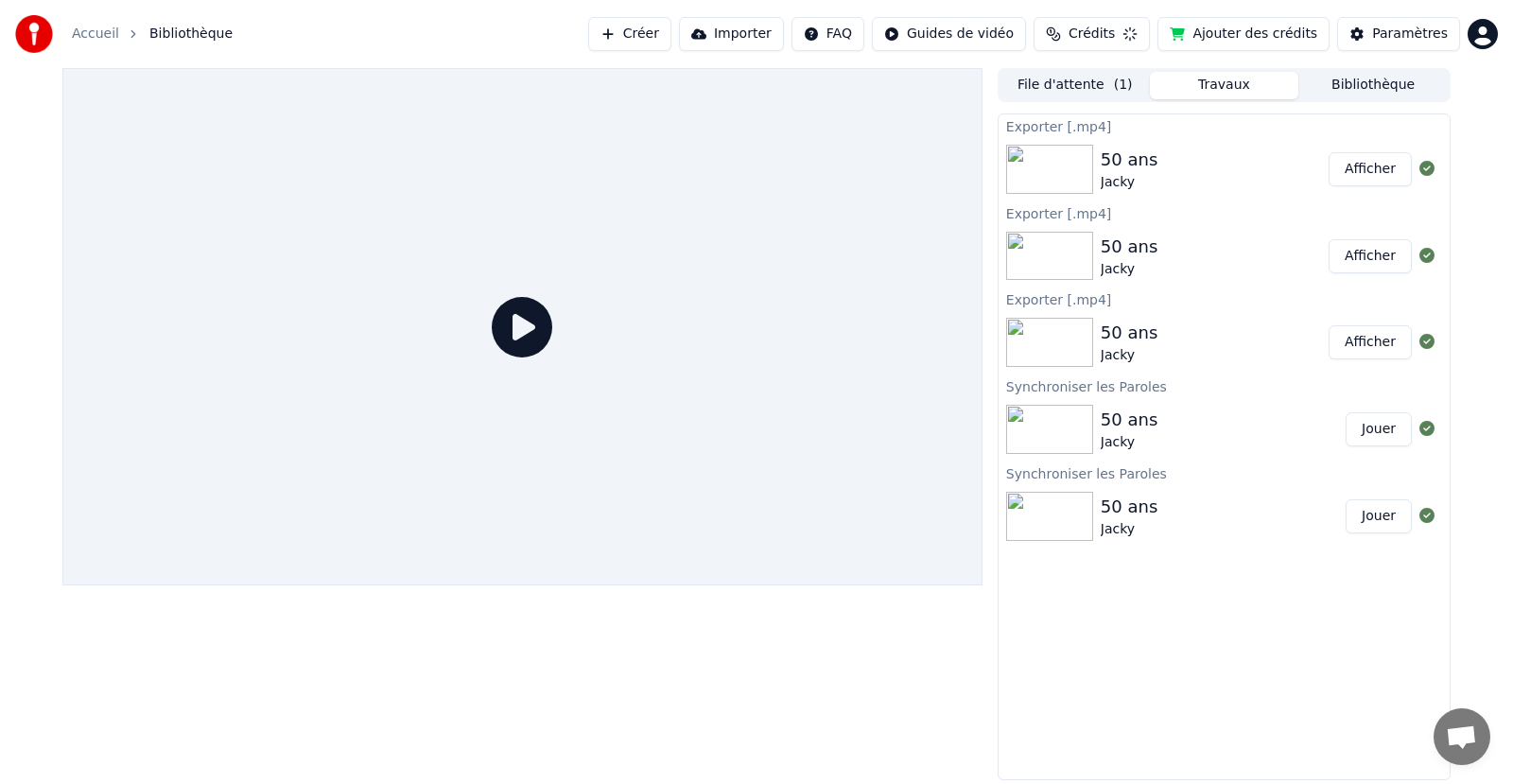
click at [162, 30] on span "Bibliothèque" at bounding box center [191, 34] width 83 height 19
click at [1352, 346] on button "Afficher" at bounding box center [1369, 343] width 83 height 34
click at [1035, 348] on img at bounding box center [1050, 342] width 87 height 49
click at [1382, 343] on button "Afficher" at bounding box center [1369, 343] width 83 height 34
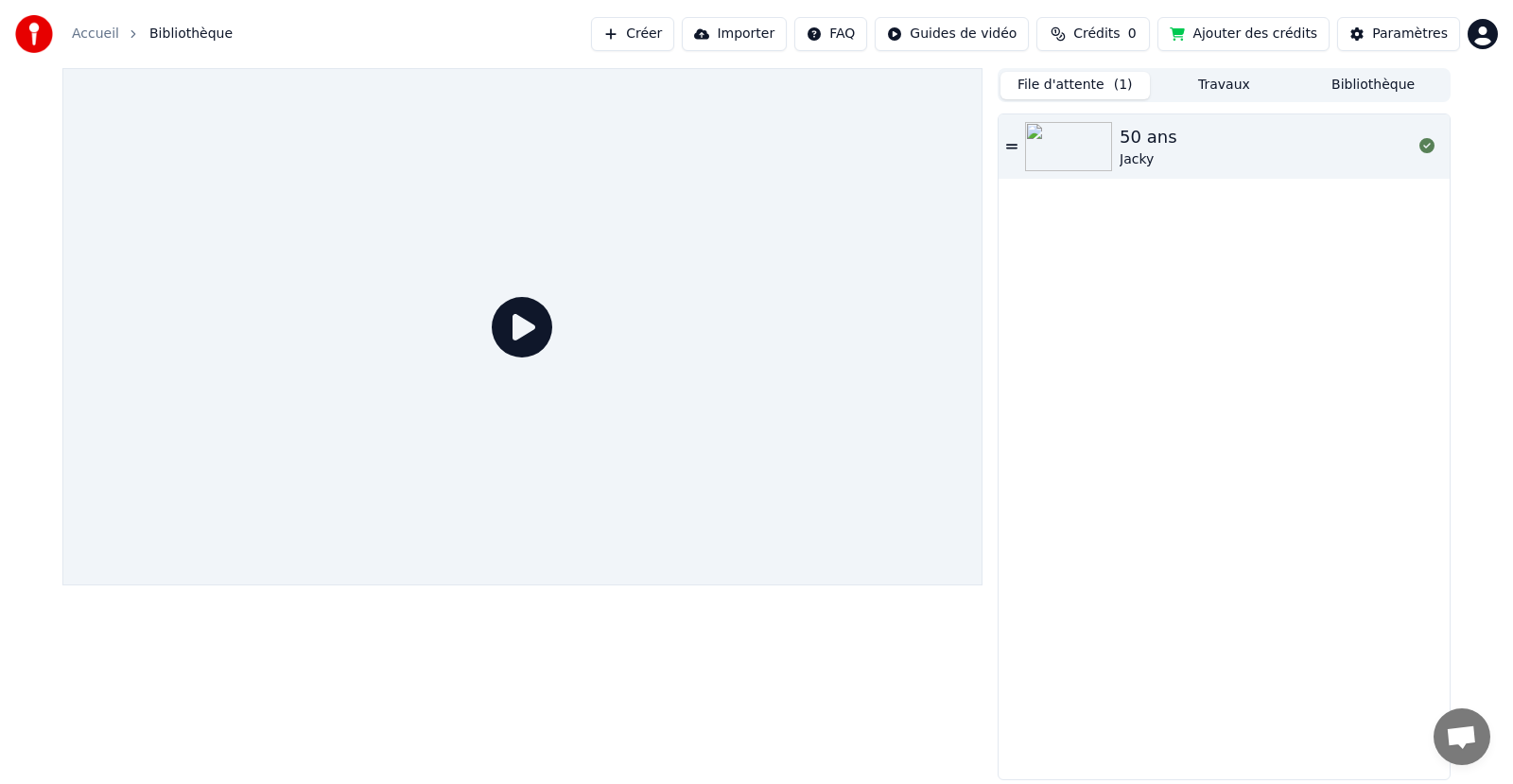
click at [1090, 80] on button "File d'attente ( 1 )" at bounding box center [1075, 85] width 149 height 28
click at [1081, 140] on img at bounding box center [1068, 146] width 87 height 49
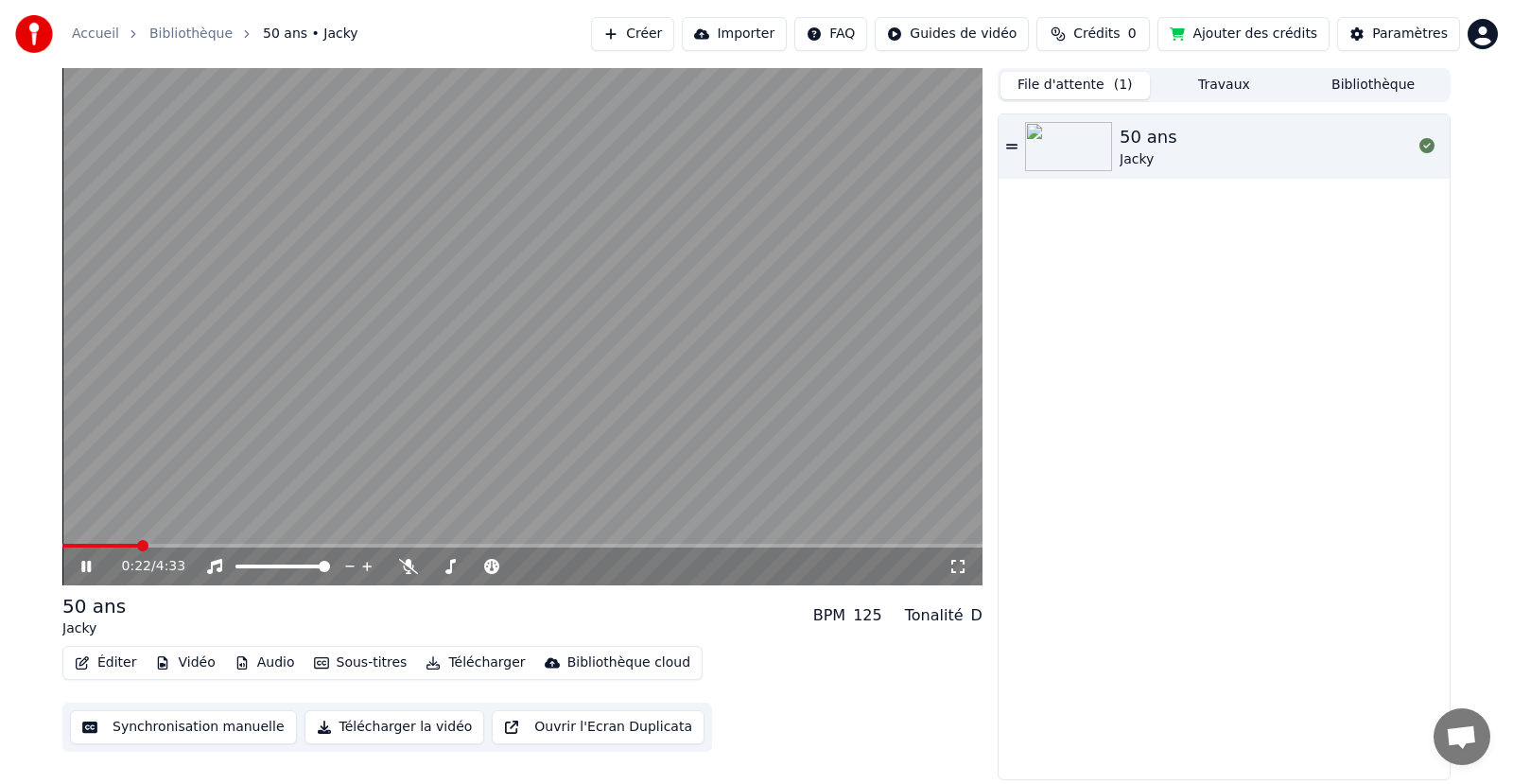
click at [334, 545] on span at bounding box center [522, 546] width 920 height 4
click at [83, 561] on icon at bounding box center [86, 566] width 10 height 11
click at [87, 568] on icon at bounding box center [86, 567] width 11 height 13
click at [87, 568] on icon at bounding box center [100, 567] width 44 height 15
click at [1253, 82] on button "Travaux" at bounding box center [1225, 85] width 149 height 28
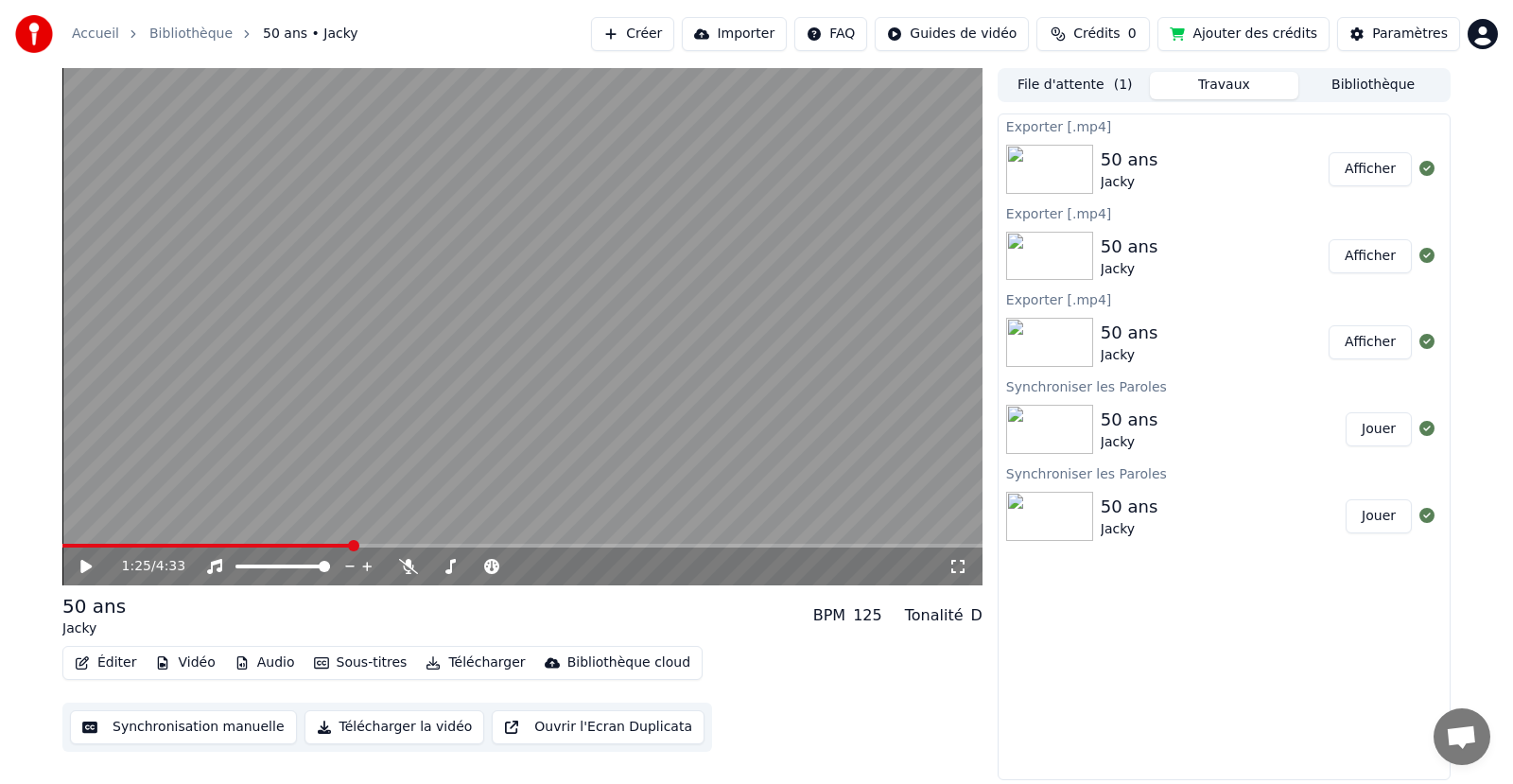
click at [1380, 440] on button "Jouer" at bounding box center [1378, 429] width 66 height 34
click at [1388, 344] on button "Afficher" at bounding box center [1369, 343] width 83 height 34
click at [147, 541] on video at bounding box center [522, 326] width 920 height 517
click at [144, 545] on span at bounding box center [522, 546] width 920 height 4
click at [83, 566] on icon at bounding box center [86, 567] width 11 height 13
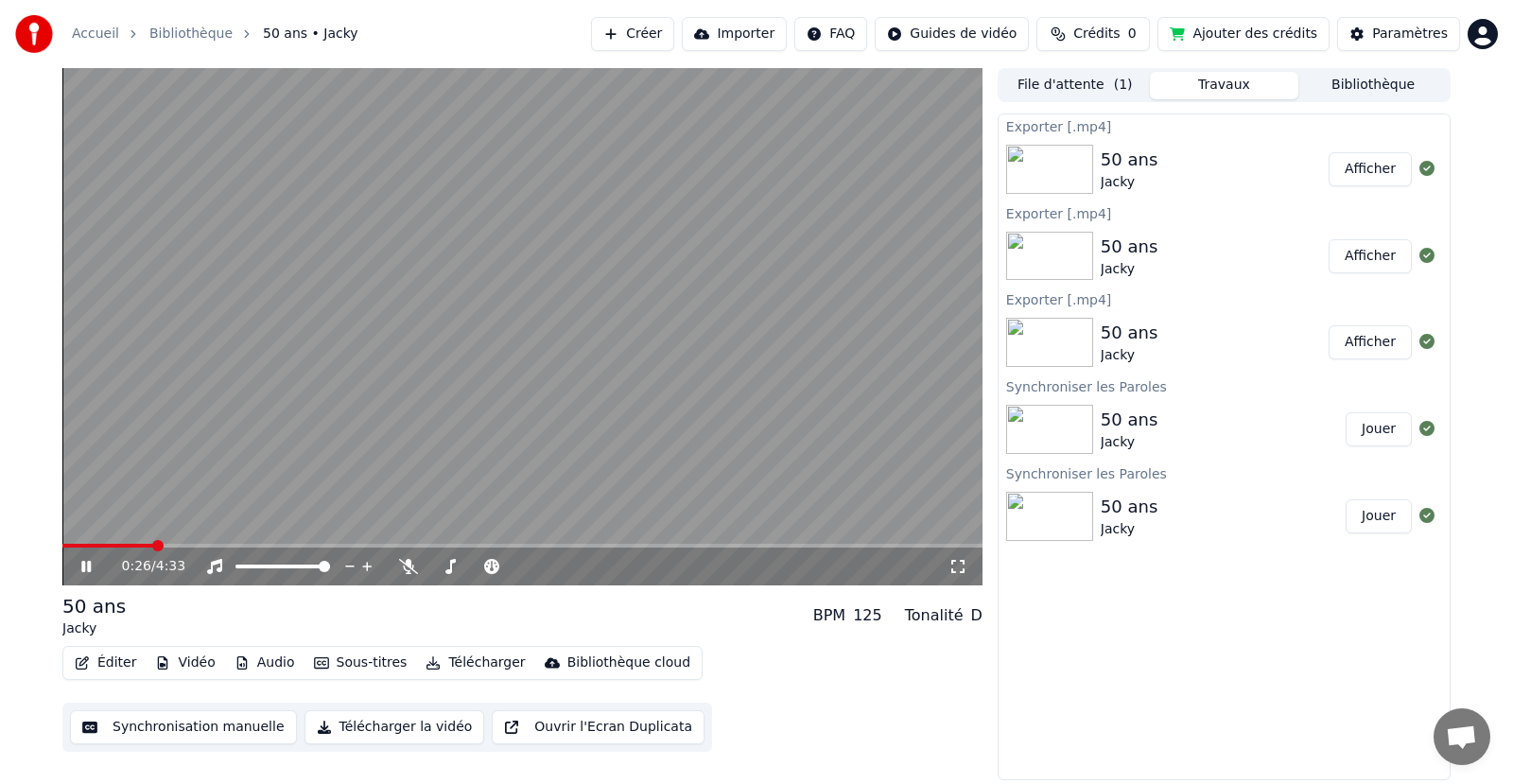
click at [83, 566] on icon at bounding box center [86, 566] width 10 height 11
drag, startPoint x: 1113, startPoint y: 594, endPoint x: 1128, endPoint y: 560, distance: 37.2
click at [1115, 594] on div "Exporter [.mp4] 50 ans Jacky Afficher Exporter [.mp4] 50 ans Jacky Afficher Exp…" at bounding box center [1224, 446] width 453 height 666
click at [1092, 434] on img at bounding box center [1050, 429] width 87 height 49
click at [1069, 332] on img at bounding box center [1050, 342] width 87 height 49
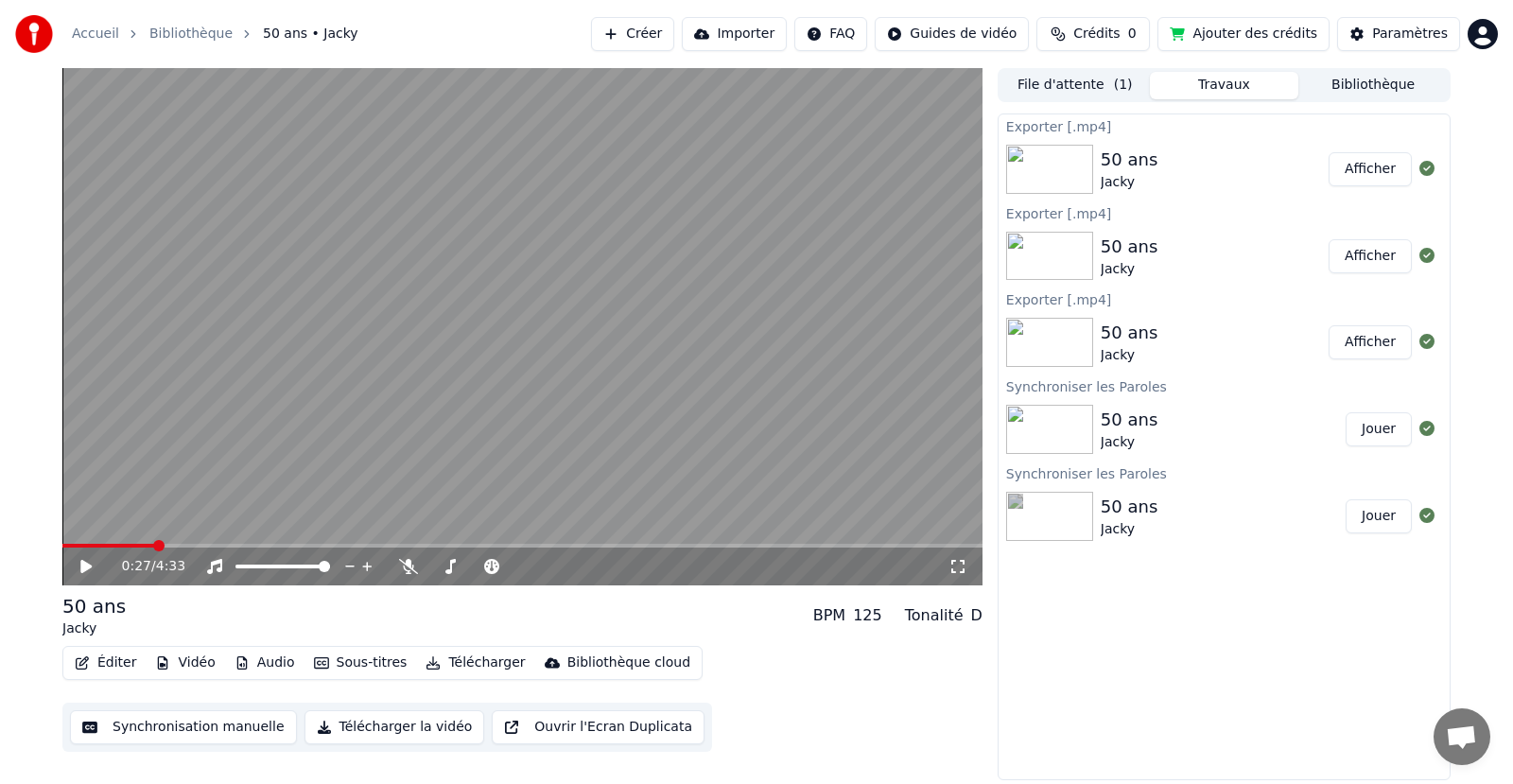
click at [1069, 332] on img at bounding box center [1050, 342] width 87 height 49
click at [1427, 167] on icon at bounding box center [1427, 168] width 15 height 15
click at [1111, 159] on div "50 ans" at bounding box center [1128, 160] width 56 height 27
click at [1068, 427] on img at bounding box center [1050, 429] width 87 height 49
click at [1392, 422] on button "Jouer" at bounding box center [1378, 429] width 66 height 34
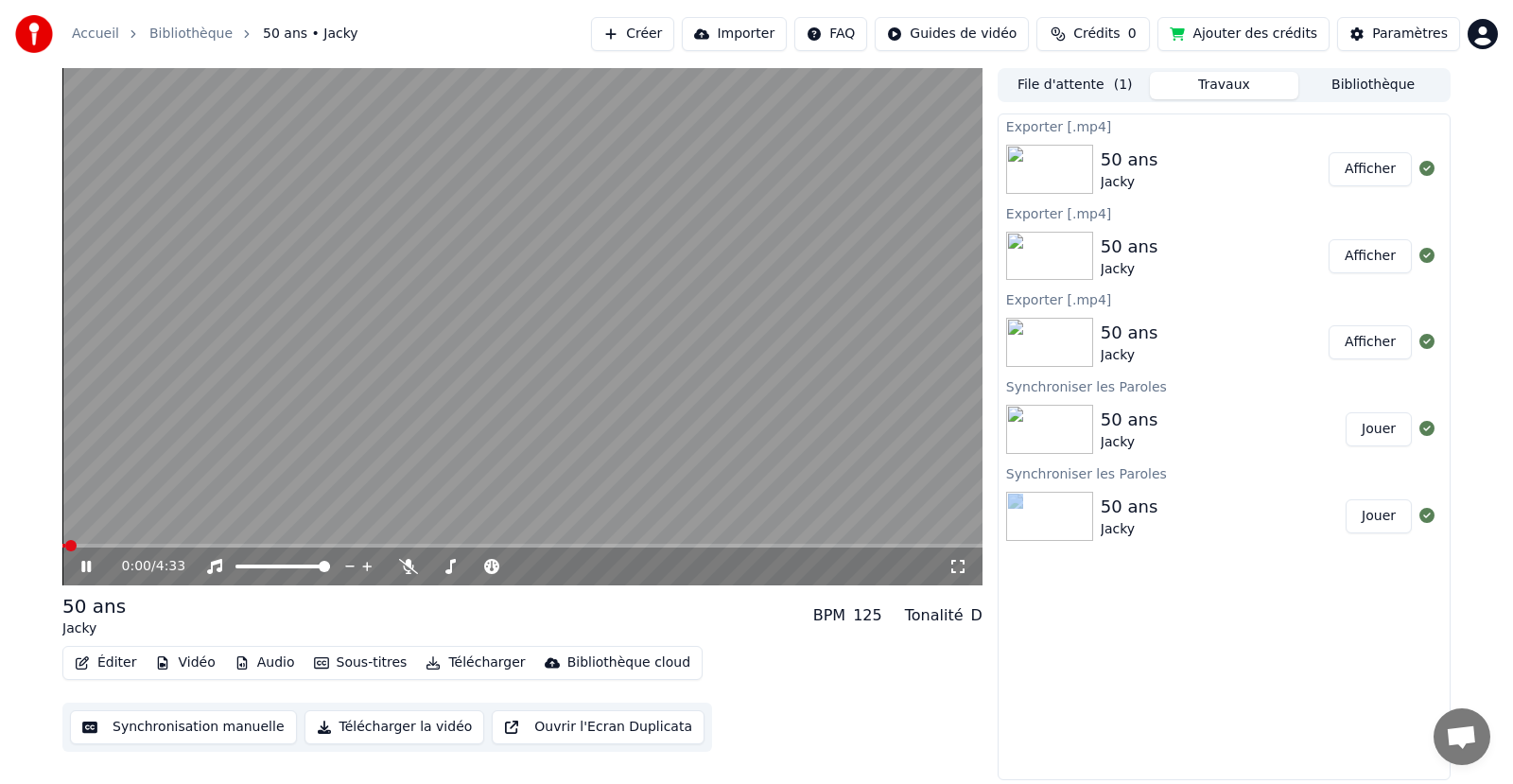
click at [121, 543] on video at bounding box center [522, 326] width 920 height 517
click at [353, 663] on button "Sous-titres" at bounding box center [361, 662] width 109 height 27
click at [261, 664] on button "Audio" at bounding box center [264, 662] width 76 height 27
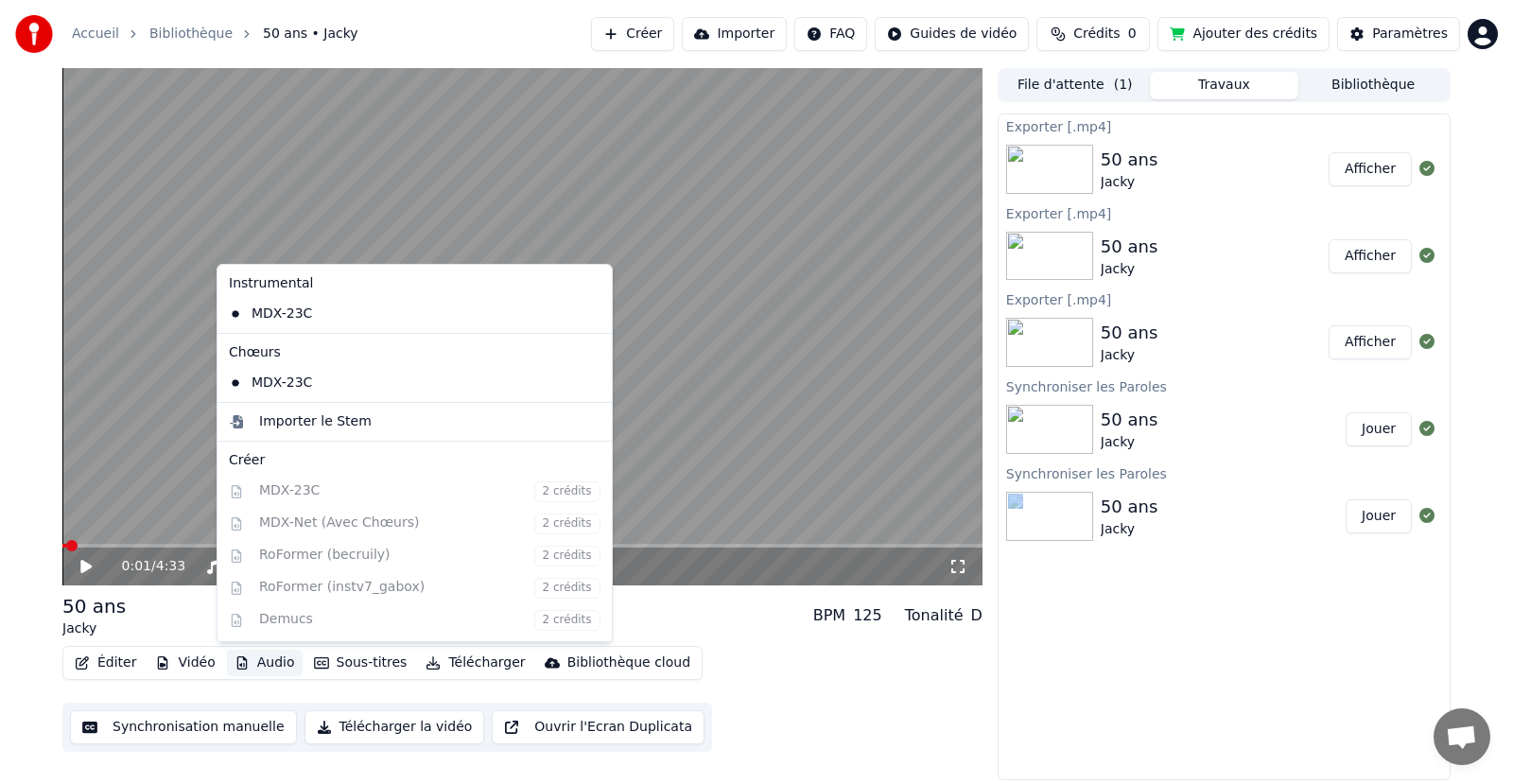
click at [261, 664] on button "Audio" at bounding box center [264, 662] width 76 height 27
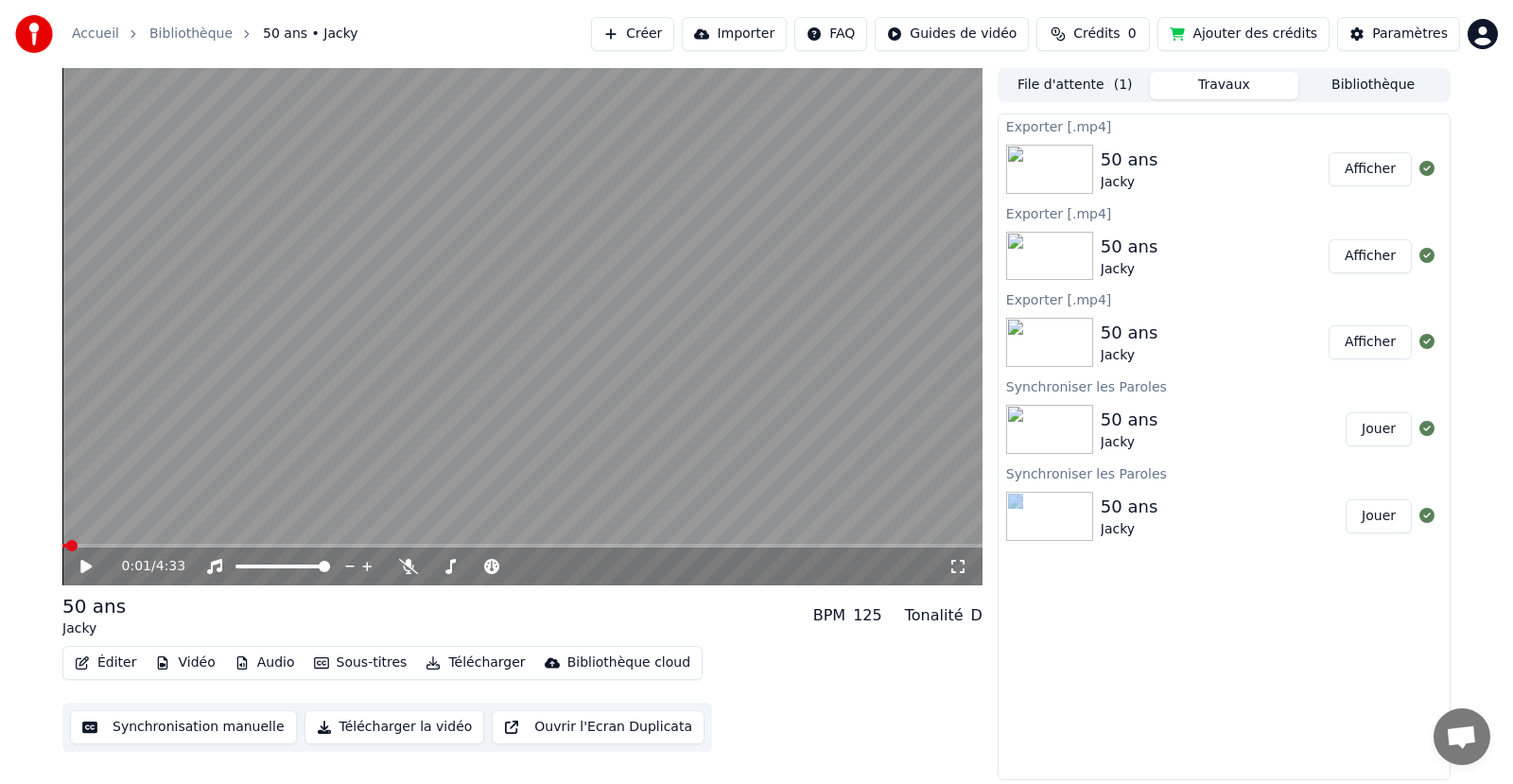
click at [198, 658] on button "Vidéo" at bounding box center [185, 662] width 75 height 27
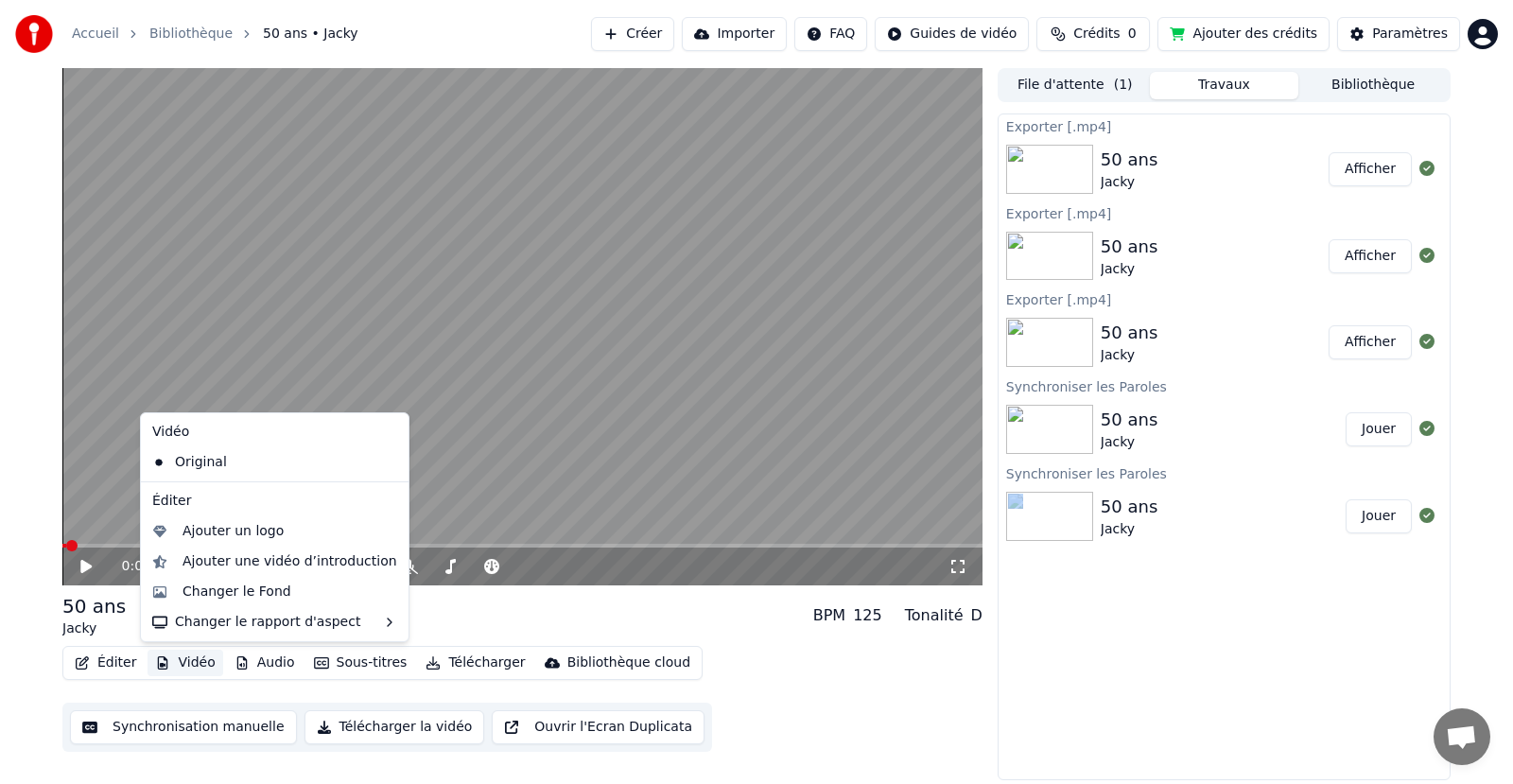
click at [198, 658] on button "Vidéo" at bounding box center [185, 662] width 75 height 27
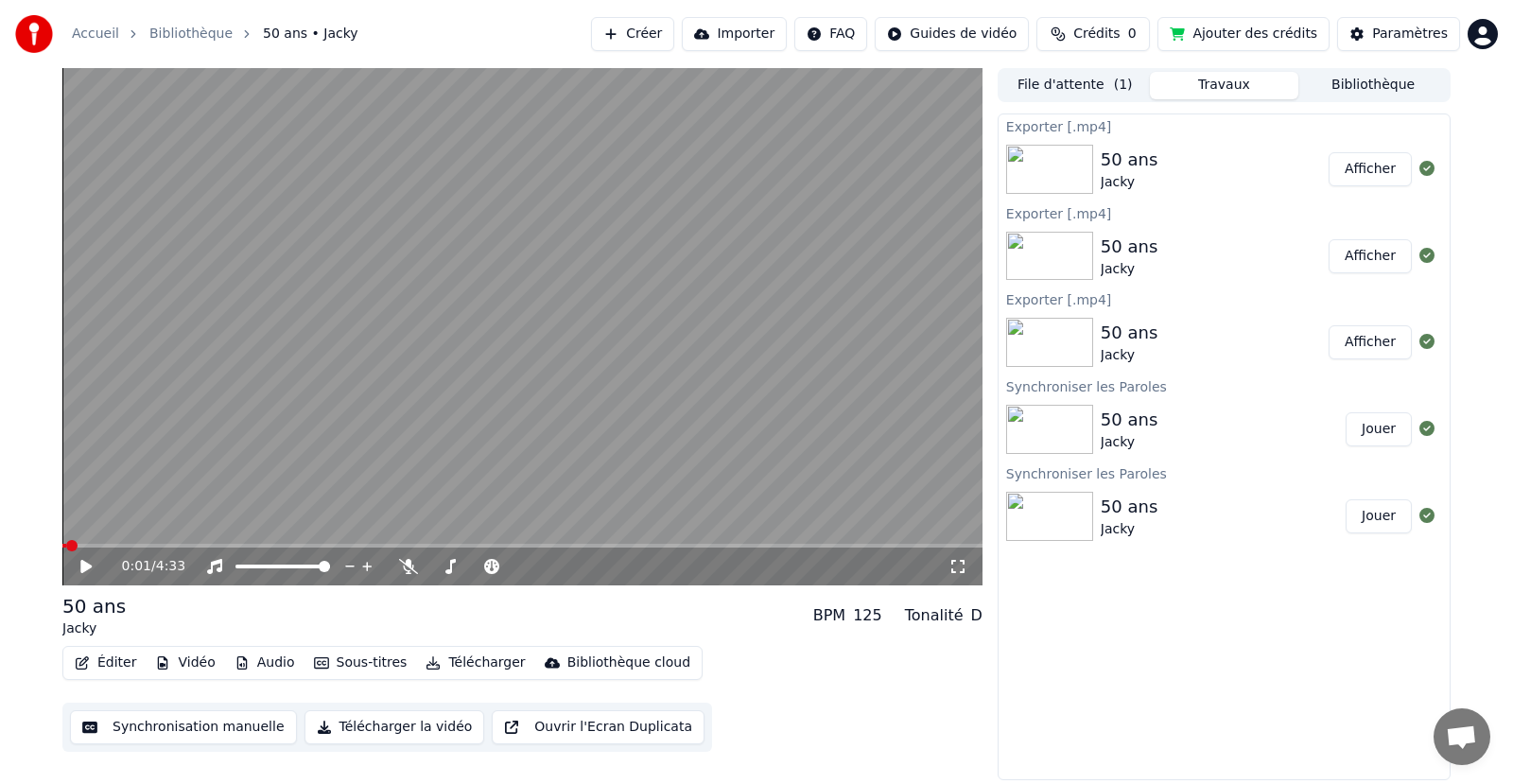
click at [91, 570] on icon at bounding box center [100, 567] width 44 height 15
click at [98, 546] on span at bounding box center [522, 546] width 920 height 4
click at [123, 539] on video at bounding box center [522, 326] width 920 height 517
click at [81, 561] on icon at bounding box center [86, 567] width 11 height 13
click at [86, 563] on icon at bounding box center [100, 567] width 44 height 15
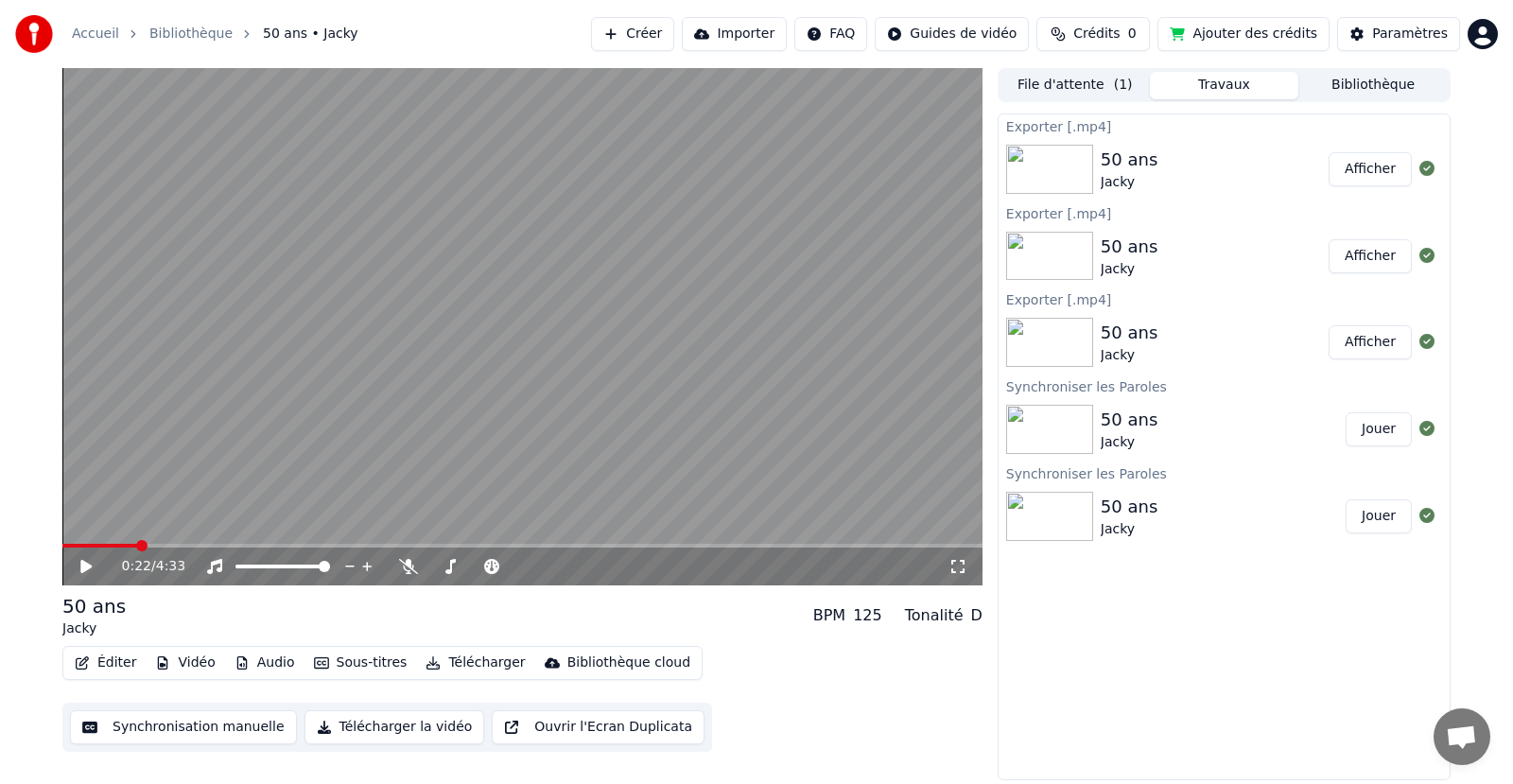
click at [1050, 507] on img at bounding box center [1050, 515] width 87 height 49
click at [1376, 513] on button "Jouer" at bounding box center [1378, 516] width 66 height 34
click at [187, 545] on span at bounding box center [522, 546] width 920 height 4
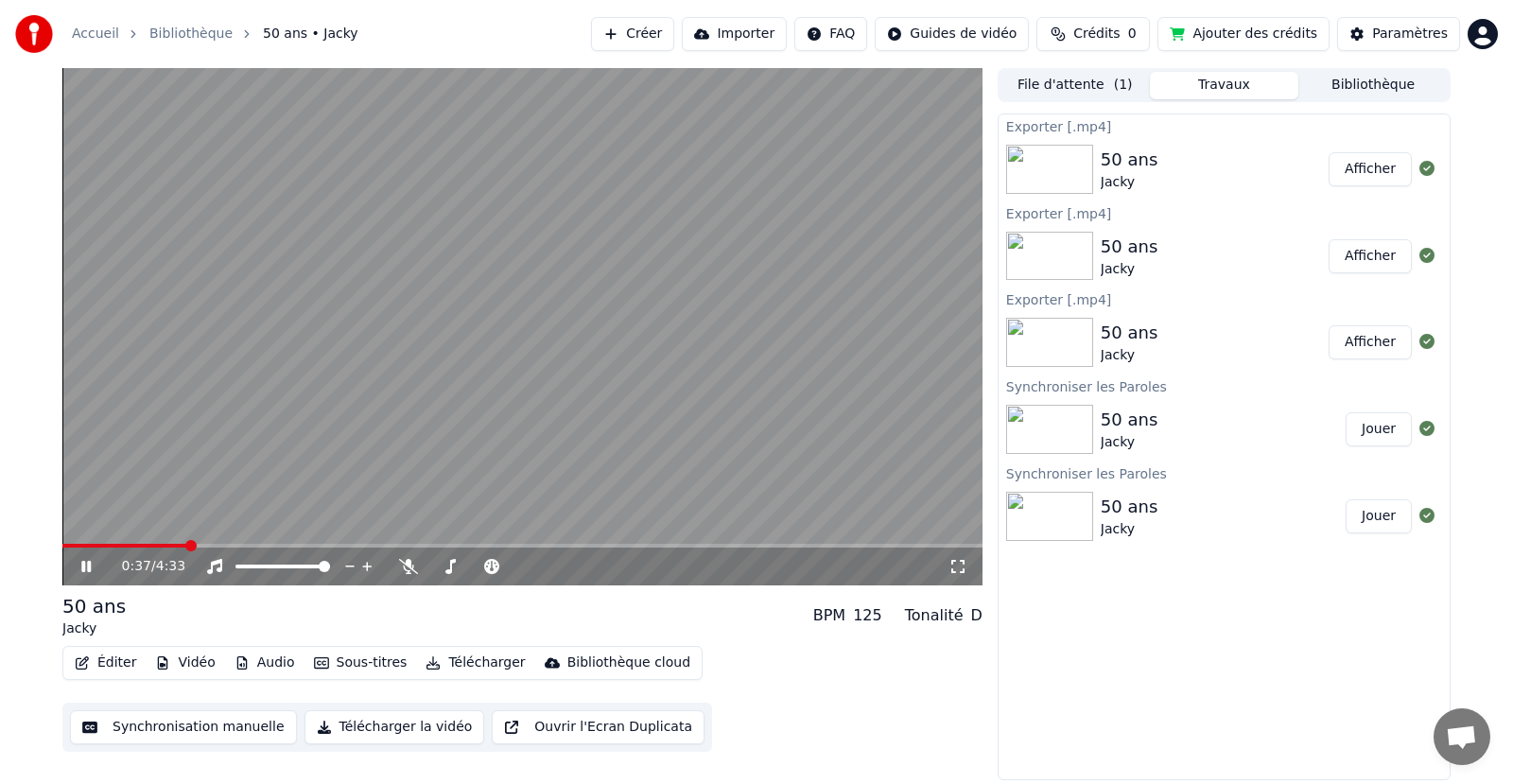
click at [89, 560] on icon at bounding box center [100, 567] width 44 height 15
click at [162, 544] on span at bounding box center [113, 546] width 102 height 4
click at [140, 542] on video at bounding box center [522, 326] width 920 height 517
click at [150, 540] on video at bounding box center [522, 326] width 920 height 517
click at [147, 544] on span at bounding box center [104, 546] width 84 height 4
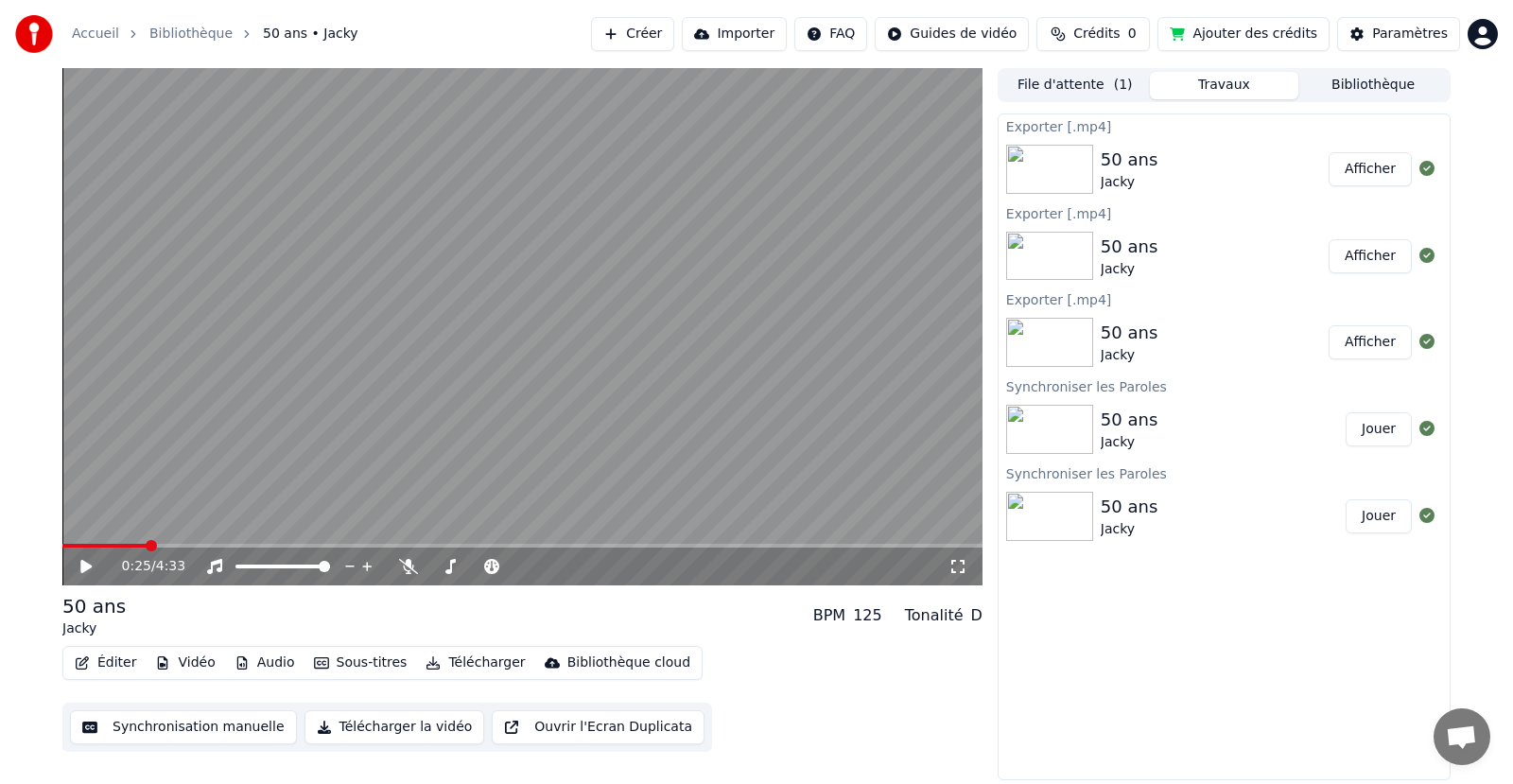
click at [127, 544] on span at bounding box center [104, 546] width 84 height 4
click at [96, 565] on icon at bounding box center [100, 567] width 44 height 15
click at [96, 562] on icon at bounding box center [100, 567] width 44 height 15
click at [226, 722] on button "Synchronisation manuelle" at bounding box center [183, 727] width 227 height 34
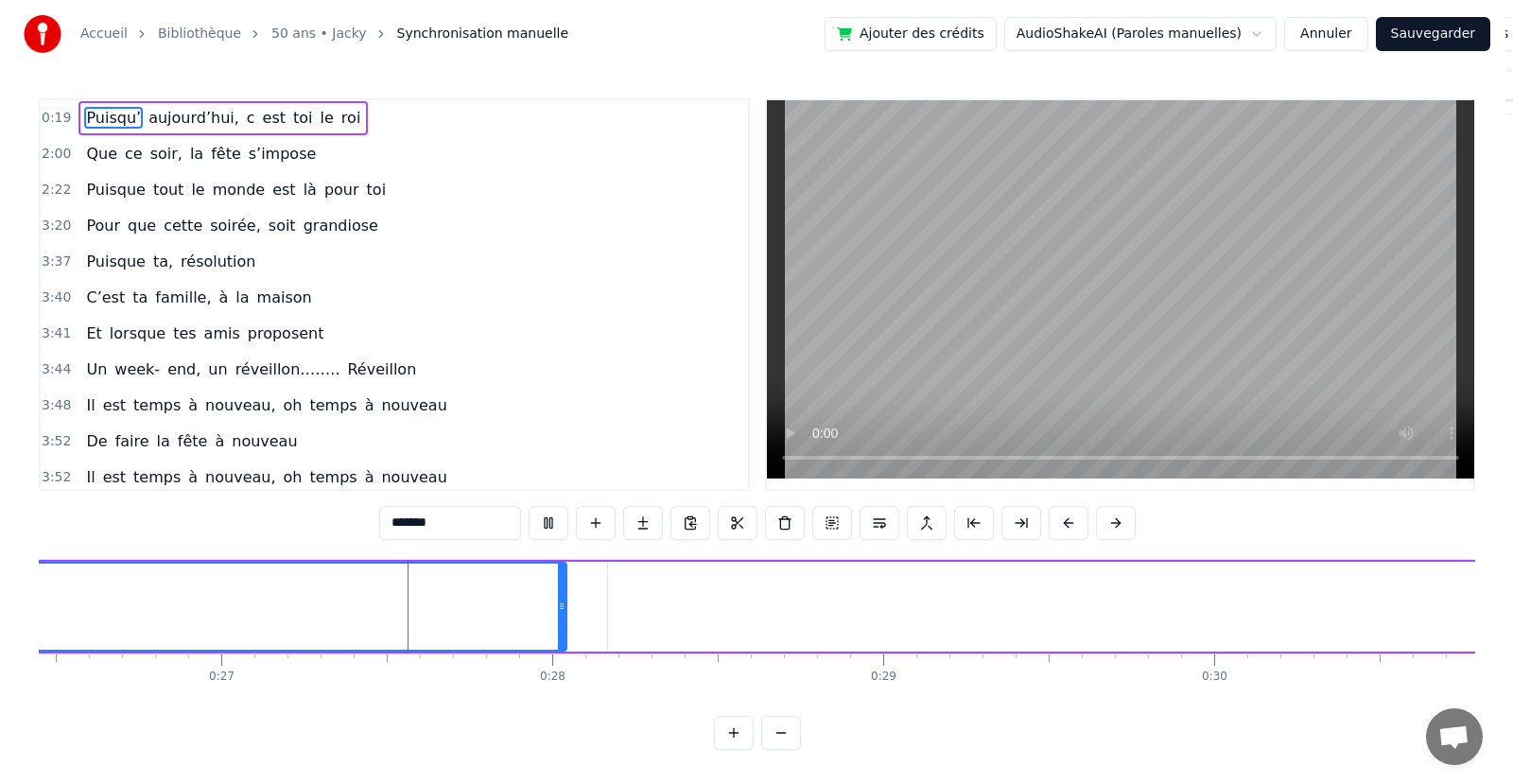
scroll to position [0, 8818]
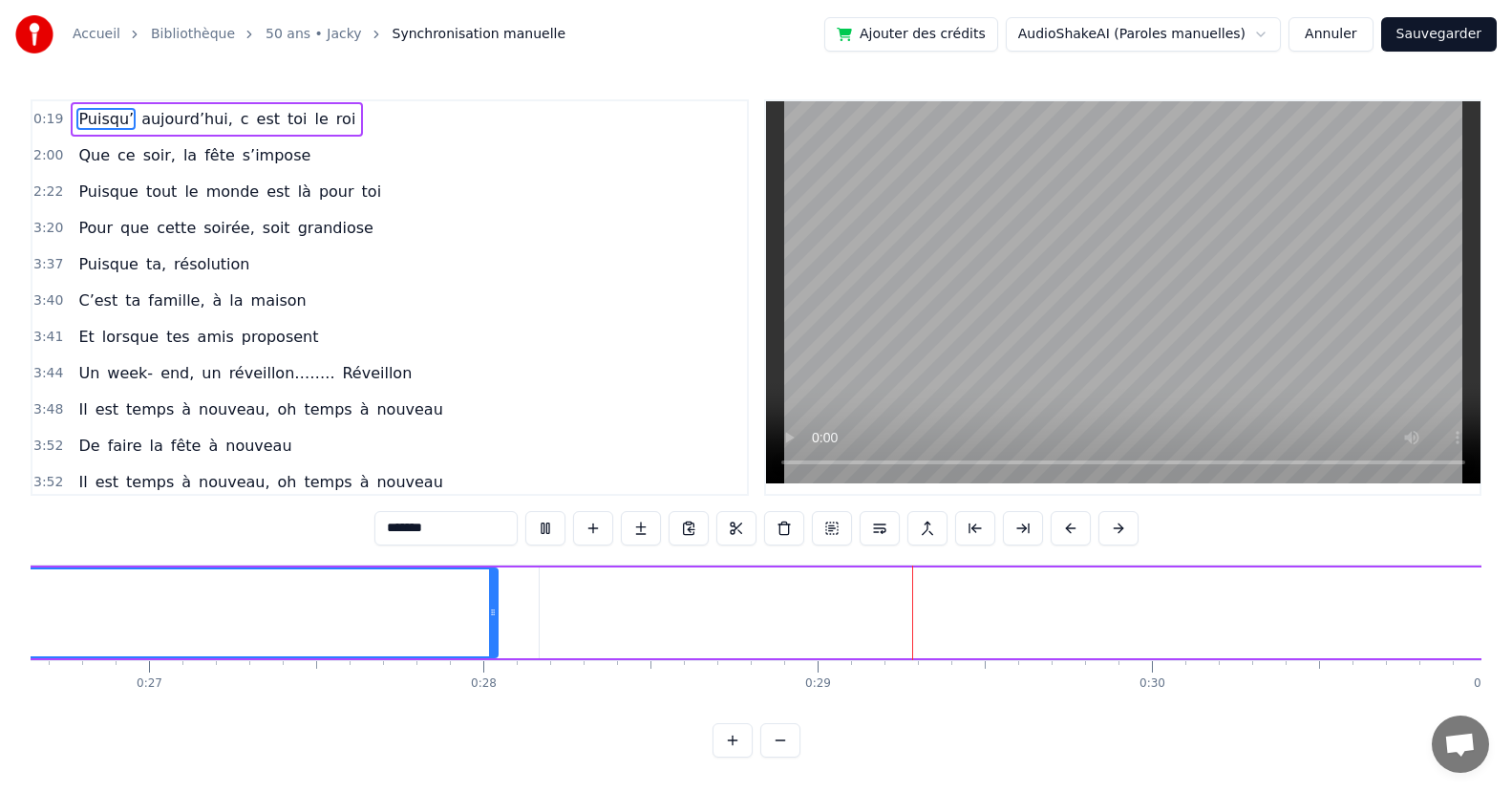
click at [1264, 38] on html "Accueil Bibliothèque 50 ans • Jacky Synchronisation manuelle Ajouter des crédit…" at bounding box center [756, 394] width 1512 height 788
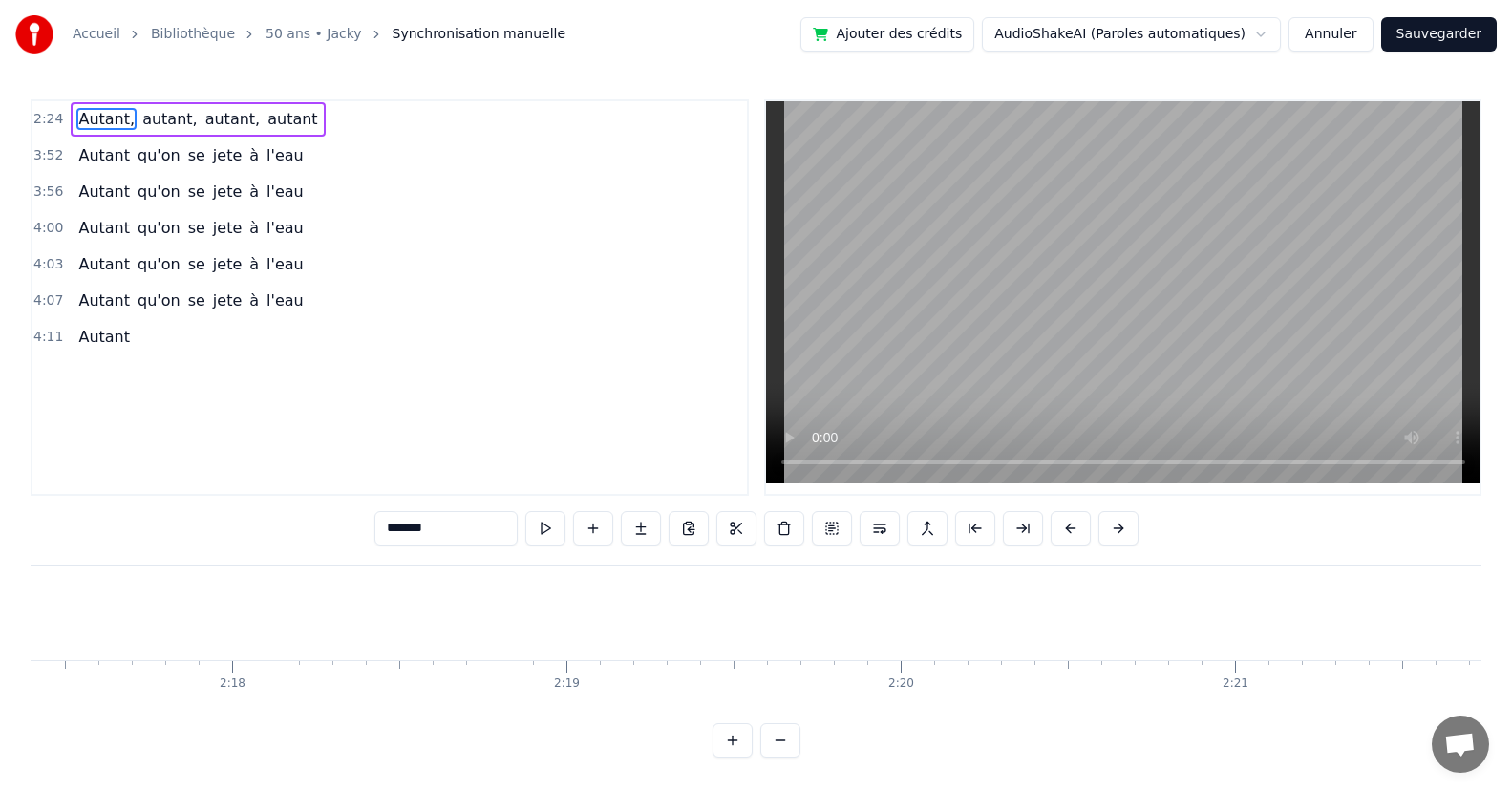
scroll to position [0, 48054]
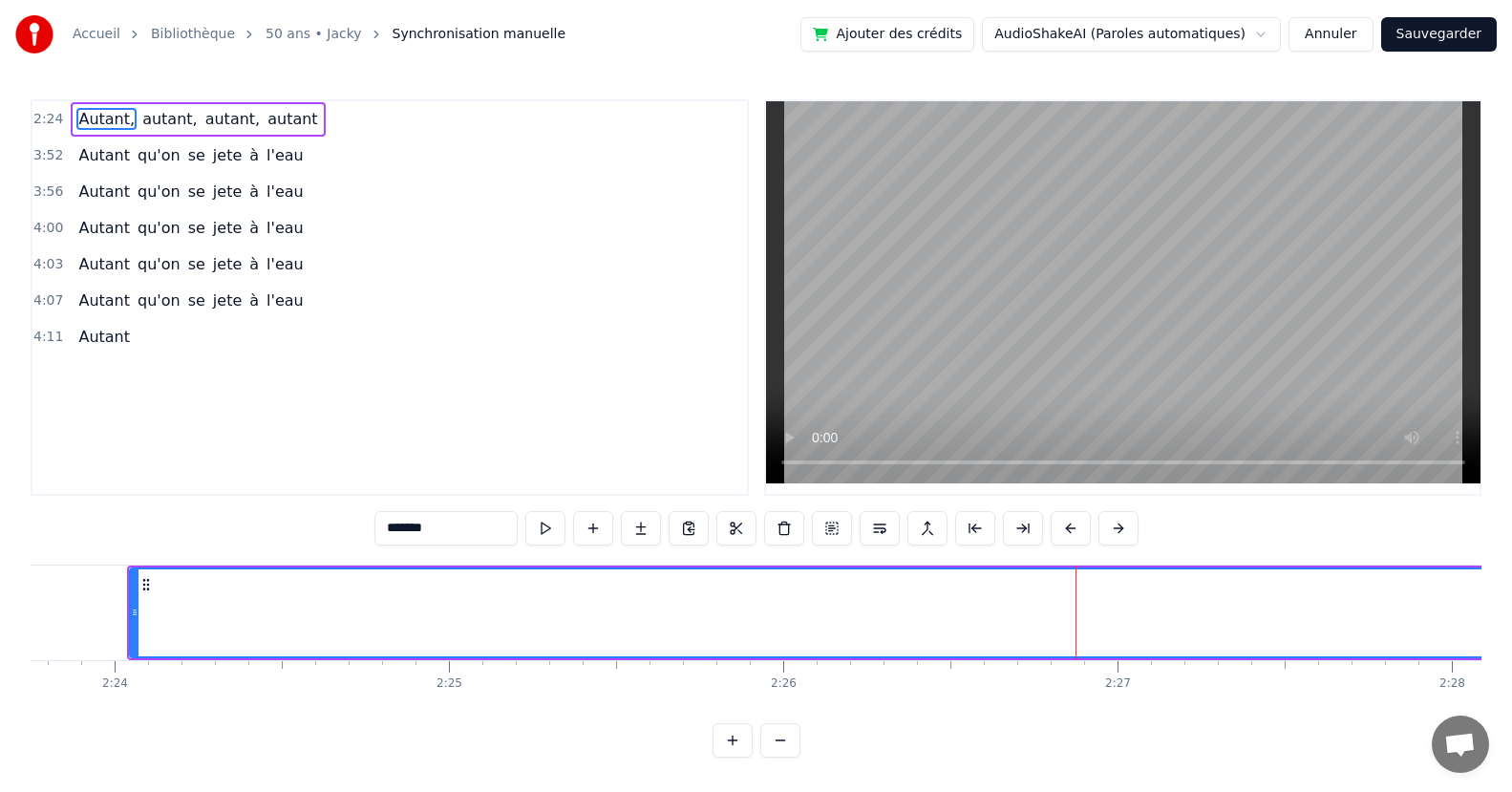
click at [1234, 38] on html "Accueil Bibliothèque 50 ans • Jacky Synchronisation manuelle Ajouter des crédit…" at bounding box center [756, 394] width 1512 height 788
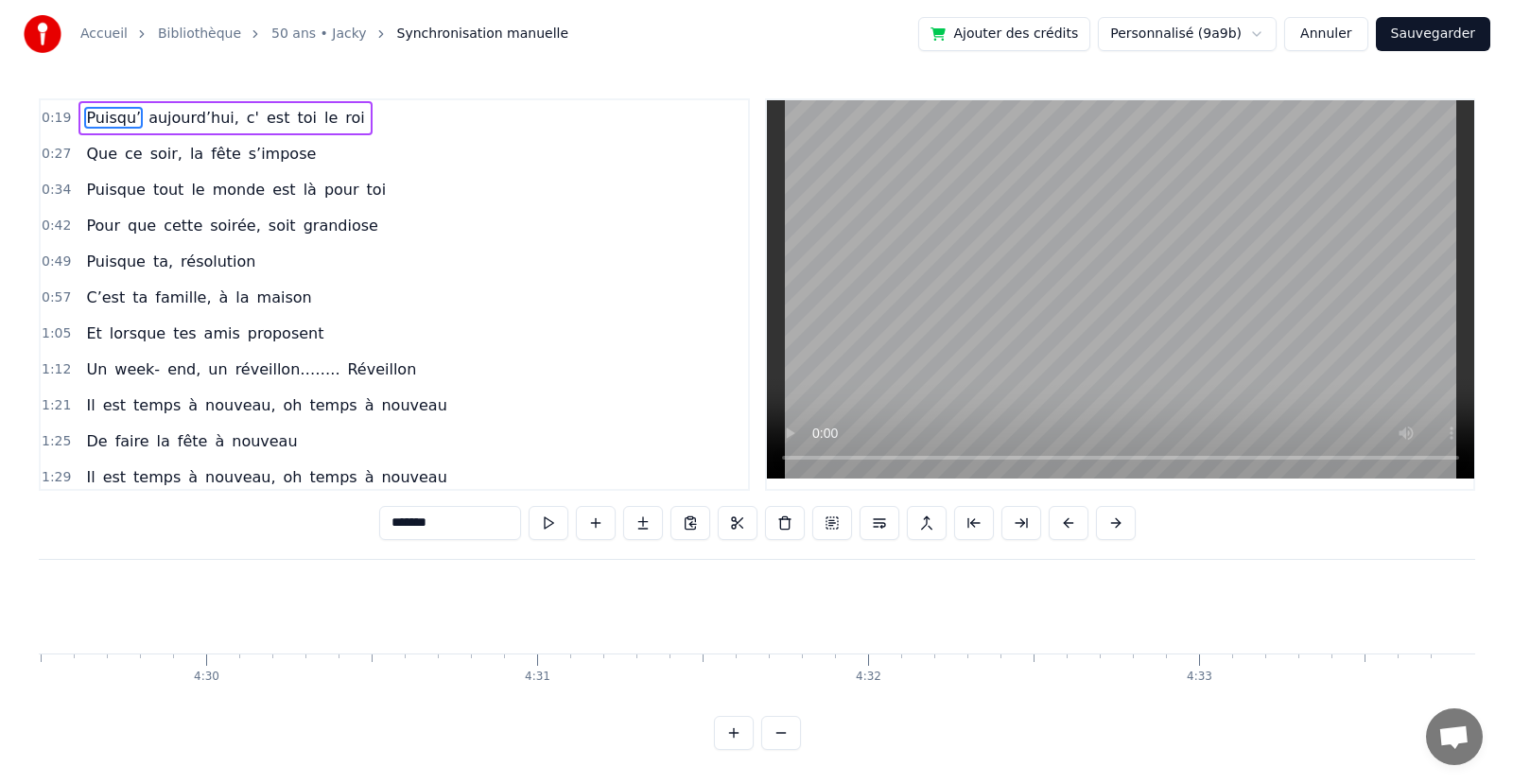
scroll to position [0, 89181]
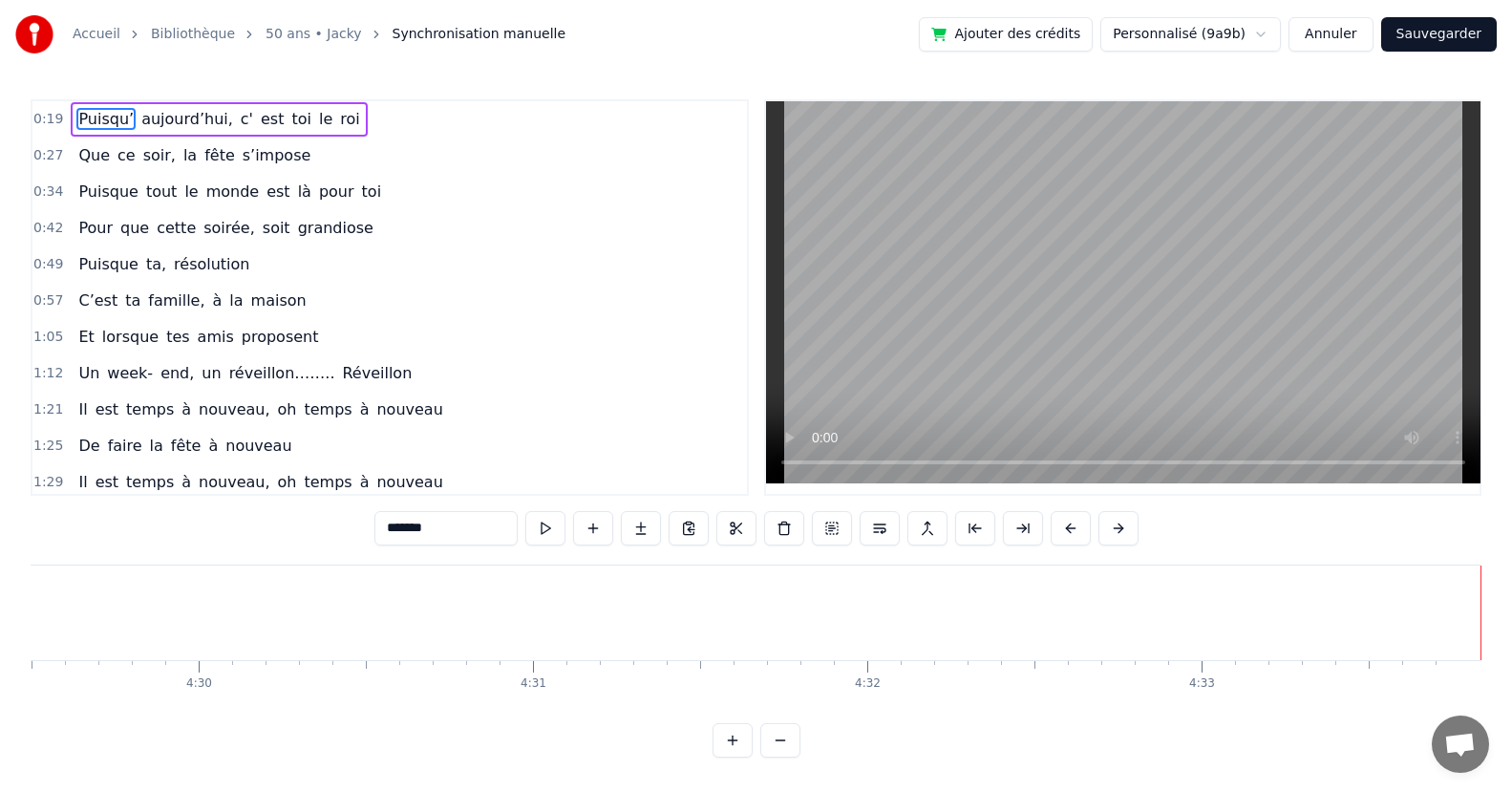
click at [1451, 33] on button "Sauvegarder" at bounding box center [1438, 35] width 115 height 35
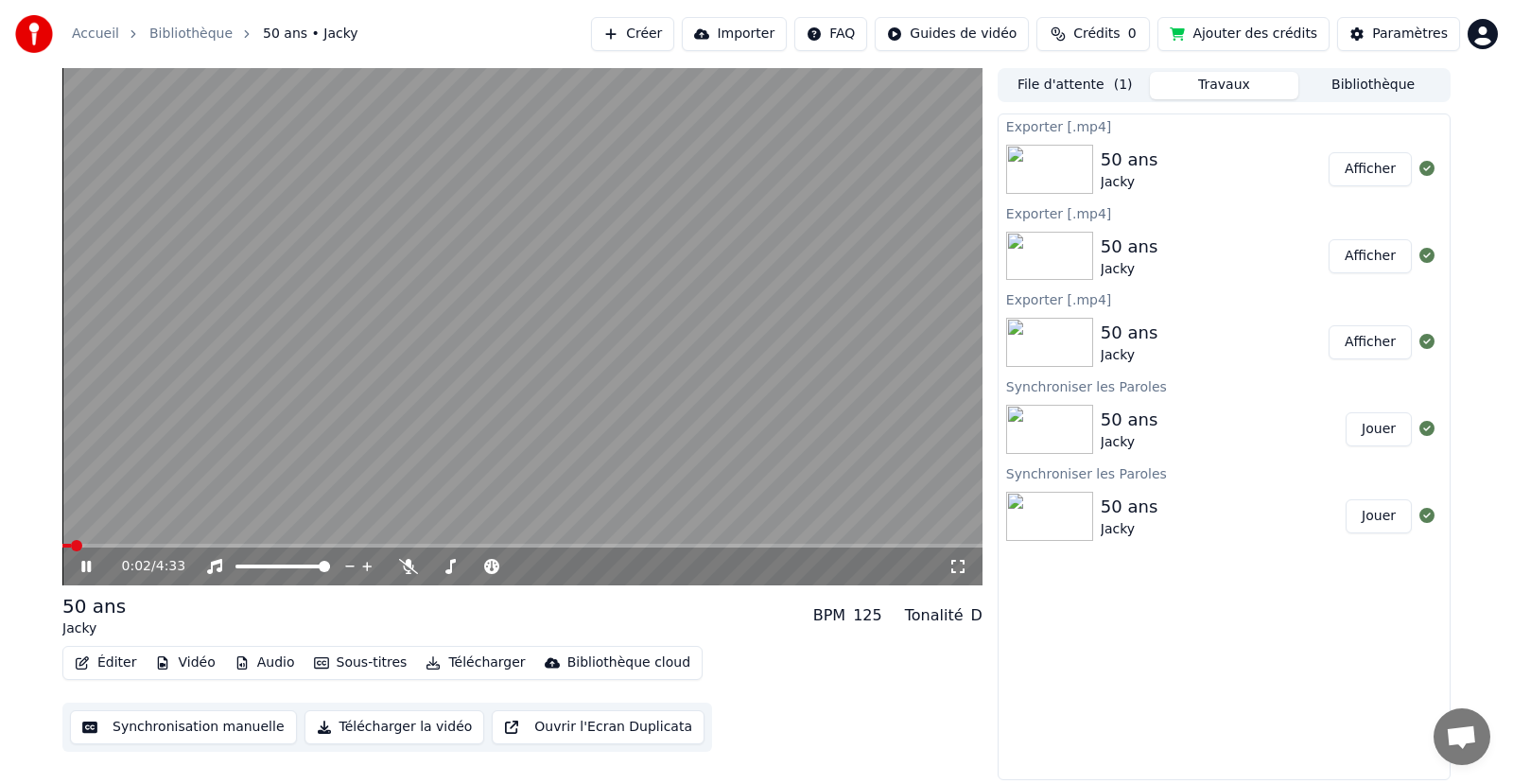
click at [82, 564] on icon at bounding box center [86, 566] width 10 height 11
click at [62, 547] on span at bounding box center [68, 546] width 11 height 11
click at [384, 661] on button "Sous-titres" at bounding box center [361, 662] width 109 height 27
click at [342, 729] on button "Télécharger la vidéo" at bounding box center [395, 727] width 181 height 34
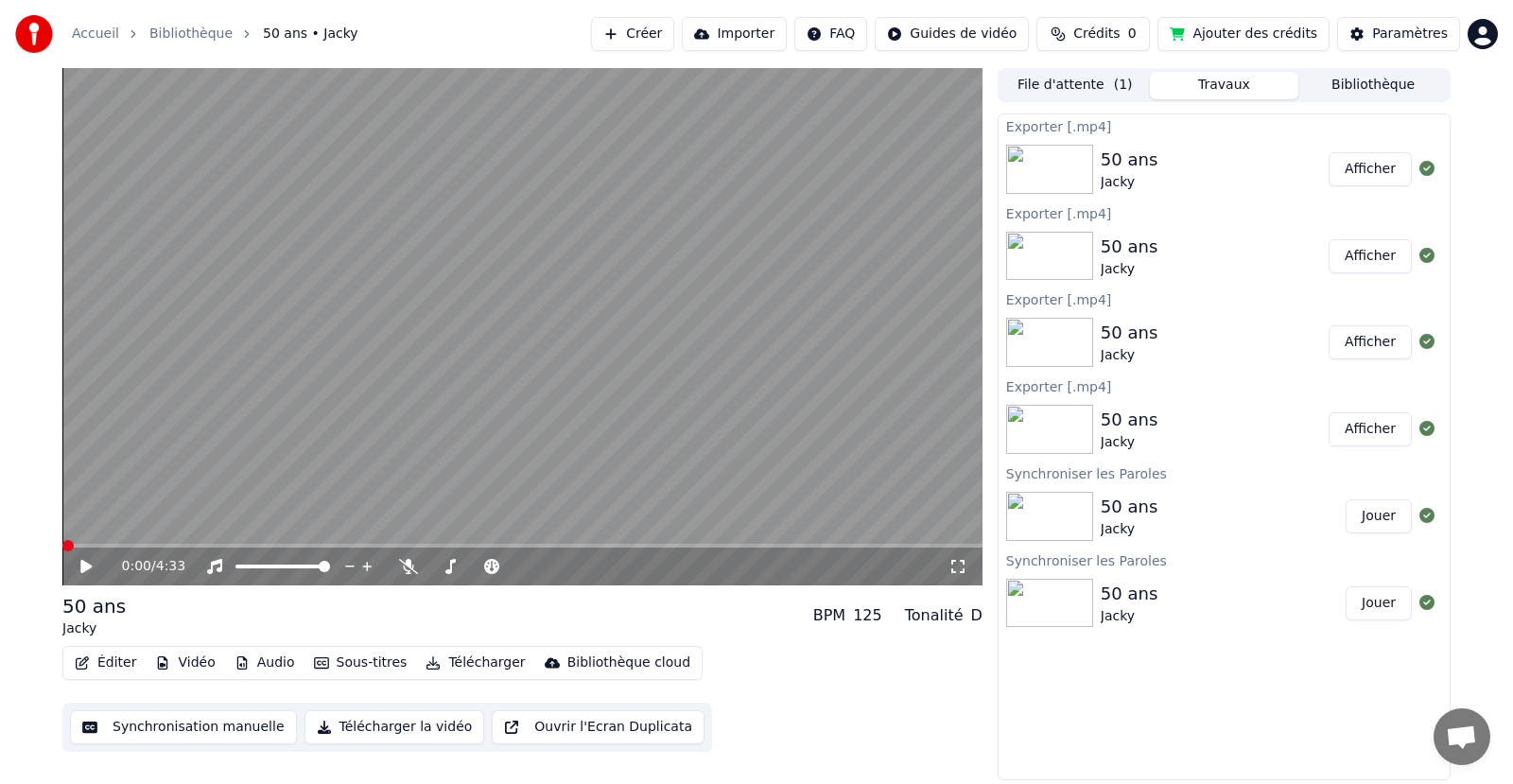
click at [1382, 169] on button "Afficher" at bounding box center [1369, 169] width 83 height 34
click at [1055, 270] on img at bounding box center [1050, 256] width 87 height 49
click at [1373, 342] on button "Afficher" at bounding box center [1369, 343] width 83 height 34
click at [1360, 338] on button "Afficher" at bounding box center [1369, 343] width 83 height 34
click at [1372, 427] on button "Afficher" at bounding box center [1369, 429] width 83 height 34
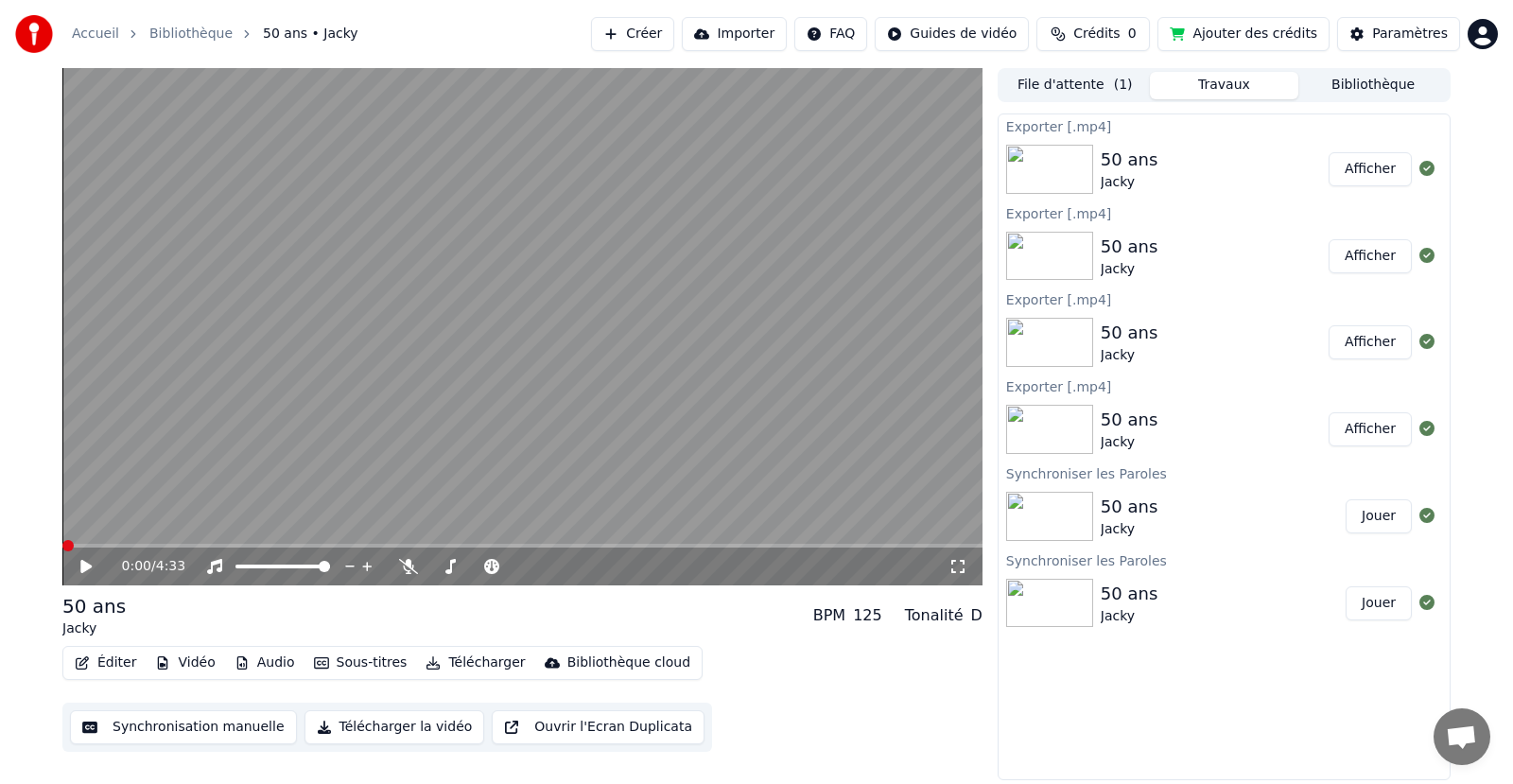
click at [1366, 253] on button "Afficher" at bounding box center [1369, 257] width 83 height 34
click at [1042, 429] on img at bounding box center [1050, 429] width 87 height 49
click at [84, 555] on div "0:00 / 4:33" at bounding box center [522, 566] width 920 height 37
click at [79, 562] on icon at bounding box center [100, 567] width 44 height 15
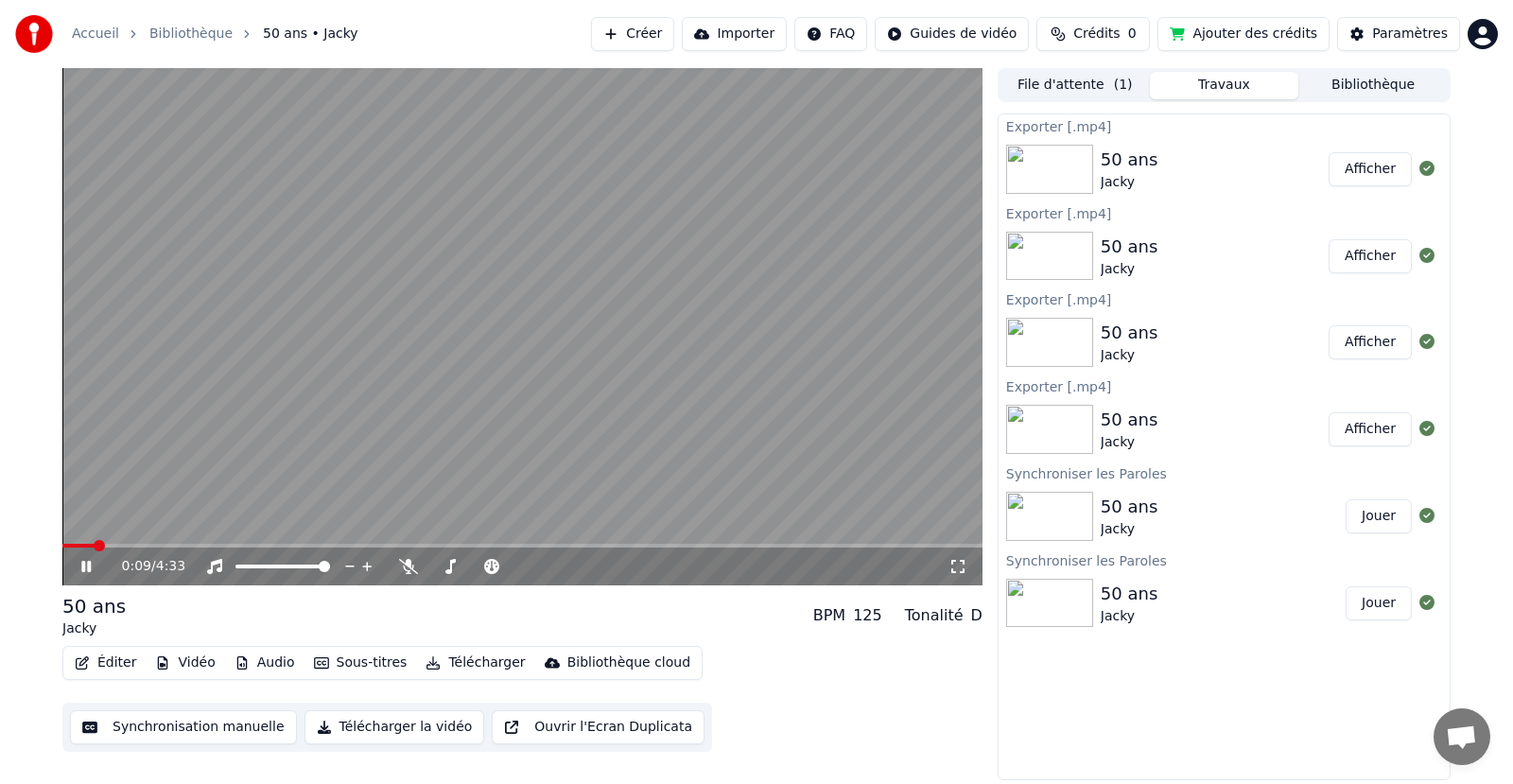
click at [321, 657] on button "Sous-titres" at bounding box center [361, 662] width 109 height 27
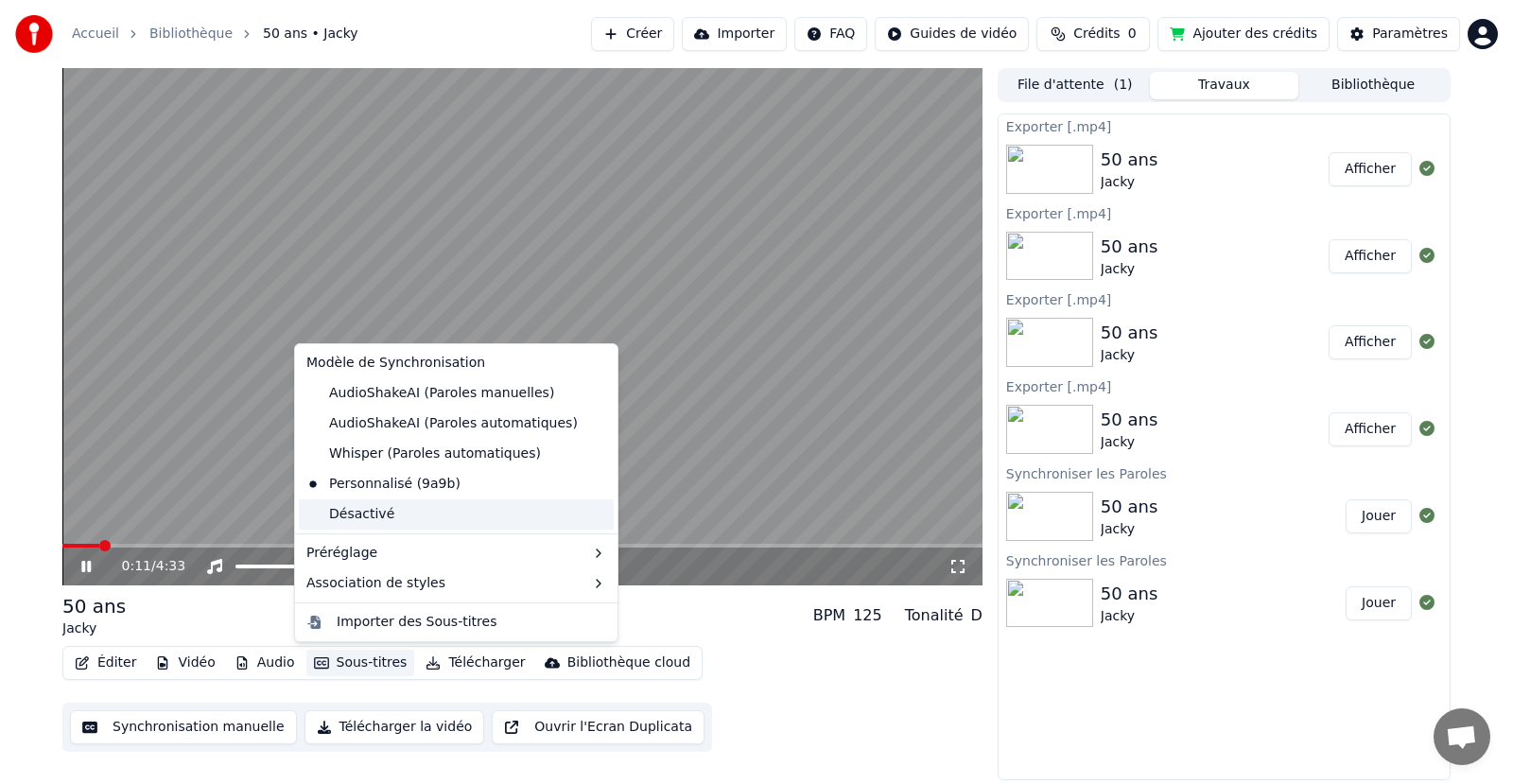
click at [385, 514] on div "Désactivé" at bounding box center [456, 514] width 315 height 31
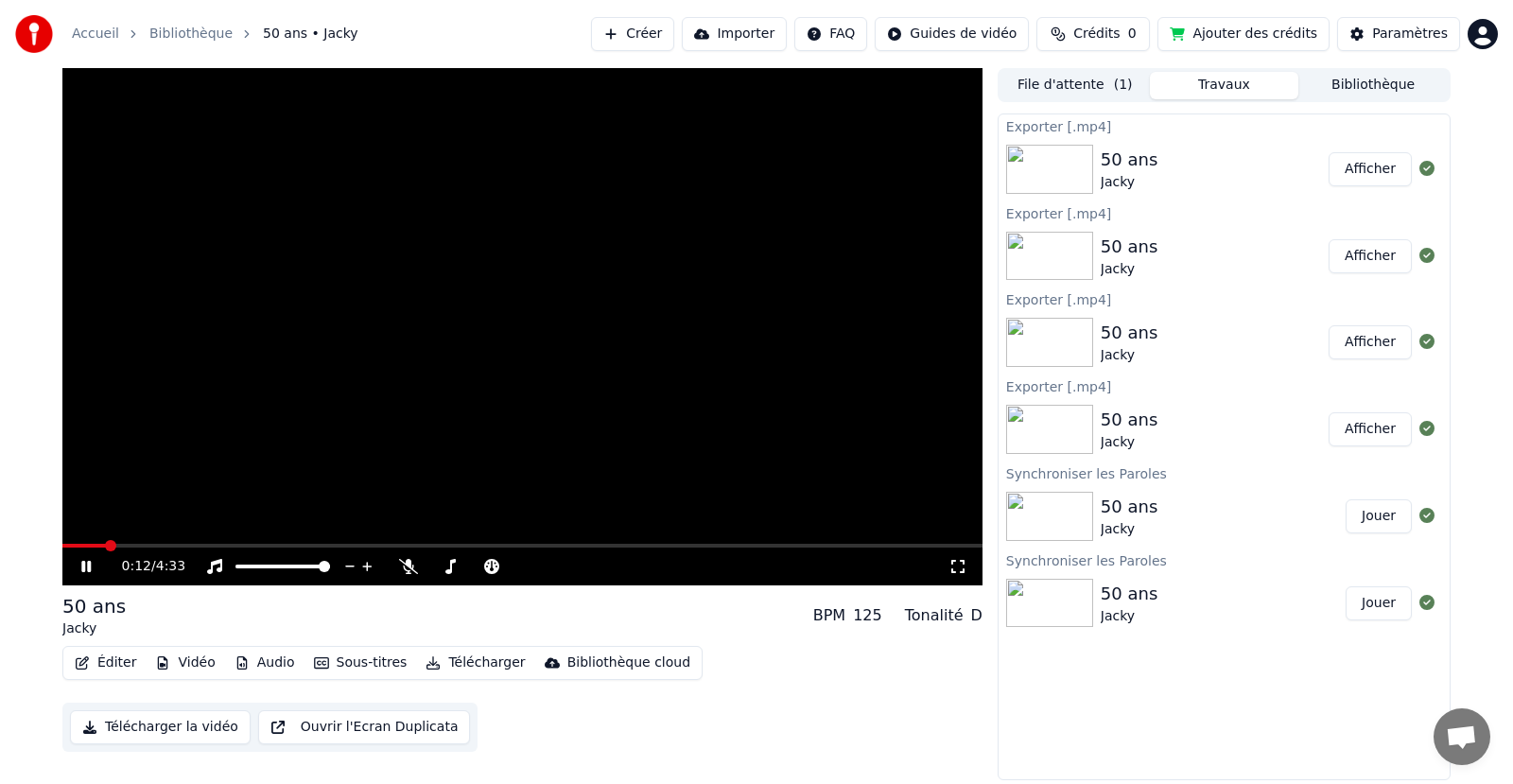
click at [89, 565] on icon at bounding box center [86, 566] width 10 height 11
drag, startPoint x: 84, startPoint y: 547, endPoint x: 65, endPoint y: 552, distance: 19.6
click at [65, 552] on div "0:13 / 4:33" at bounding box center [522, 326] width 920 height 517
click at [65, 541] on video at bounding box center [522, 326] width 920 height 517
drag, startPoint x: 110, startPoint y: 538, endPoint x: 43, endPoint y: 545, distance: 67.4
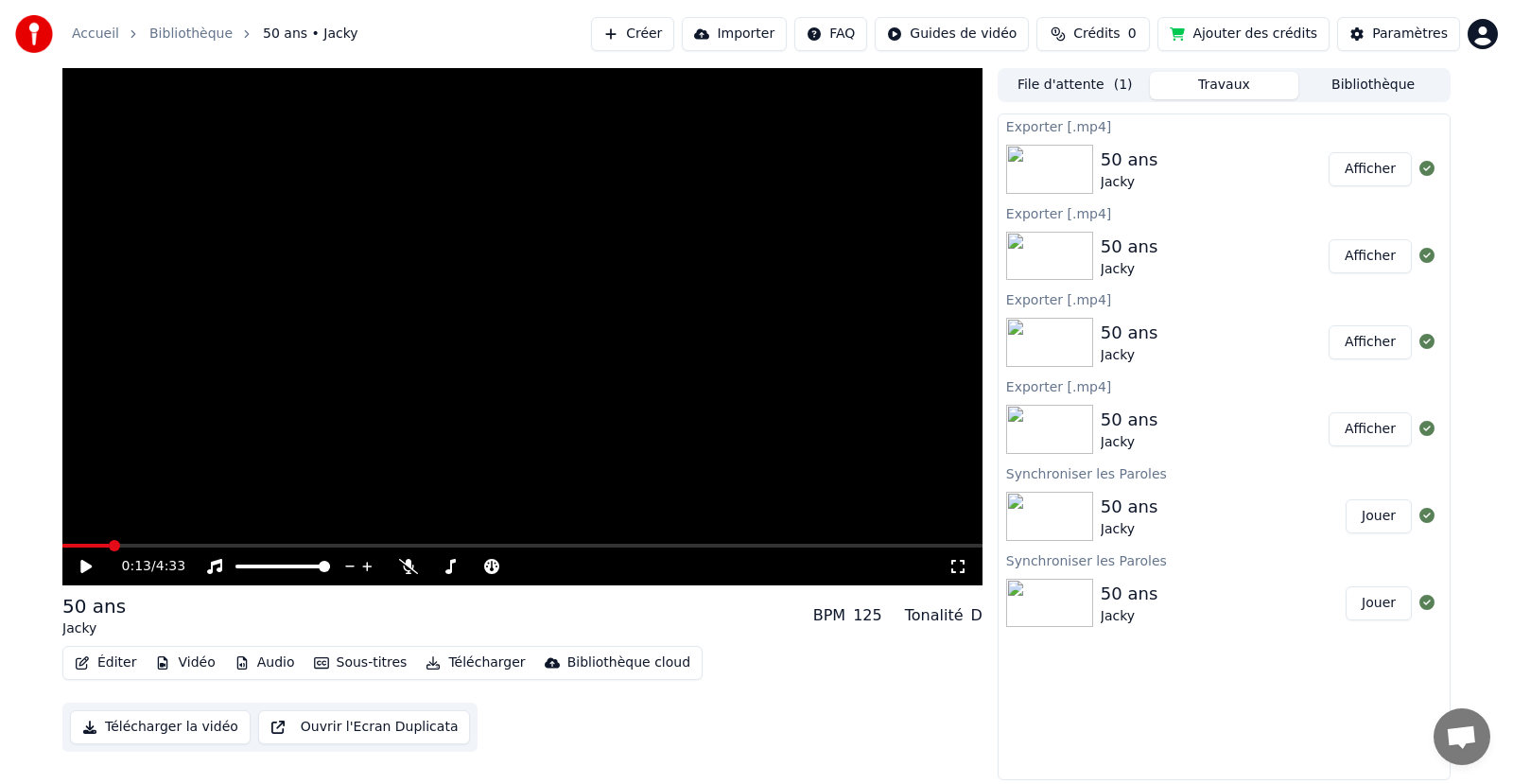
click at [43, 545] on div "0:13 / 4:33 50 ans Jacky BPM 125 Tonalité D Éditer Vidéo Audio Sous-titres Télé…" at bounding box center [756, 423] width 1513 height 711
click at [66, 549] on span at bounding box center [72, 546] width 11 height 11
click at [167, 728] on button "Télécharger la vidéo" at bounding box center [160, 727] width 181 height 34
click at [1366, 171] on button "Afficher" at bounding box center [1369, 169] width 83 height 34
